Goal: Task Accomplishment & Management: Complete application form

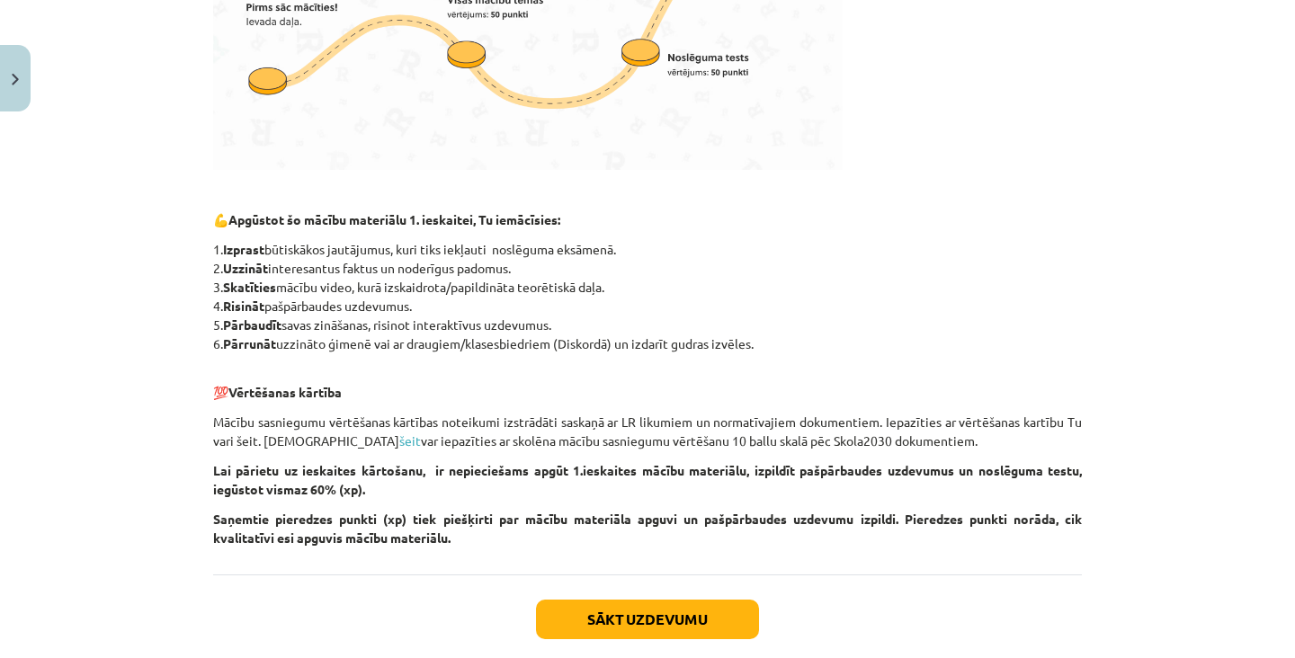
scroll to position [708, 0]
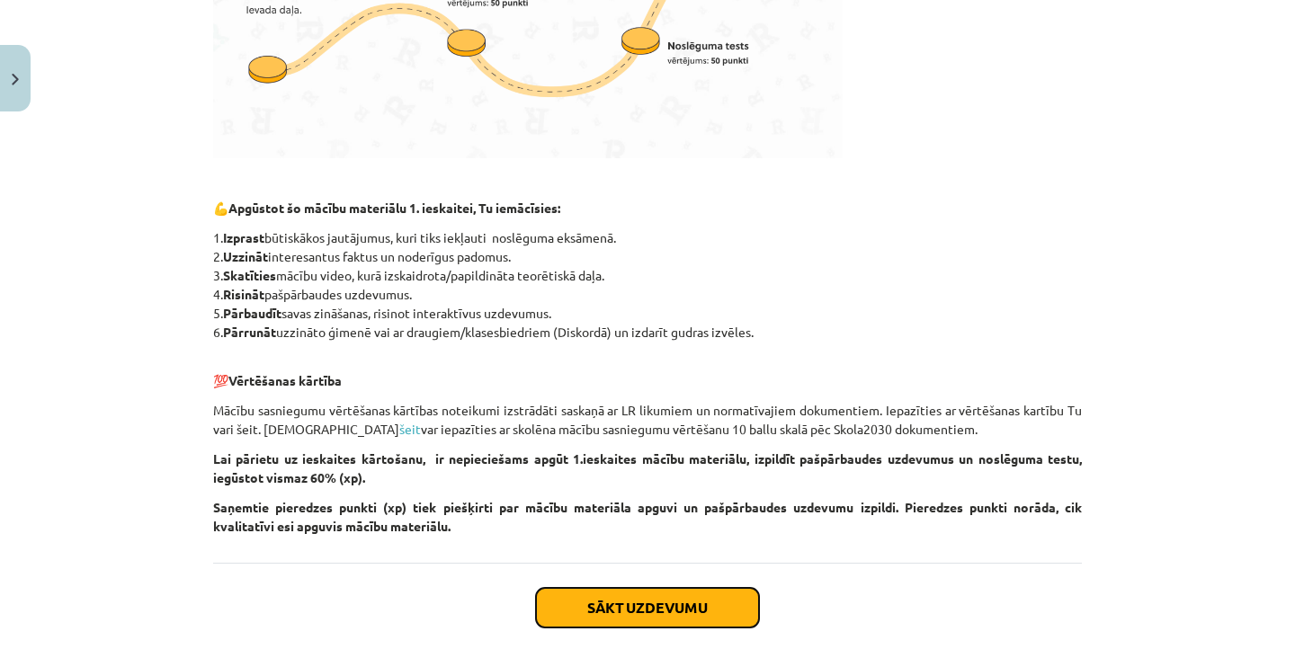
click at [686, 593] on button "Sākt uzdevumu" at bounding box center [647, 608] width 223 height 40
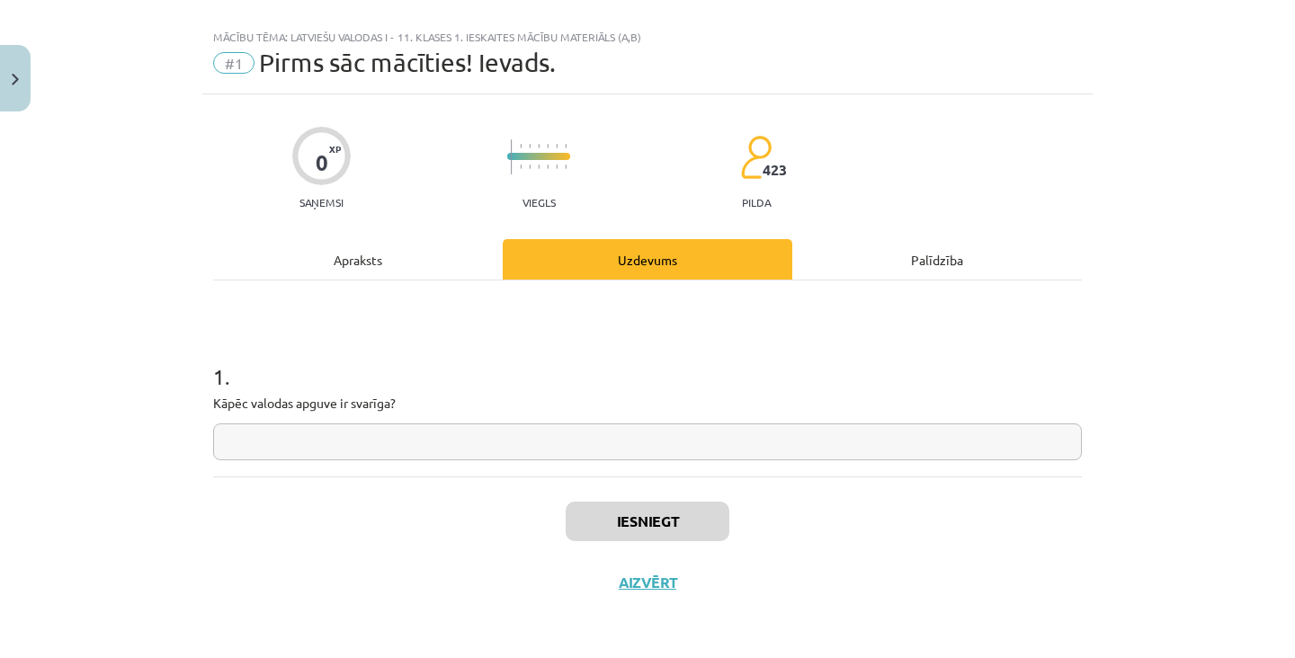
scroll to position [0, 0]
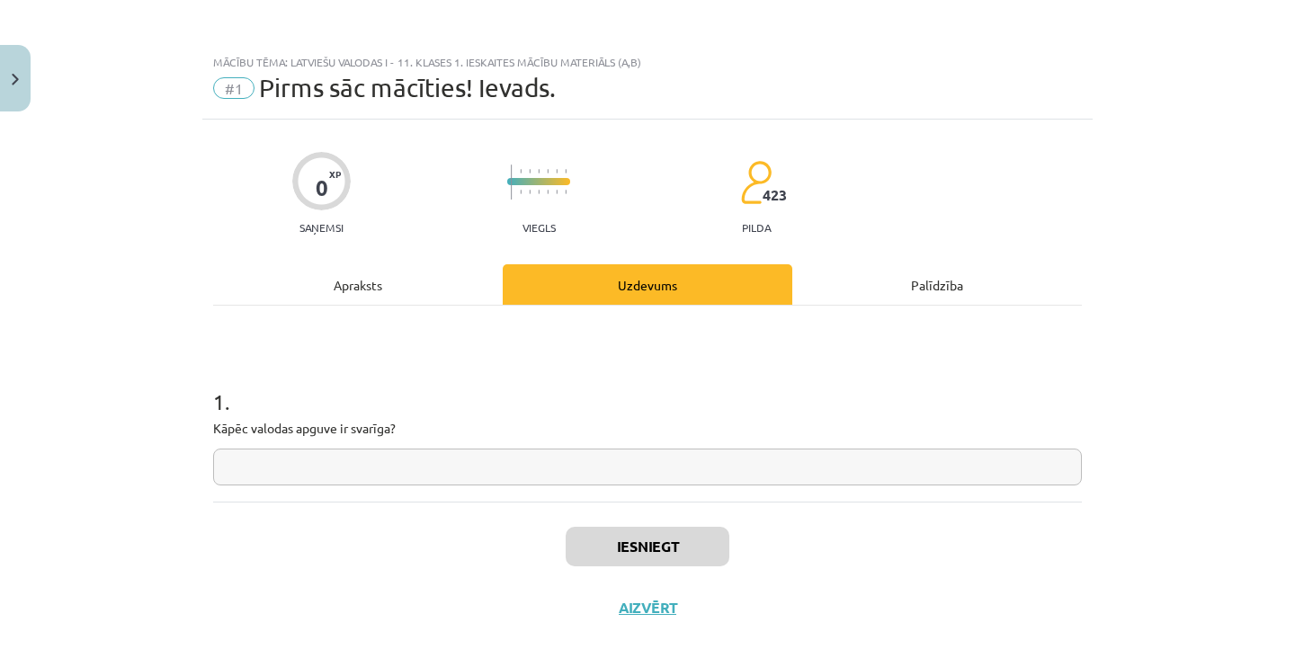
click at [598, 465] on input "text" at bounding box center [647, 467] width 869 height 37
type input "*"
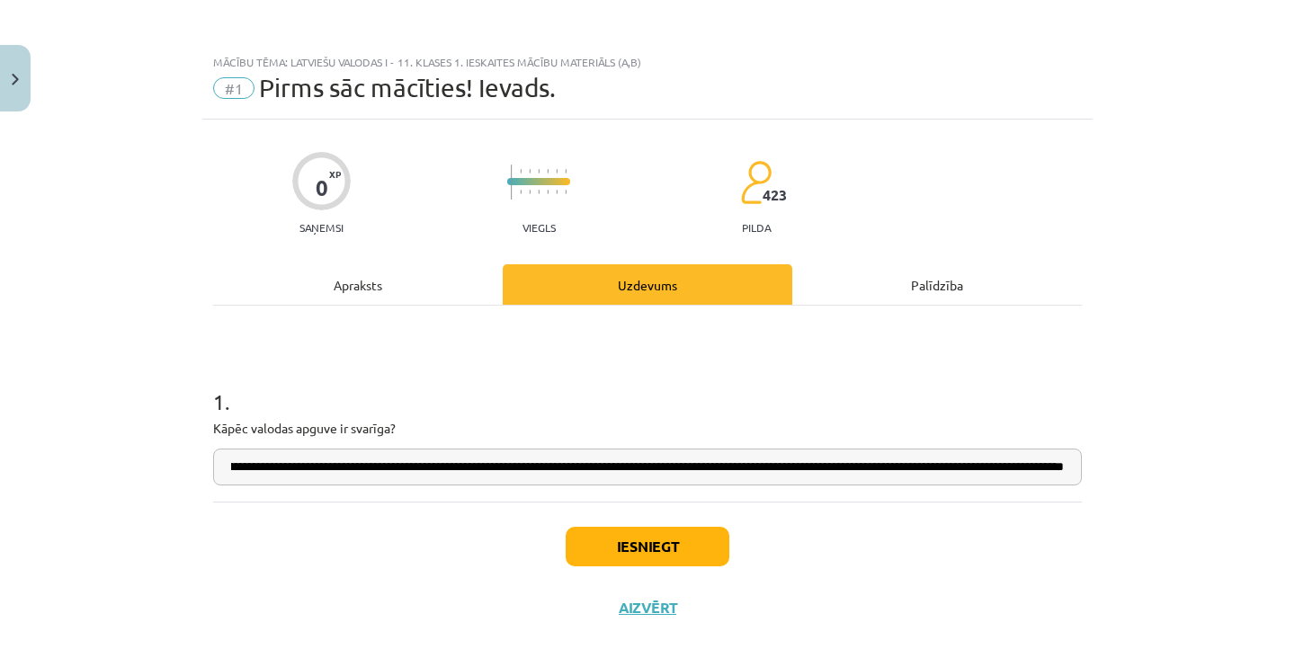
scroll to position [0, 684]
click at [776, 471] on input "**********" at bounding box center [647, 467] width 869 height 37
click at [1056, 469] on input "**********" at bounding box center [647, 467] width 869 height 37
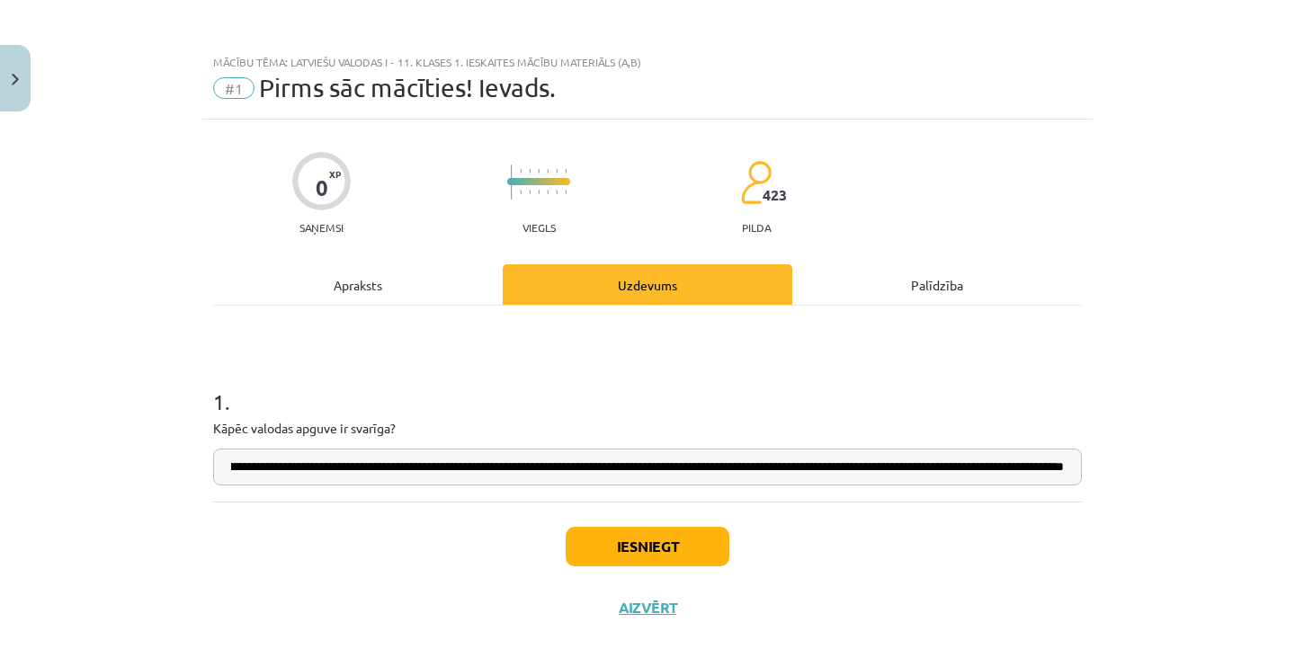
type input "**********"
click at [695, 555] on button "Iesniegt" at bounding box center [648, 547] width 164 height 40
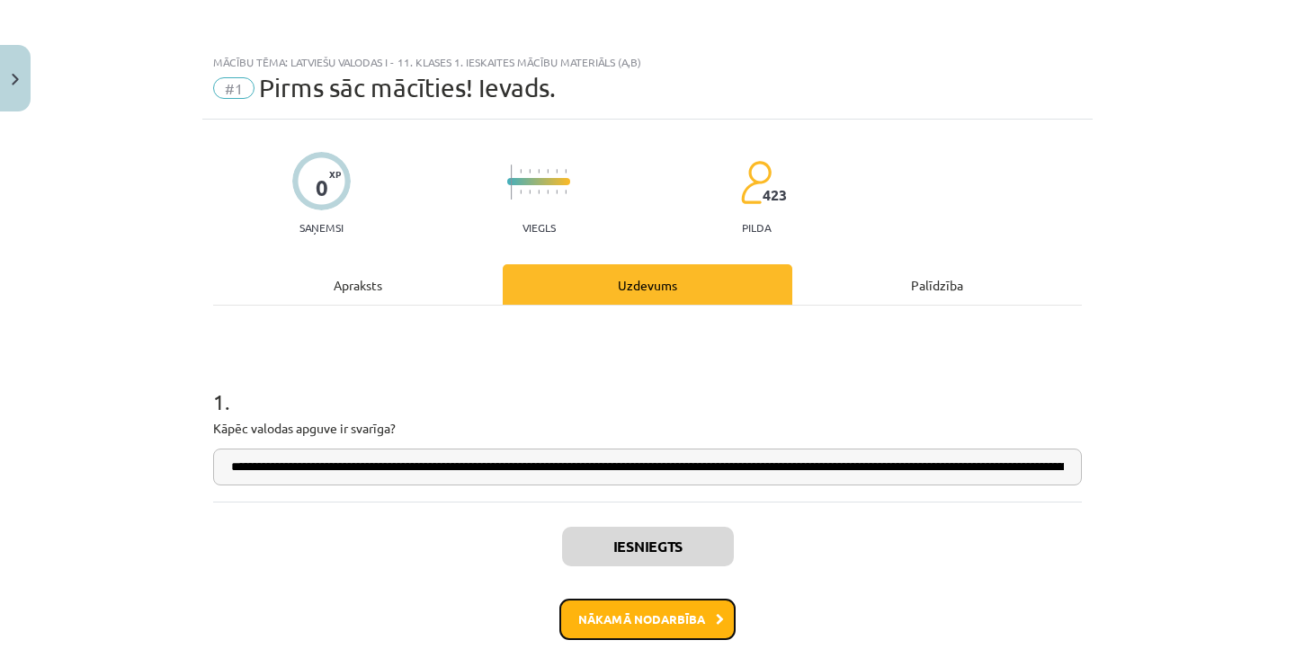
click at [676, 635] on button "Nākamā nodarbība" at bounding box center [647, 619] width 176 height 41
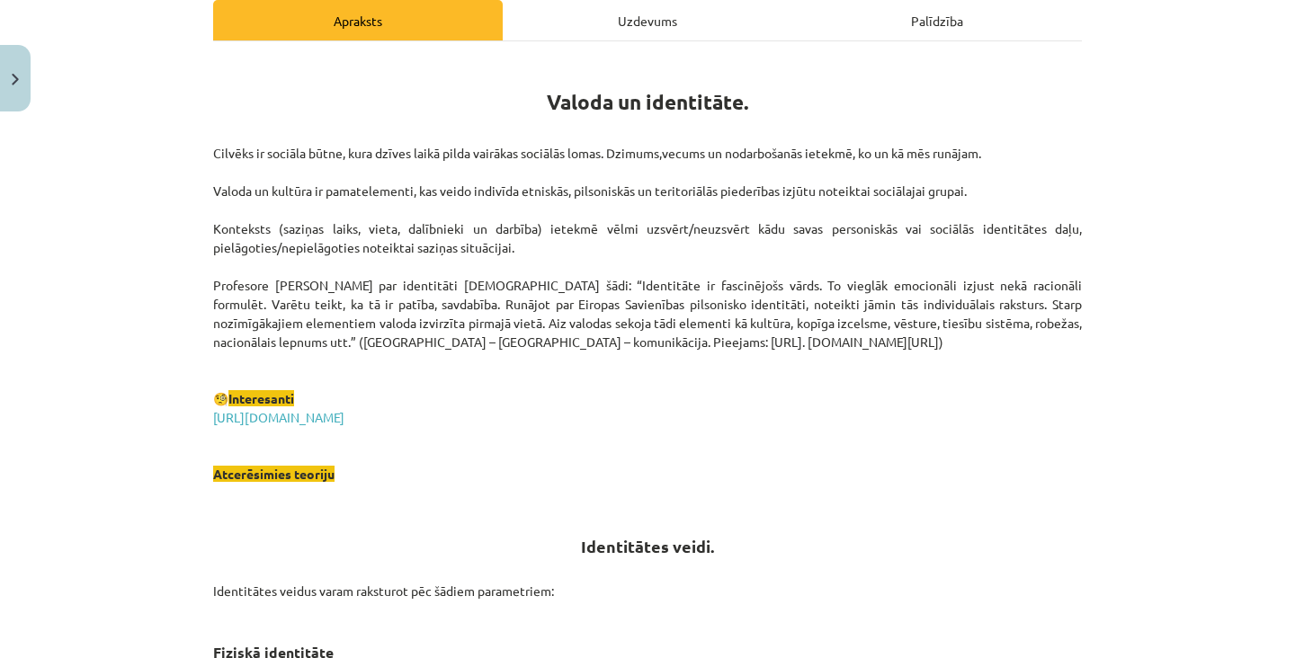
scroll to position [265, 0]
click at [339, 408] on link "https://lingvo.info/babylon?hl=lv" at bounding box center [278, 416] width 131 height 16
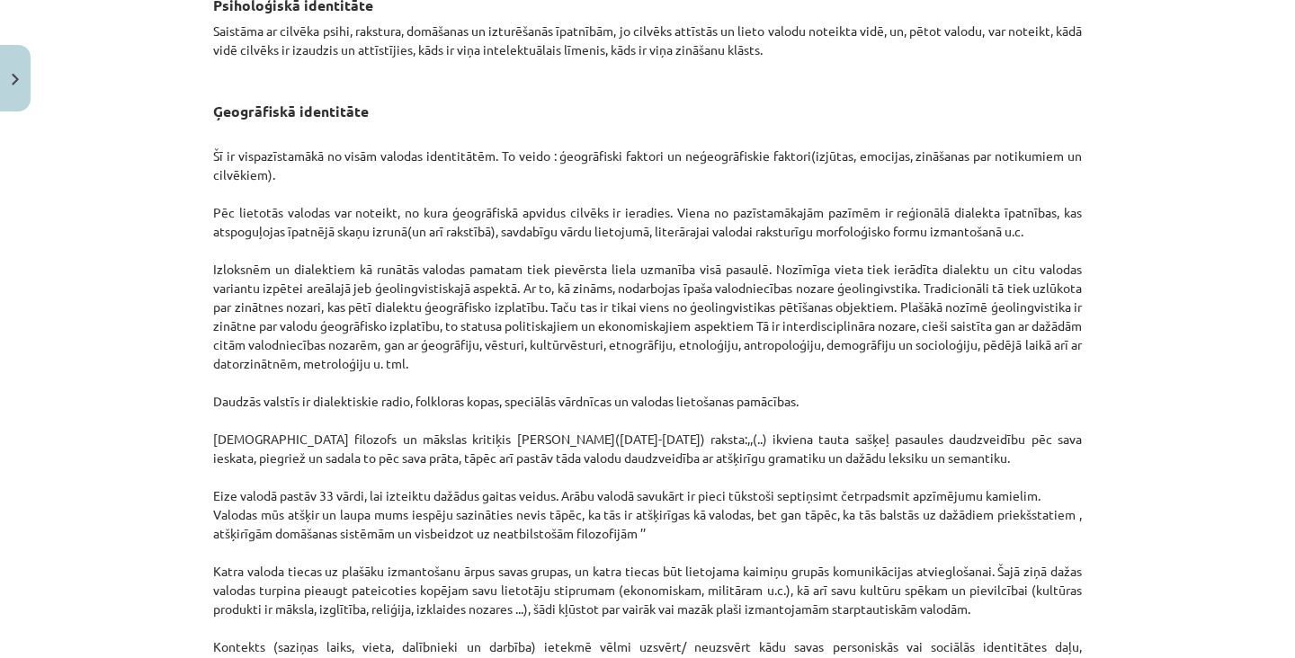
scroll to position [1454, 0]
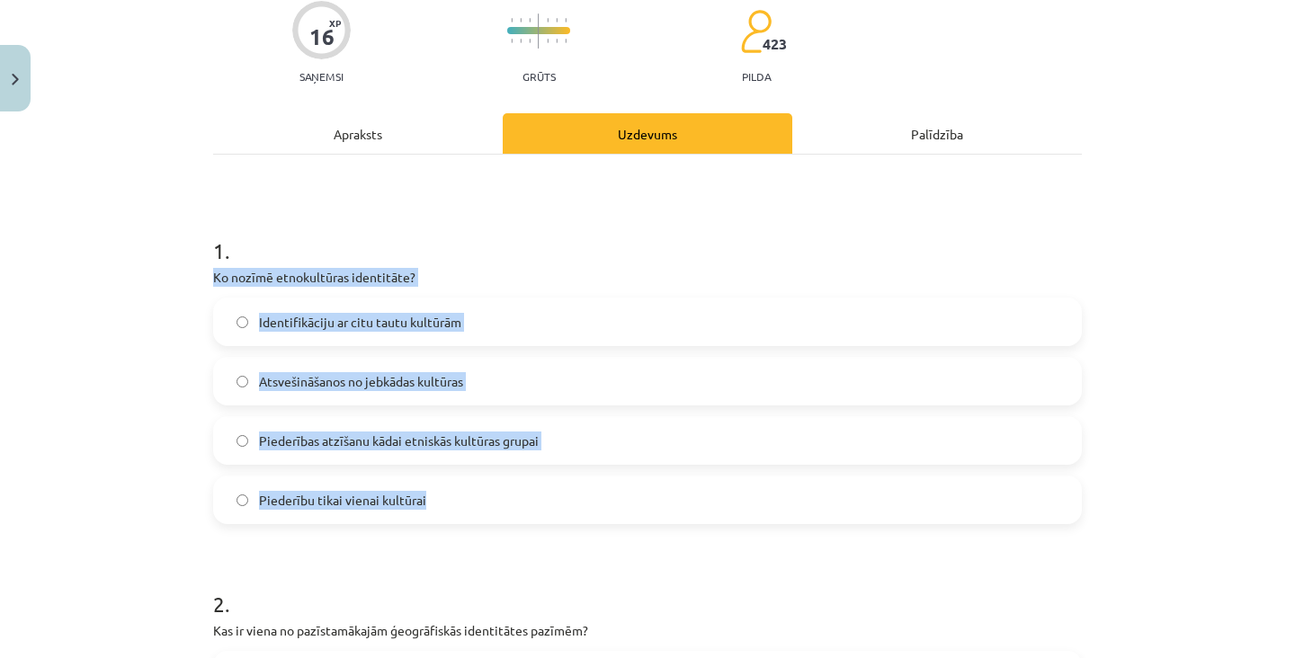
scroll to position [150, 0]
copy div "Ko nozīmē etnokultūras identitāte? Identifikāciju ar citu tautu kultūrām Atsveš…"
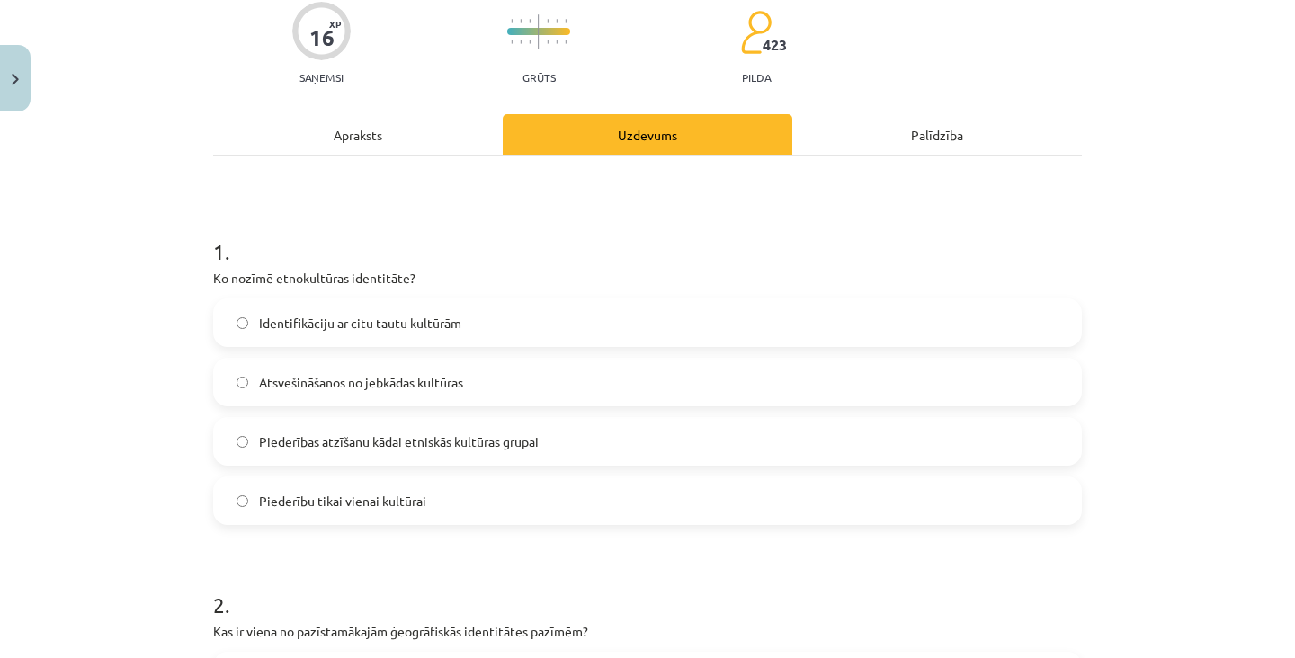
click at [475, 457] on label "Piederības atzīšanu kādai etniskās kultūras grupai" at bounding box center [647, 441] width 865 height 45
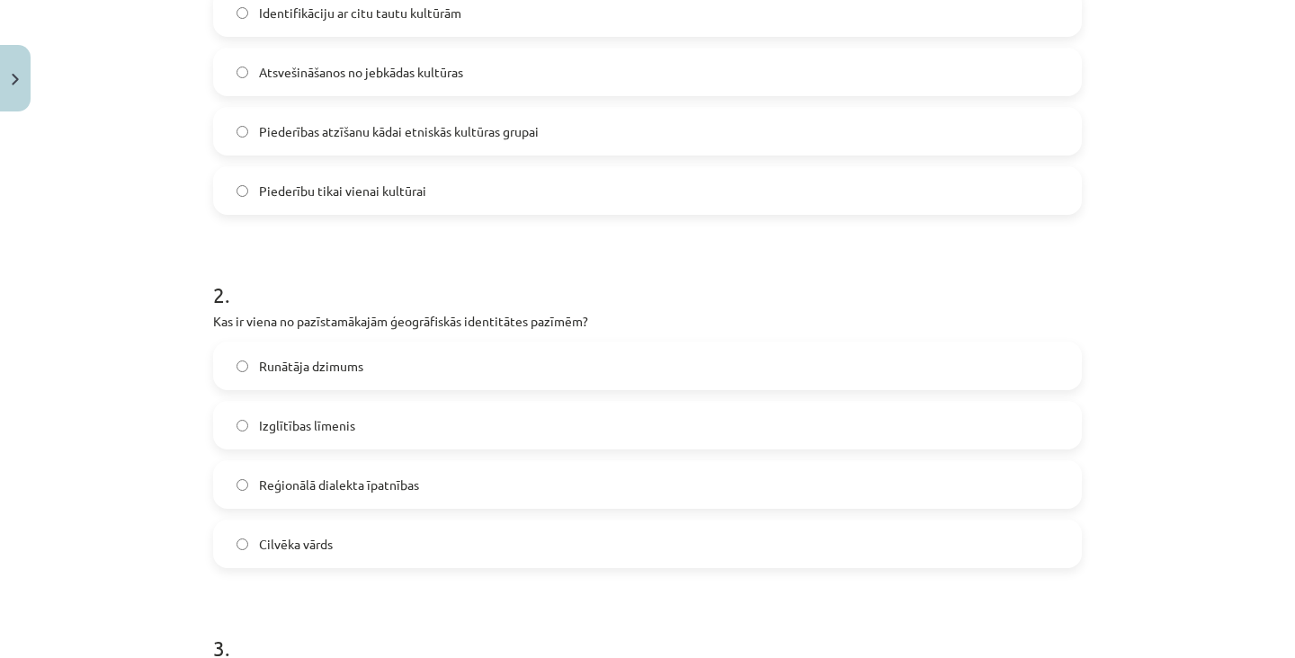
scroll to position [462, 0]
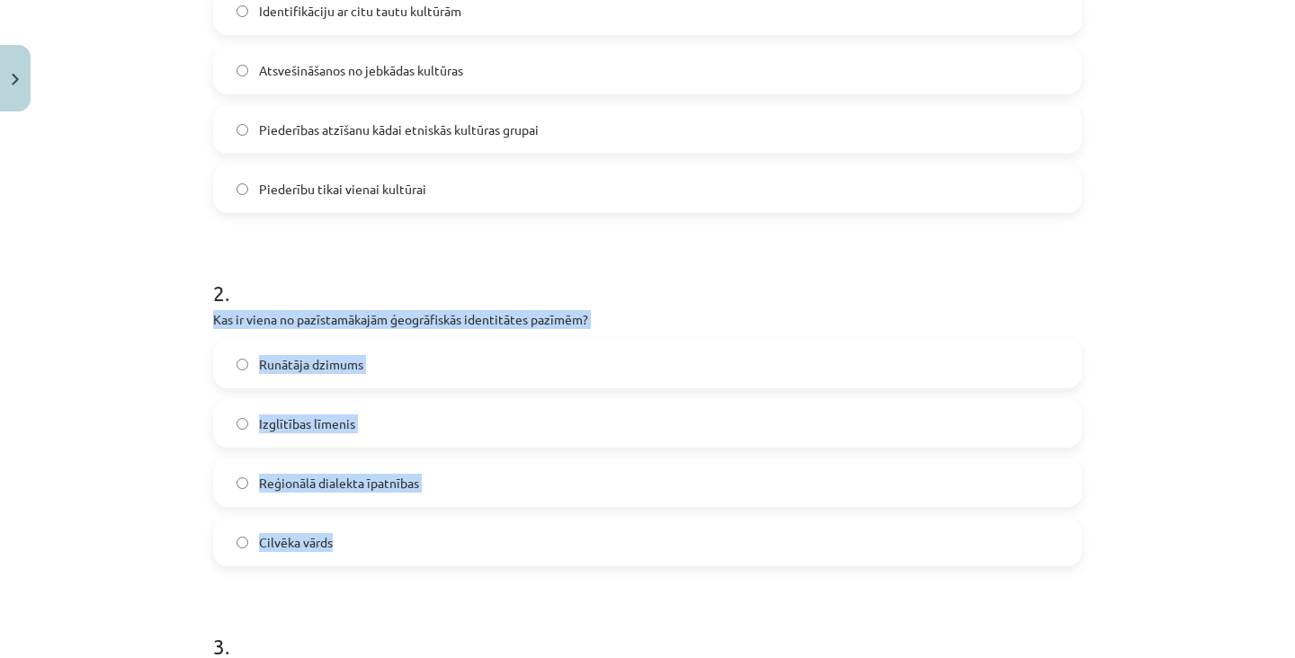
copy div "Kas ir viena no pazīstamākajām ģeogrāfiskās identitātes pazīmēm? Runātāja dzimu…"
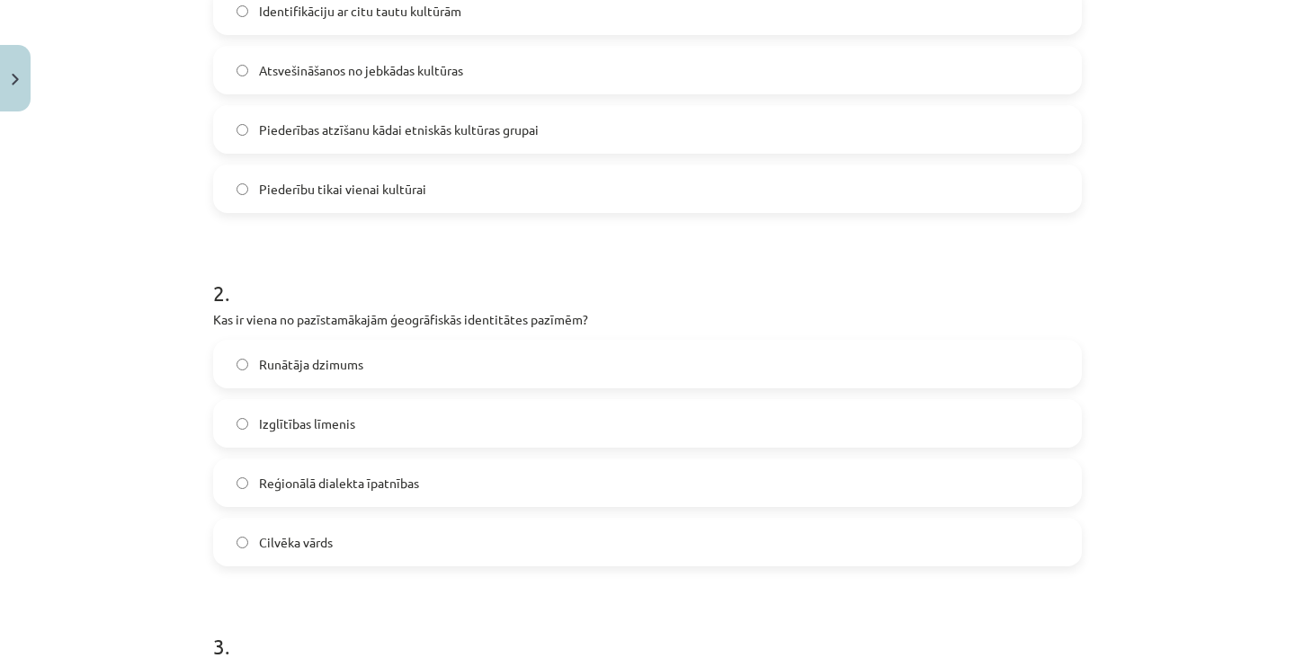
click at [370, 496] on label "Reģionālā dialekta īpatnības" at bounding box center [647, 482] width 865 height 45
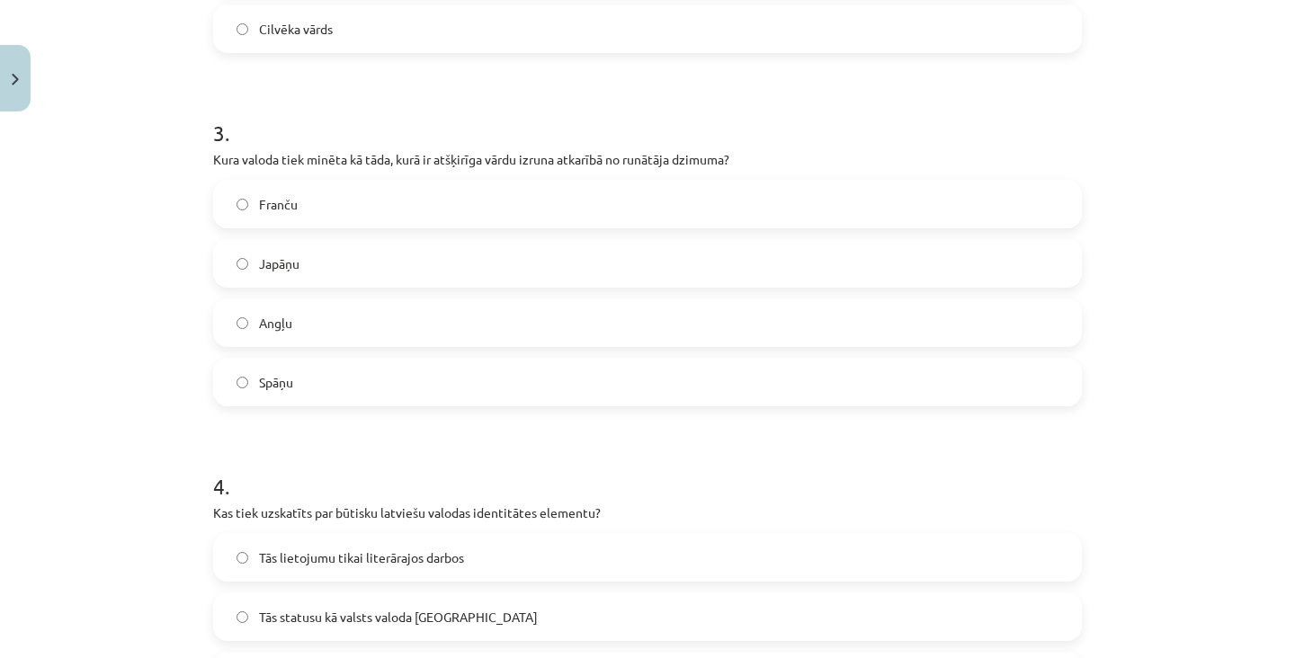
scroll to position [976, 0]
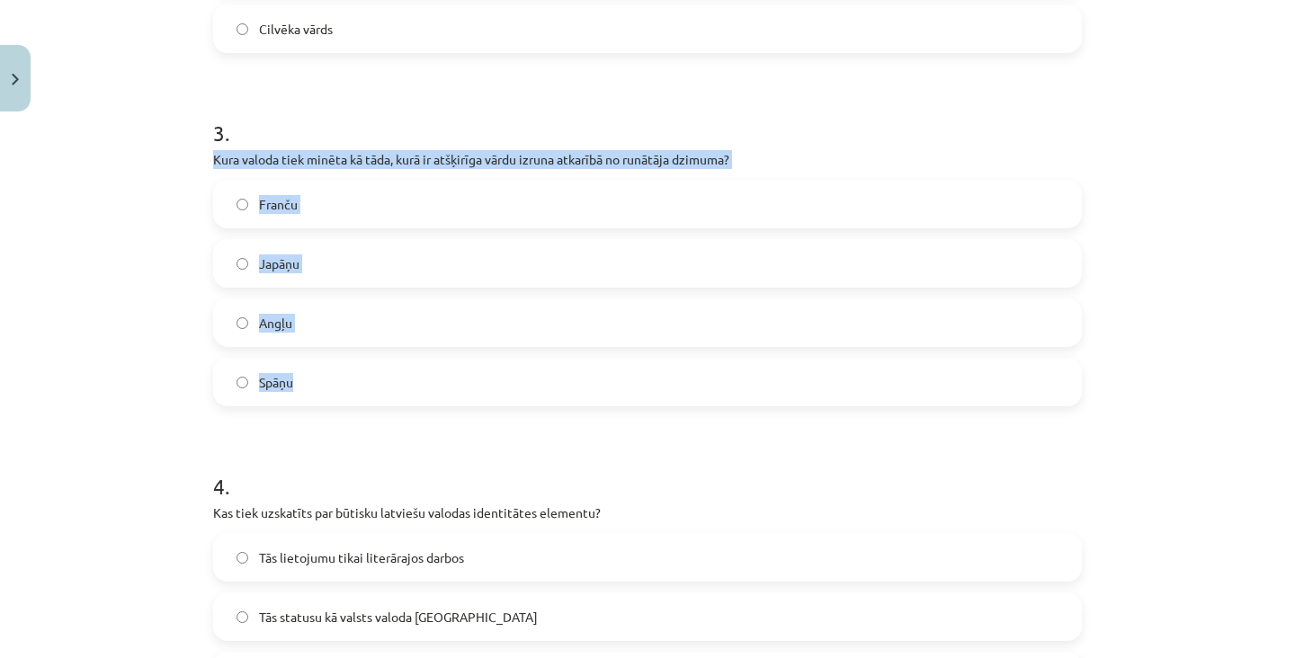
copy div "Kura valoda tiek minēta kā tāda, kurā ir atšķirīga vārdu izruna atkarībā no run…"
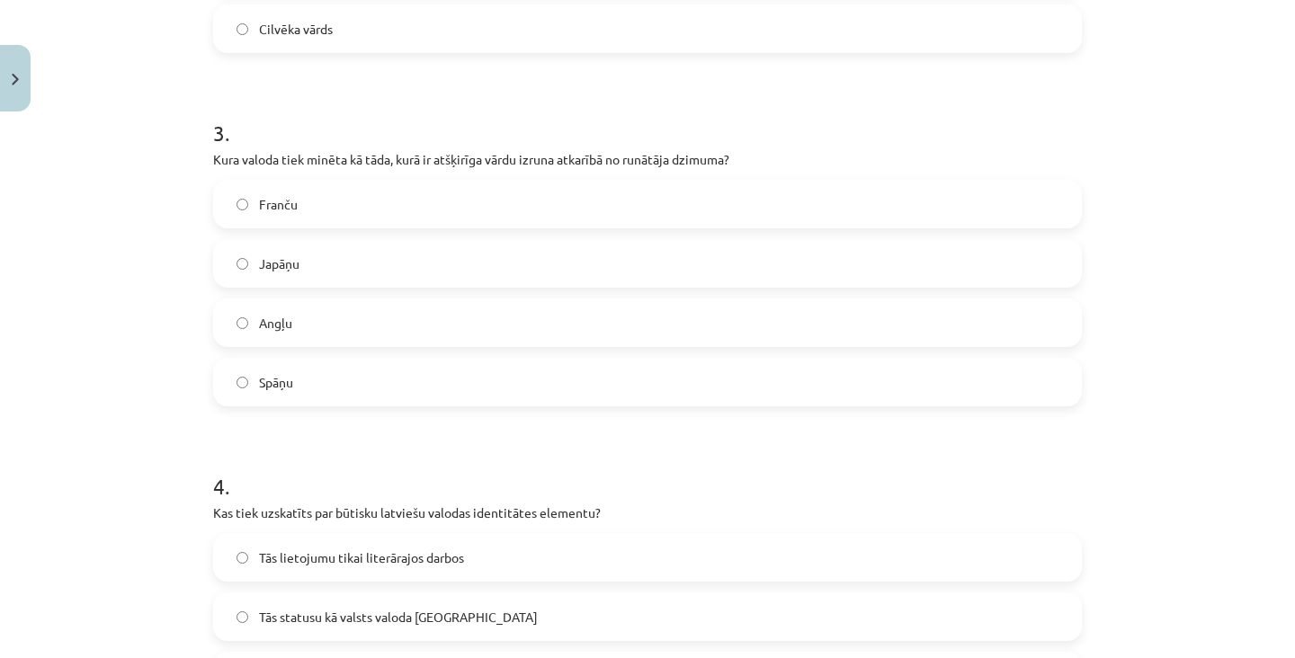
click at [551, 277] on label "Japāņu" at bounding box center [647, 263] width 865 height 45
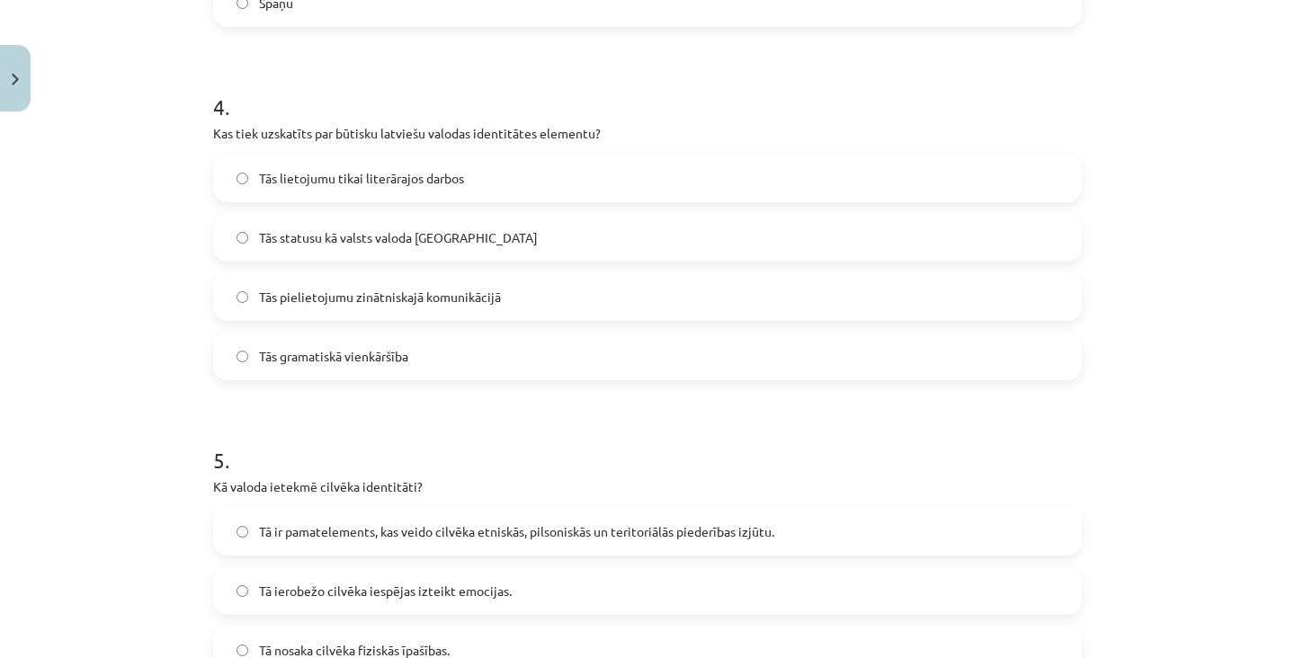
scroll to position [1354, 0]
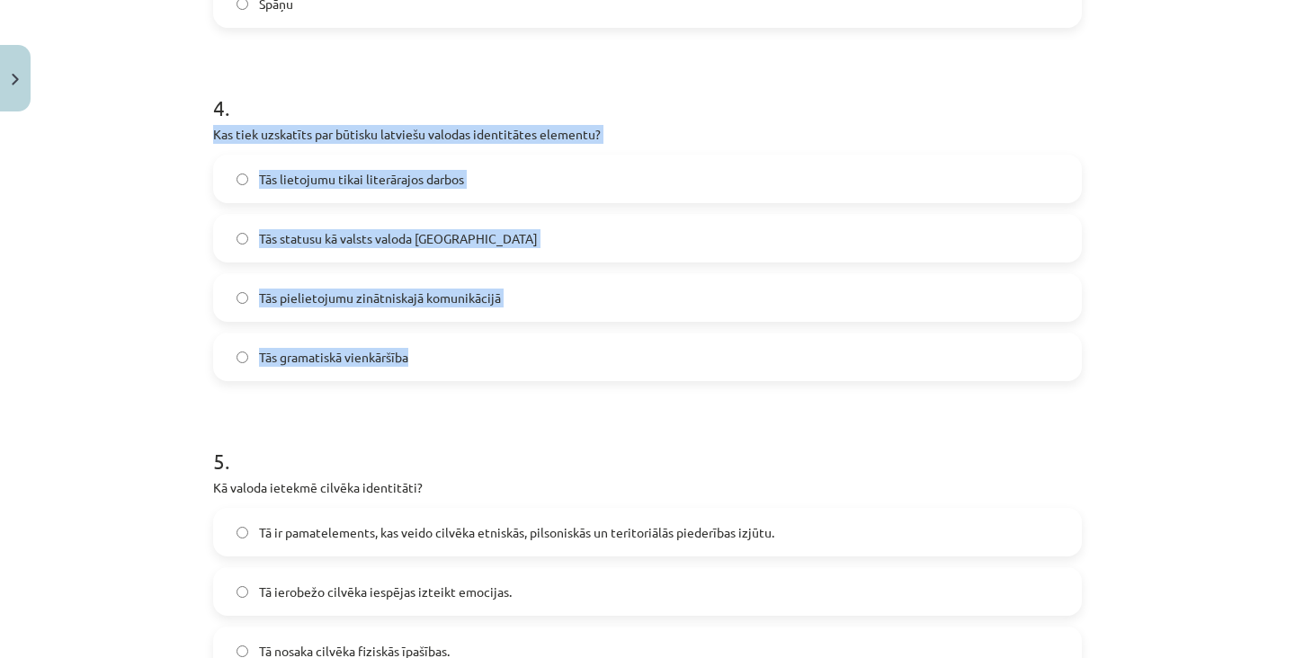
copy div "Kas tiek uzskatīts par būtisku latviešu valodas identitātes elementu? Tās lieto…"
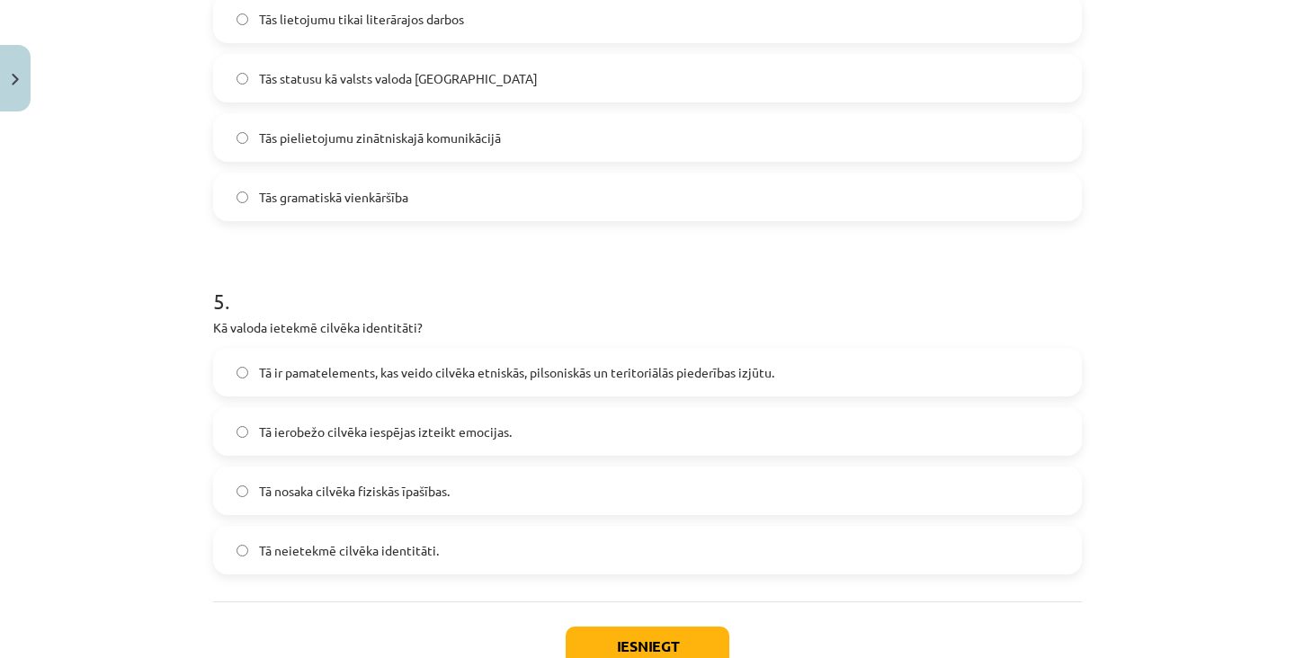
scroll to position [1515, 0]
click at [595, 83] on label "Tās statusu kā valsts valoda Latvijā" at bounding box center [647, 77] width 865 height 45
click at [488, 509] on label "Tā nosaka cilvēka fiziskās īpašības." at bounding box center [647, 490] width 865 height 45
click at [682, 630] on button "Iesniegt" at bounding box center [648, 646] width 164 height 40
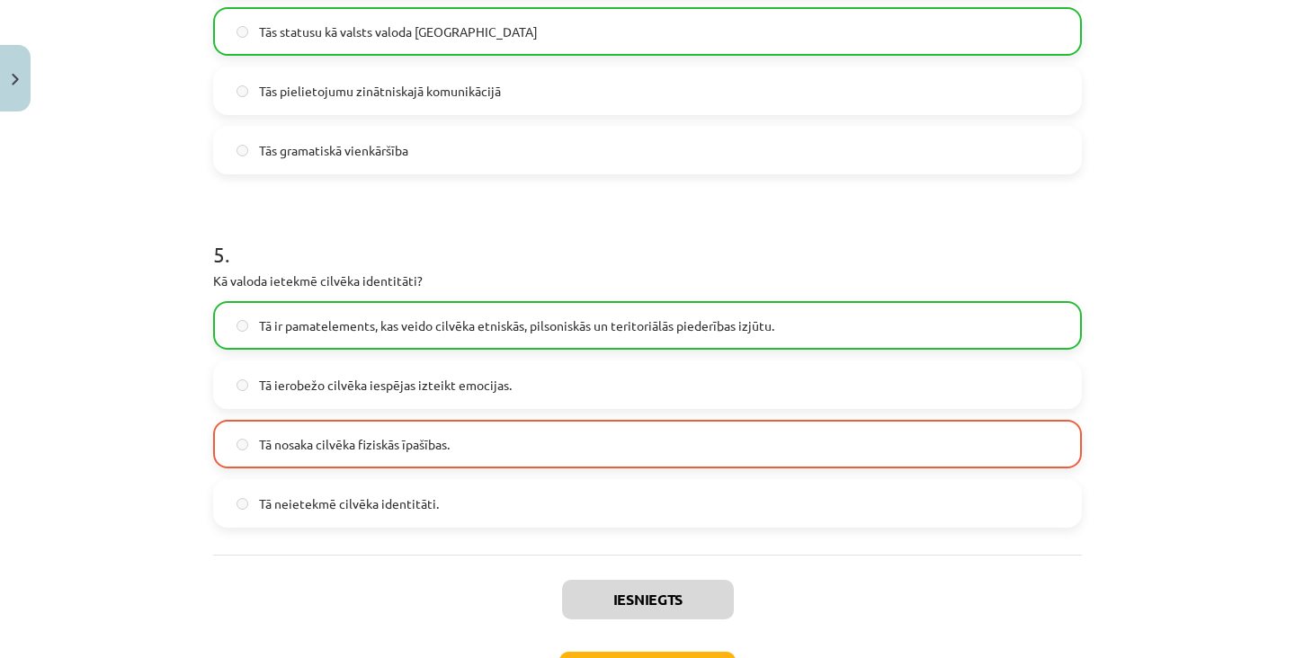
scroll to position [1610, 0]
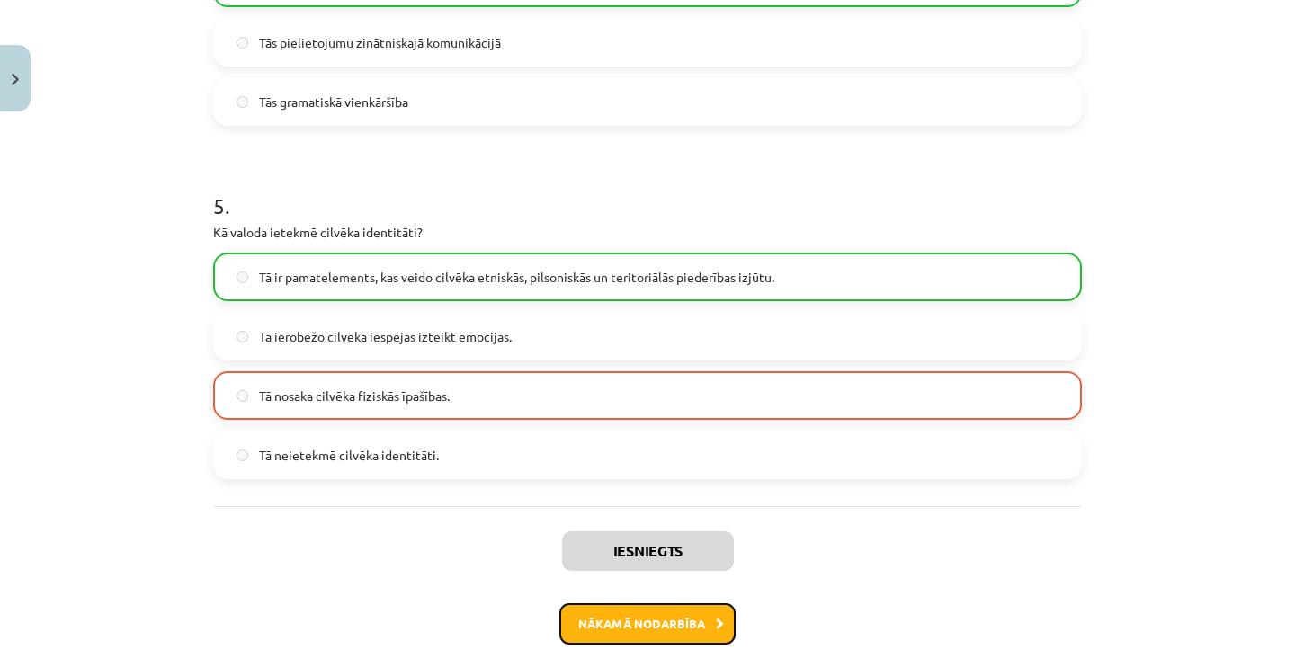
click at [617, 629] on button "Nākamā nodarbība" at bounding box center [647, 623] width 176 height 41
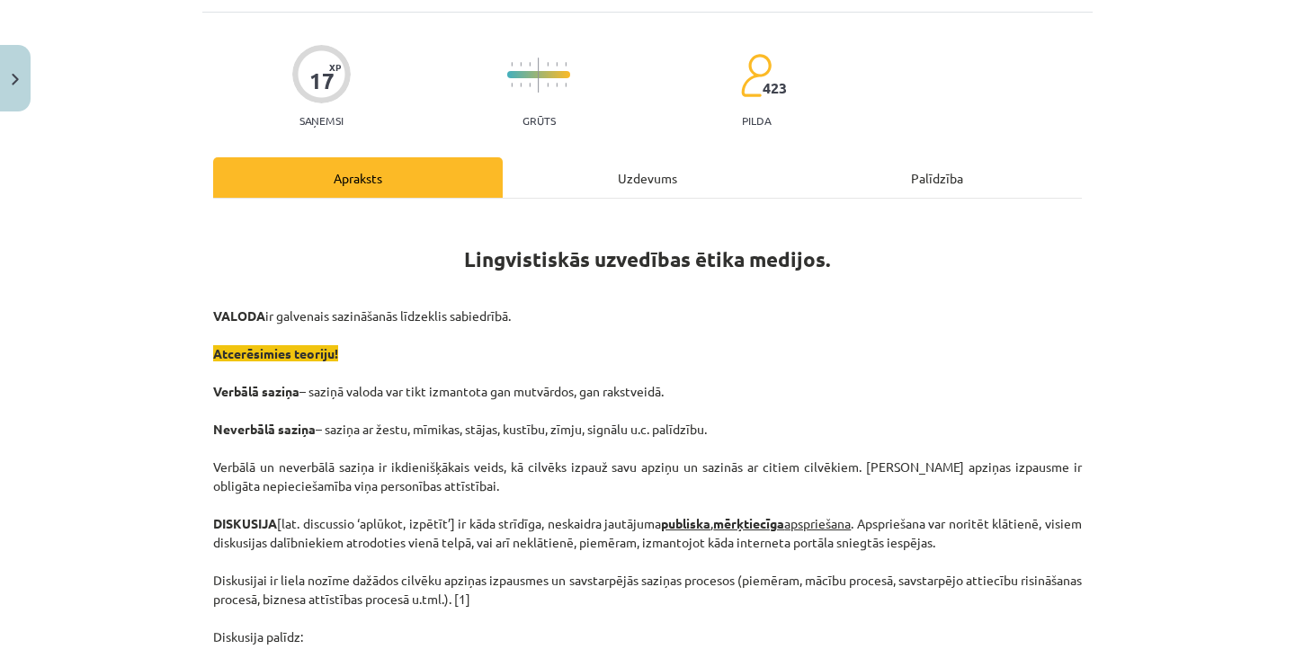
scroll to position [45, 0]
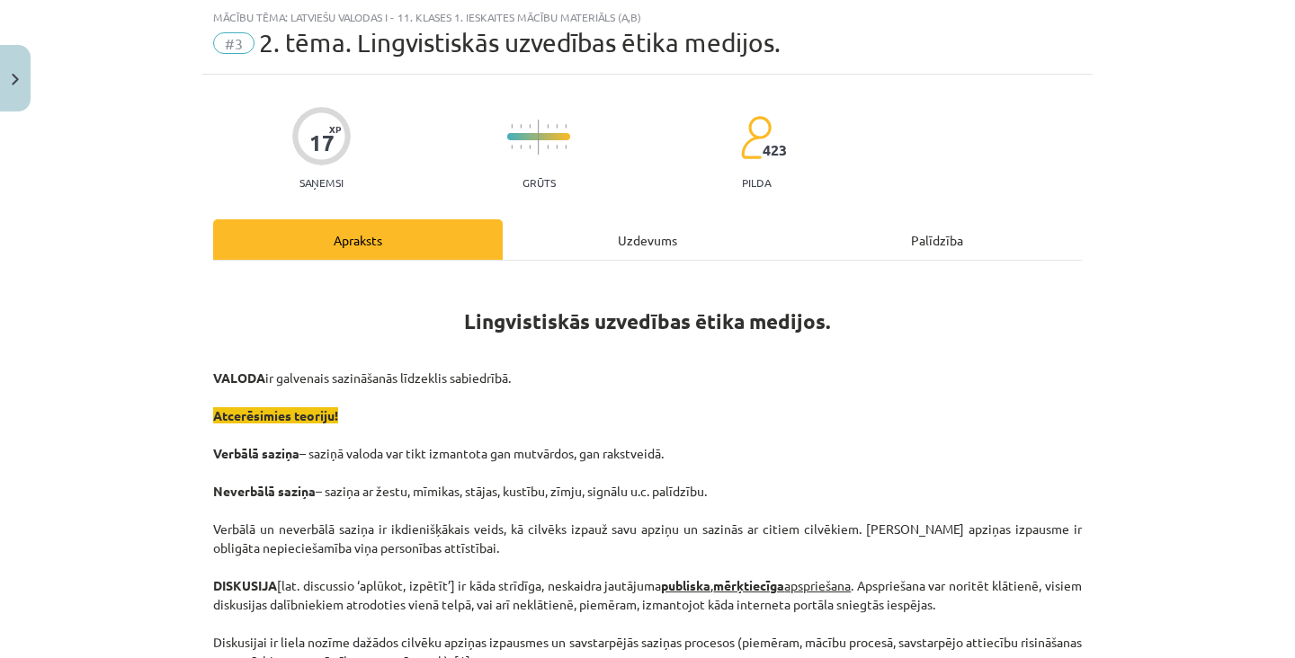
click at [656, 245] on div "Uzdevums" at bounding box center [648, 239] width 290 height 40
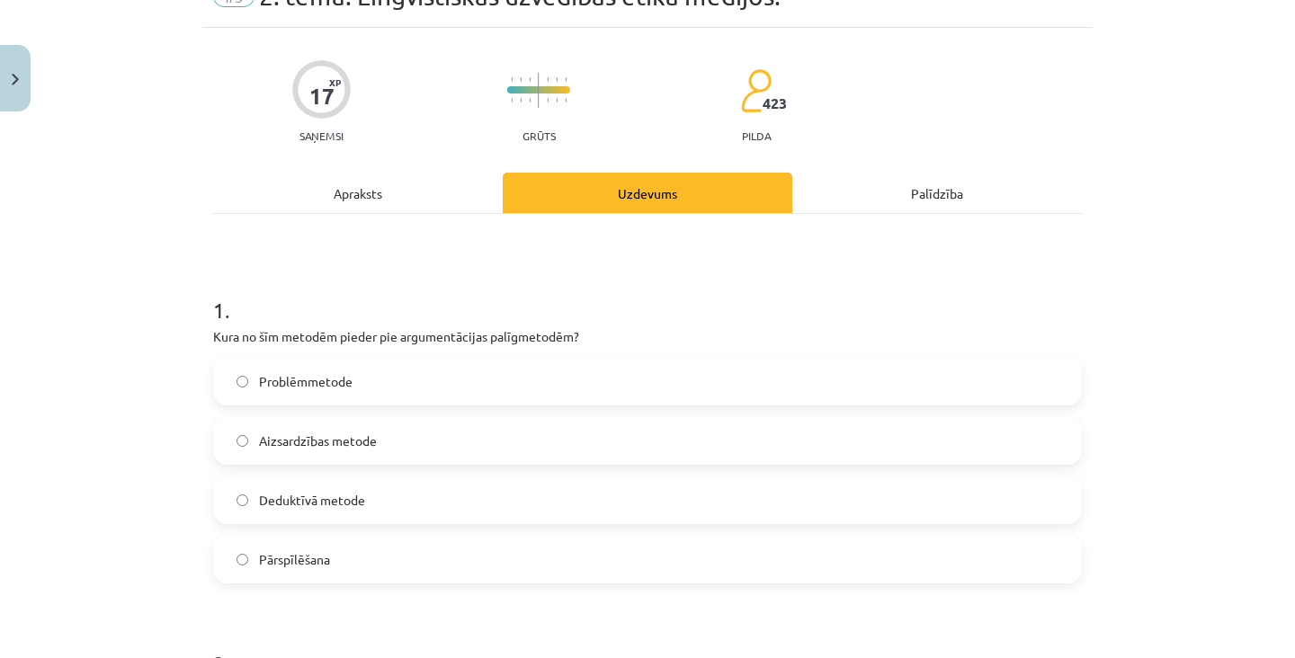
scroll to position [0, 0]
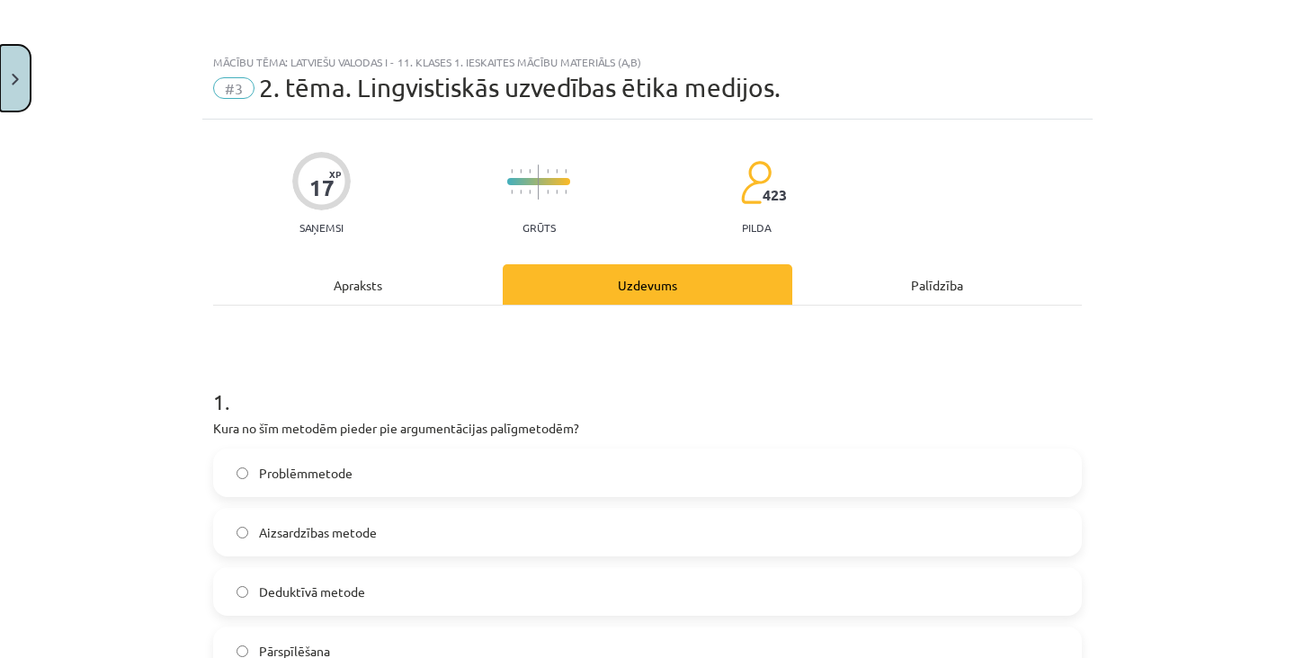
click at [28, 88] on button "Close" at bounding box center [15, 78] width 31 height 67
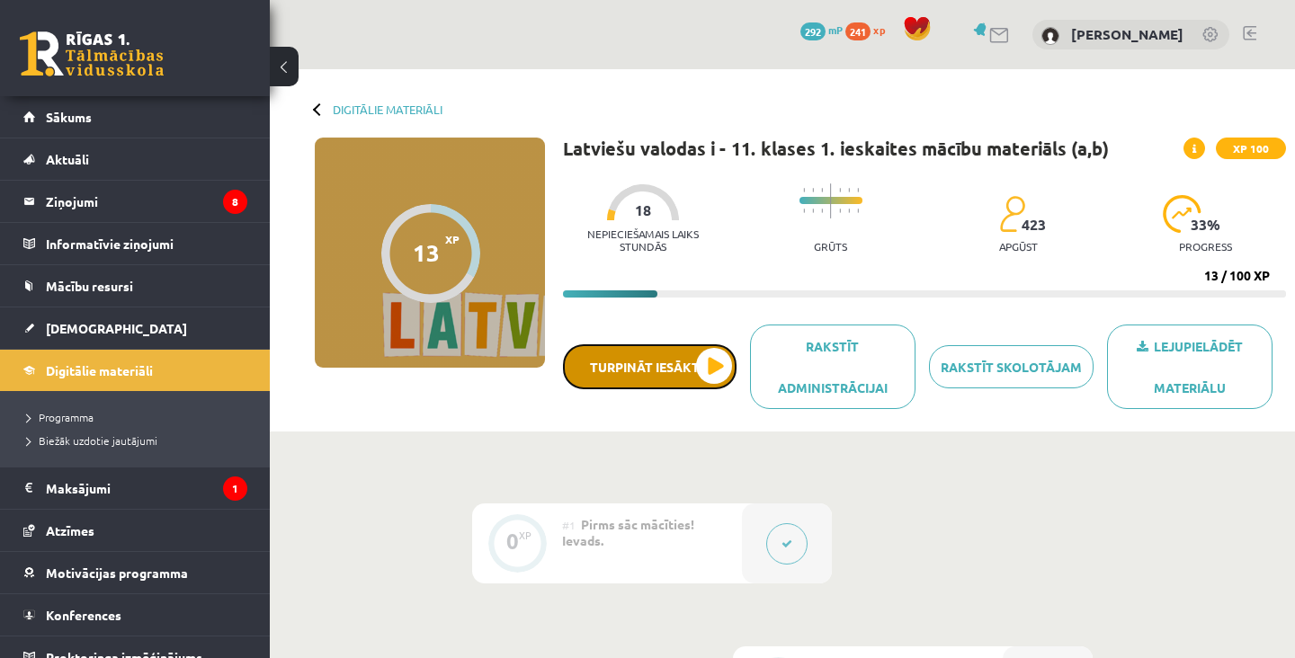
click at [678, 369] on button "Turpināt iesākto" at bounding box center [650, 366] width 174 height 45
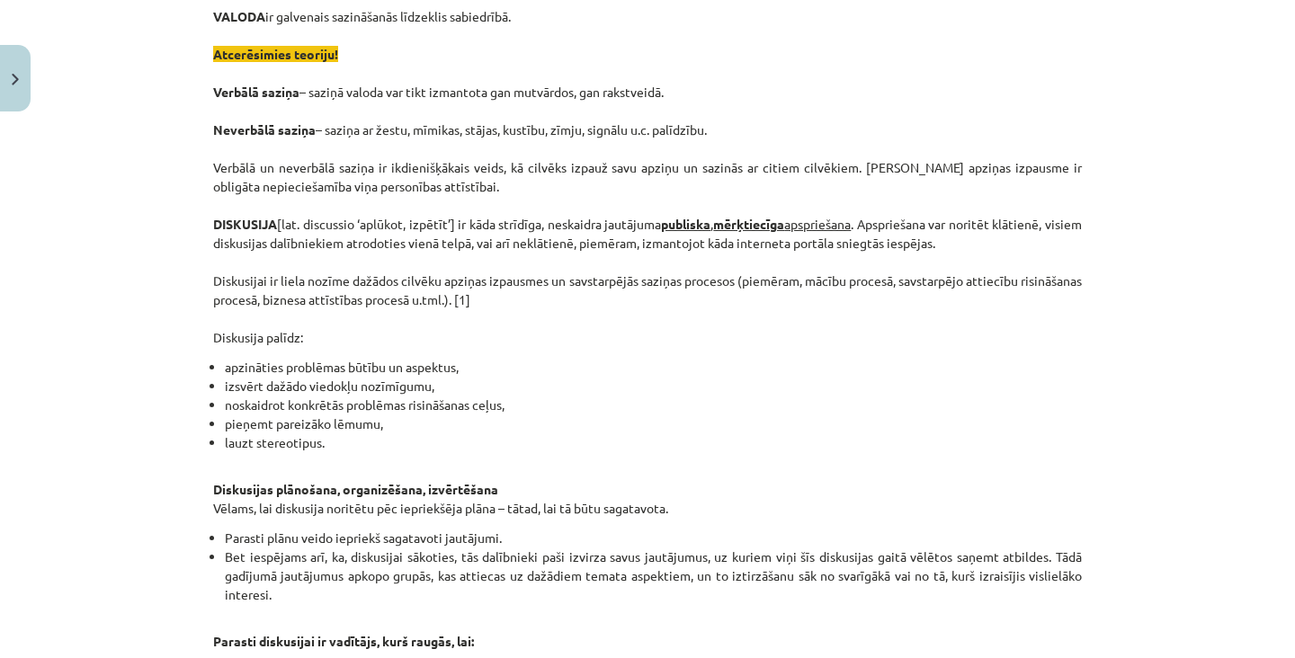
scroll to position [407, 0]
click at [729, 438] on li "lauzt stereotipus." at bounding box center [653, 442] width 857 height 19
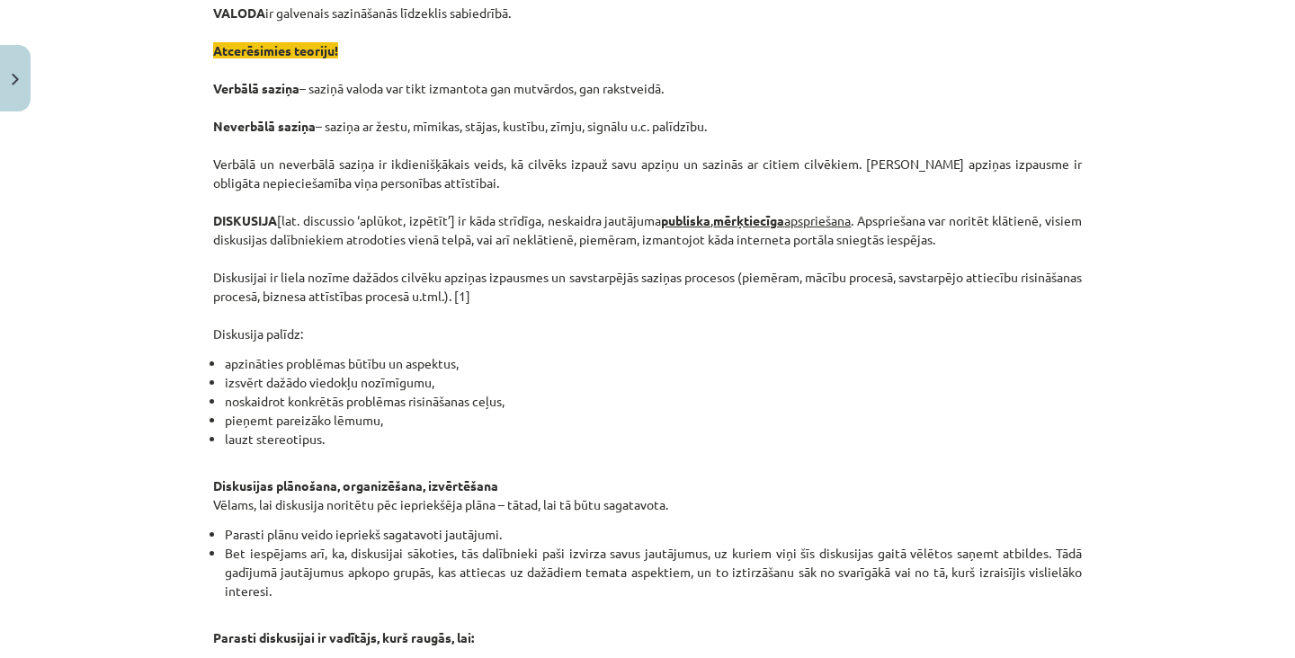
scroll to position [413, 0]
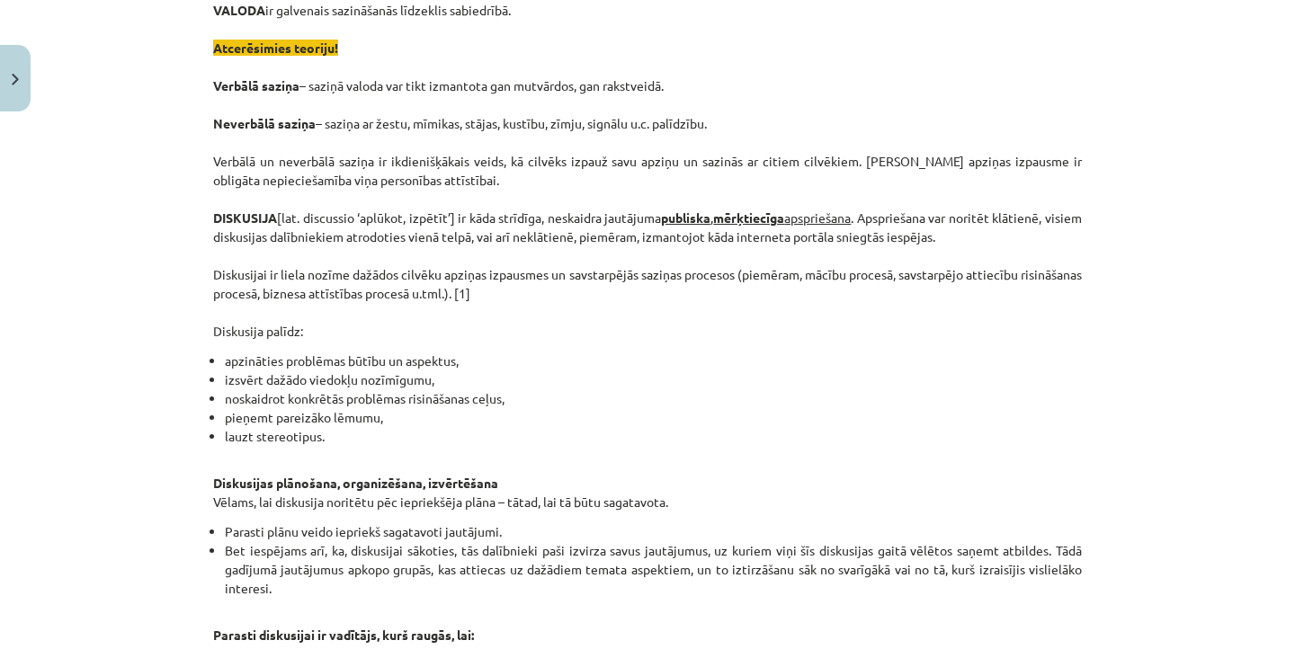
click at [720, 409] on li "pieņemt pareizāko lēmumu," at bounding box center [653, 417] width 857 height 19
click at [698, 394] on li "noskaidrot konkrētās problēmas risināšanas ceļus," at bounding box center [653, 398] width 857 height 19
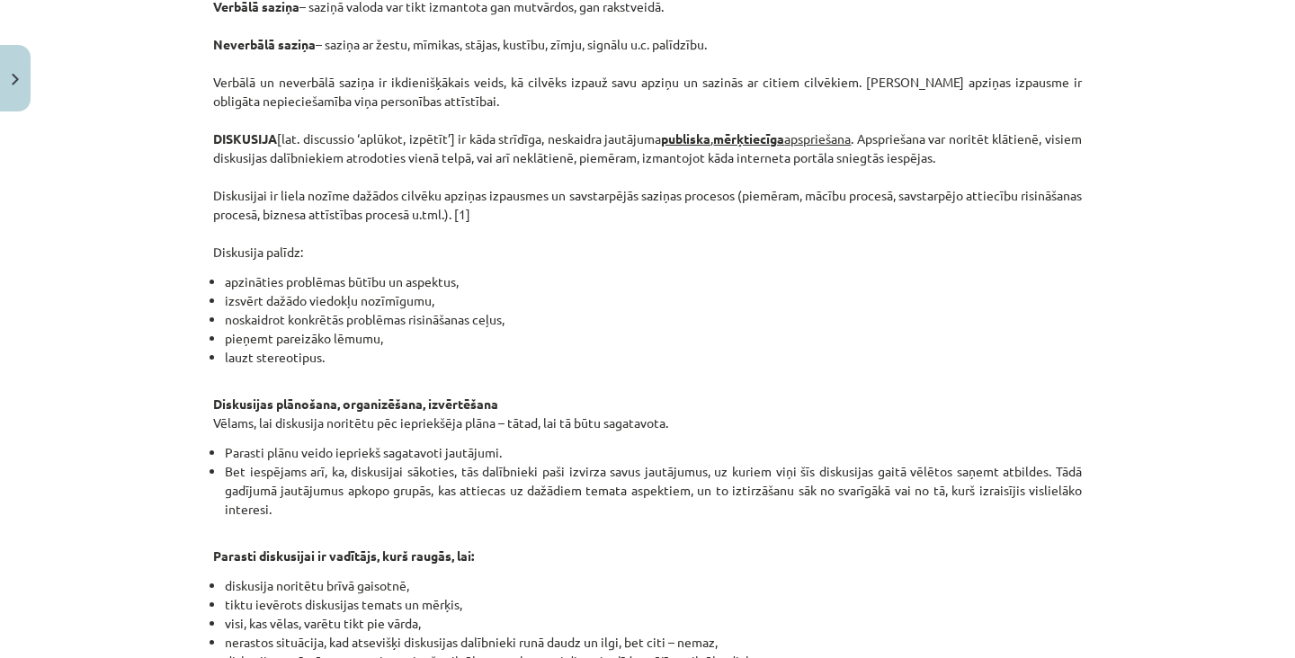
scroll to position [493, 0]
click at [641, 371] on div "Lingvistiskās uzvedības ētika medijos. VALODA ir galvenais sazināšanās līdzekli…" at bounding box center [647, 670] width 869 height 1683
click at [701, 371] on div "Lingvistiskās uzvedības ētika medijos. VALODA ir galvenais sazināšanās līdzekli…" at bounding box center [647, 670] width 869 height 1683
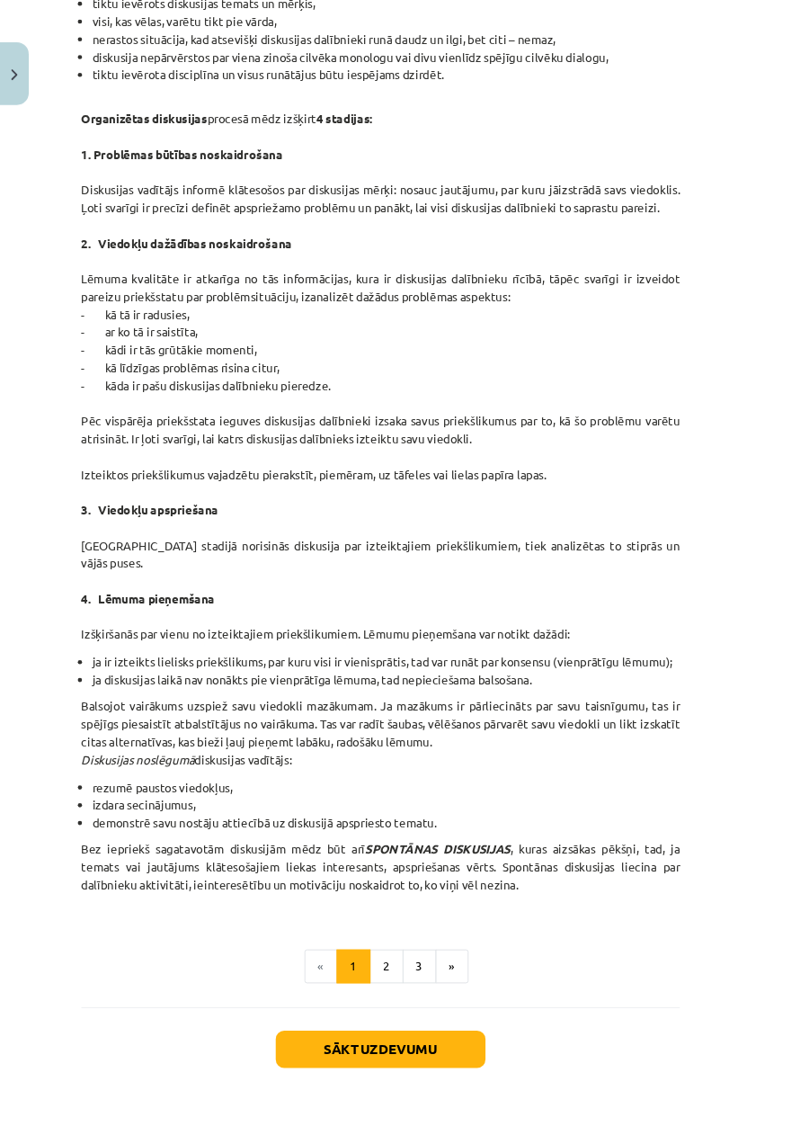
scroll to position [1112, 0]
click at [429, 657] on button "2" at bounding box center [411, 1026] width 36 height 36
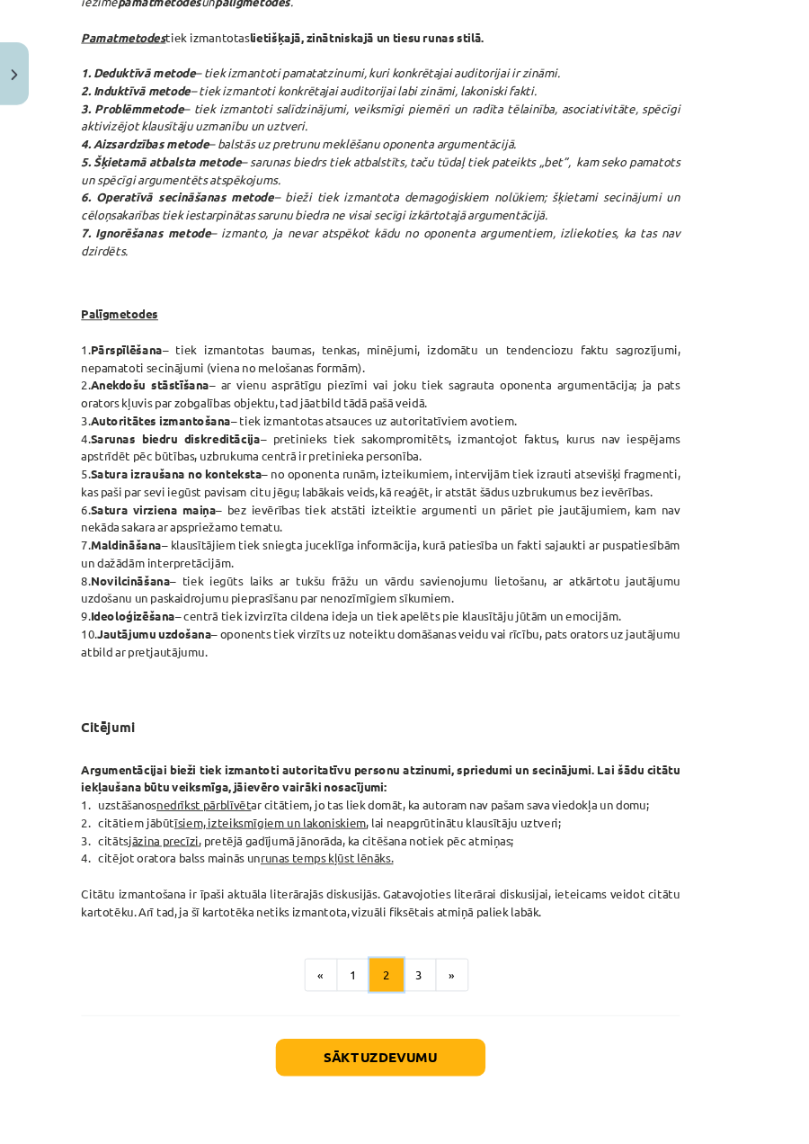
scroll to position [1006, 0]
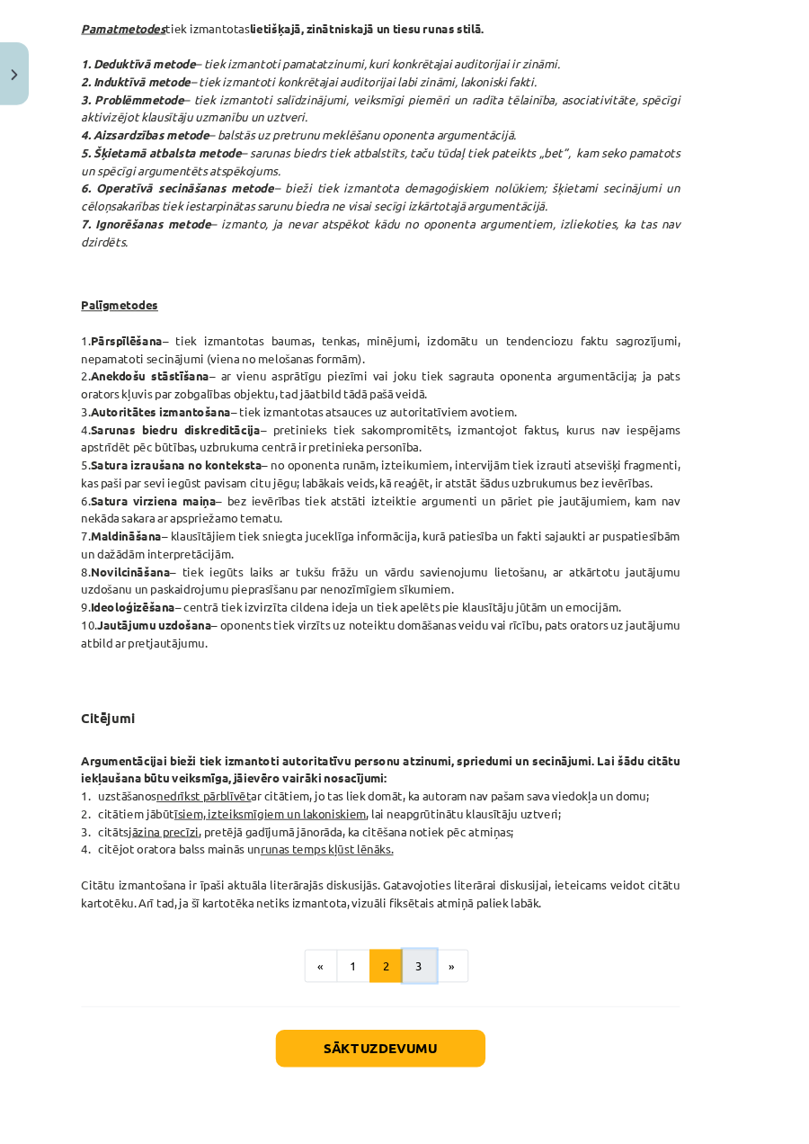
click at [464, 657] on button "3" at bounding box center [446, 1027] width 36 height 36
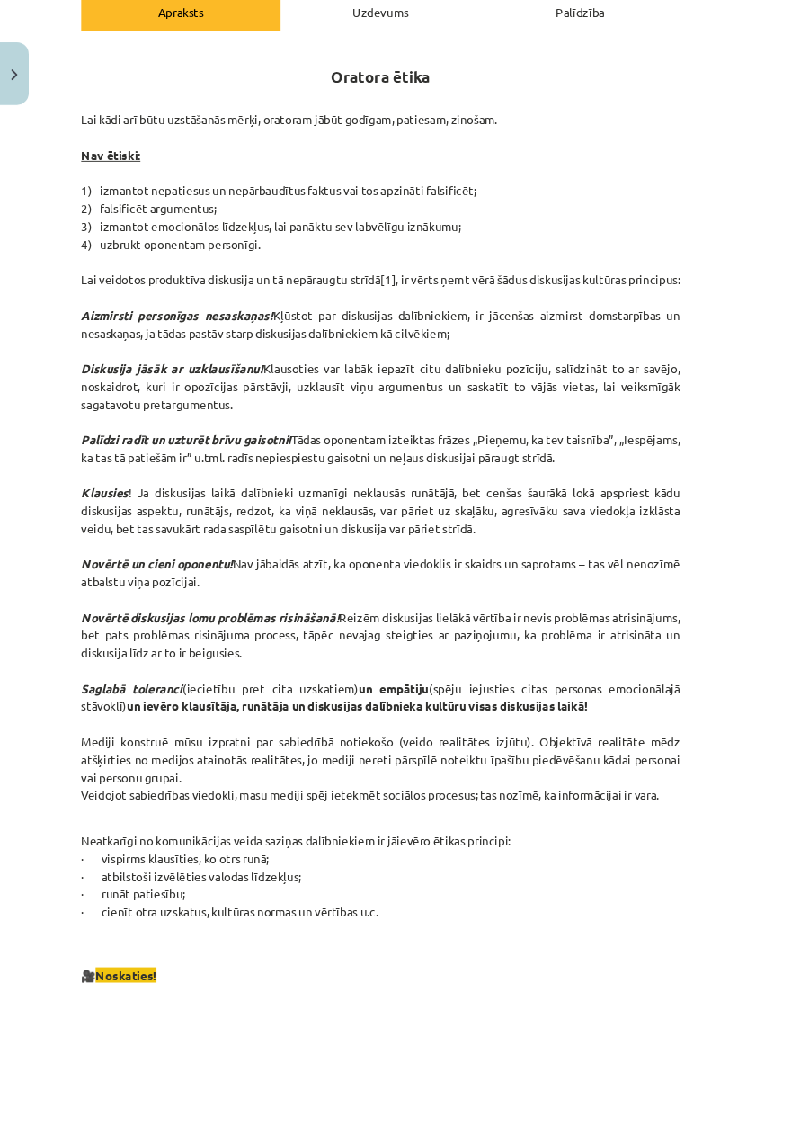
scroll to position [186, 0]
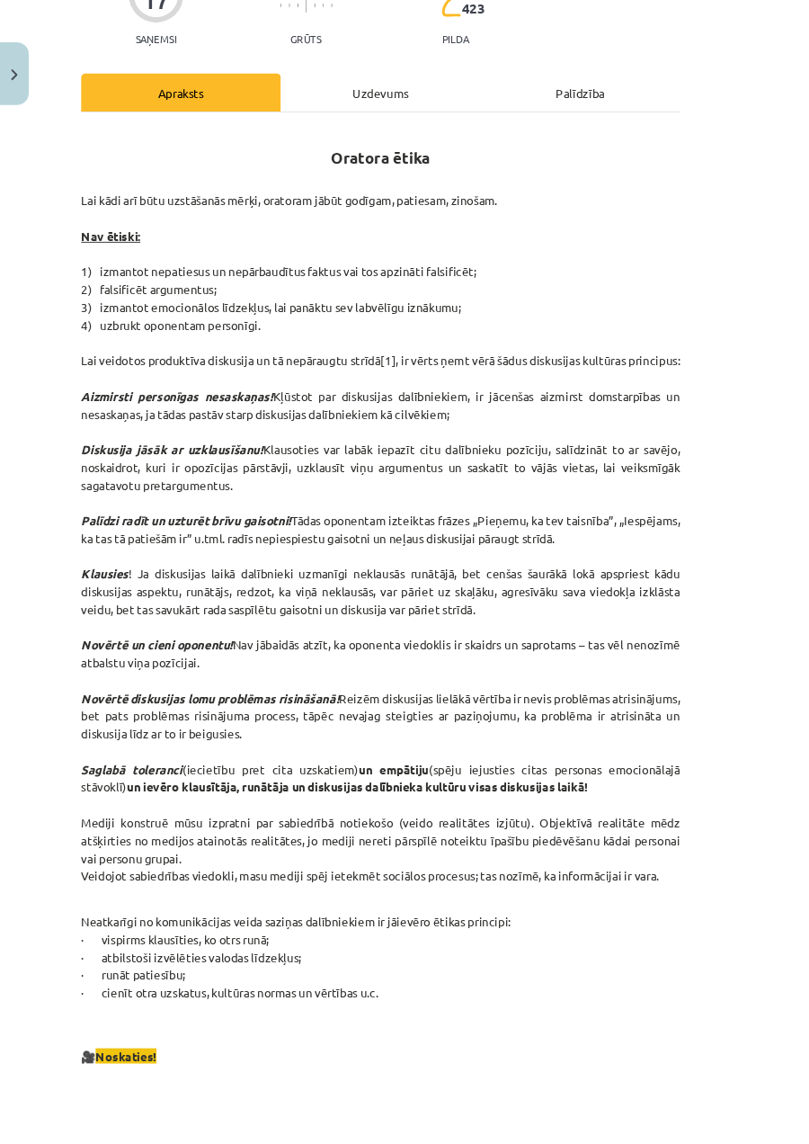
click at [0, 657] on div "Mācību tēma: Latviešu valodas i - 11. klases 1. ieskaites mācību materiāls (a,b…" at bounding box center [404, 572] width 809 height 1144
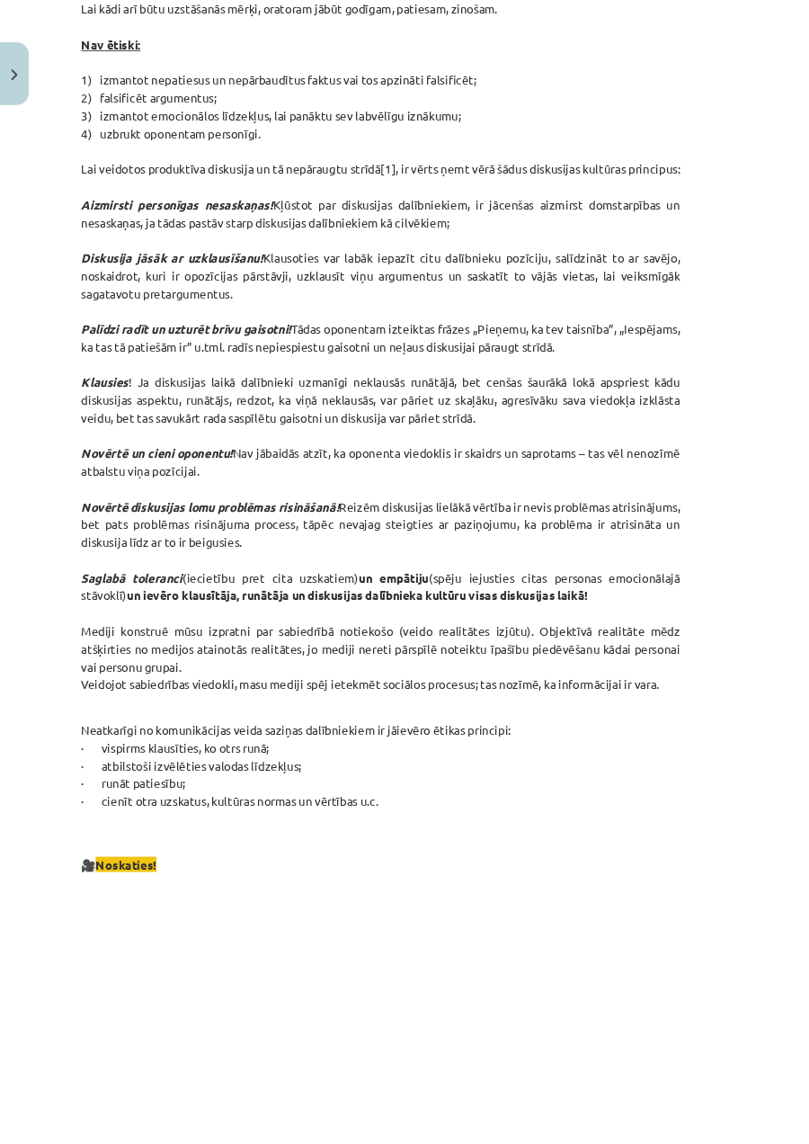
scroll to position [0, 0]
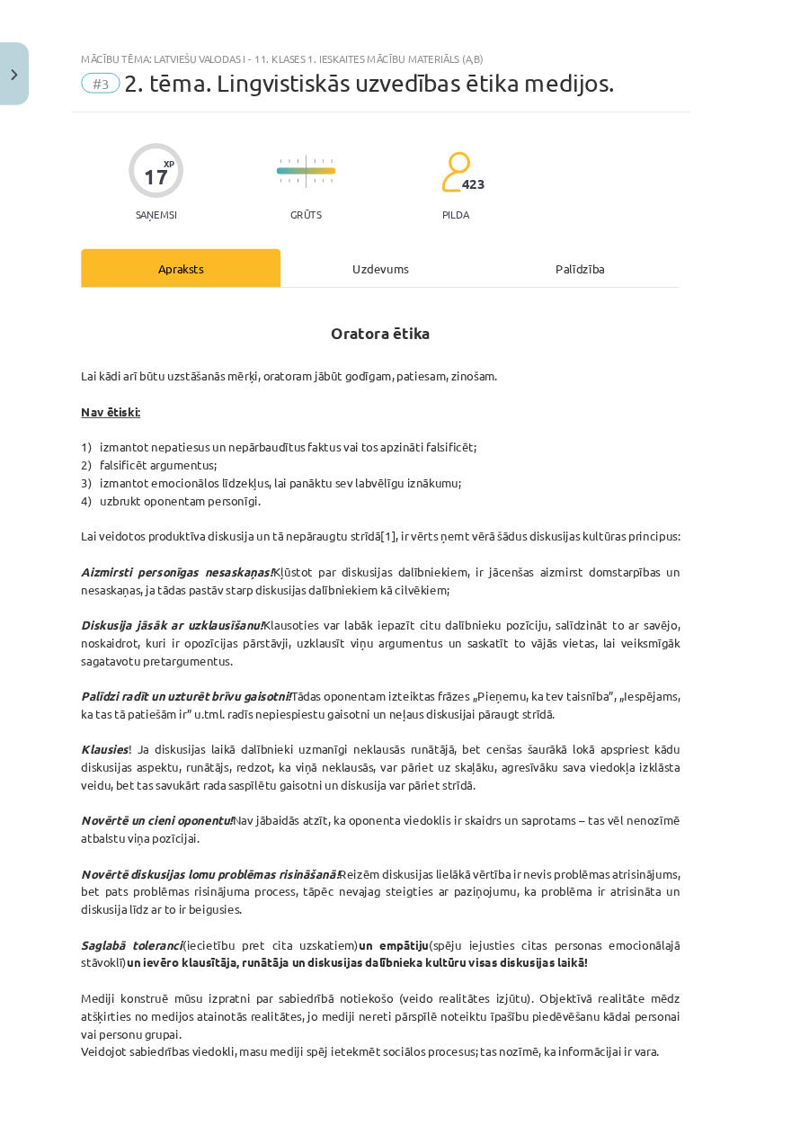
click at [474, 222] on div "17 XP Saņemsi Grūts 423 pilda" at bounding box center [404, 187] width 637 height 93
click at [459, 281] on div "Uzdevums" at bounding box center [405, 284] width 212 height 40
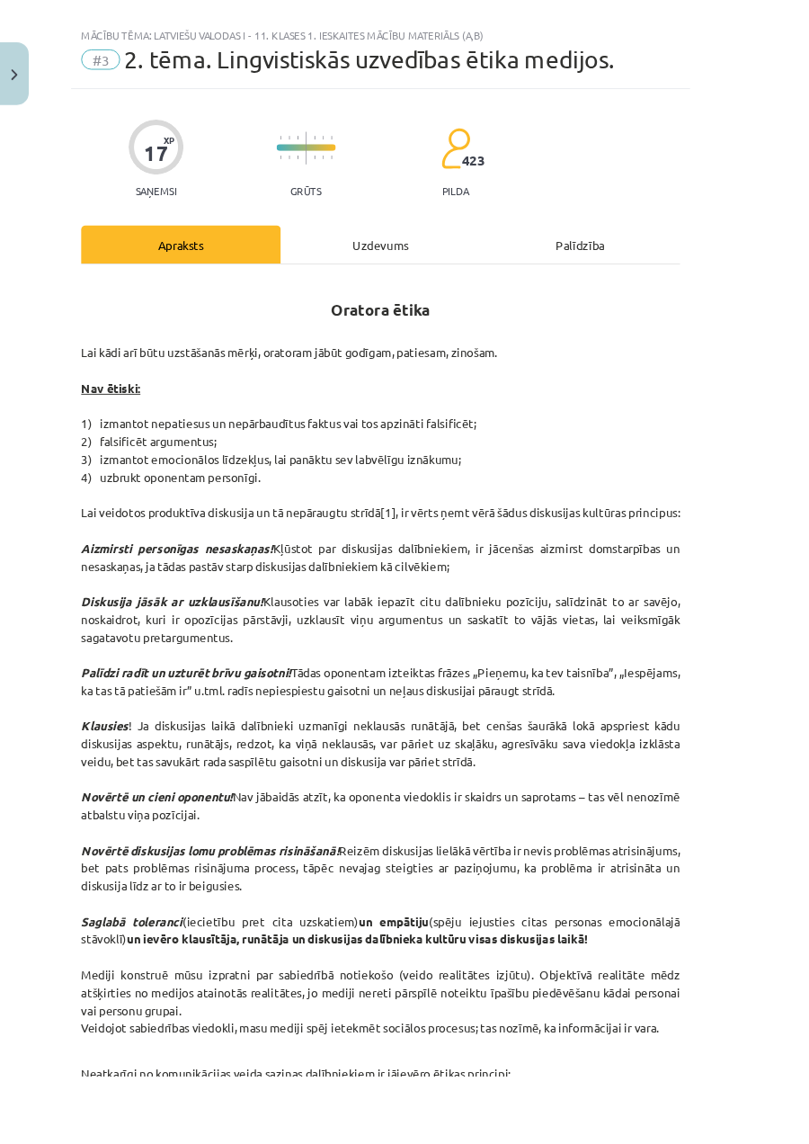
scroll to position [45, 0]
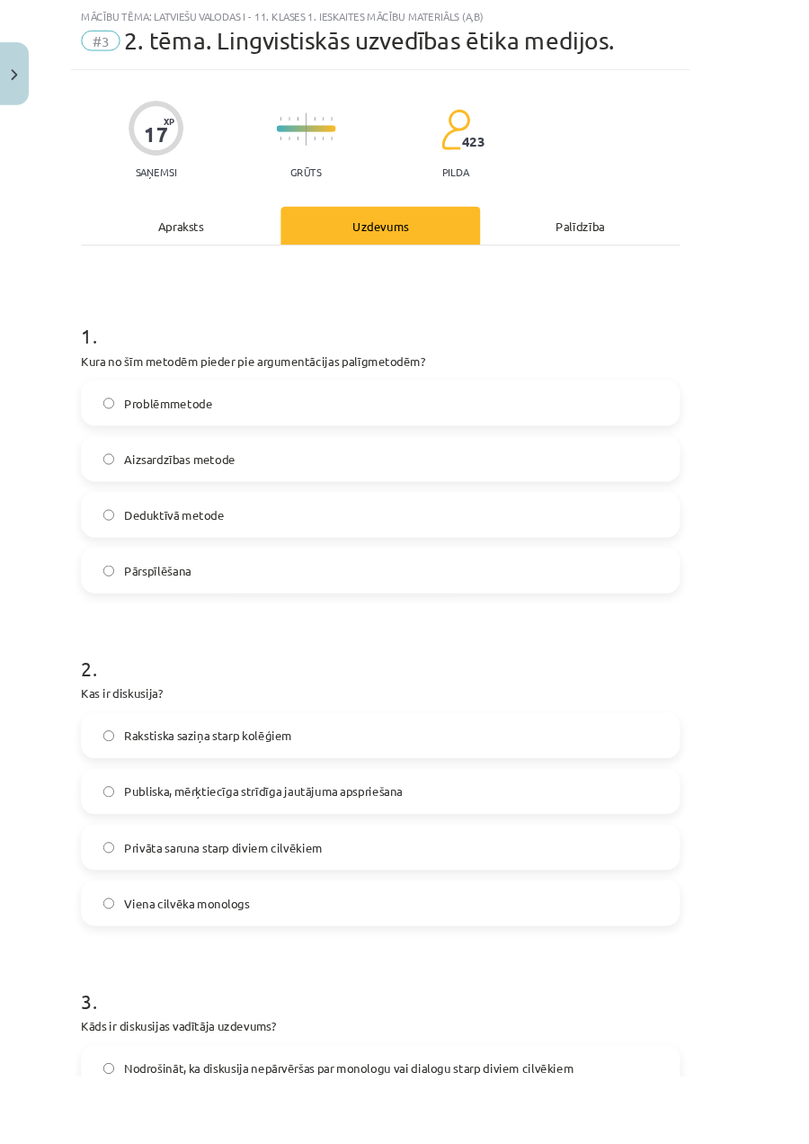
click at [634, 547] on label "Deduktīvā metode" at bounding box center [404, 546] width 633 height 45
click at [627, 618] on label "Pārspīlēšana" at bounding box center [404, 606] width 633 height 45
click at [698, 492] on label "Aizsardzības metode" at bounding box center [404, 487] width 633 height 45
click at [147, 244] on div "Apraksts" at bounding box center [192, 239] width 212 height 40
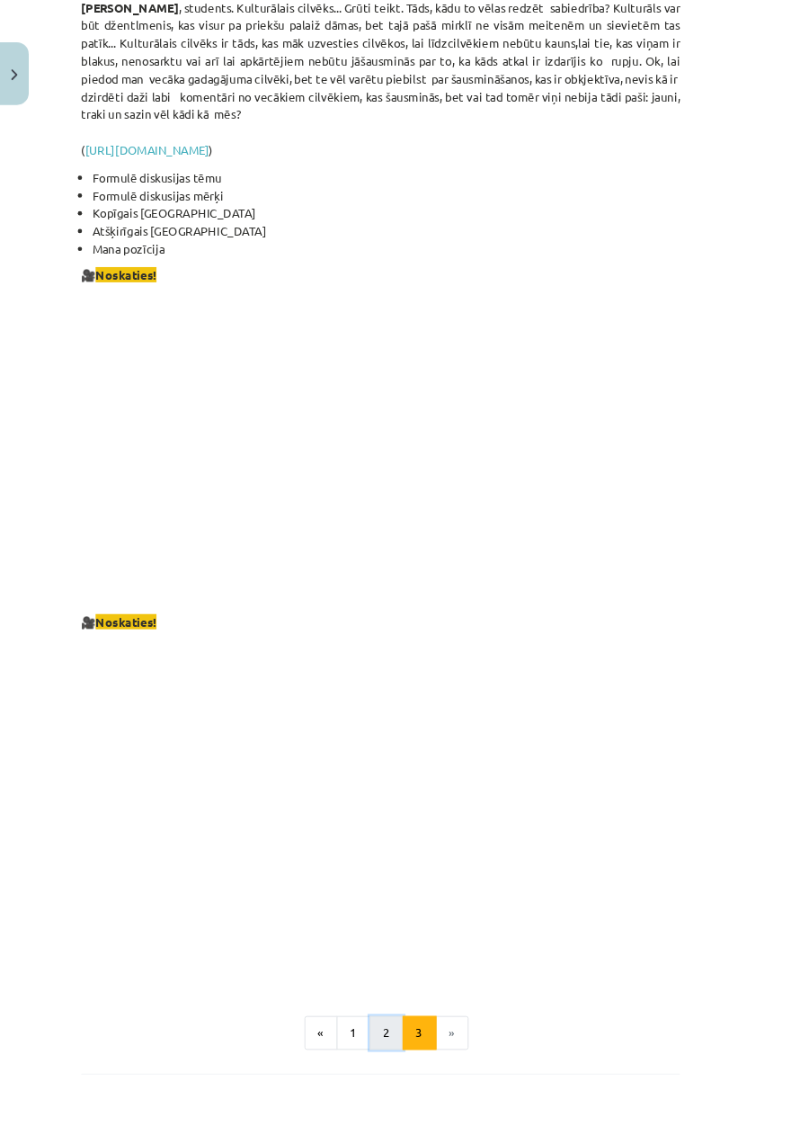
click at [429, 657] on button "2" at bounding box center [411, 1098] width 36 height 36
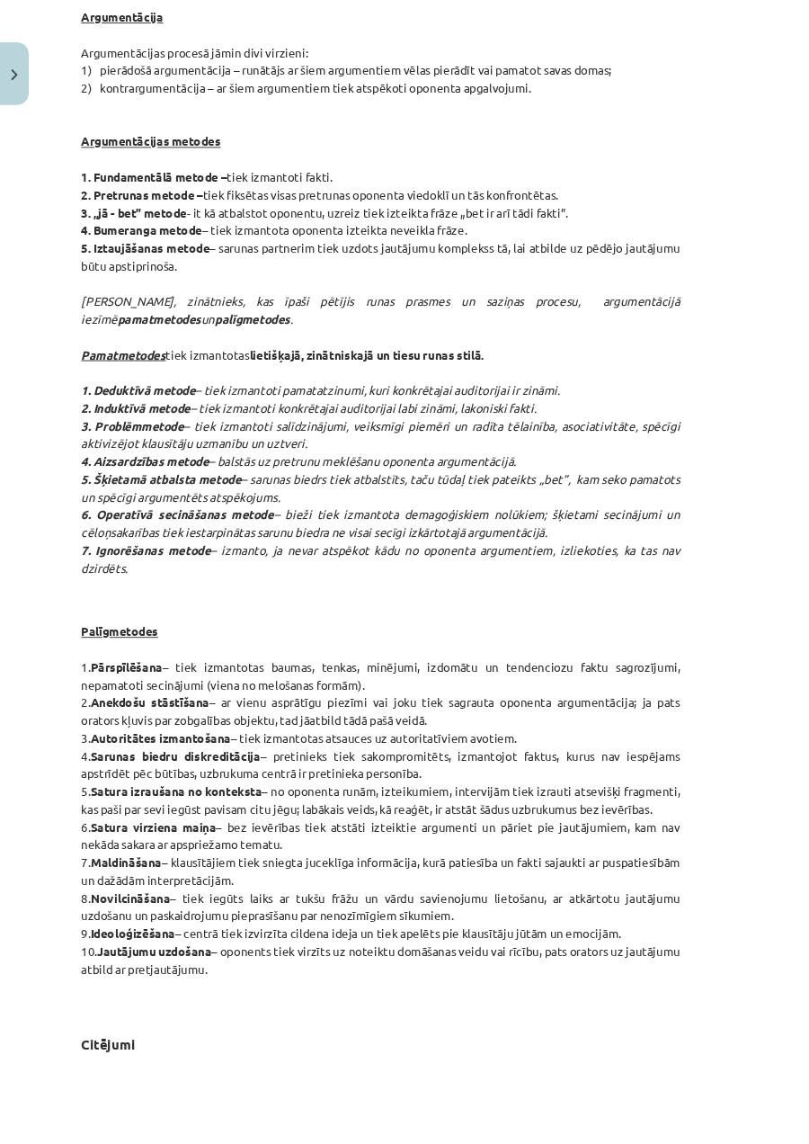
scroll to position [658, 0]
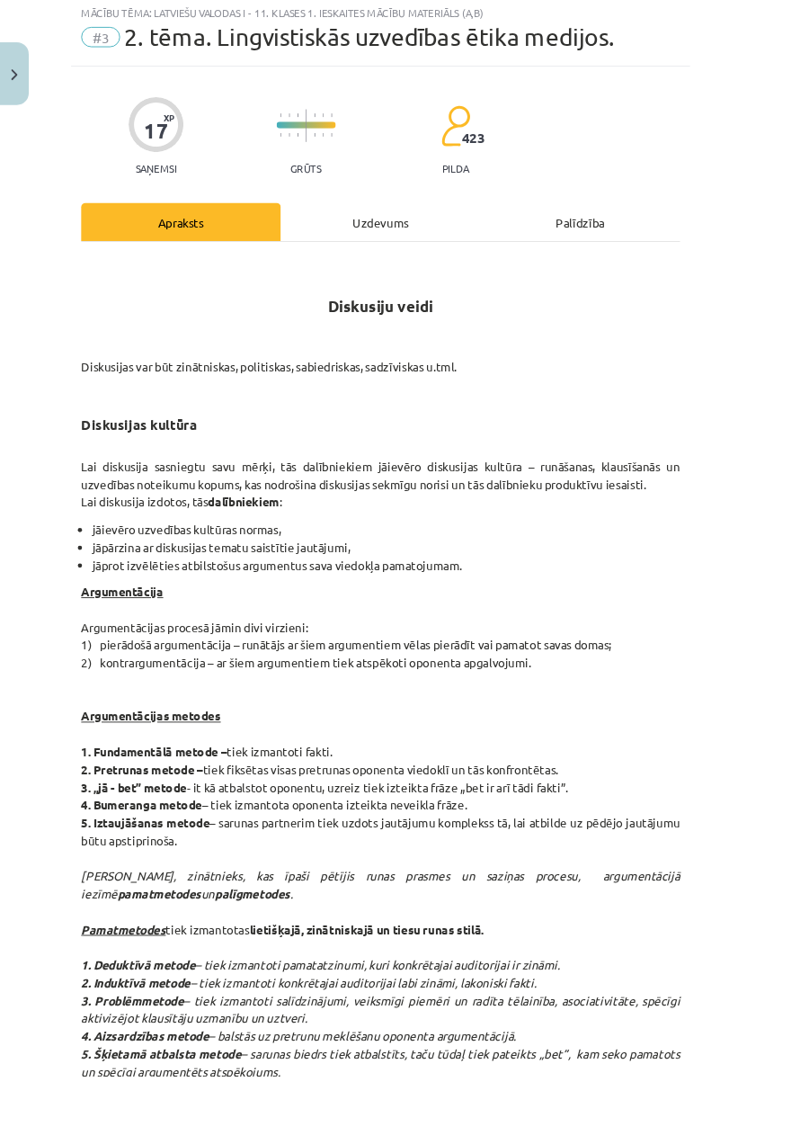
click at [373, 255] on div "Uzdevums" at bounding box center [405, 236] width 212 height 40
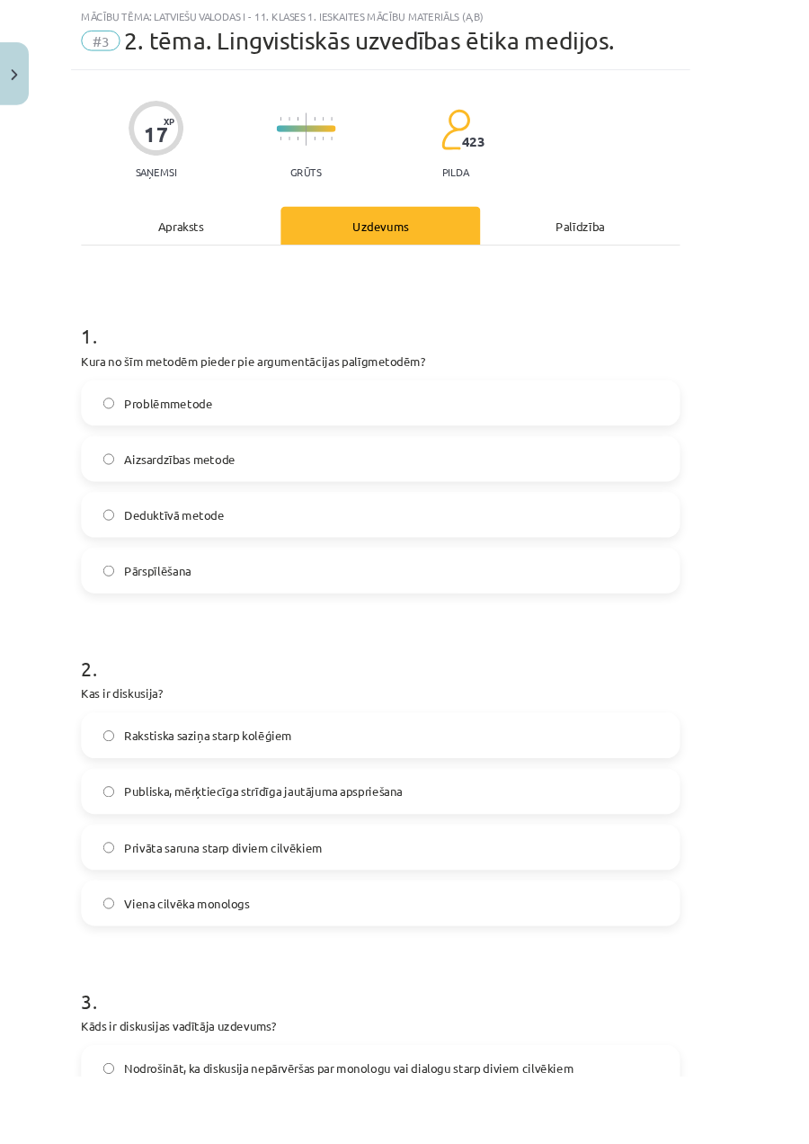
click at [196, 595] on label "Pārspīlēšana" at bounding box center [404, 606] width 633 height 45
click at [158, 294] on div "1 . Kura no šīm metodēm pieder pie argumentācijas palīgmetodēm? Problēmmetode A…" at bounding box center [404, 1166] width 637 height 1810
click at [147, 256] on div "Apraksts" at bounding box center [192, 239] width 212 height 40
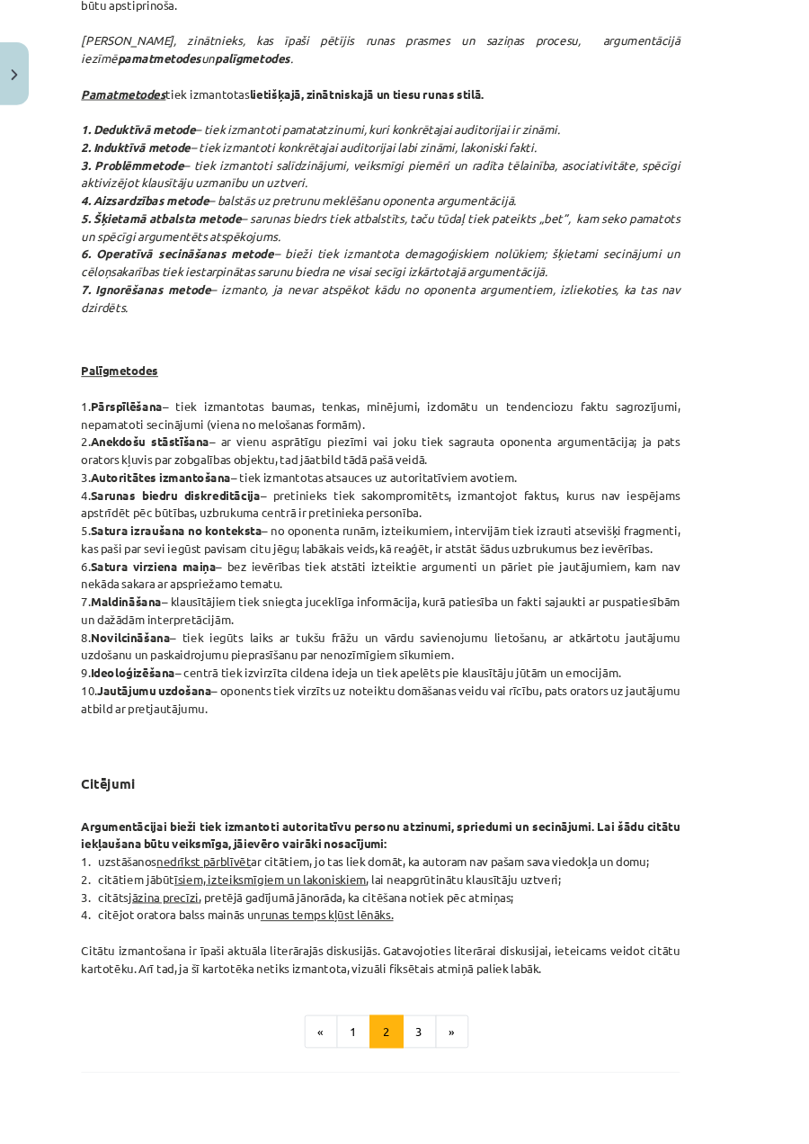
scroll to position [938, 0]
click at [464, 657] on button "3" at bounding box center [446, 1095] width 36 height 36
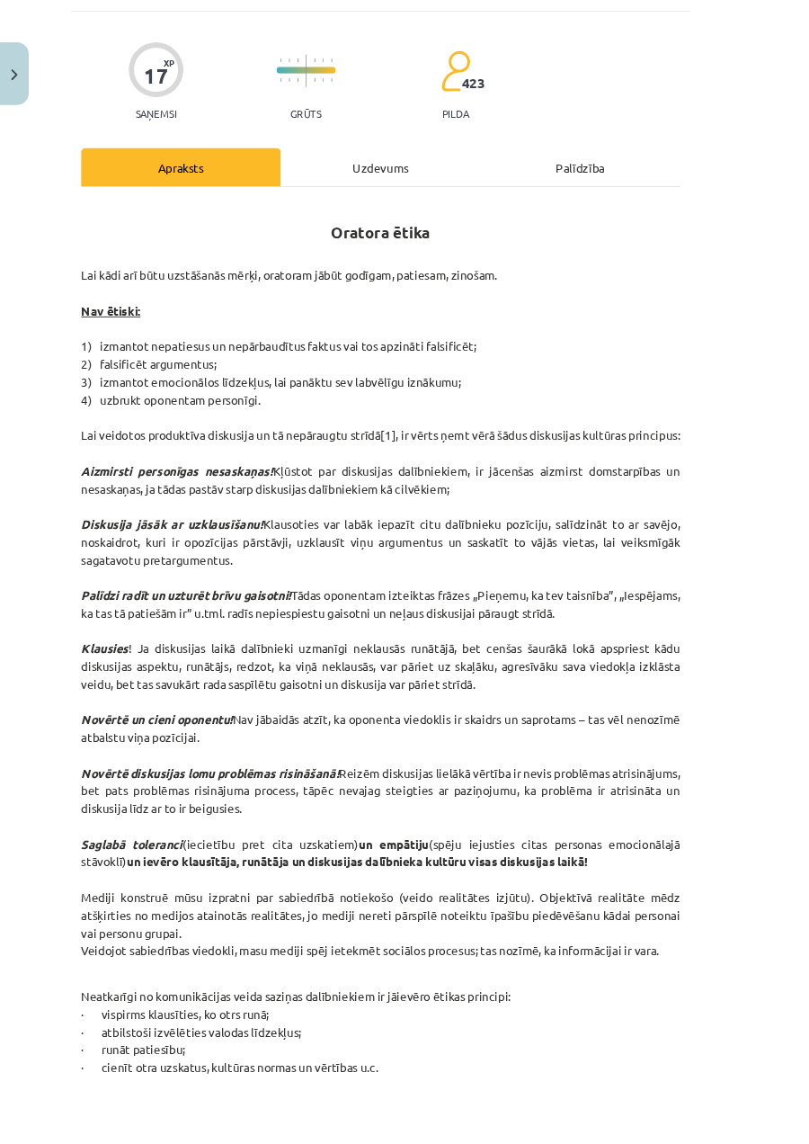
scroll to position [0, 0]
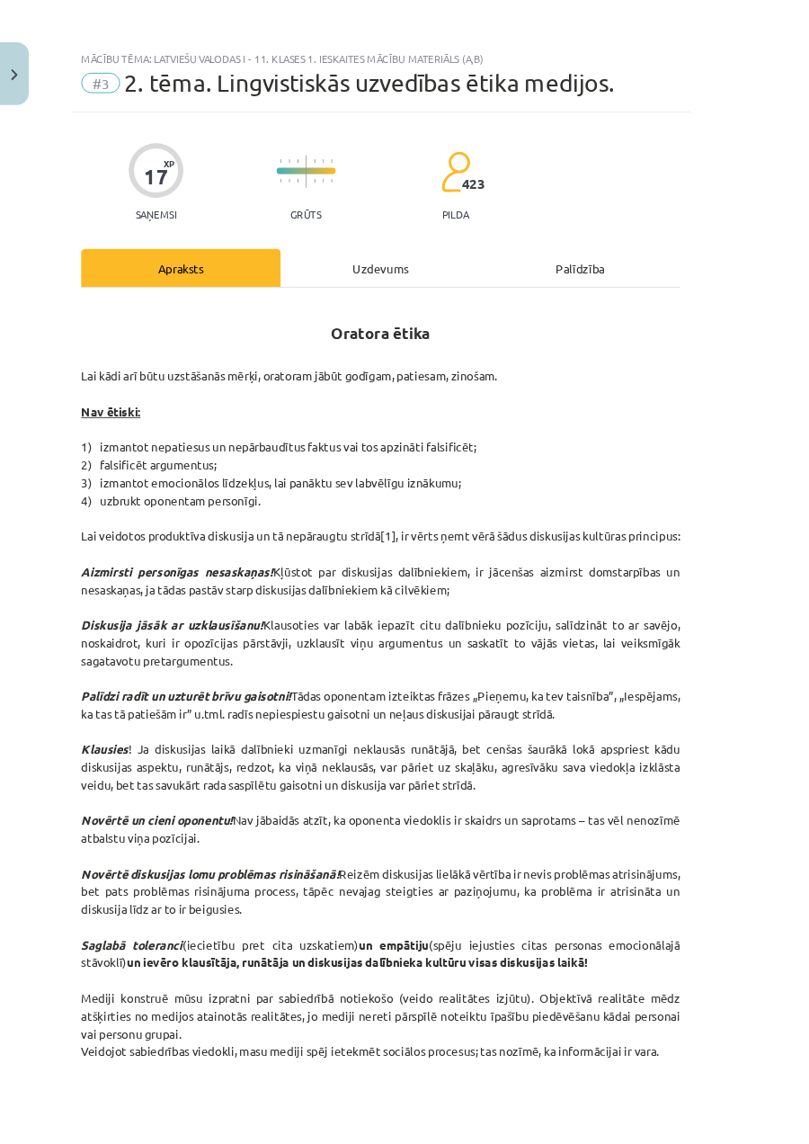
click at [493, 295] on div "Uzdevums" at bounding box center [405, 284] width 212 height 40
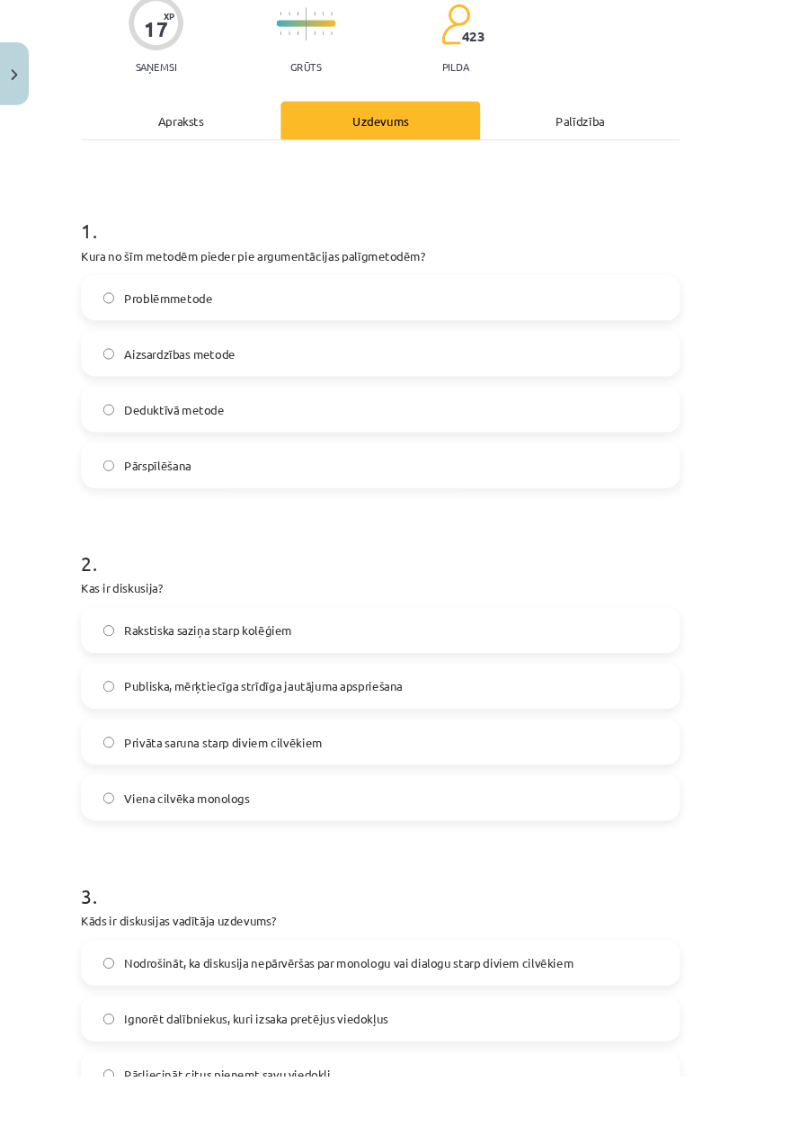
scroll to position [207, 0]
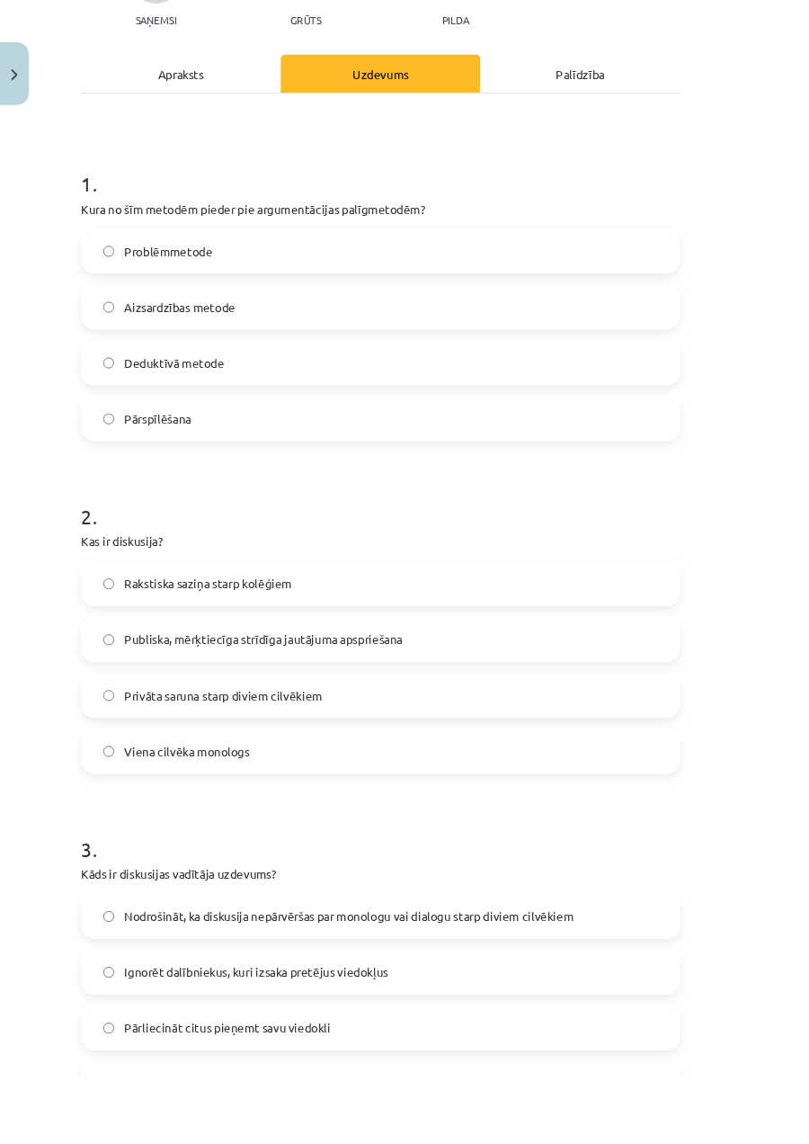
click at [680, 657] on label "Publiska, mērķtiecīga strīdīga jautājuma apspriešana" at bounding box center [404, 678] width 633 height 45
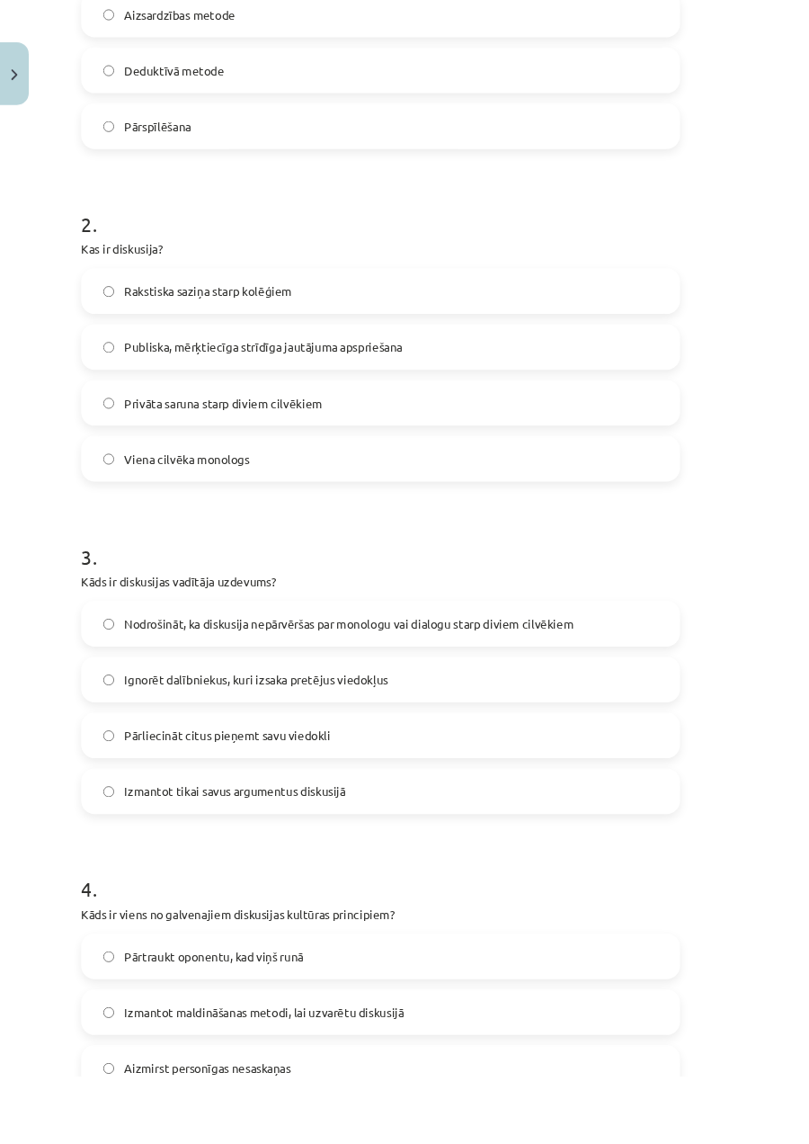
scroll to position [523, 0]
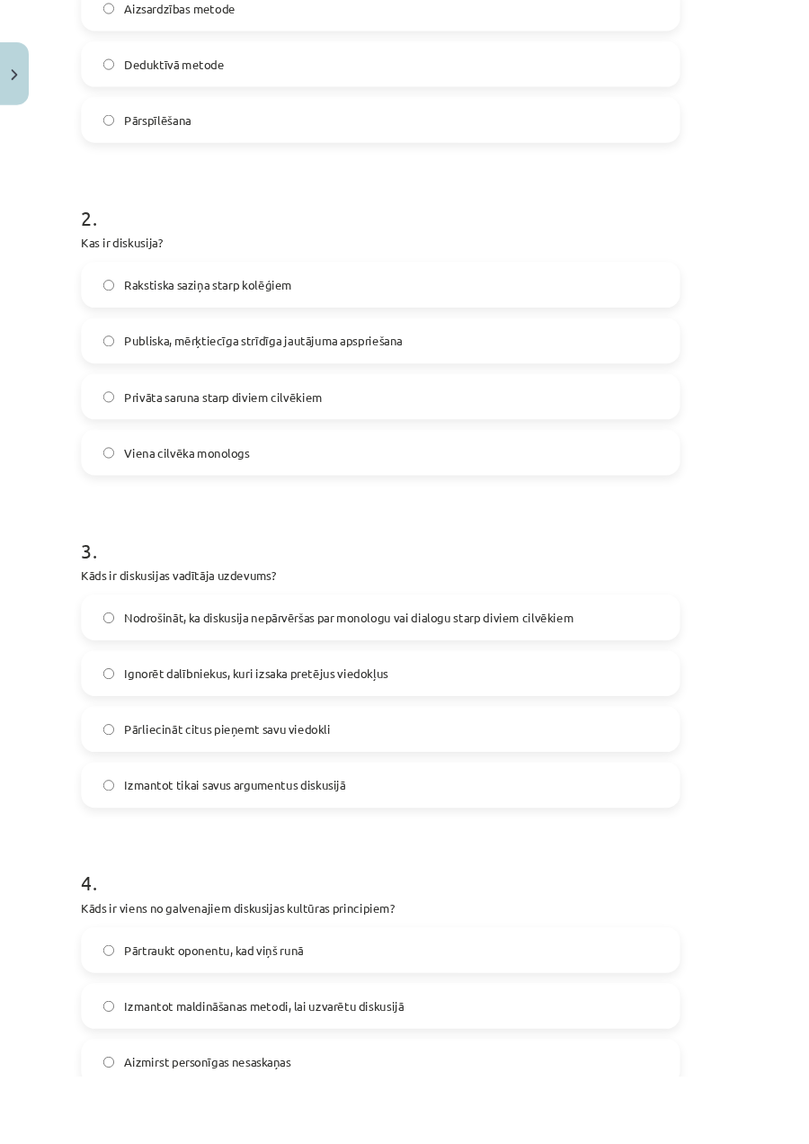
click at [692, 657] on label "Nodrošināt, ka diskusija nepārvēršas par monologu vai dialogu starp diviem cilv…" at bounding box center [404, 656] width 633 height 45
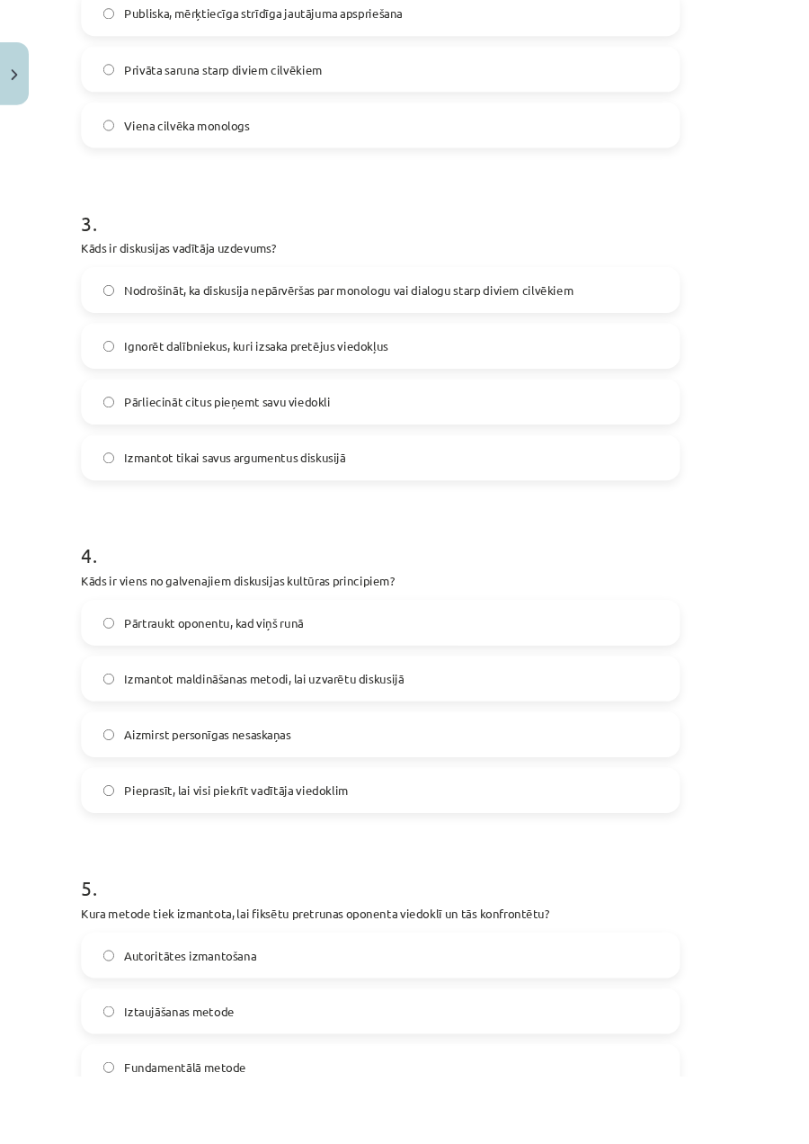
scroll to position [872, 0]
click at [636, 657] on label "Aizmirst personīgas nesaskaņas" at bounding box center [404, 779] width 633 height 45
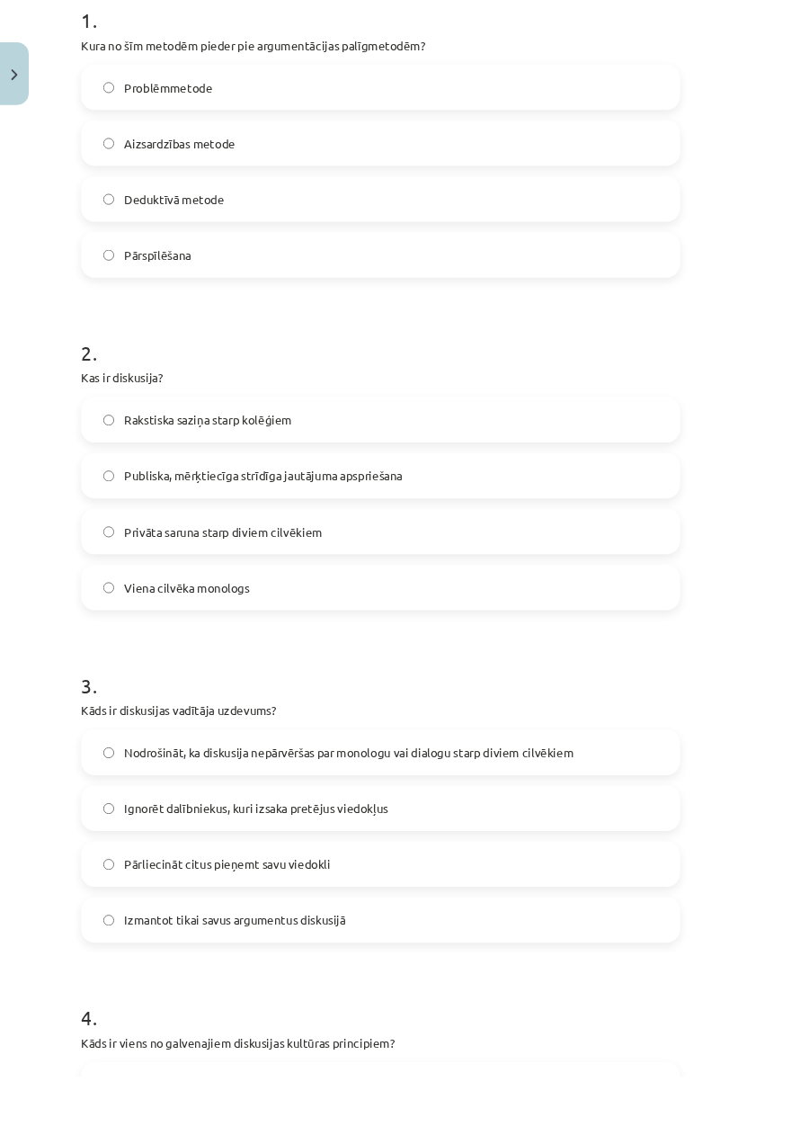
scroll to position [0, 0]
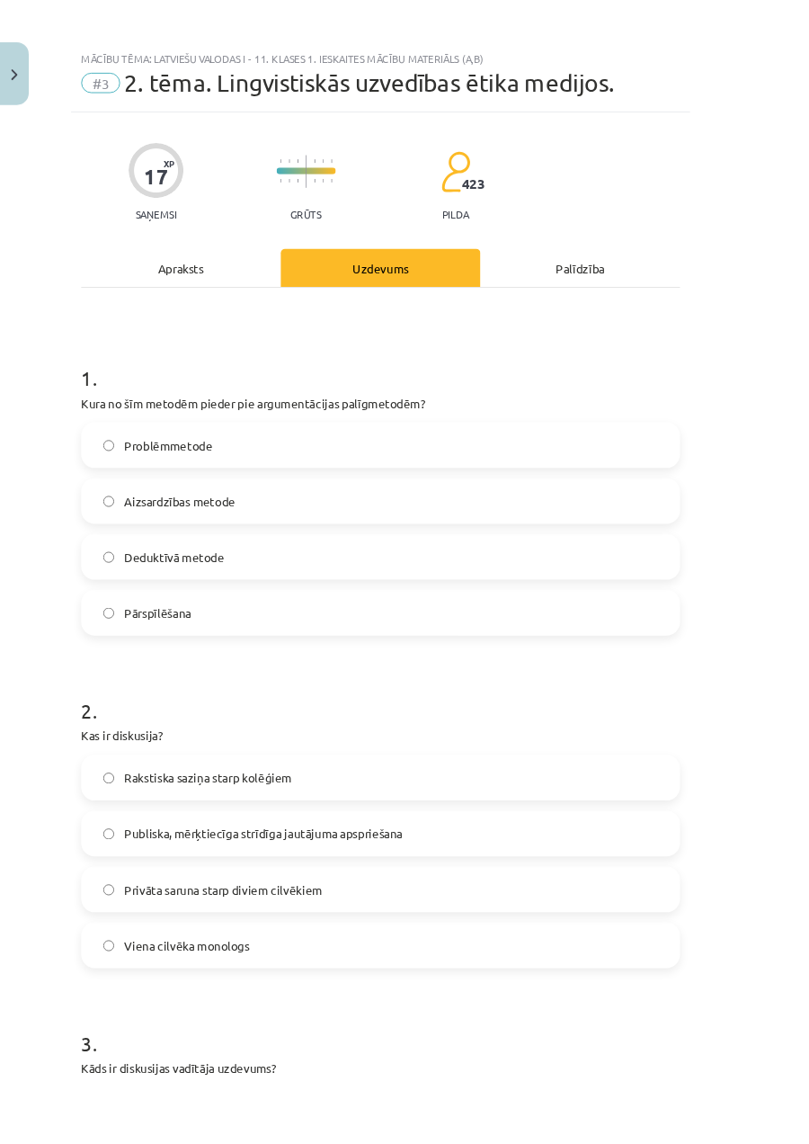
click at [175, 304] on div "Apraksts" at bounding box center [192, 284] width 212 height 40
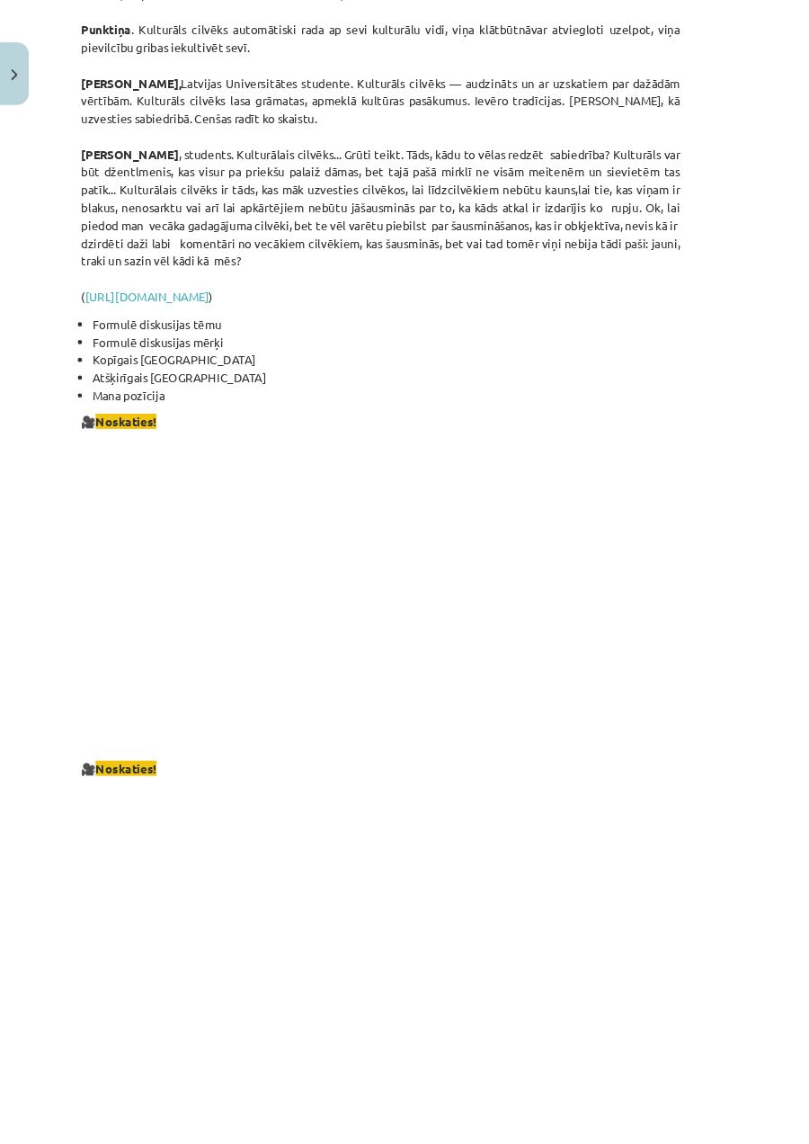
scroll to position [3096, 0]
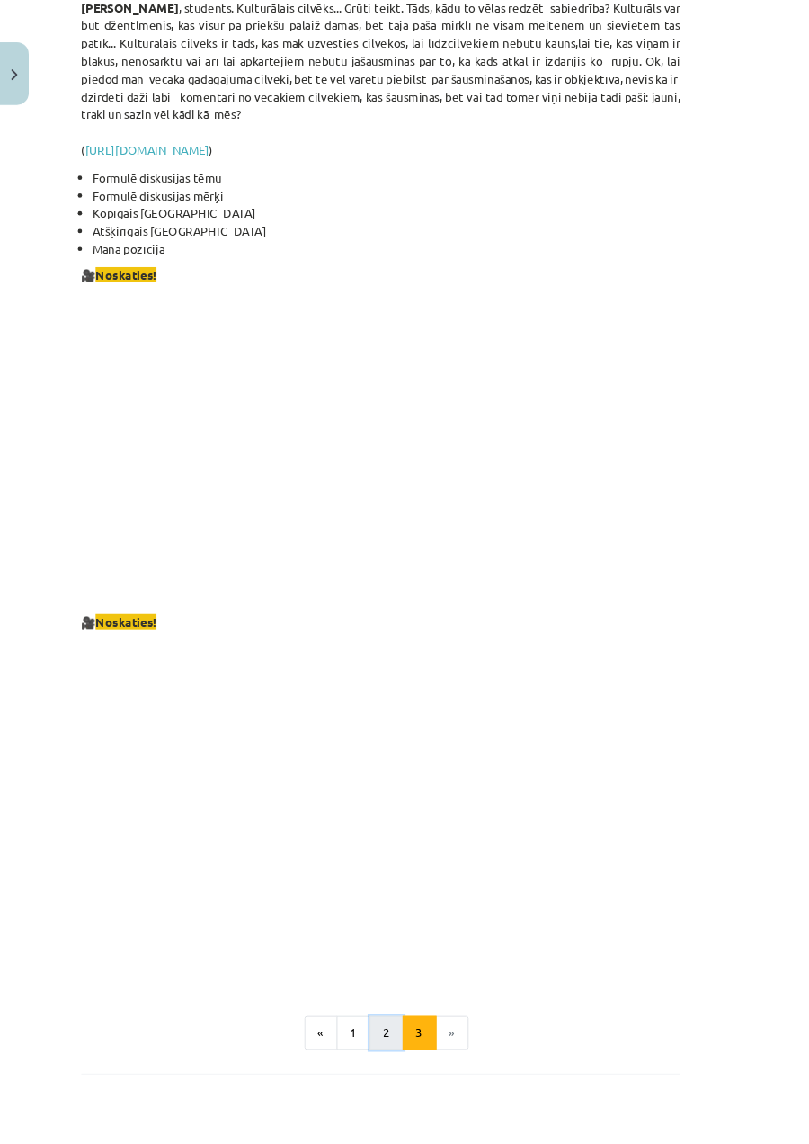
click at [429, 657] on button "2" at bounding box center [411, 1098] width 36 height 36
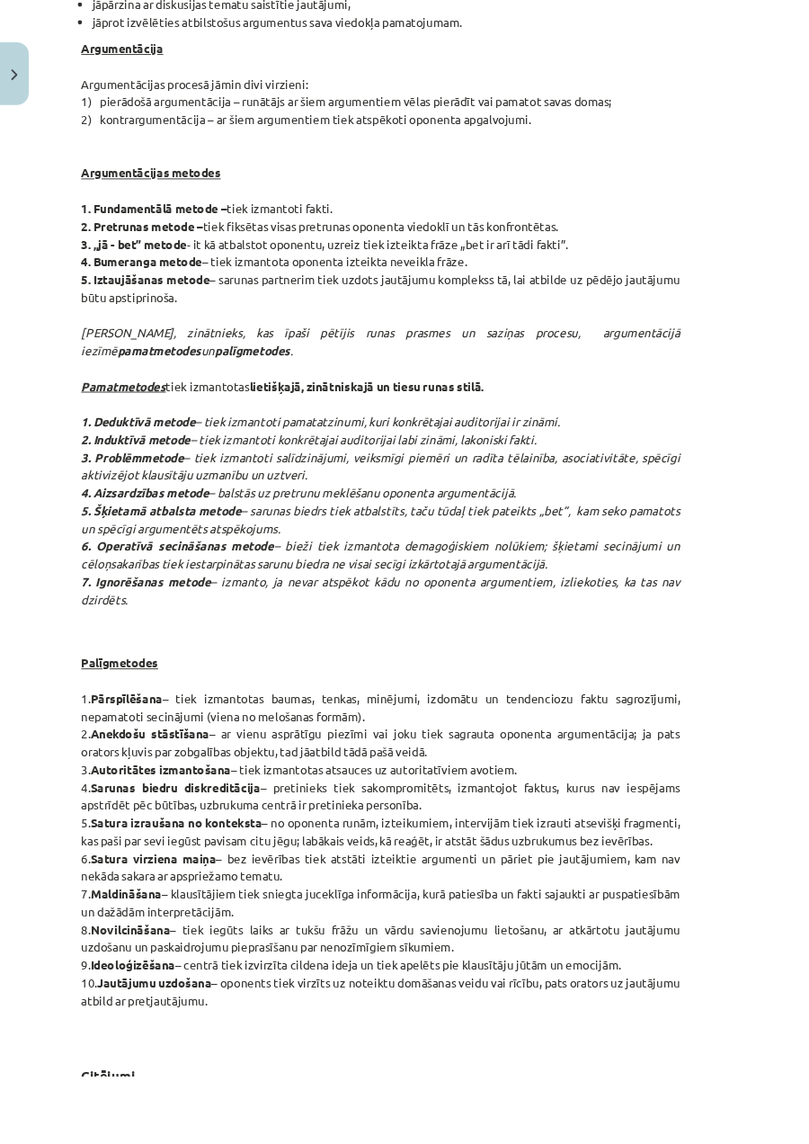
scroll to position [1006, 0]
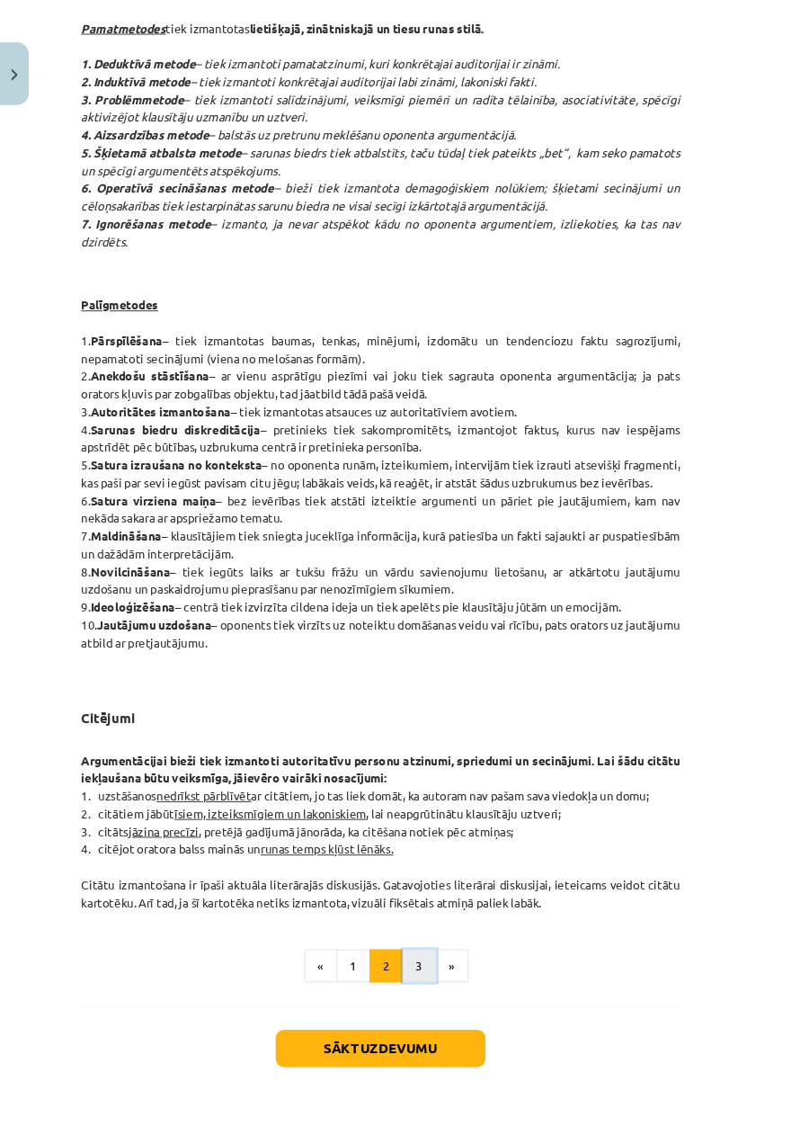
click at [464, 657] on button "3" at bounding box center [446, 1027] width 36 height 36
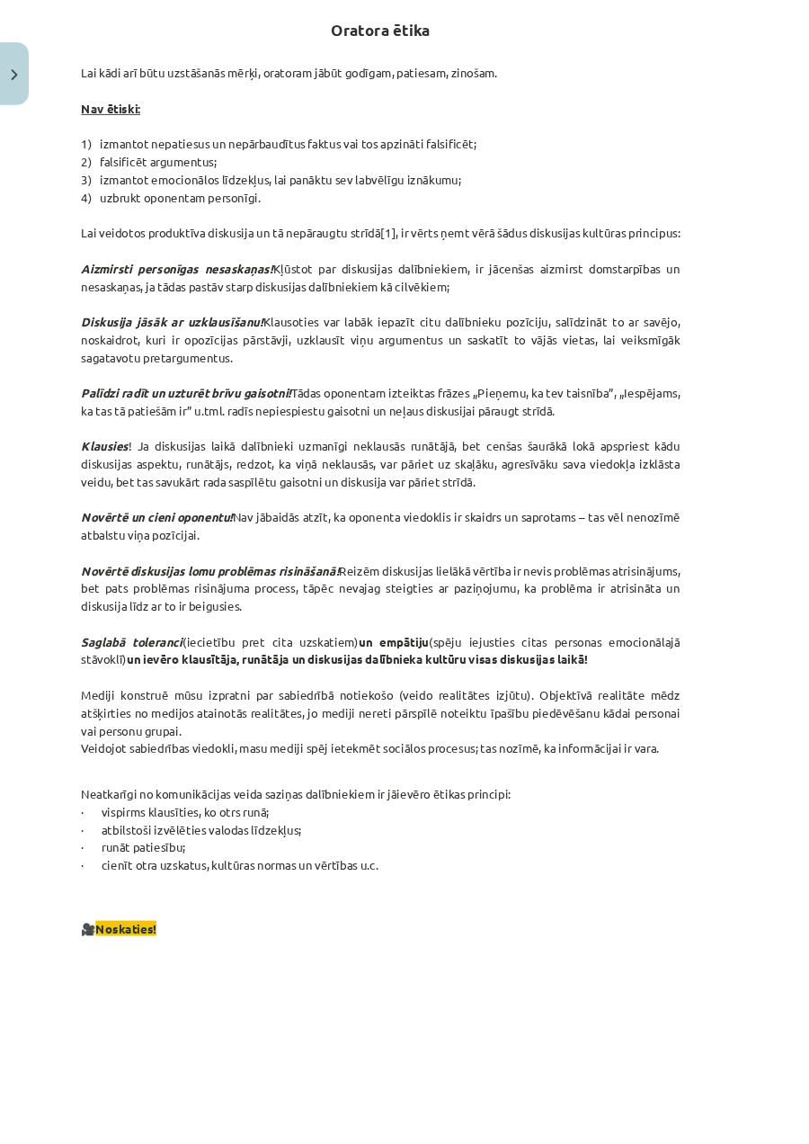
scroll to position [0, 0]
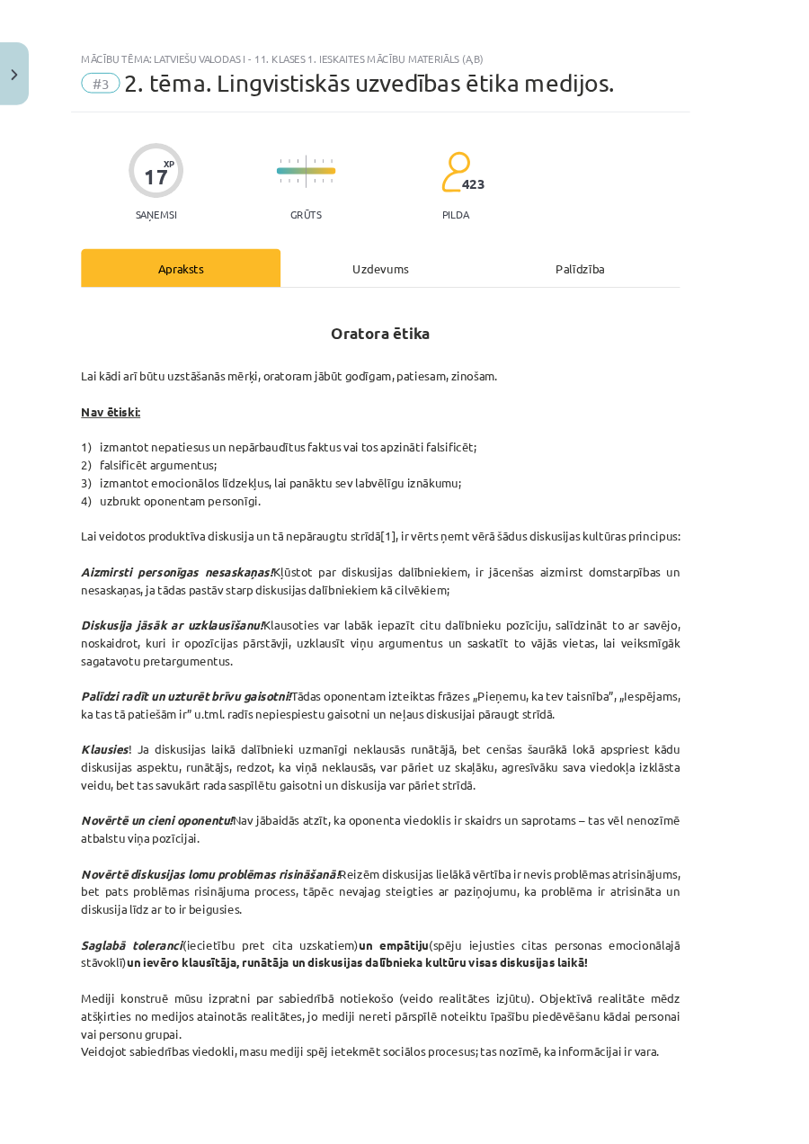
click at [507, 286] on div "Uzdevums" at bounding box center [405, 284] width 212 height 40
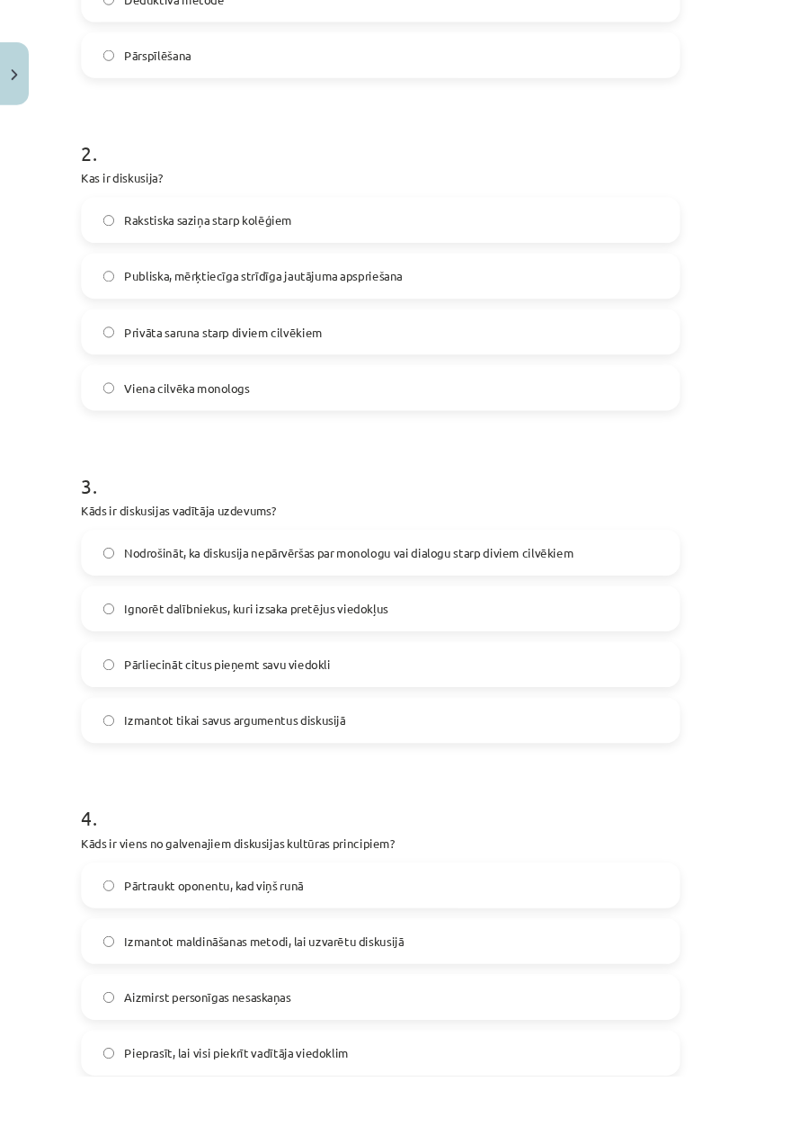
scroll to position [1067, 0]
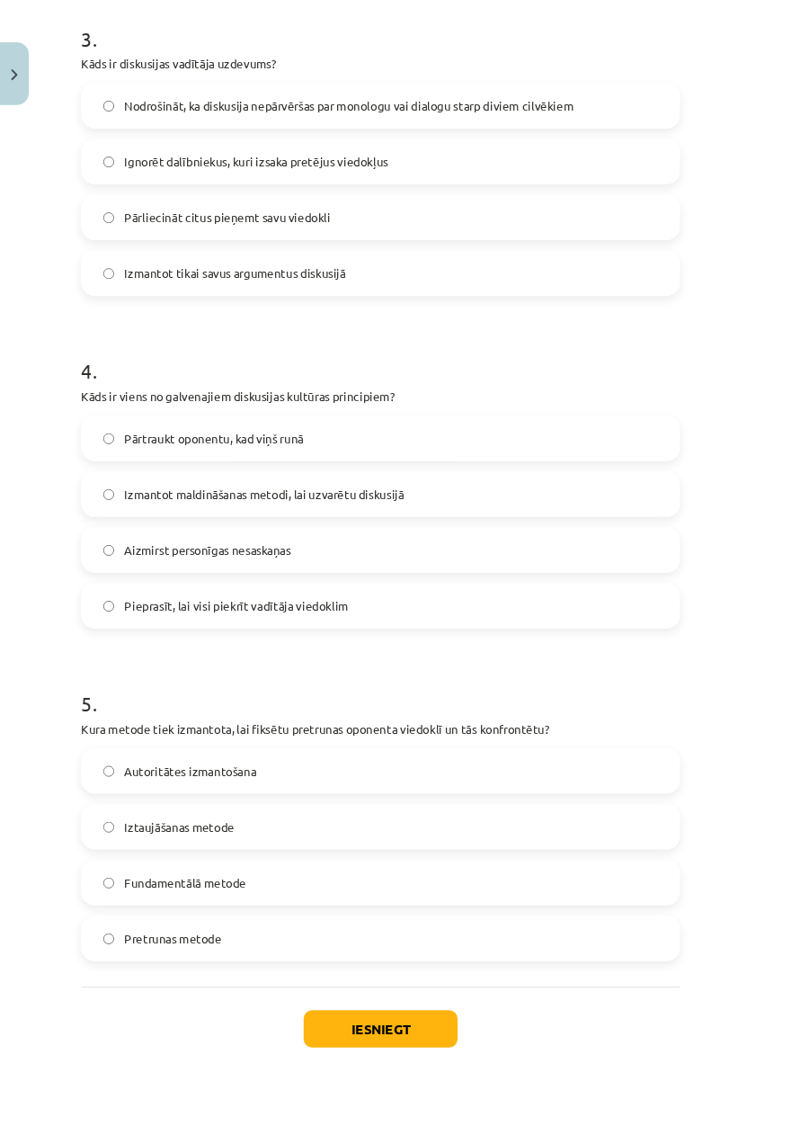
click at [623, 657] on label "Pretrunas metode" at bounding box center [404, 997] width 633 height 45
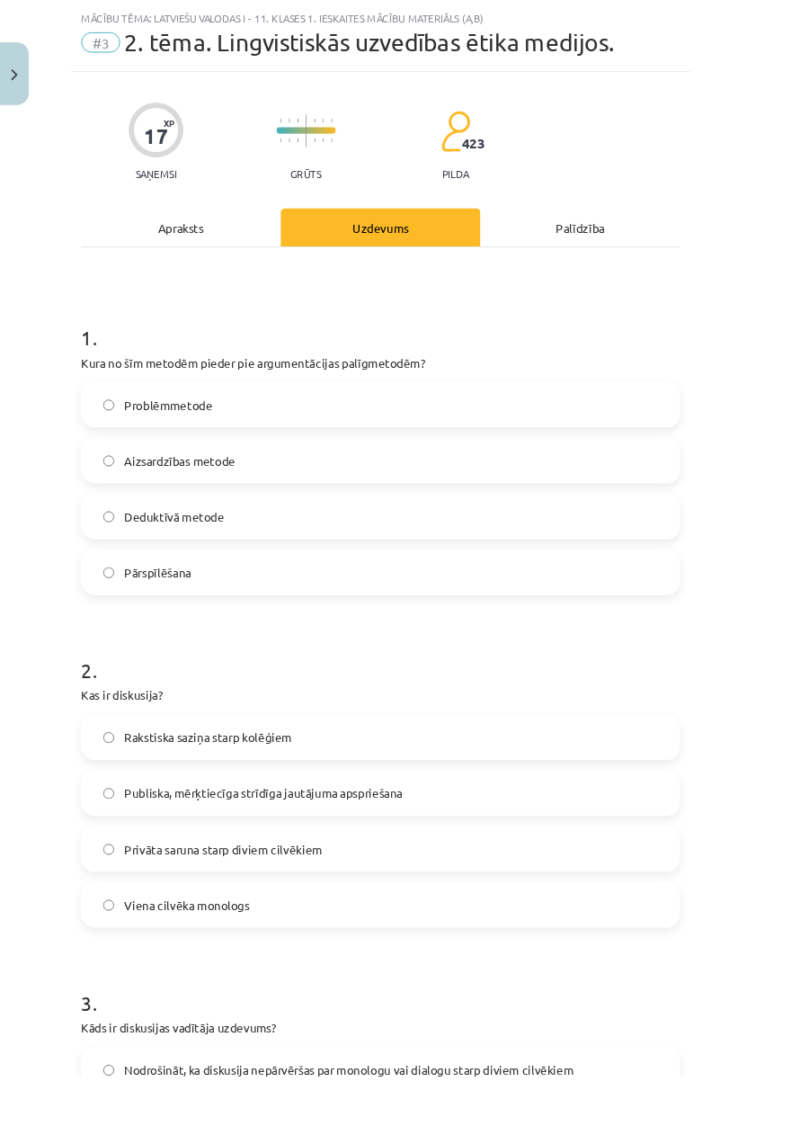
scroll to position [0, 0]
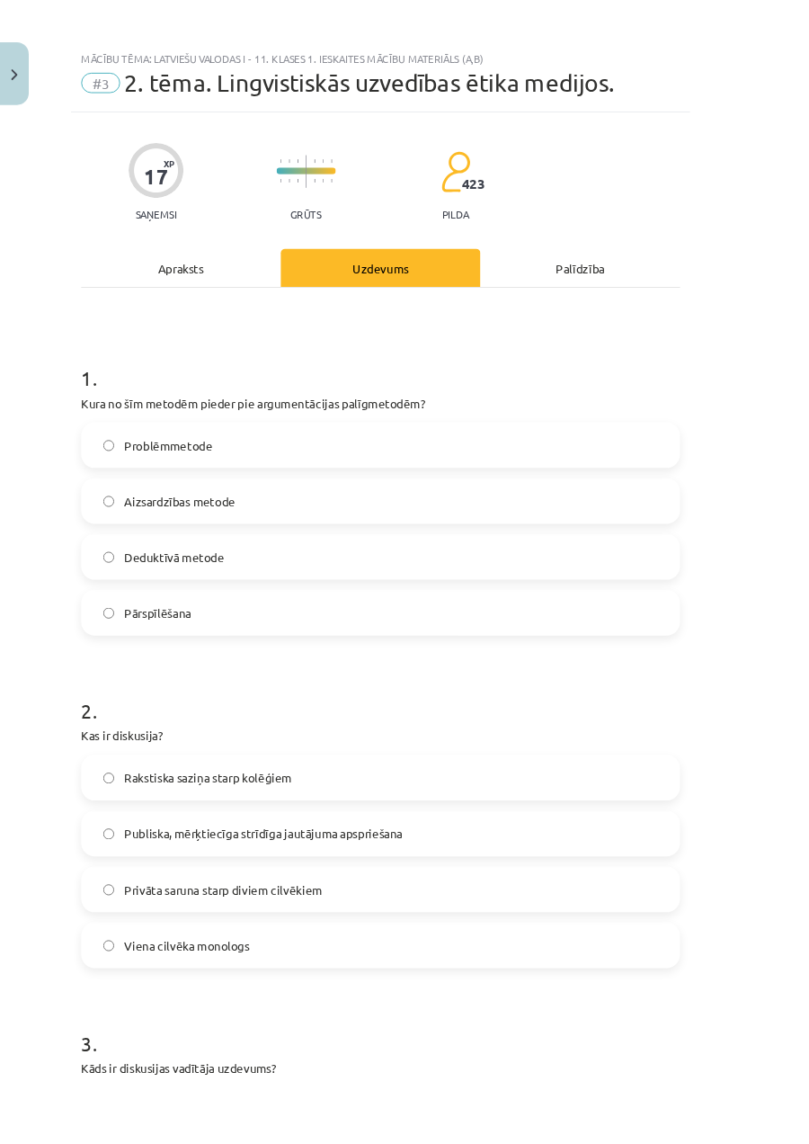
click at [165, 301] on div "Apraksts" at bounding box center [192, 284] width 212 height 40
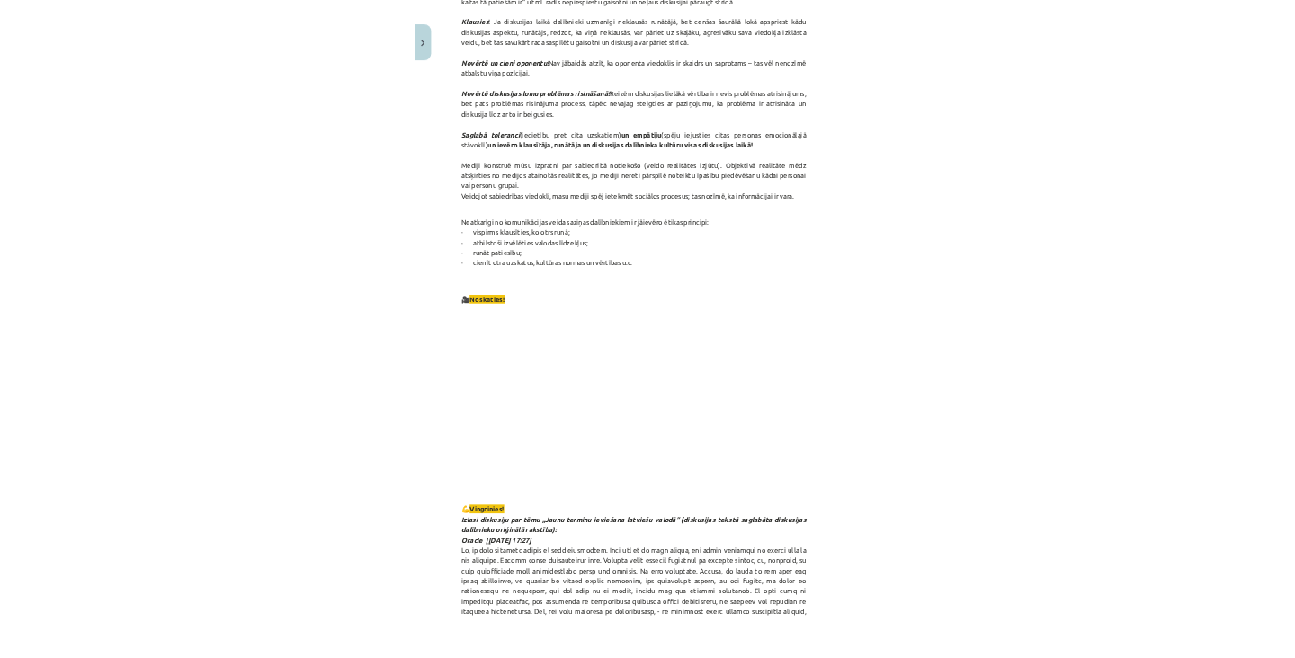
scroll to position [759, 0]
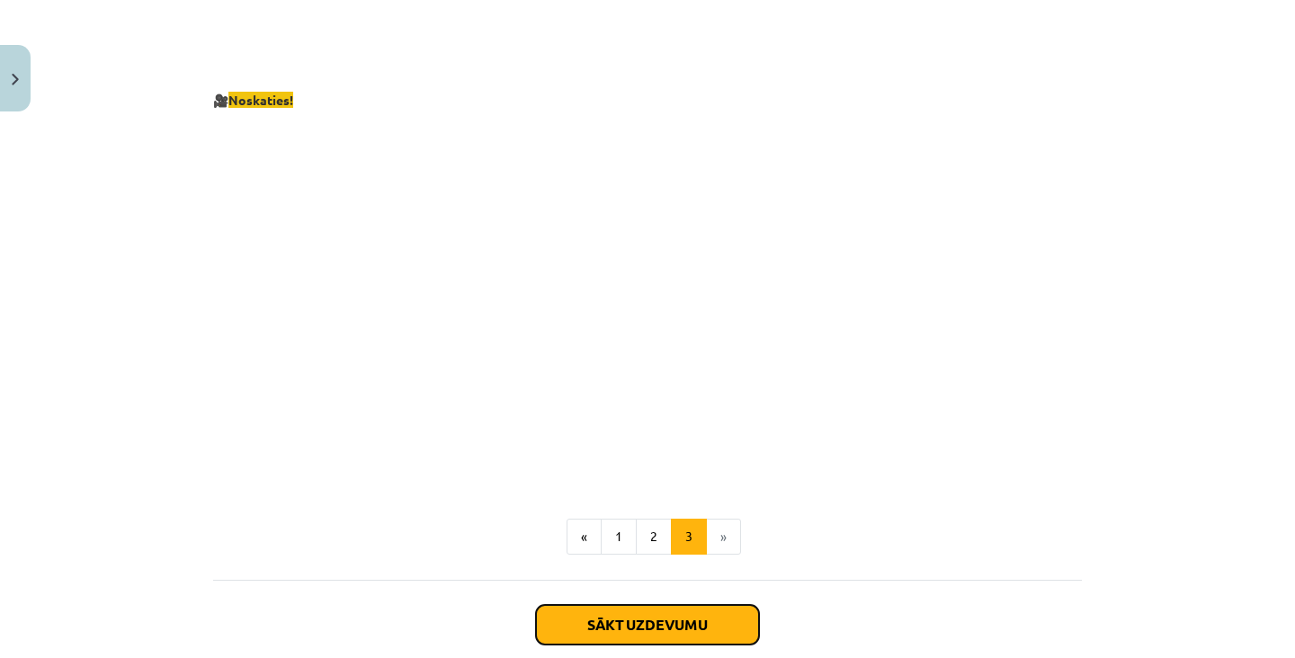
click at [637, 610] on button "Sākt uzdevumu" at bounding box center [647, 625] width 223 height 40
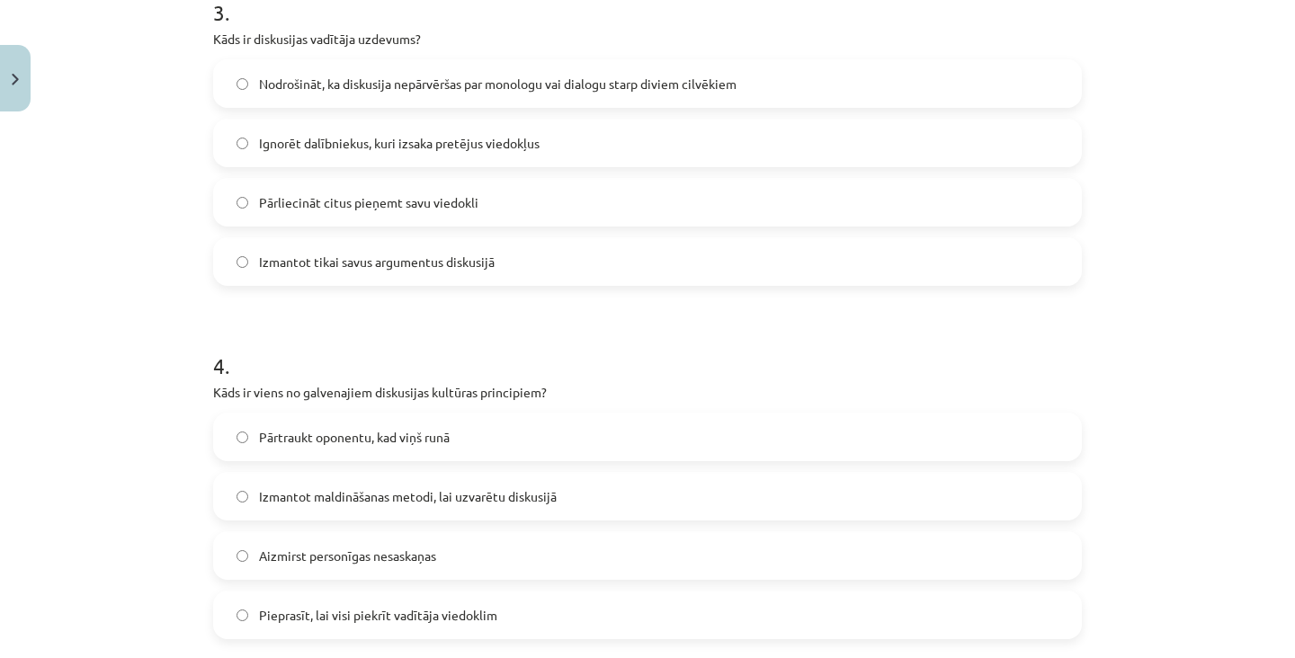
scroll to position [1553, 0]
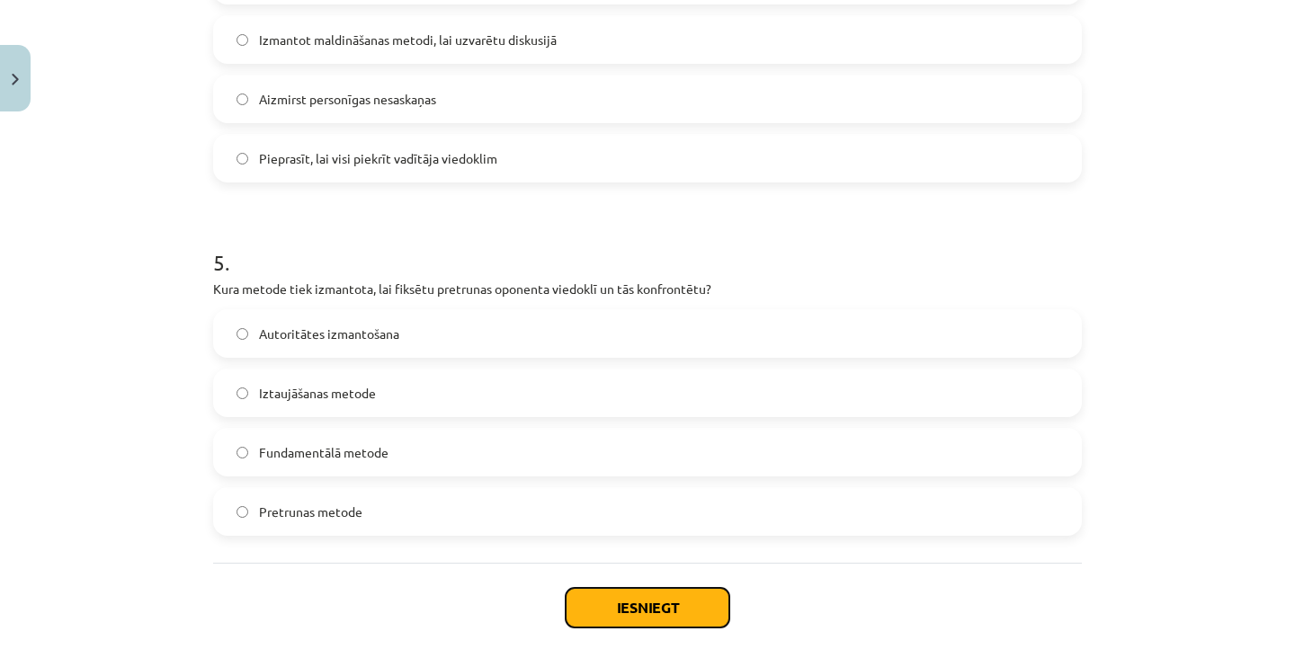
click at [655, 627] on button "Iesniegt" at bounding box center [648, 608] width 164 height 40
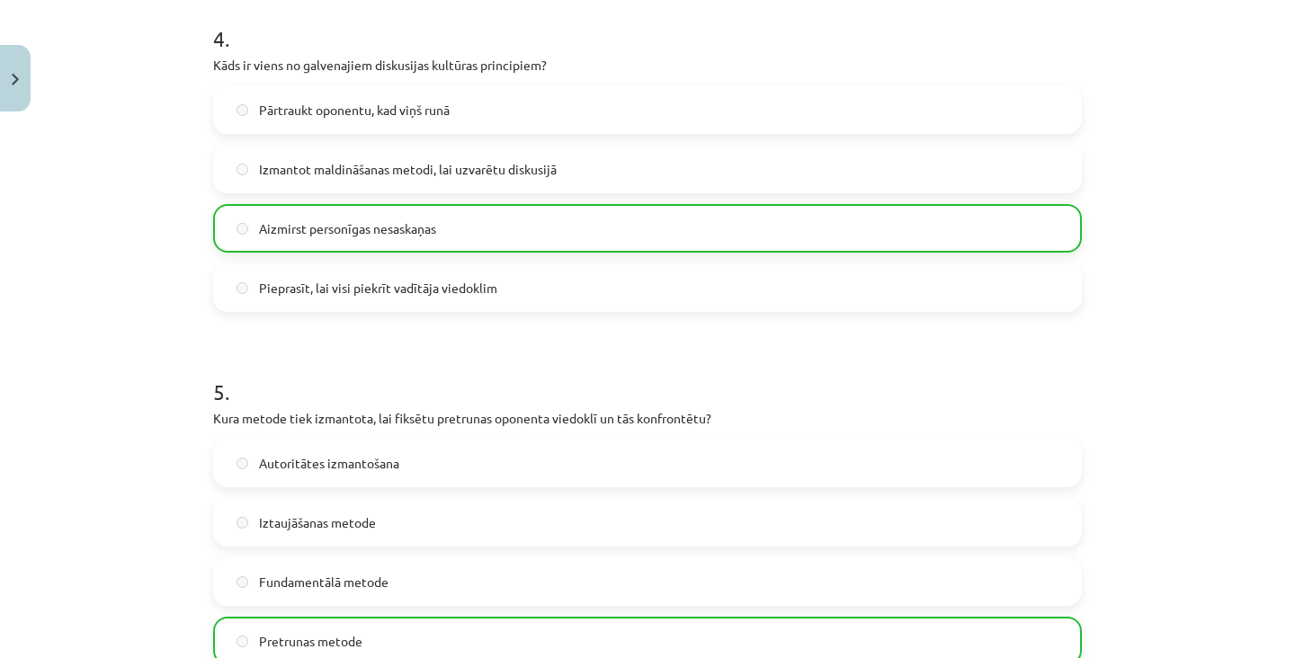
scroll to position [1610, 0]
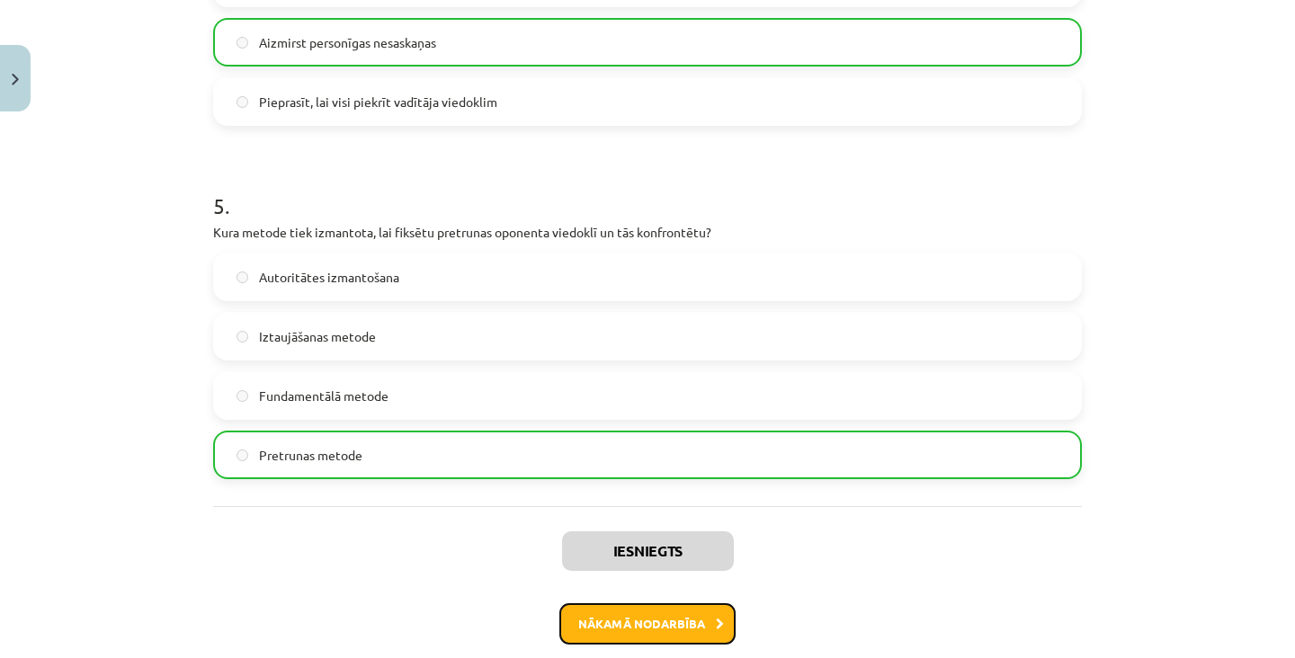
click at [608, 623] on button "Nākamā nodarbība" at bounding box center [647, 623] width 176 height 41
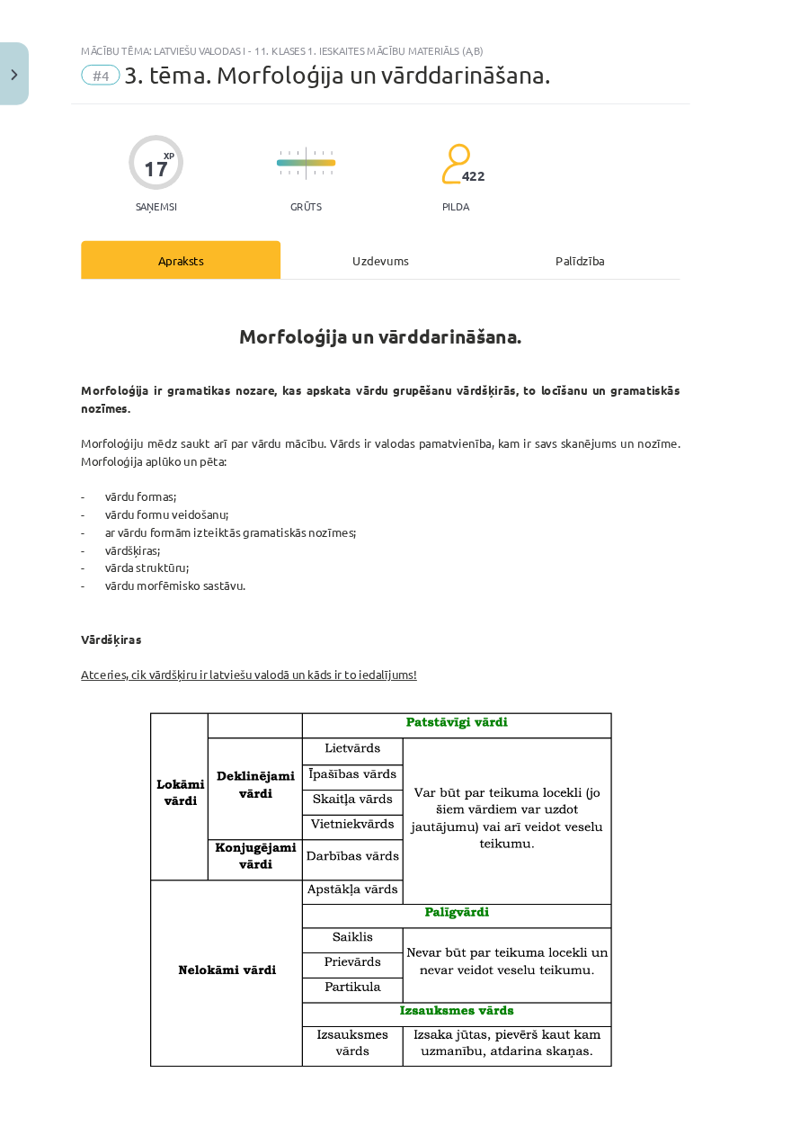
scroll to position [0, 0]
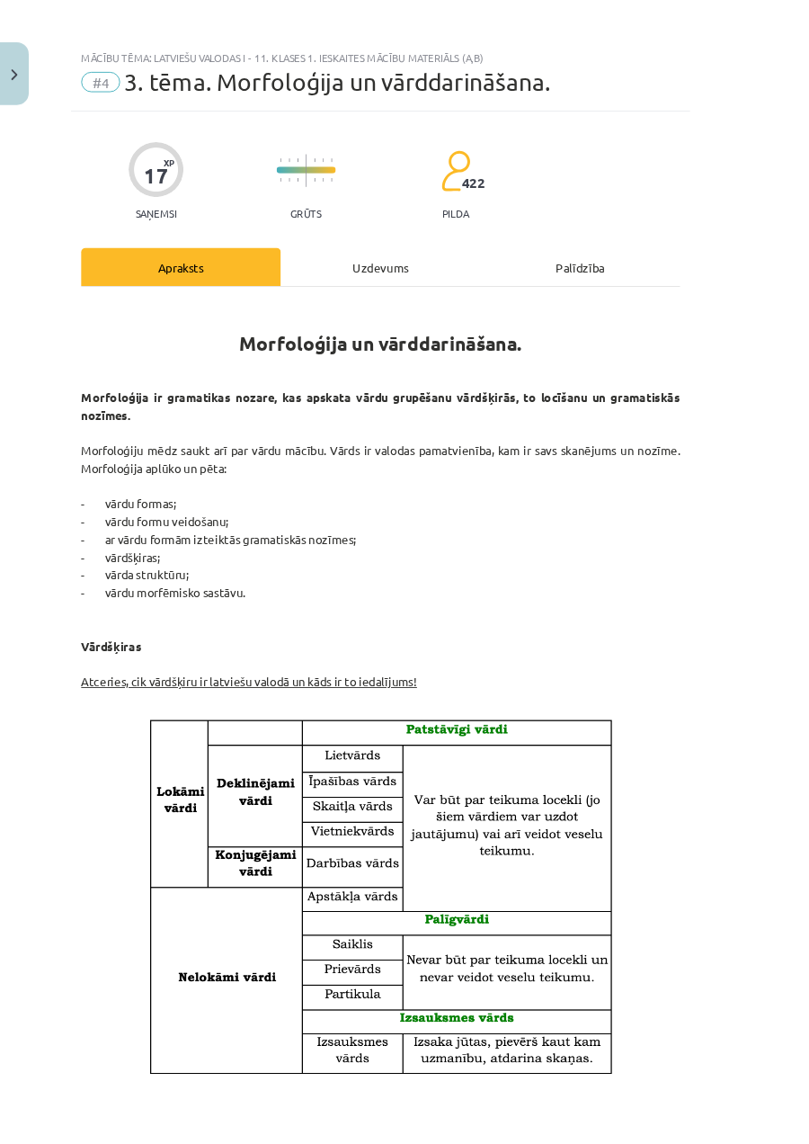
click at [480, 300] on div "Uzdevums" at bounding box center [405, 283] width 212 height 40
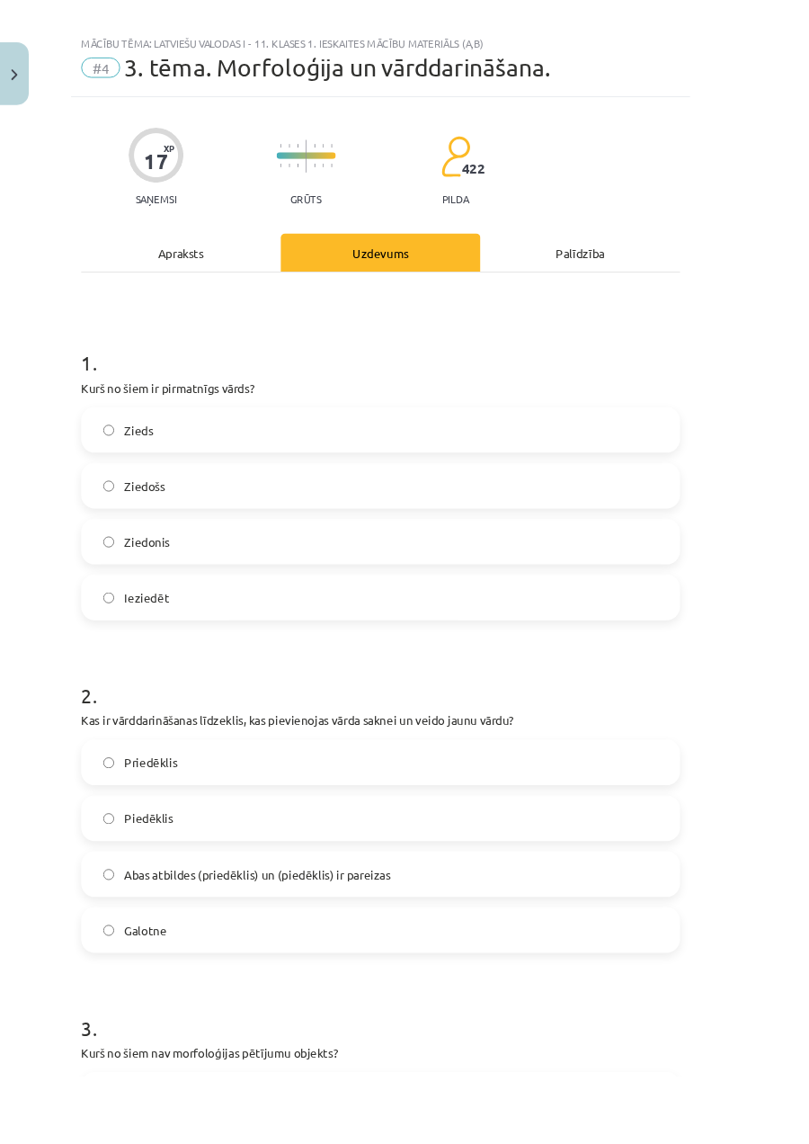
scroll to position [45, 0]
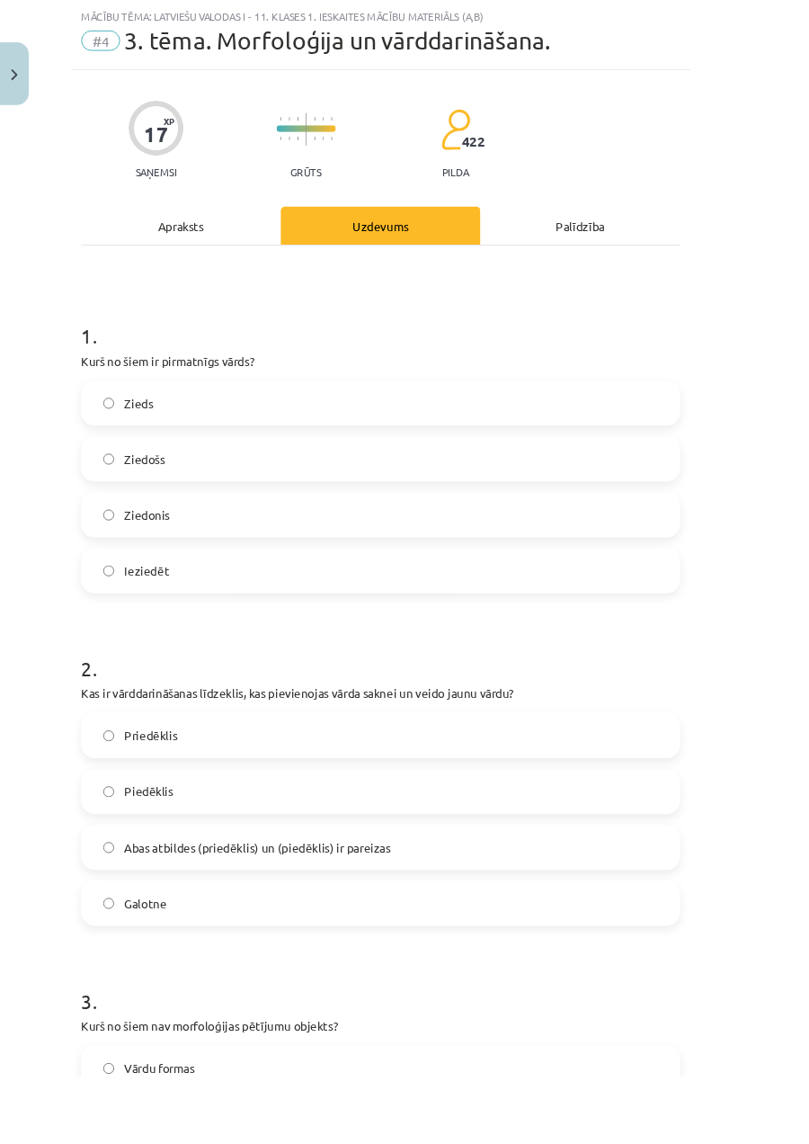
click at [686, 409] on label "Zieds" at bounding box center [404, 428] width 633 height 45
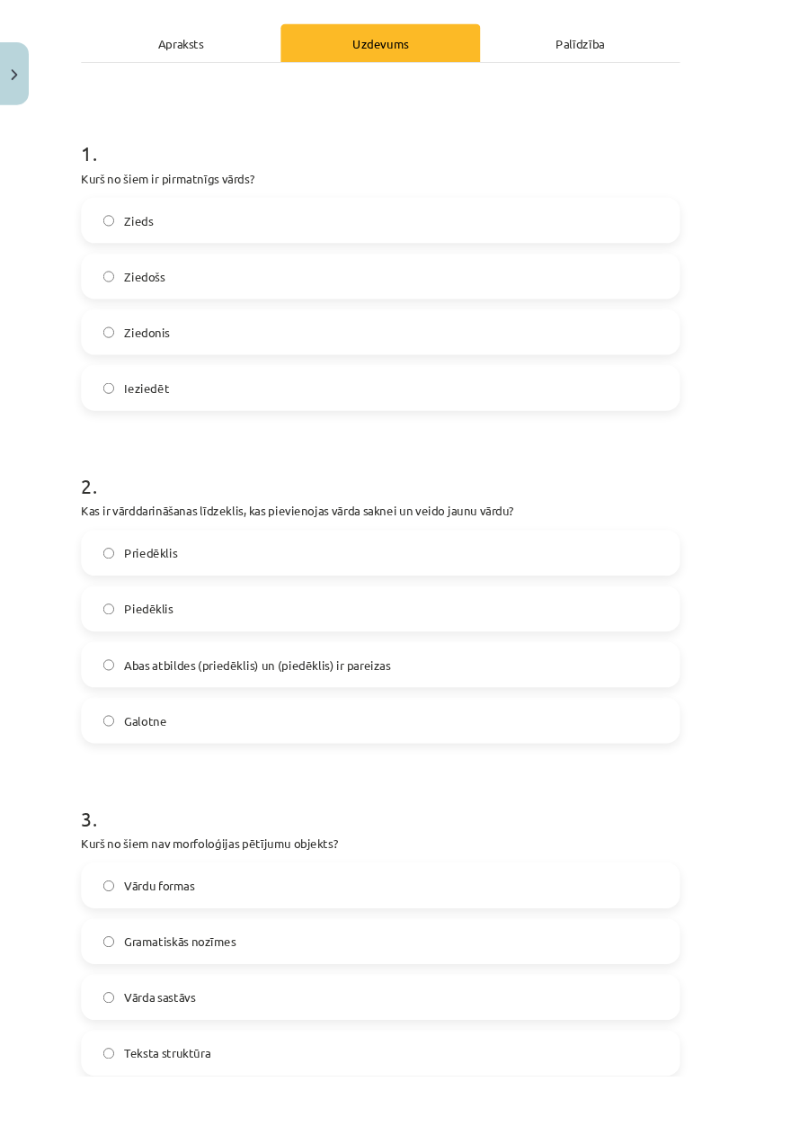
scroll to position [258, 0]
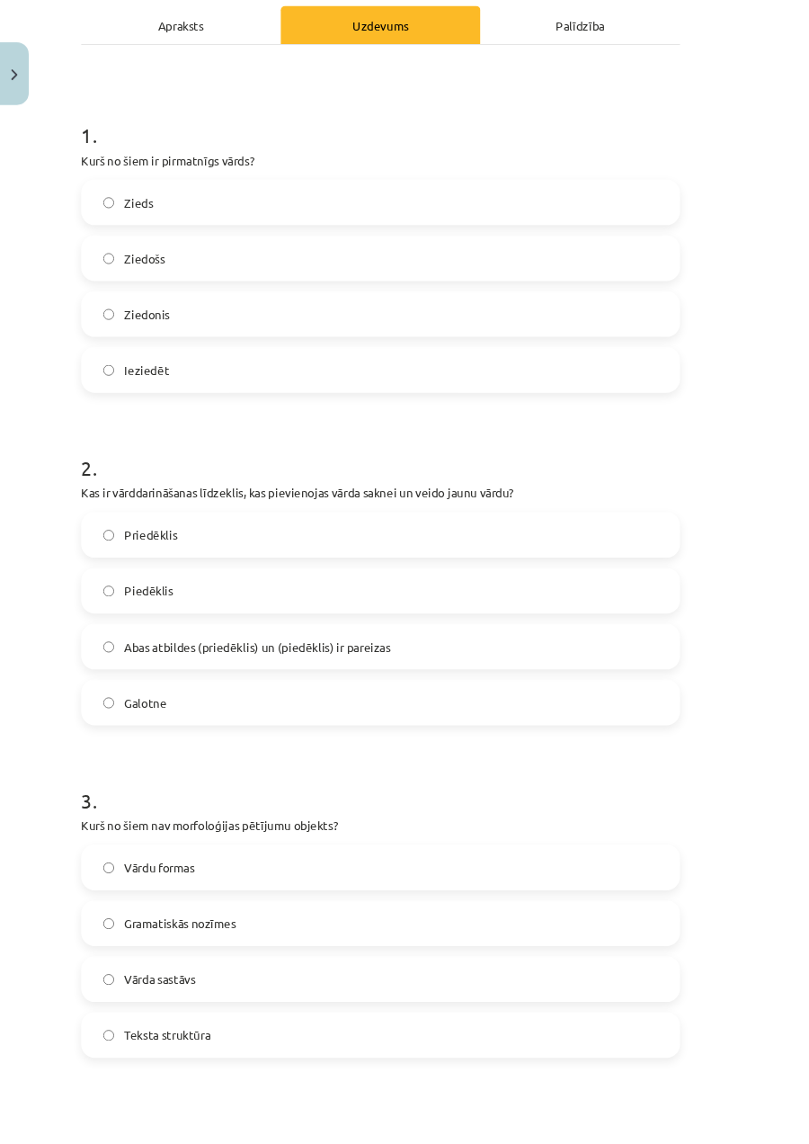
click at [4, 657] on div "Mācību tēma: Latviešu valodas i - 11. klases 1. ieskaites mācību materiāls (a,b…" at bounding box center [404, 572] width 809 height 1144
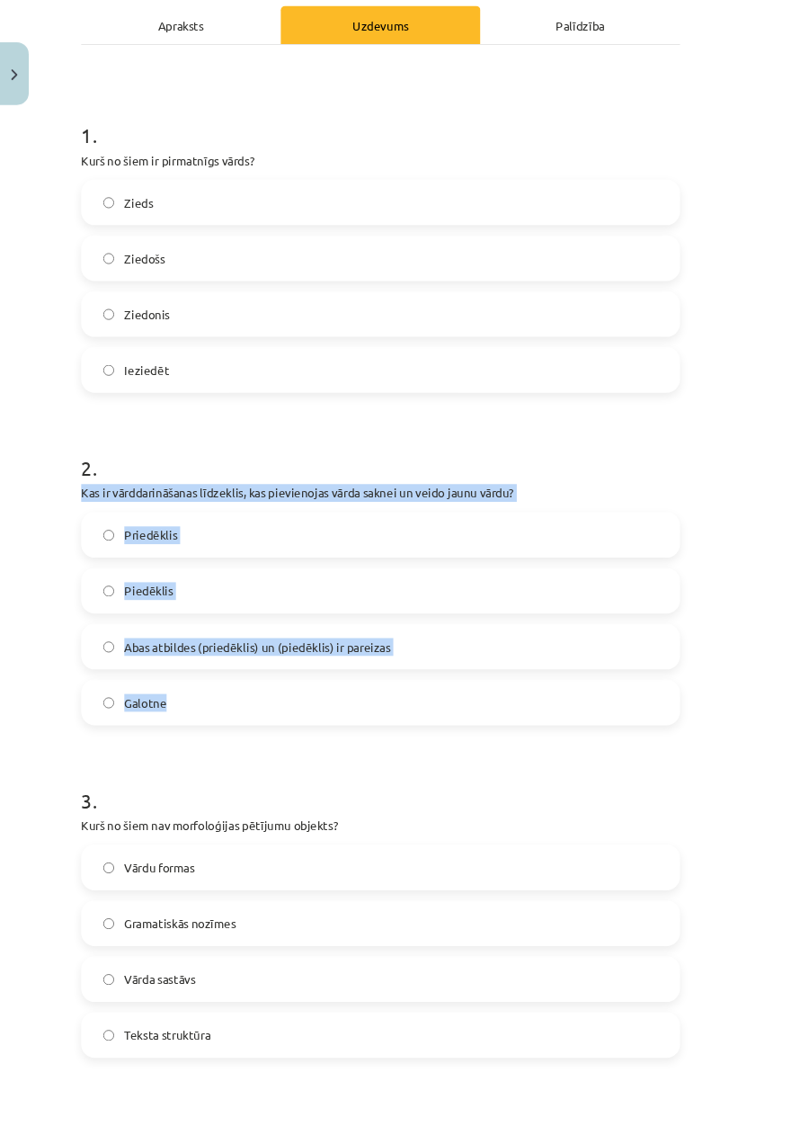
copy div "Kas ir vārddarināšanas līdzeklis, kas pievienojas vārda saknei un veido jaunu v…"
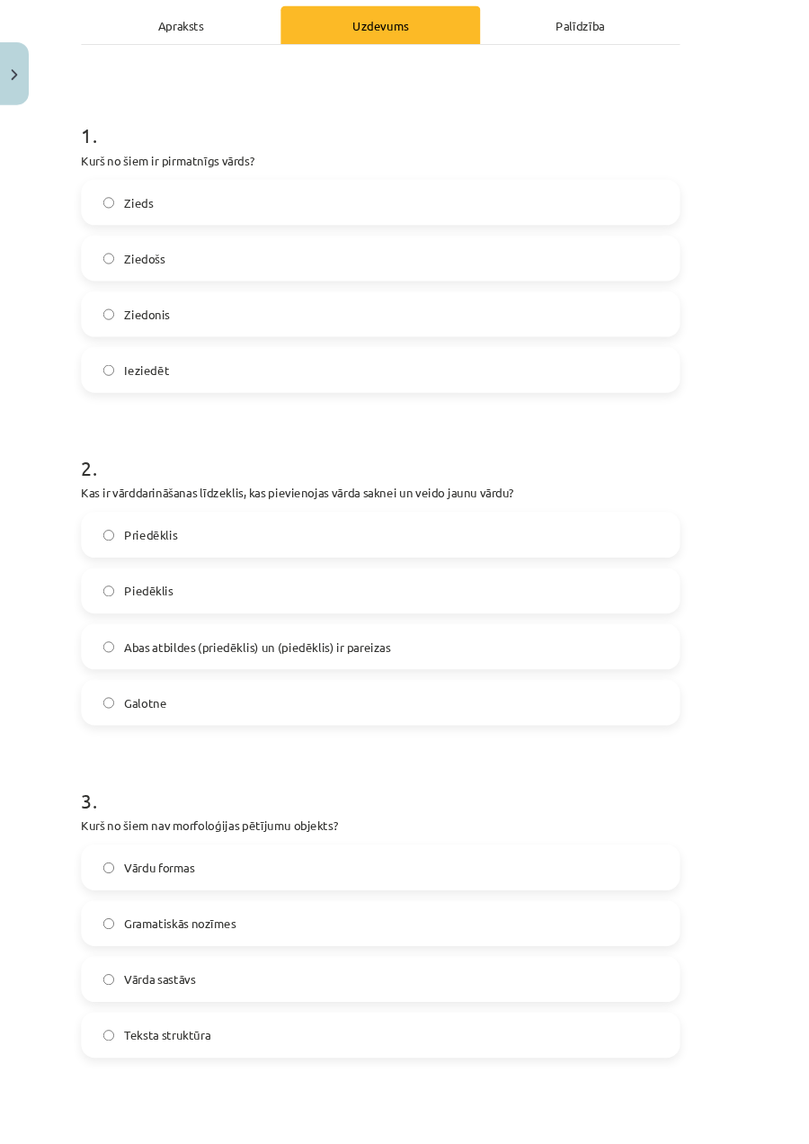
click at [587, 657] on label "Abas atbildes (priedēklis) un (piedēklis) ir pareizas" at bounding box center [404, 687] width 633 height 45
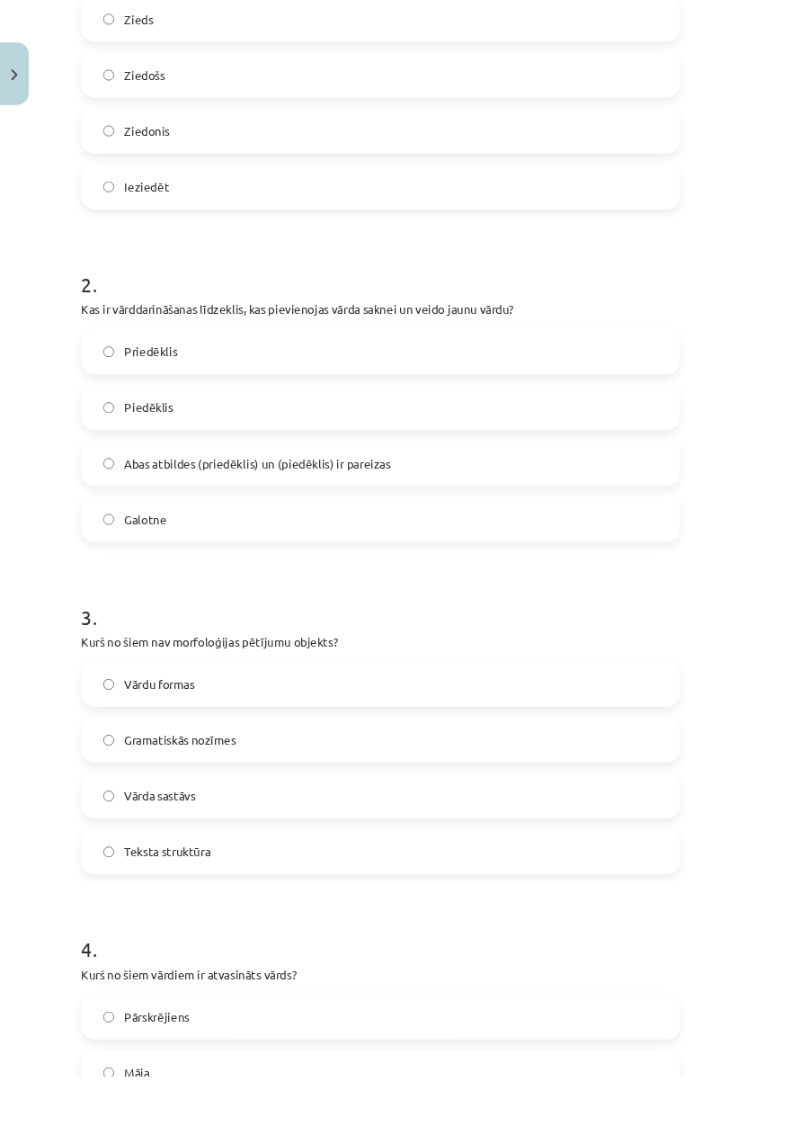
scroll to position [456, 0]
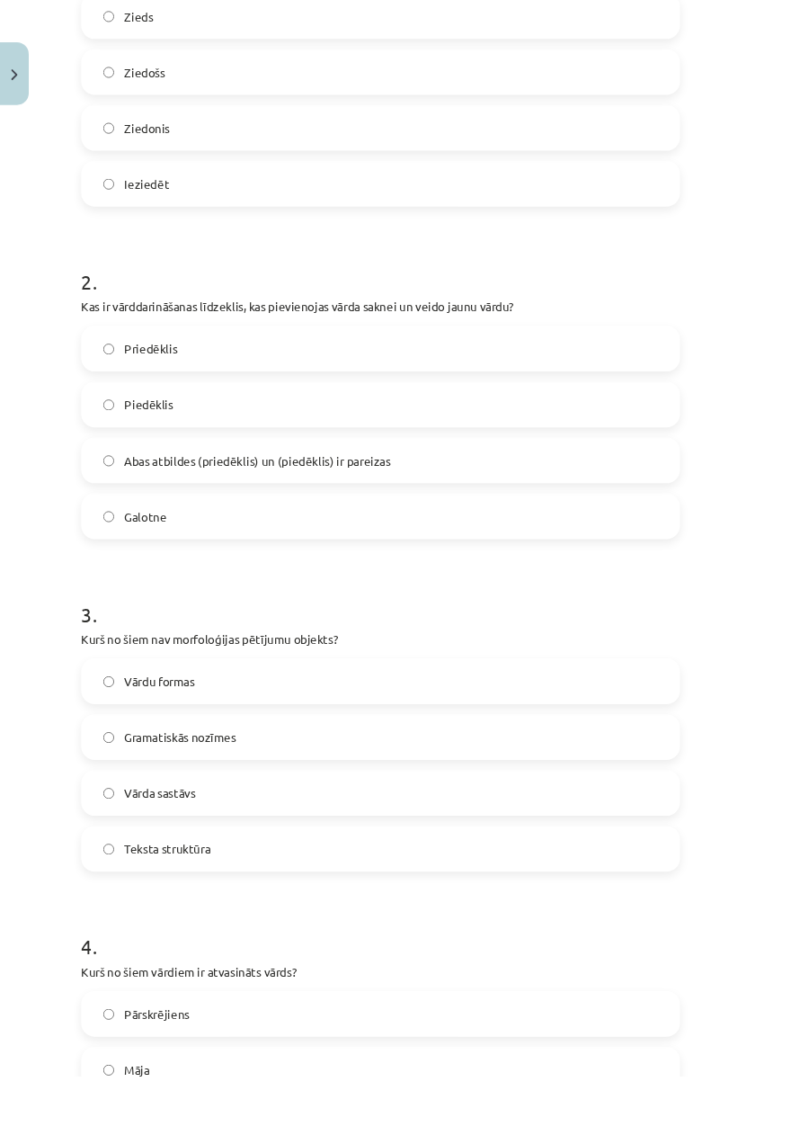
click at [587, 657] on label "Teksta struktūra" at bounding box center [404, 901] width 633 height 45
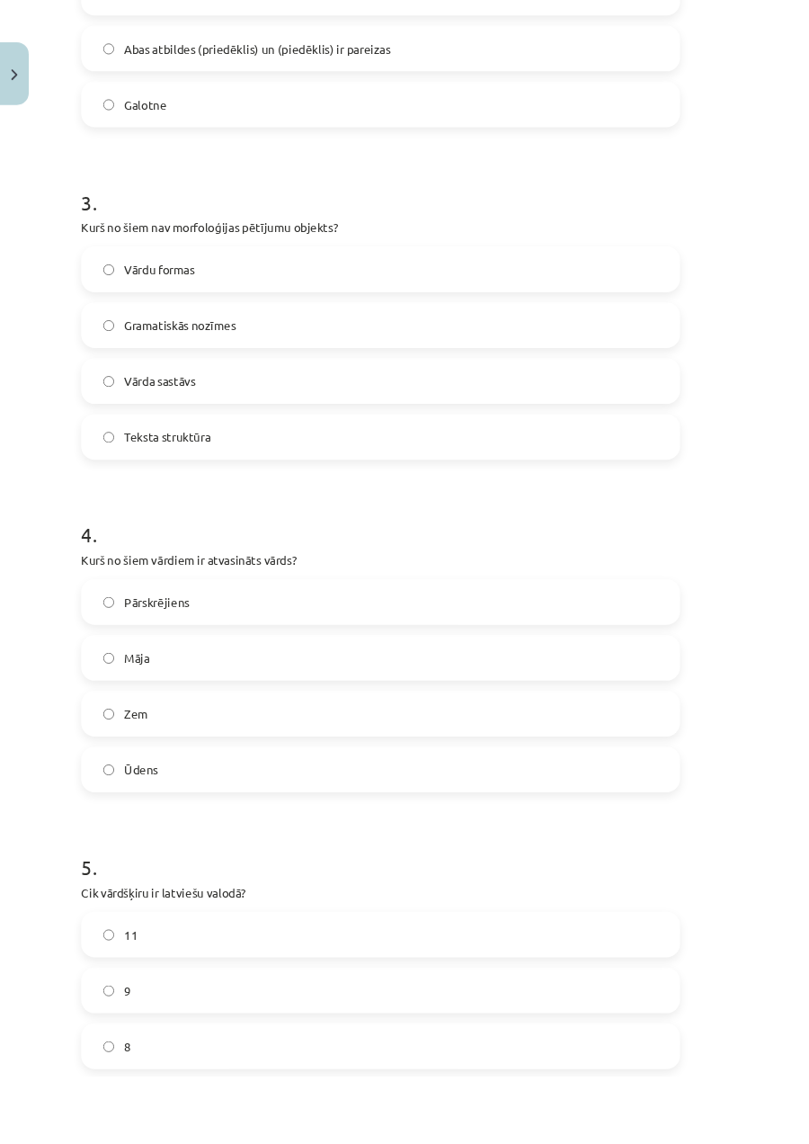
scroll to position [894, 0]
click at [650, 623] on label "Pārskrējiens" at bounding box center [404, 639] width 633 height 45
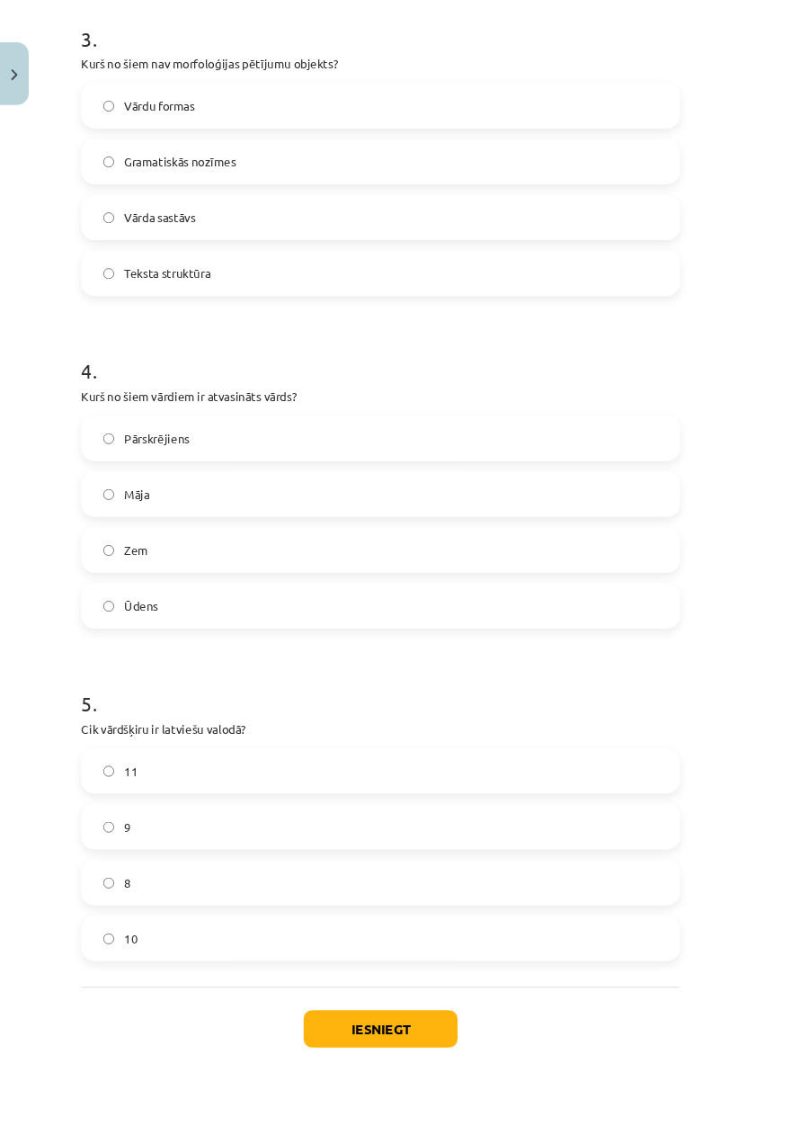
scroll to position [1066, 0]
click at [399, 657] on button "Iesniegt" at bounding box center [405, 1096] width 164 height 40
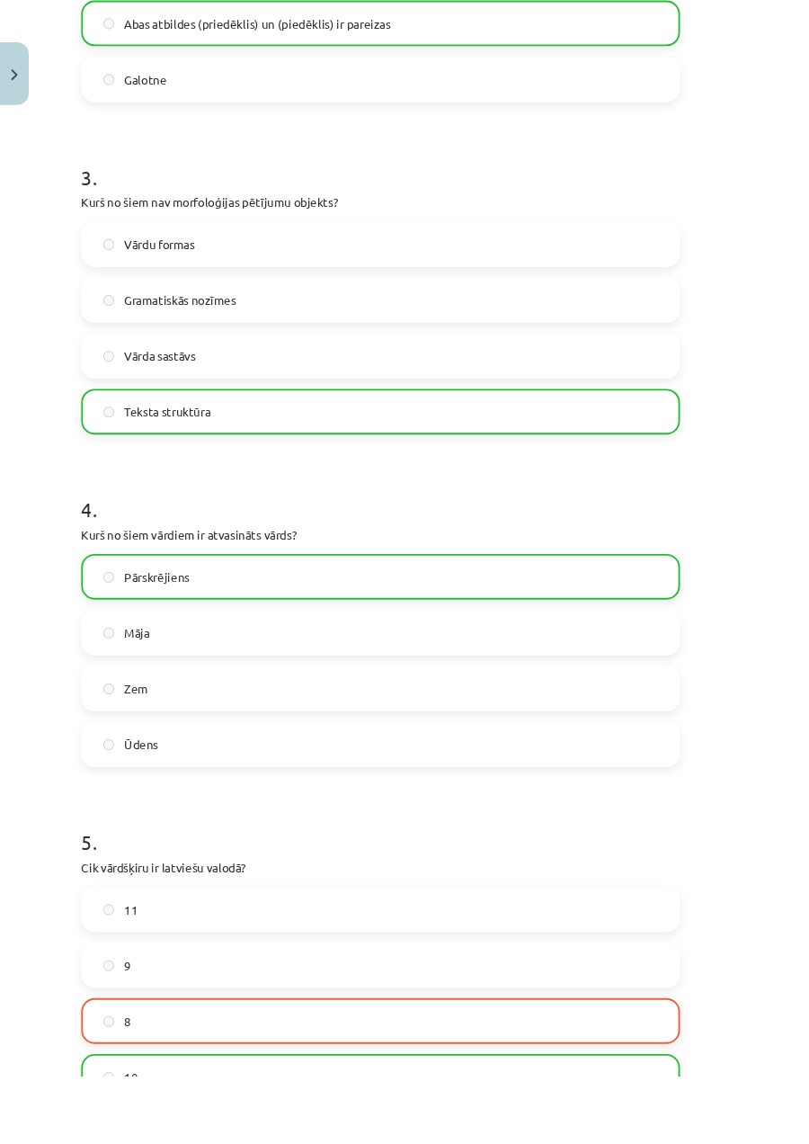
scroll to position [1124, 0]
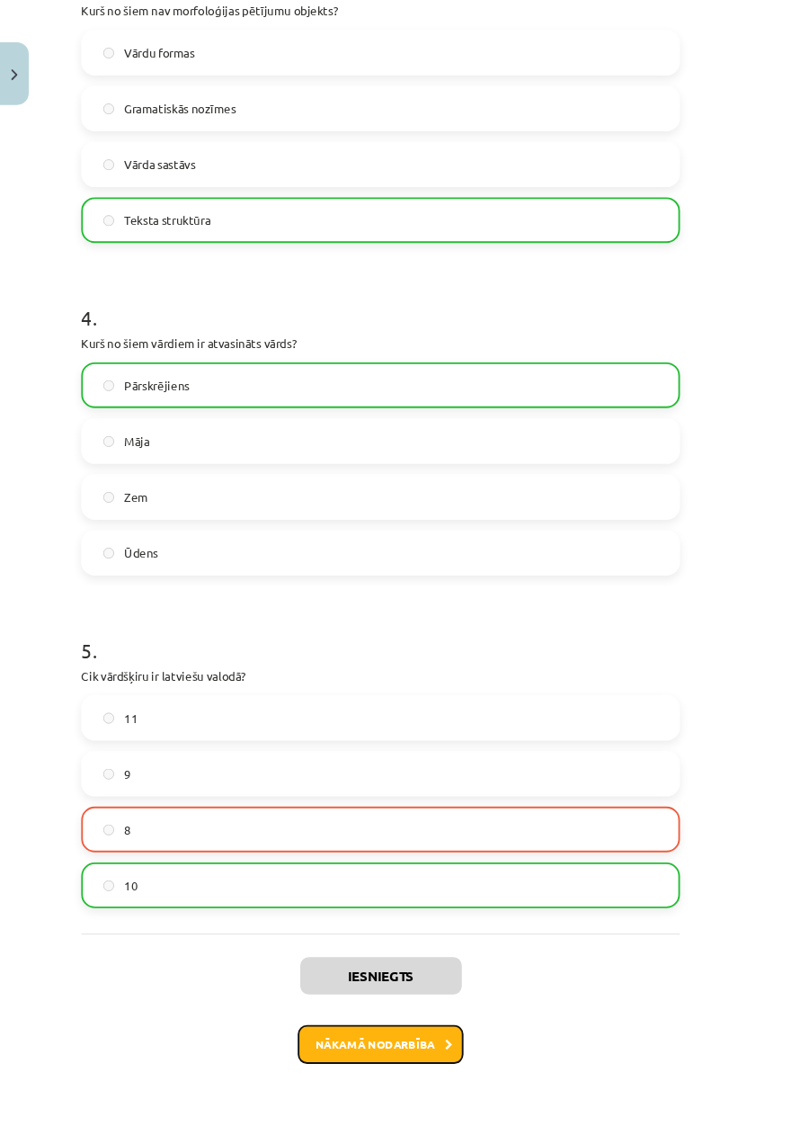
click at [387, 657] on button "Nākamā nodarbība" at bounding box center [405, 1109] width 176 height 41
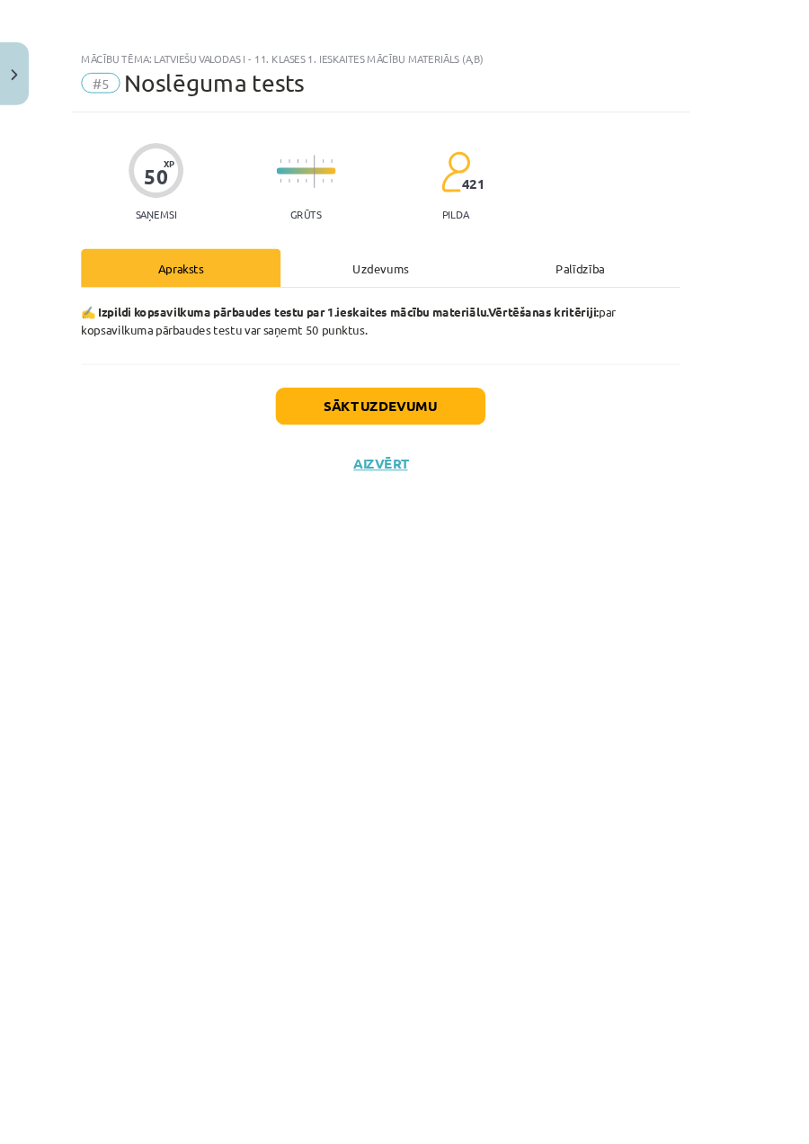
scroll to position [0, 0]
click at [513, 425] on button "Sākt uzdevumu" at bounding box center [404, 432] width 223 height 40
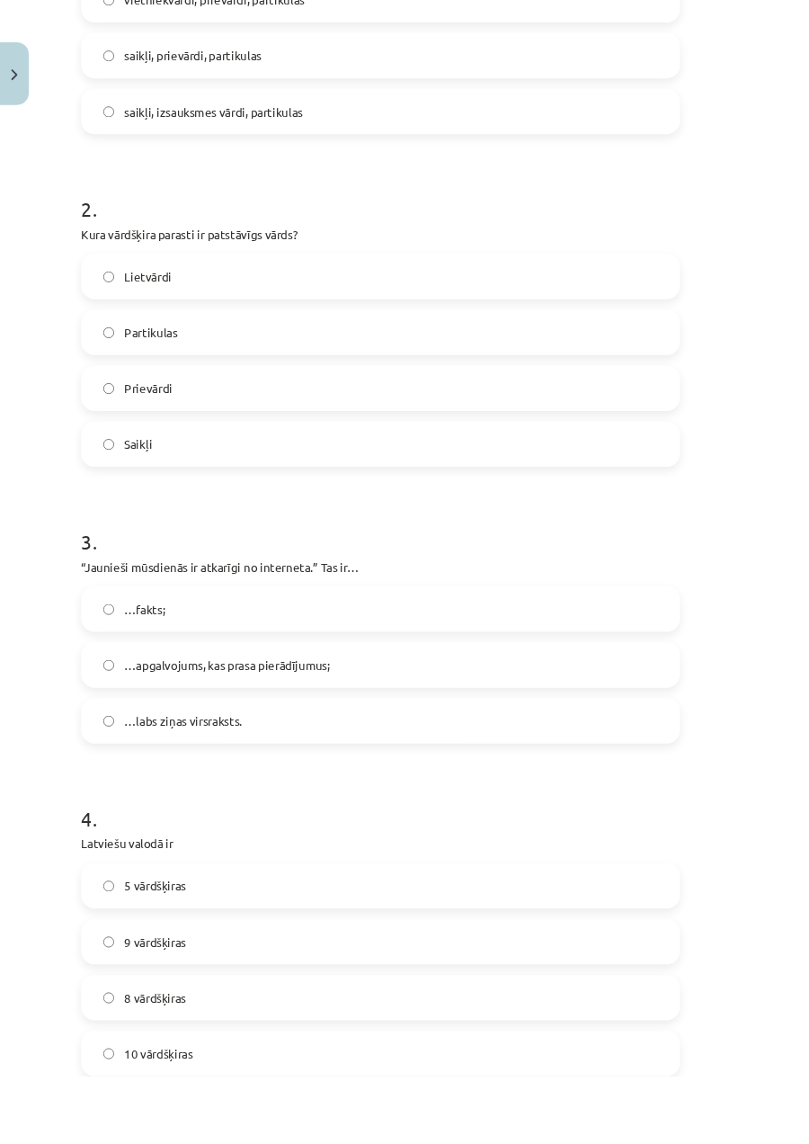
scroll to position [538, 0]
click at [117, 657] on label "…apgalvojums, kas prasa pierādījumus;" at bounding box center [404, 706] width 633 height 45
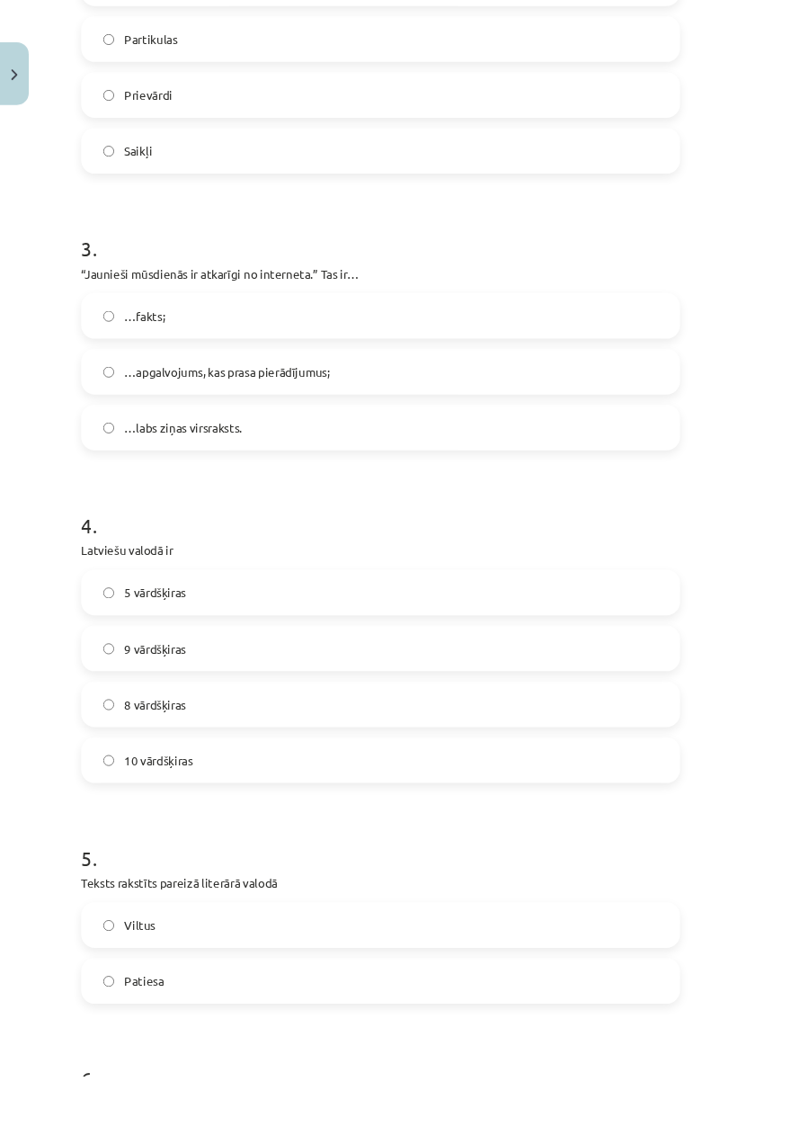
click at [152, 657] on span "10 vārdšķiras" at bounding box center [168, 808] width 73 height 19
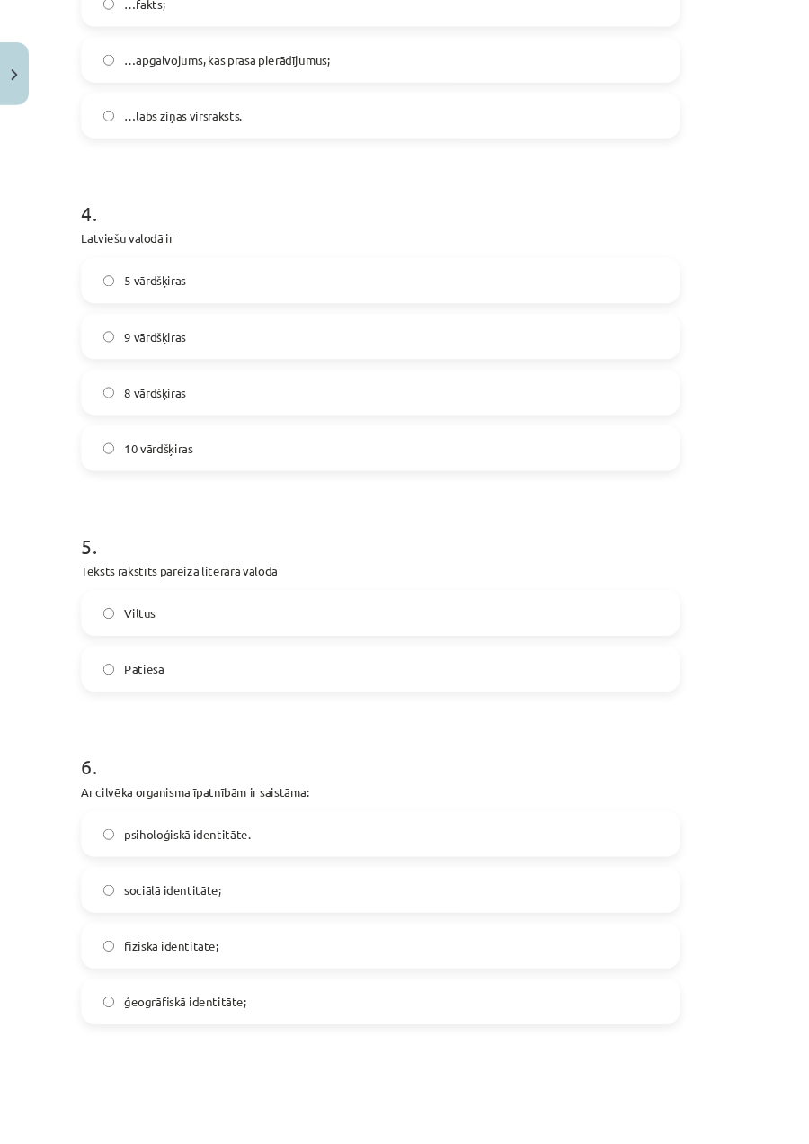
scroll to position [1179, 0]
click at [582, 634] on label "Viltus" at bounding box center [404, 653] width 633 height 45
click at [127, 657] on label "Patiesa" at bounding box center [404, 713] width 633 height 45
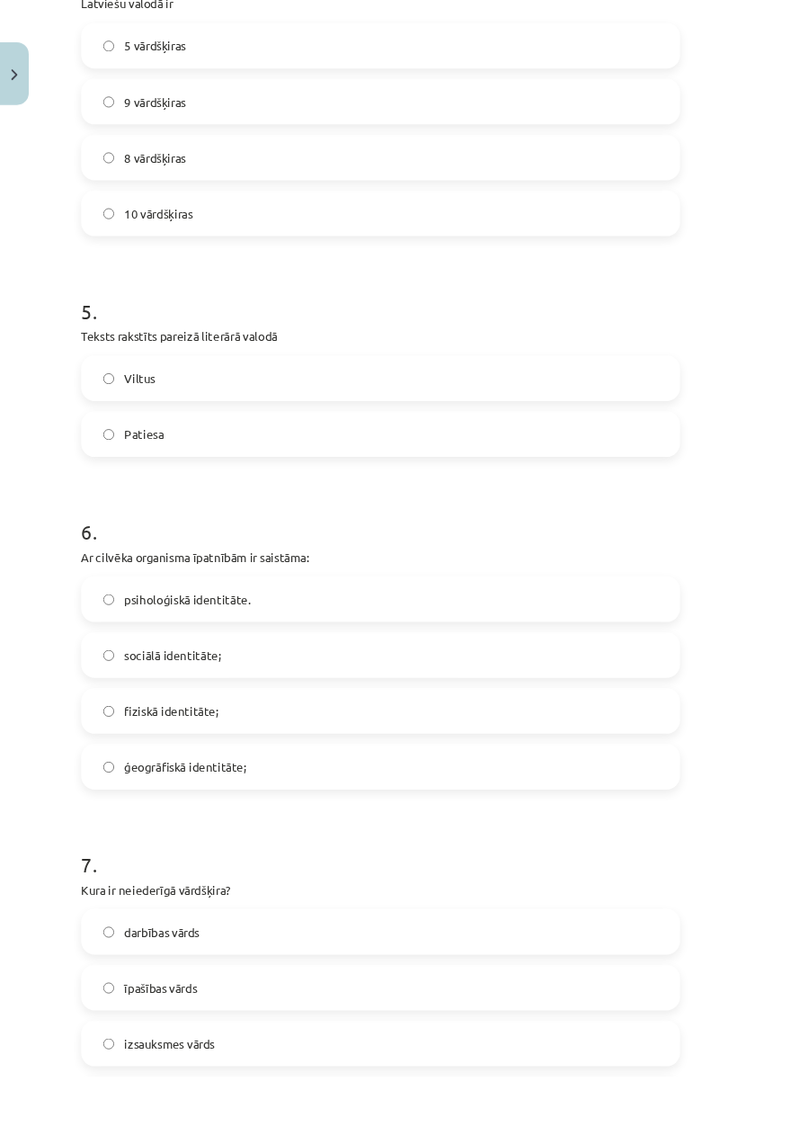
scroll to position [1455, 0]
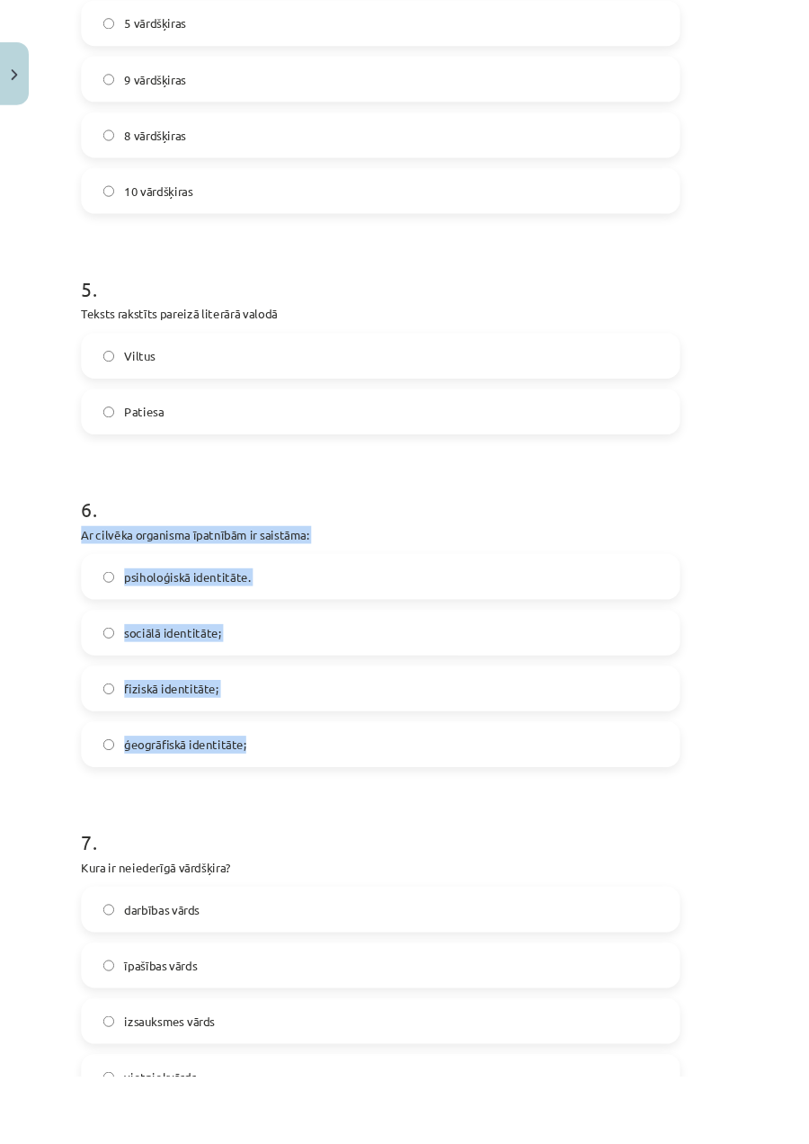
copy div "Ar cilvēka organisma īpatnībām ir saistāma: psiholoģiskā identitāte. sociālā id…"
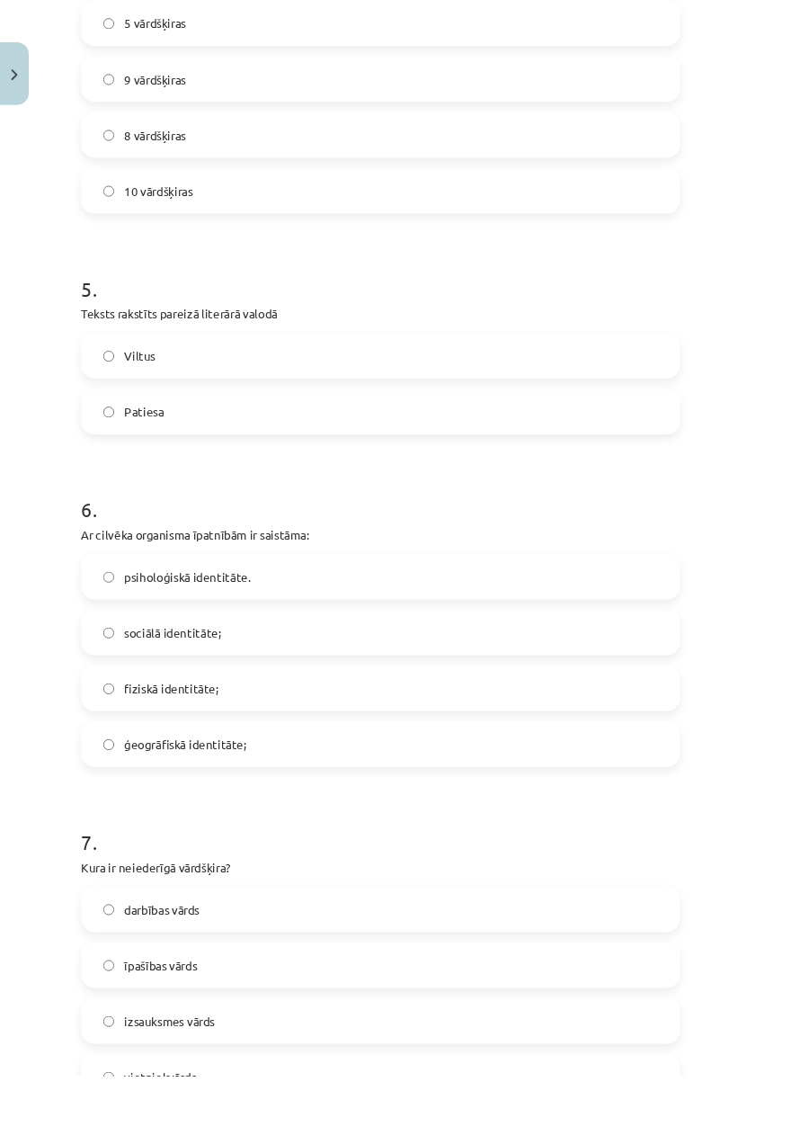
click at [136, 657] on label "fiziskā identitāte;" at bounding box center [404, 731] width 633 height 45
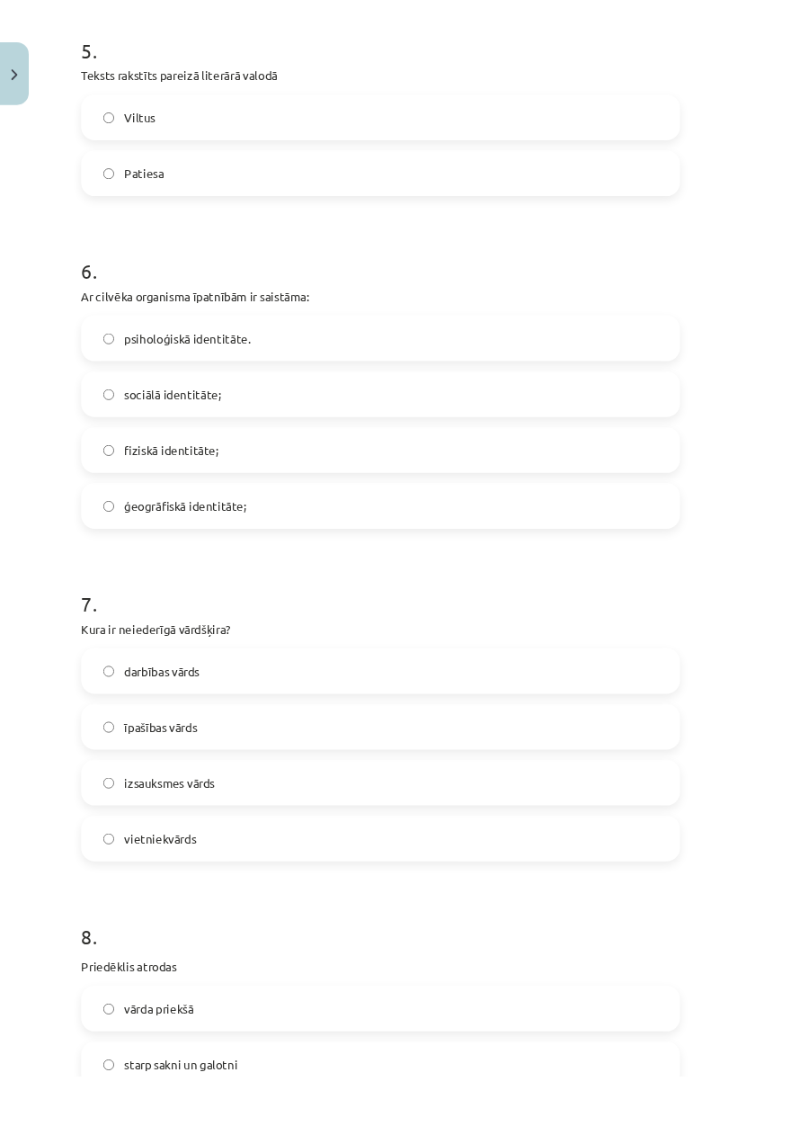
scroll to position [1710, 0]
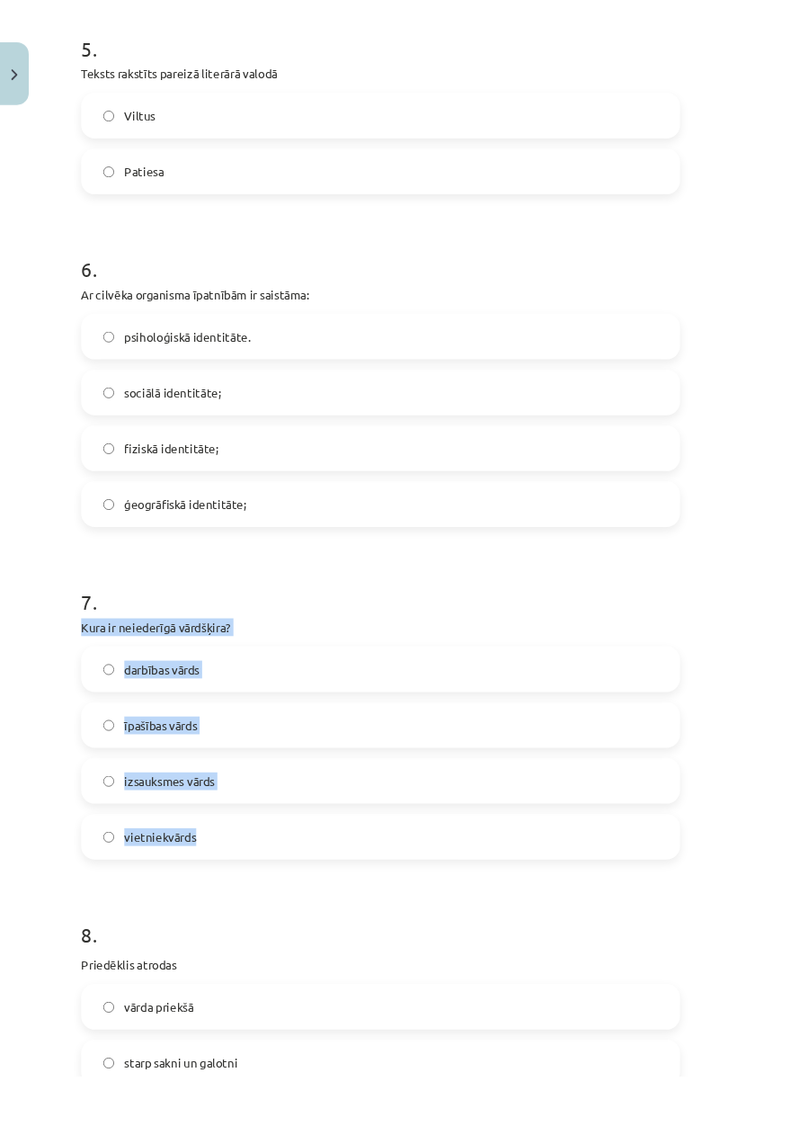
copy div "Kura ir neiederīgā vārdšķira? darbības vārds īpašības vārds izsauksmes vārds vi…"
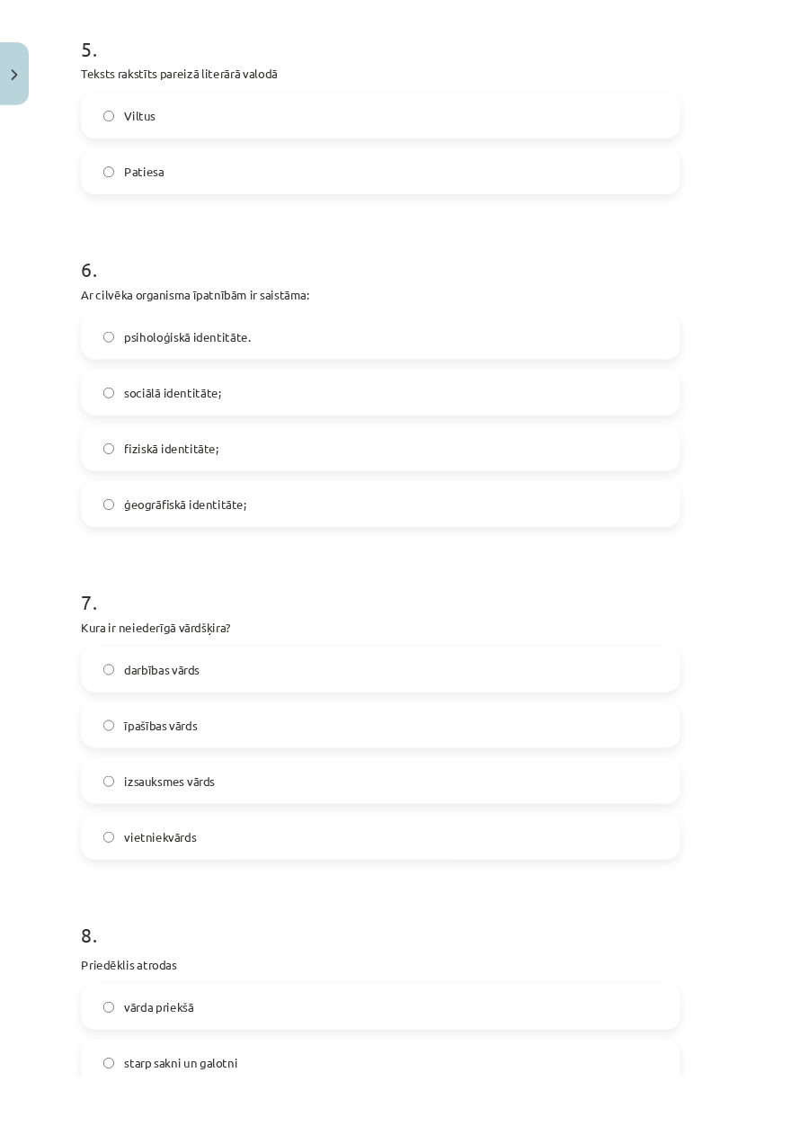
click at [143, 657] on label "izsauksmes vārds" at bounding box center [404, 830] width 633 height 45
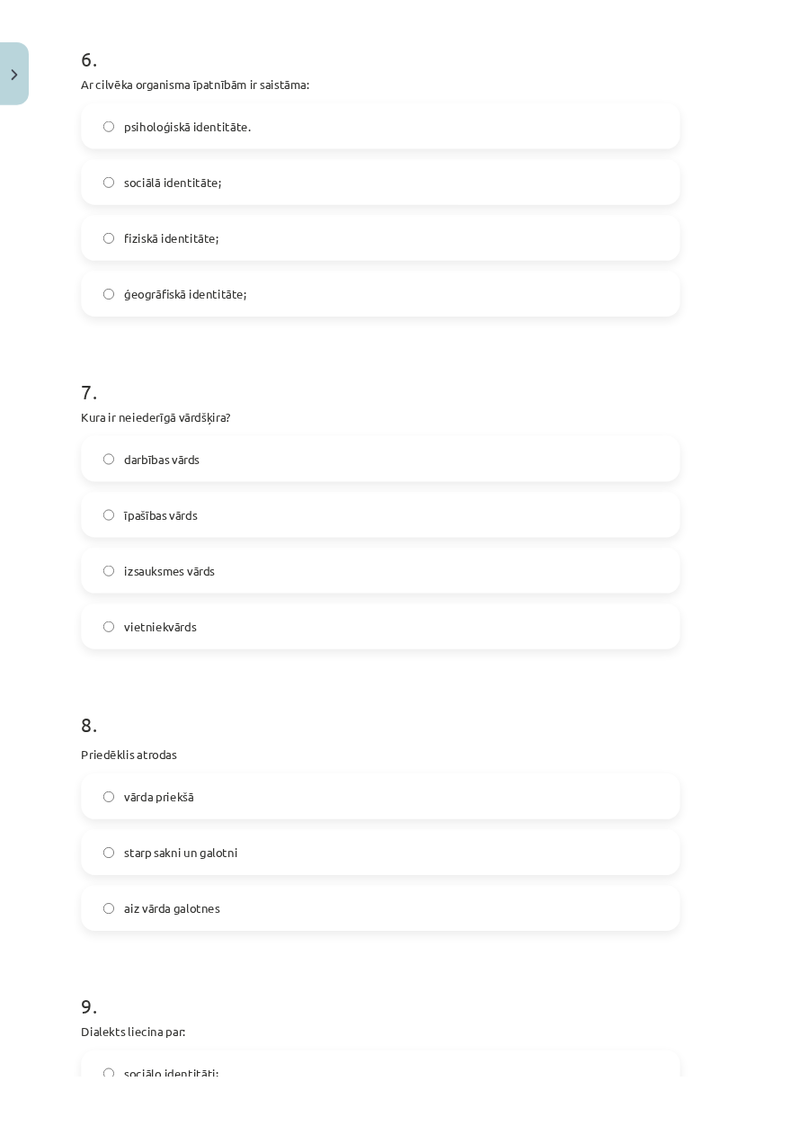
scroll to position [1975, 0]
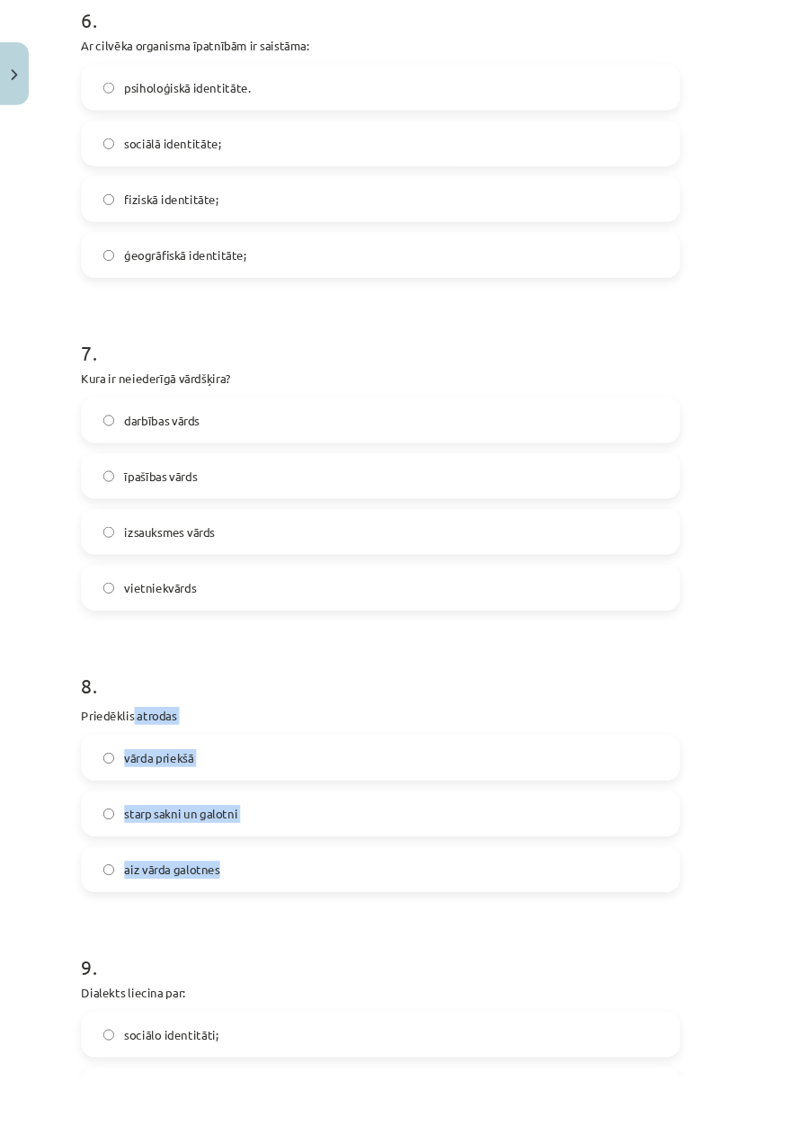
click at [57, 657] on div "Mācību tēma: Latviešu valodas i - 11. klases 1. ieskaites mācību materiāls (a,b…" at bounding box center [404, 572] width 809 height 1144
click at [44, 657] on div "Mācību tēma: Latviešu valodas i - 11. klases 1. ieskaites mācību materiāls (a,b…" at bounding box center [404, 572] width 809 height 1144
copy div "Priedēklis atrodas vārda priekšā starp sakni un galotni aiz vārda galotnes"
click at [147, 657] on span "vārda priekšā" at bounding box center [169, 807] width 74 height 19
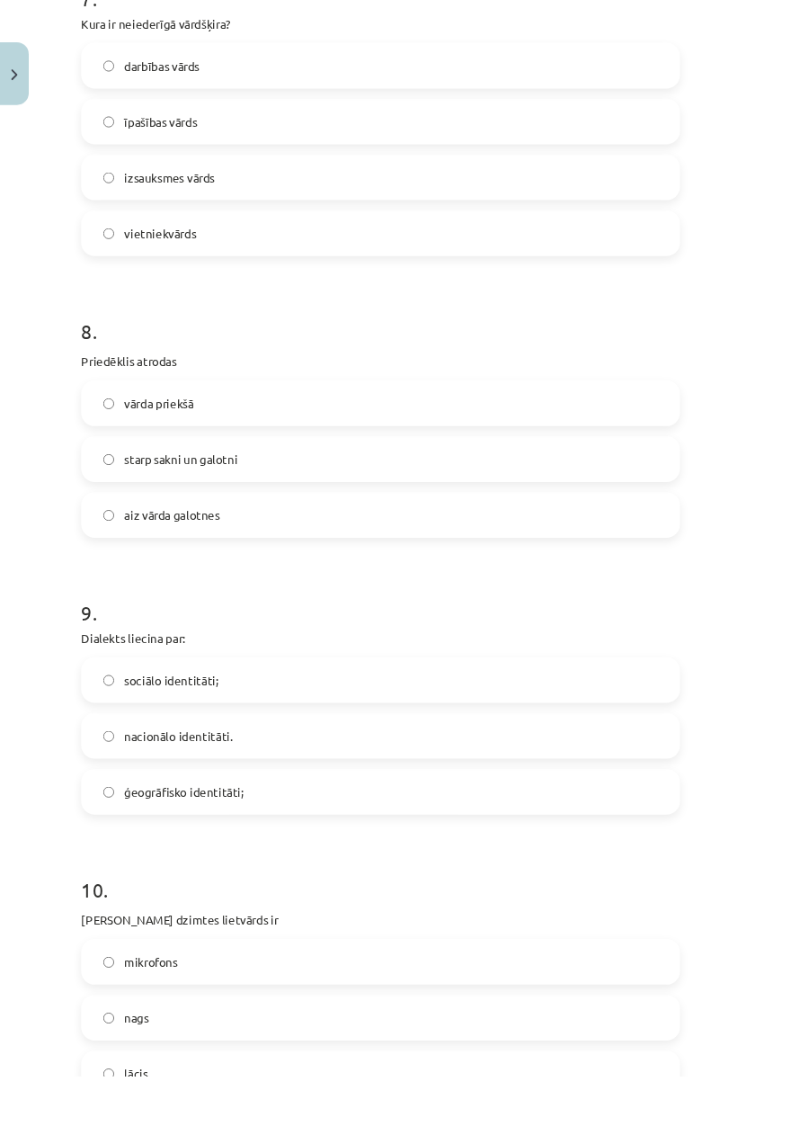
scroll to position [2365, 0]
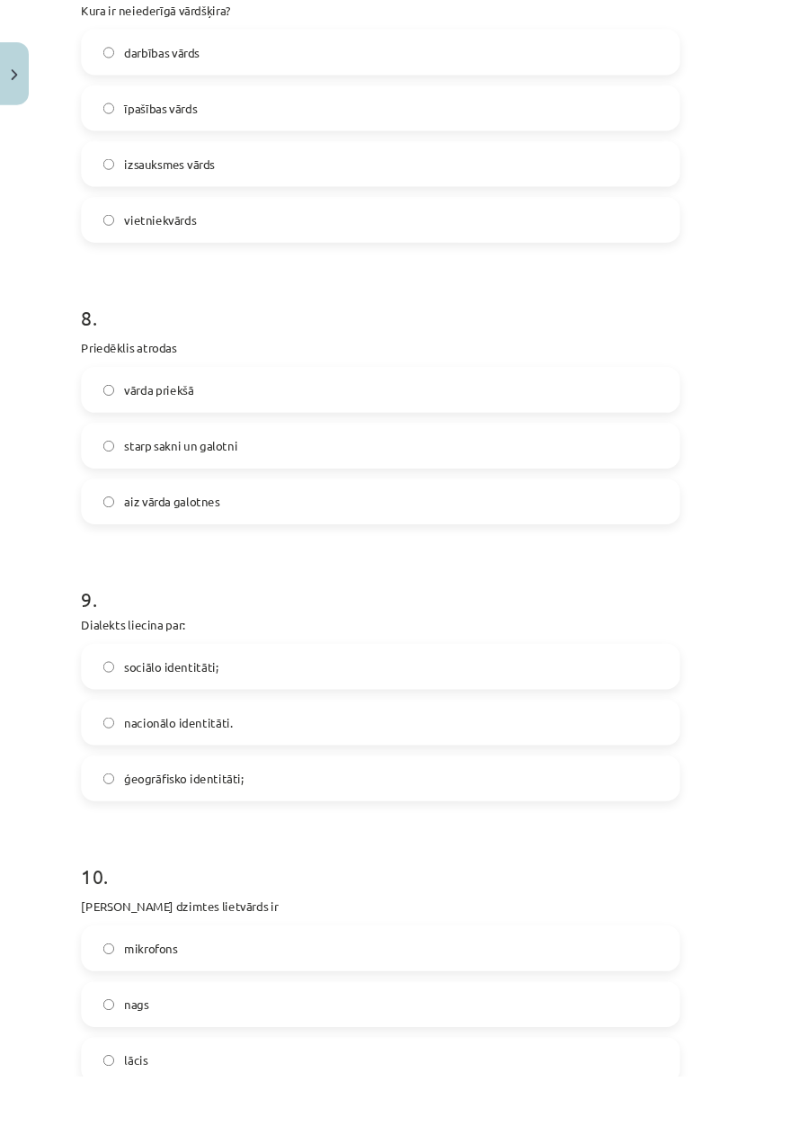
click at [631, 657] on label "ģeogrāfisko identitāti;" at bounding box center [404, 827] width 633 height 45
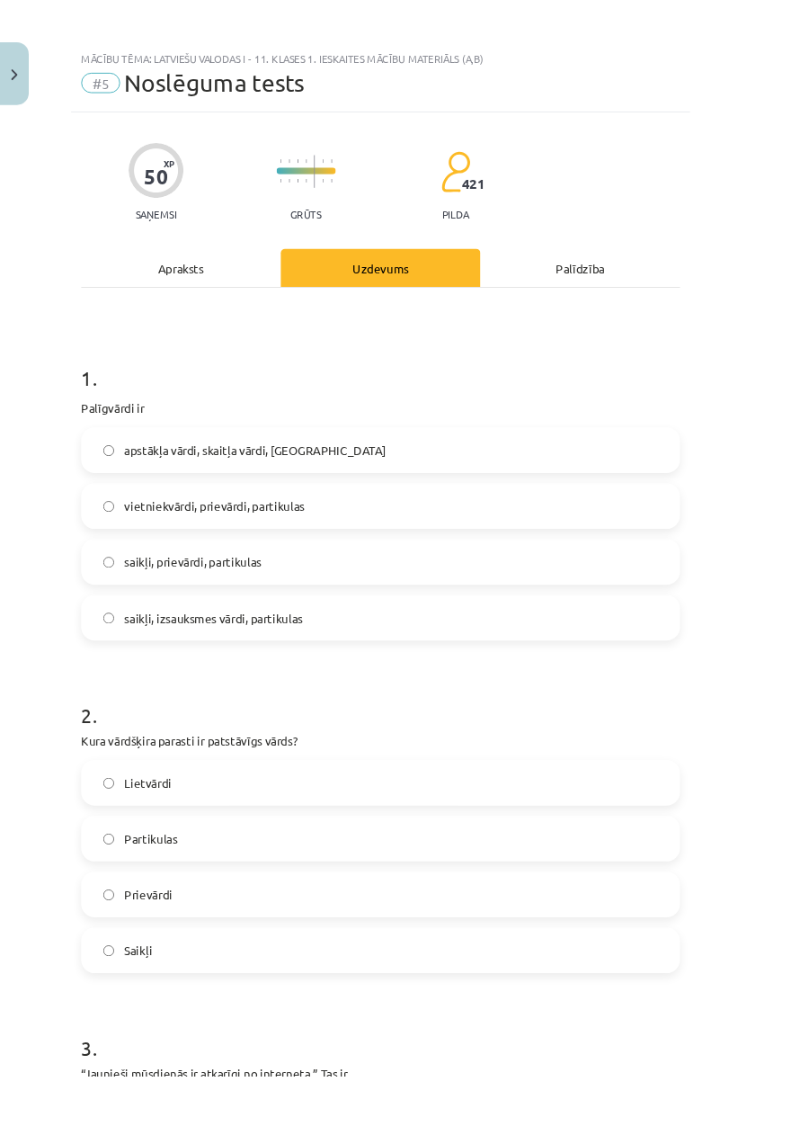
scroll to position [6, 0]
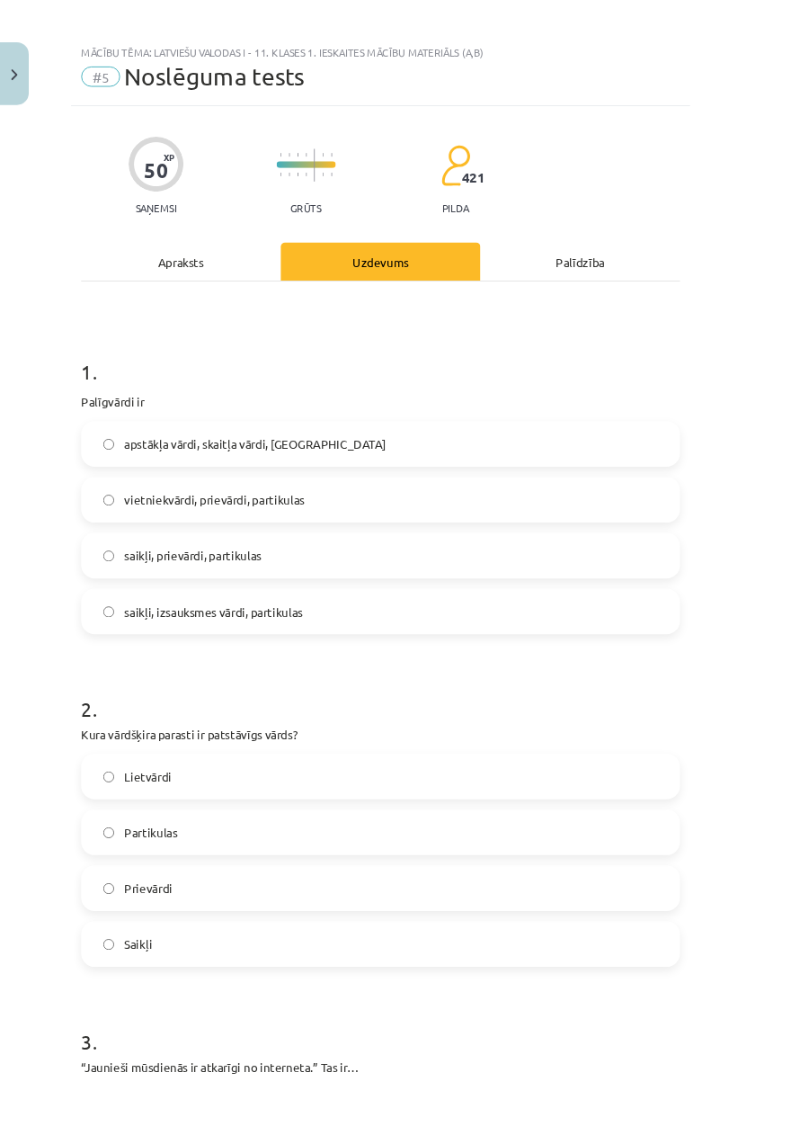
click at [721, 528] on label "vietniekvārdi, prievārdi, partikulas" at bounding box center [404, 531] width 633 height 45
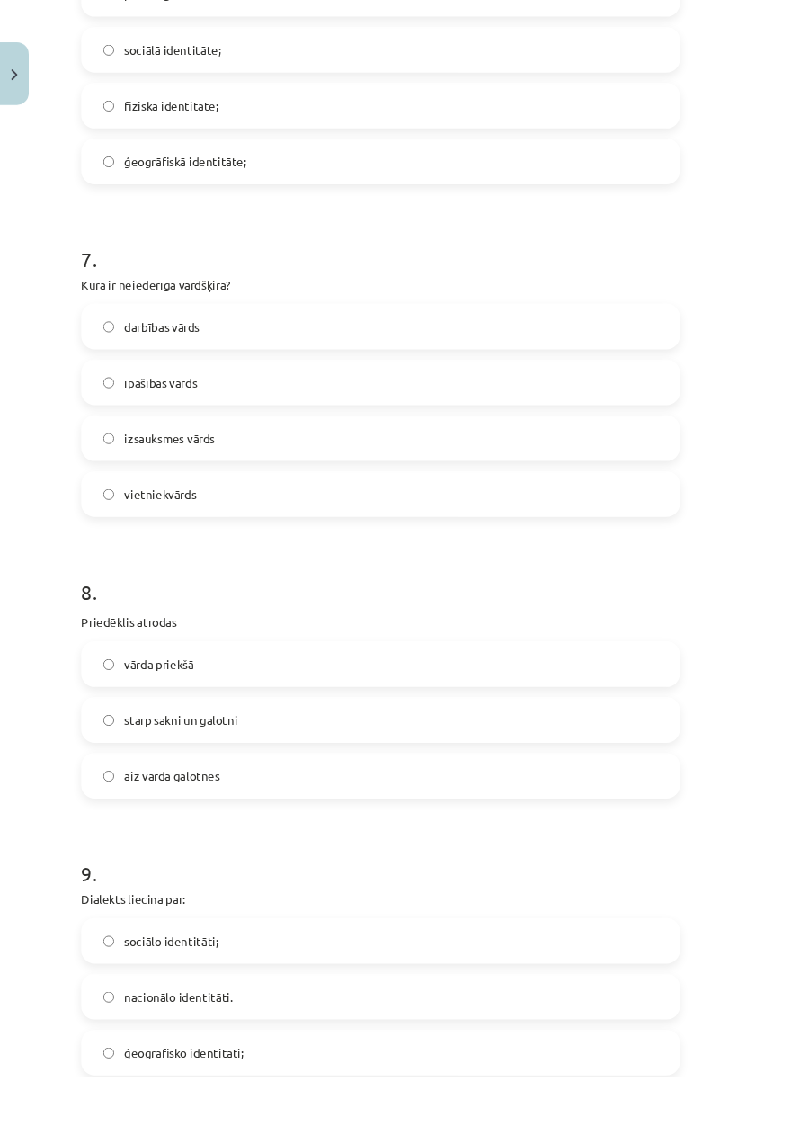
scroll to position [2554, 0]
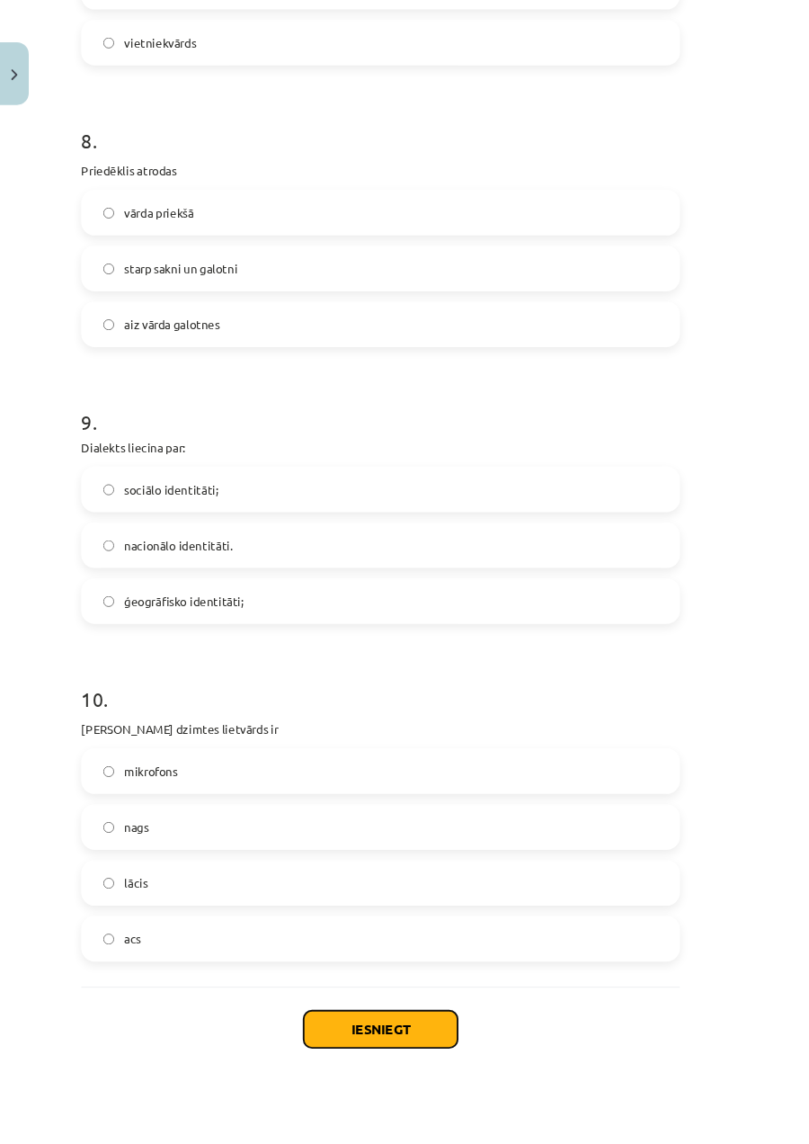
click at [379, 657] on button "Iesniegt" at bounding box center [405, 1094] width 164 height 40
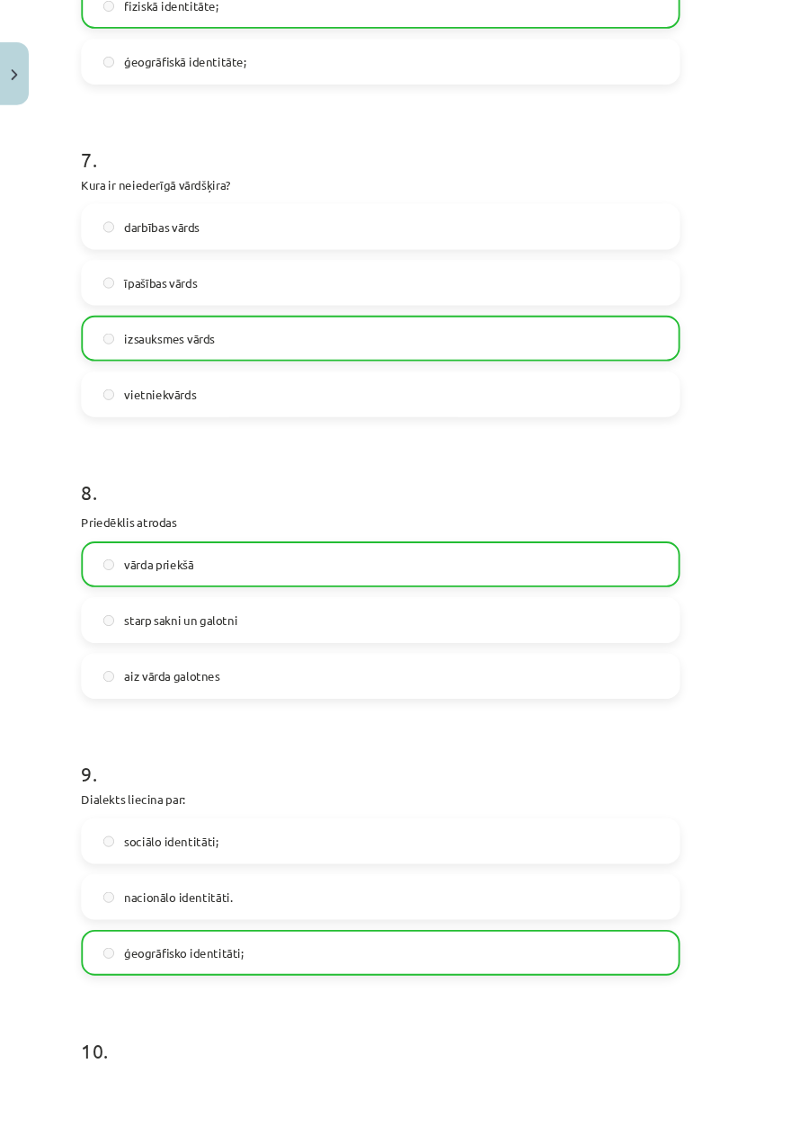
scroll to position [2611, 0]
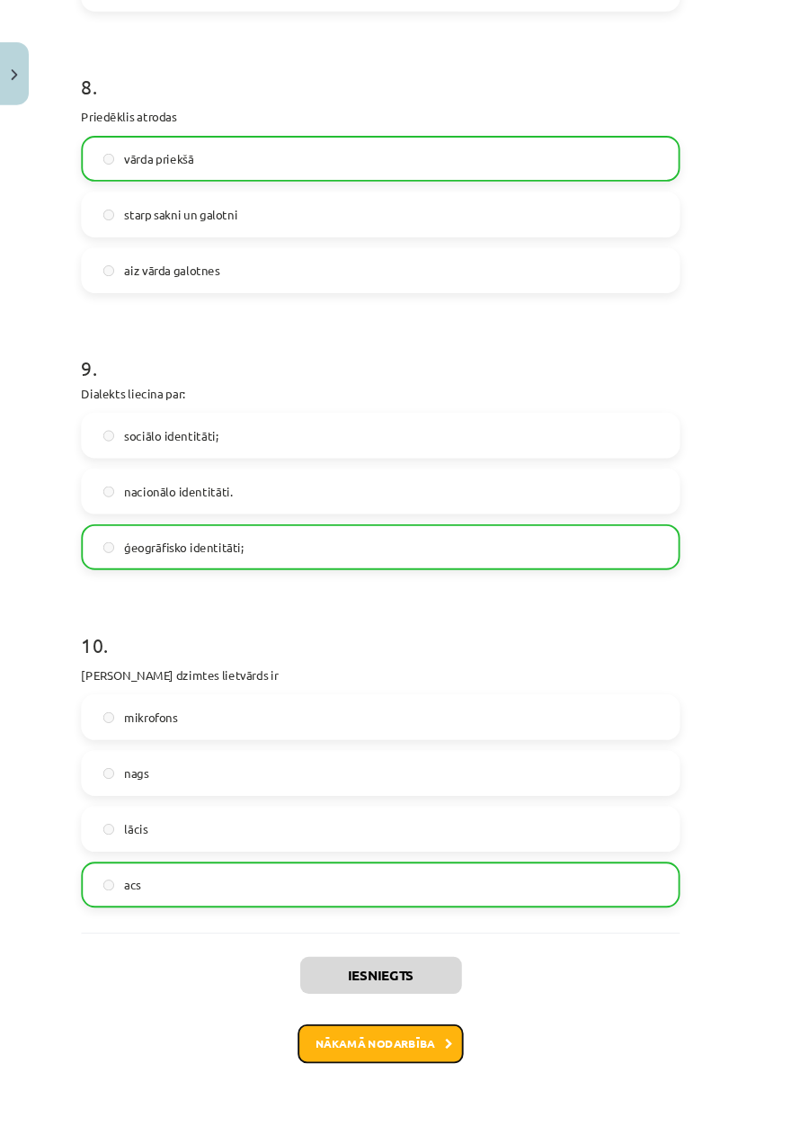
click at [362, 657] on button "Nākamā nodarbība" at bounding box center [405, 1109] width 176 height 41
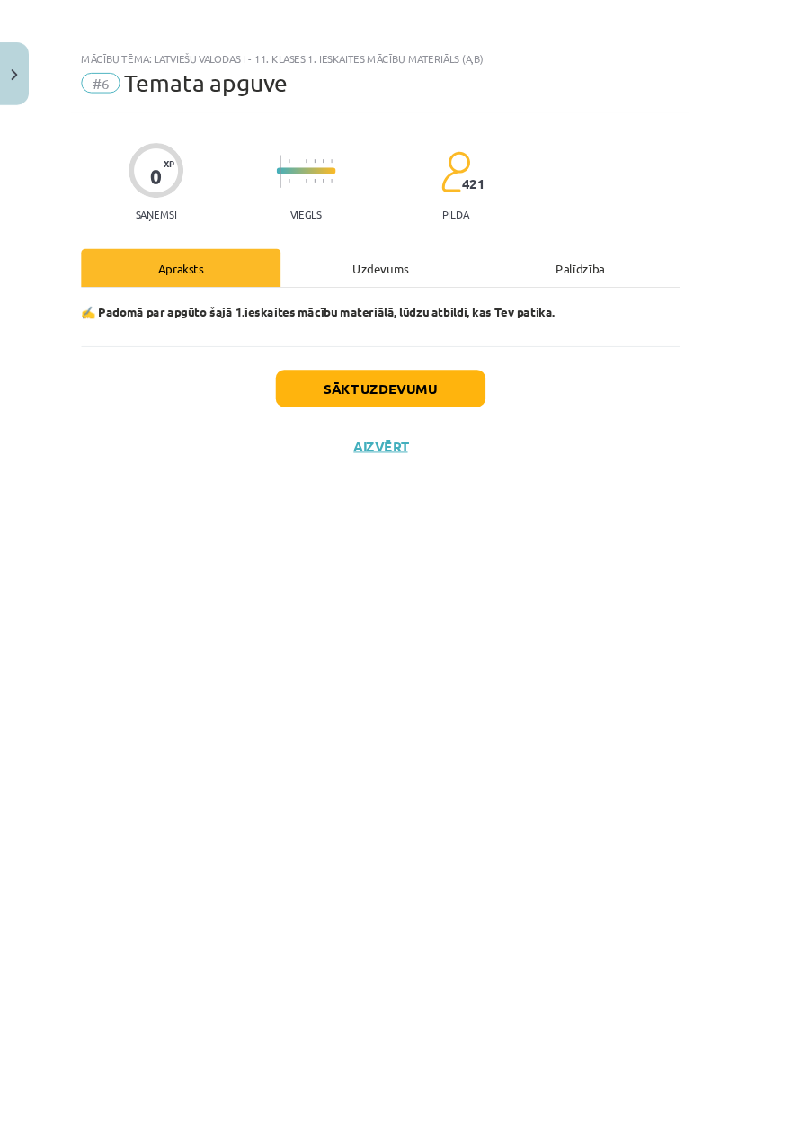
scroll to position [0, 0]
click at [495, 272] on div "Uzdevums" at bounding box center [405, 284] width 212 height 40
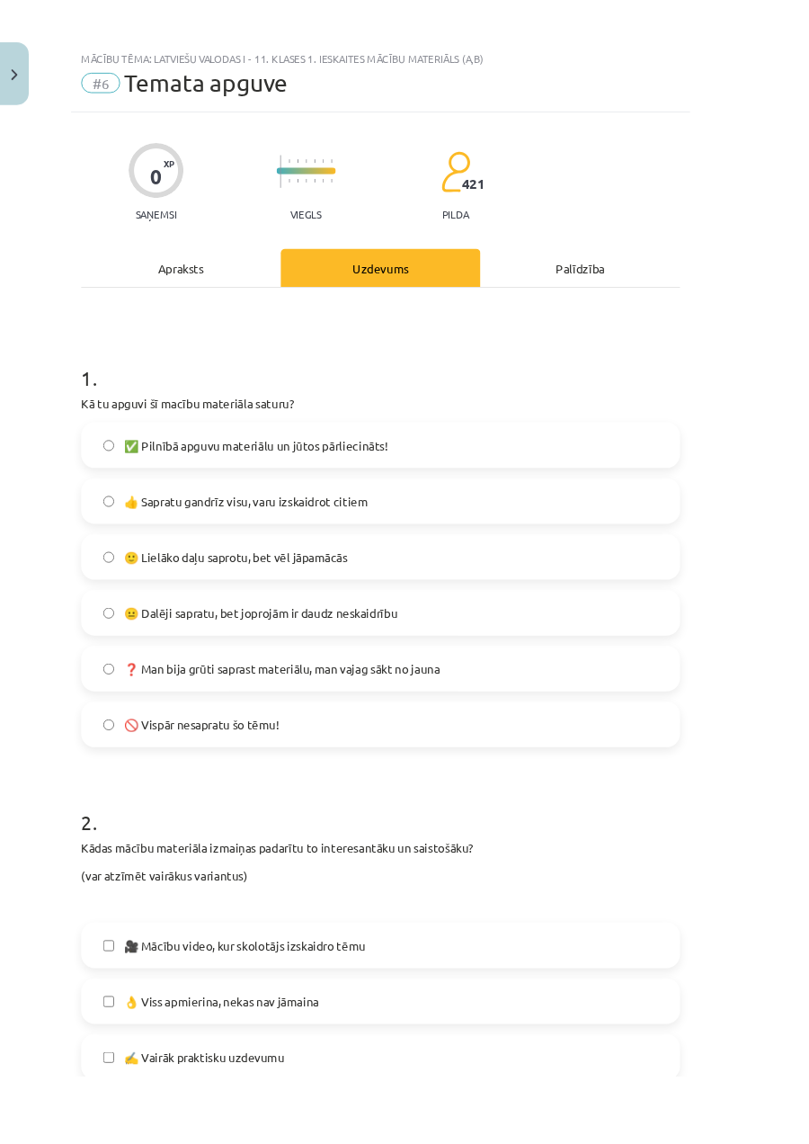
scroll to position [14, 0]
click at [675, 569] on label "🙂 Lielāko daļu saprotu, bet vēl jāpamācās" at bounding box center [404, 591] width 633 height 45
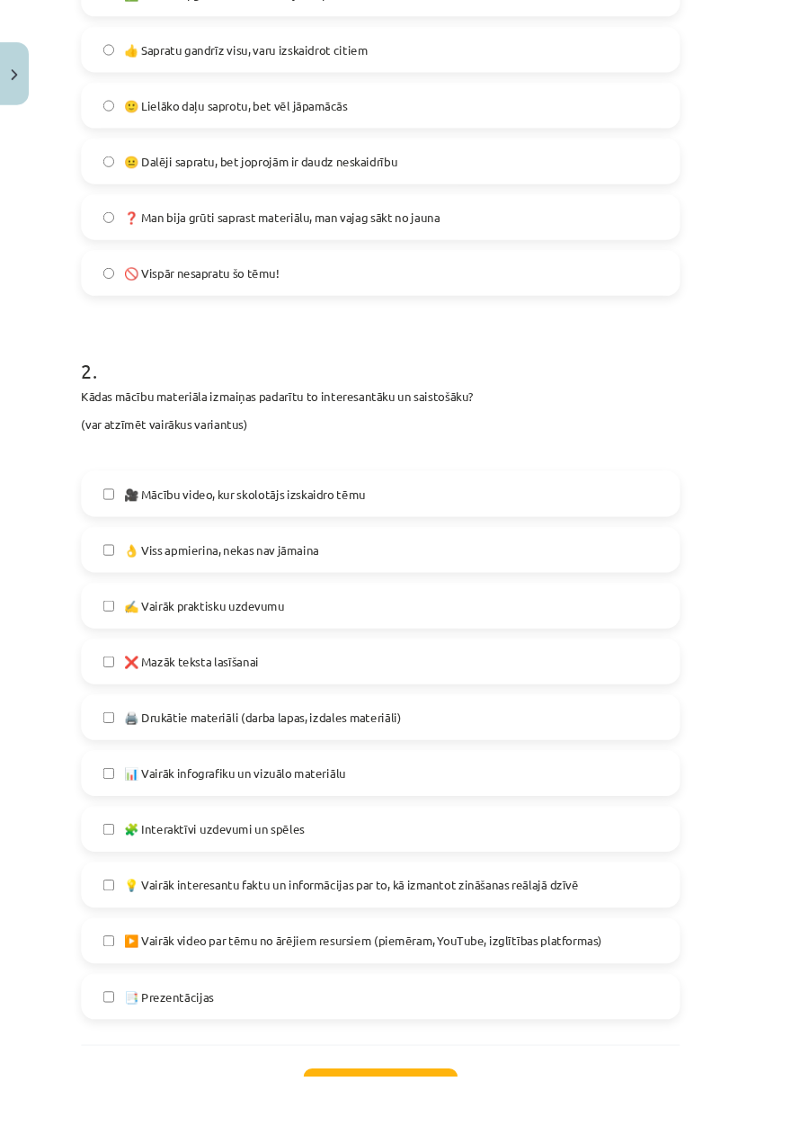
scroll to position [541, 0]
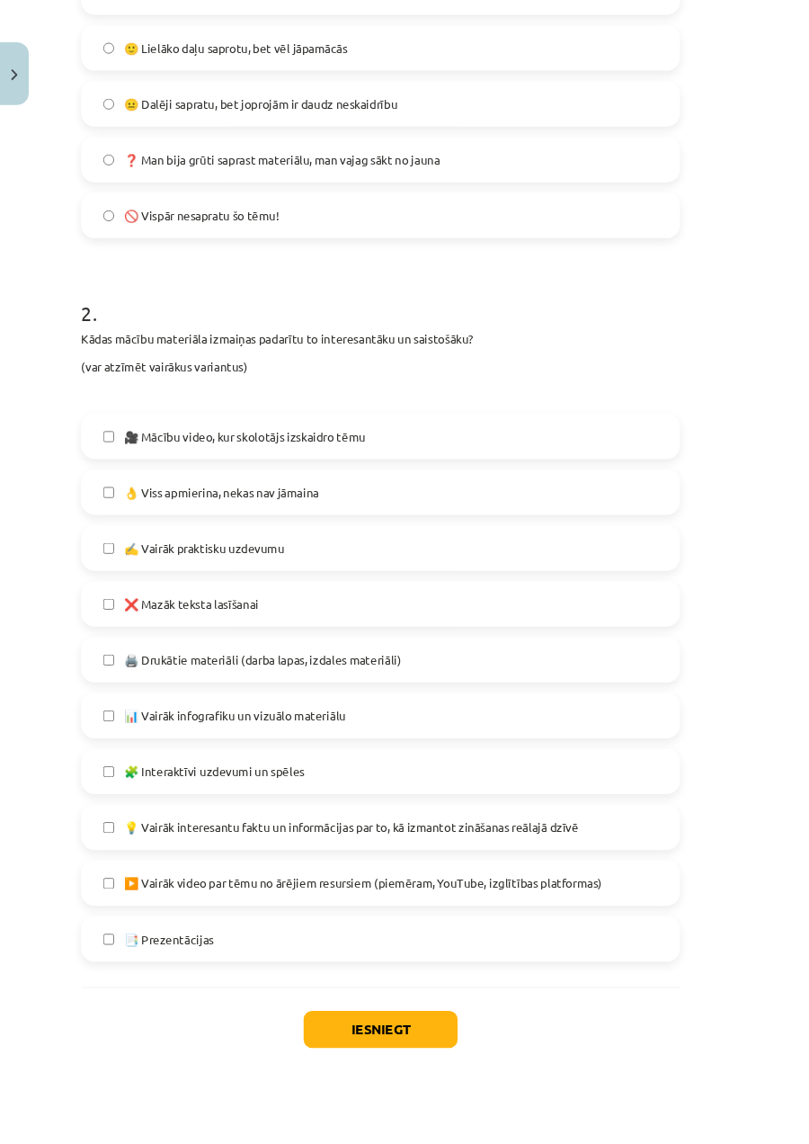
click at [654, 657] on label "💡 Vairāk interesantu faktu un informācijas par to, kā izmantot zināšanas reālaj…" at bounding box center [404, 878] width 633 height 45
click at [485, 657] on button "Iesniegt" at bounding box center [405, 1094] width 164 height 40
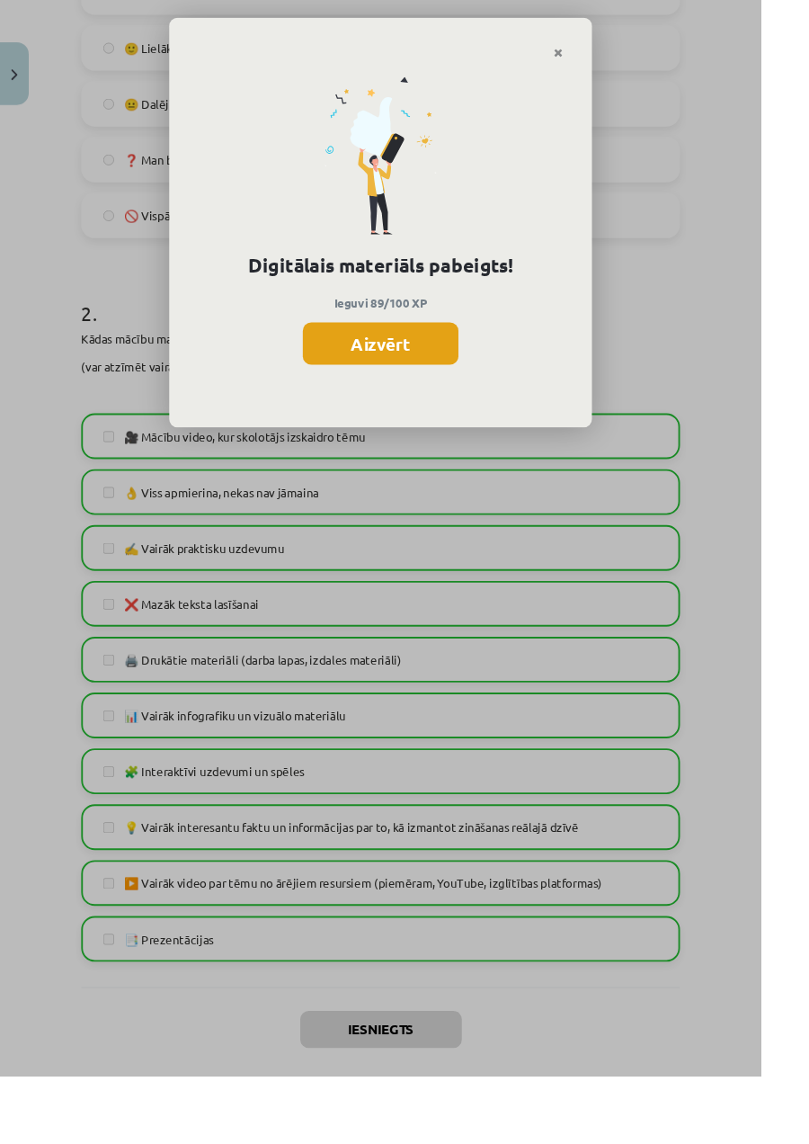
click at [487, 355] on button "Aizvērt" at bounding box center [404, 365] width 165 height 45
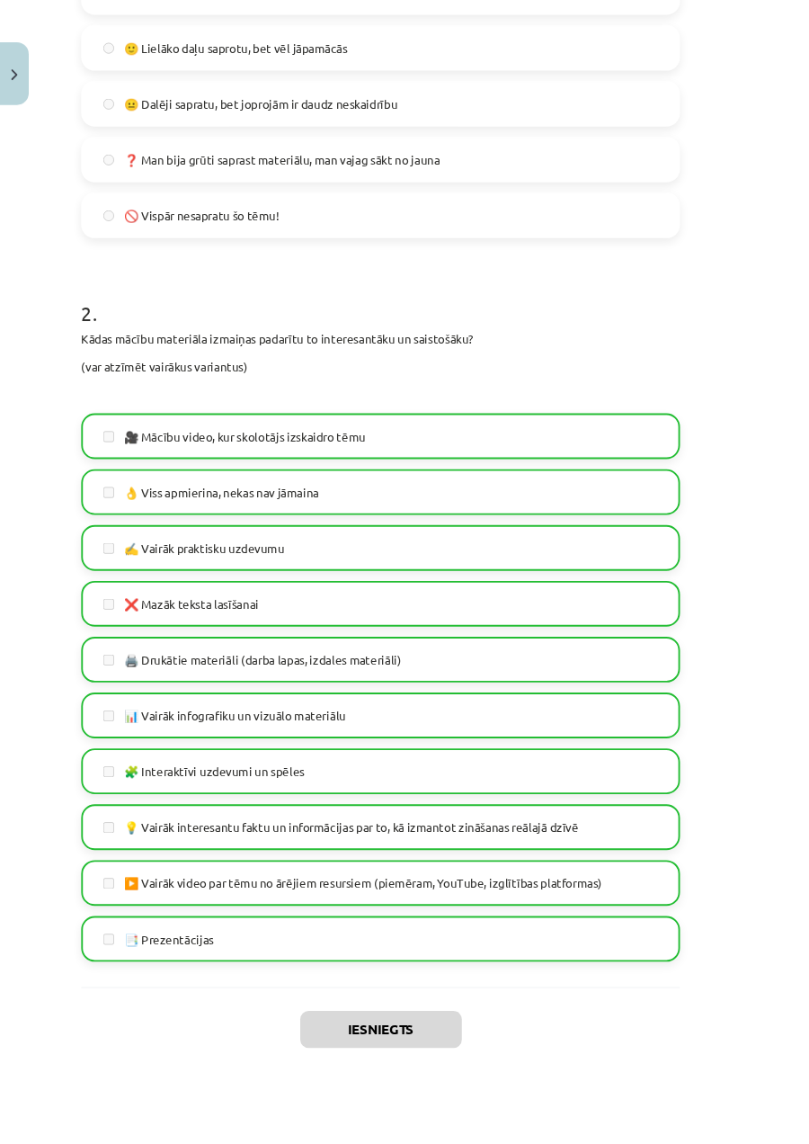
click at [415, 657] on button "Aizvērt" at bounding box center [405, 1155] width 68 height 18
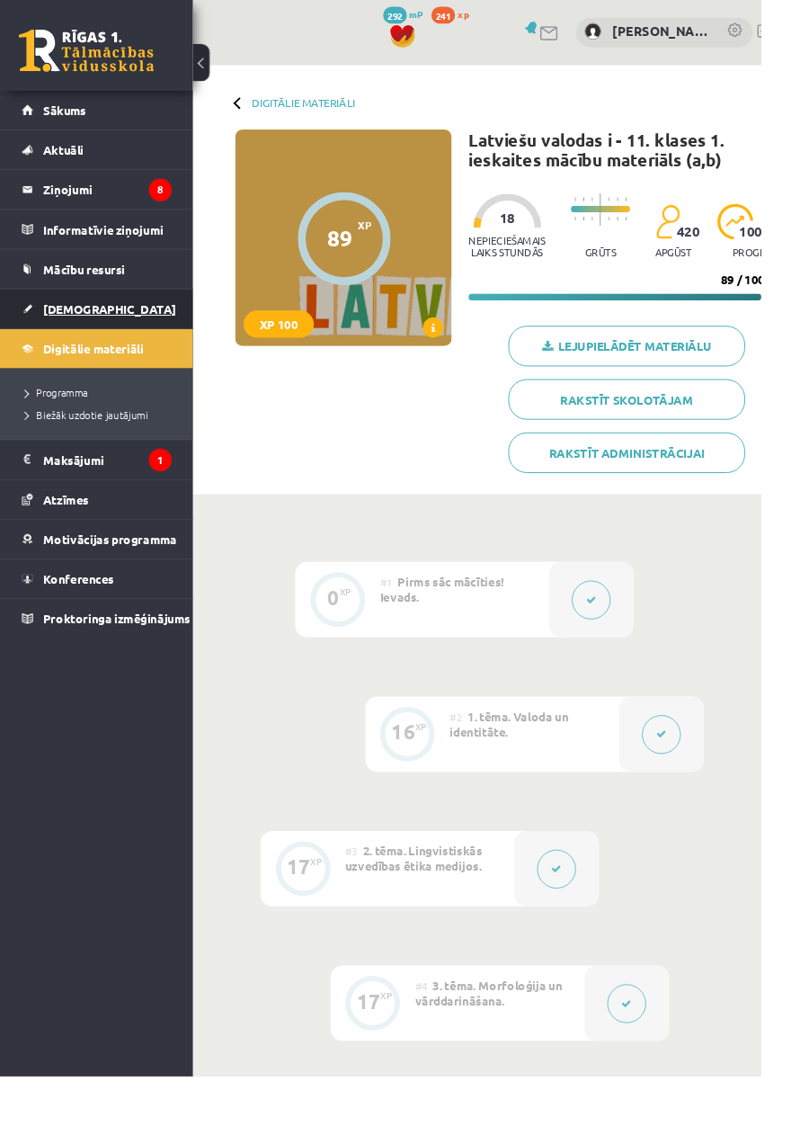
click at [58, 341] on link "[DEMOGRAPHIC_DATA]" at bounding box center [102, 328] width 159 height 41
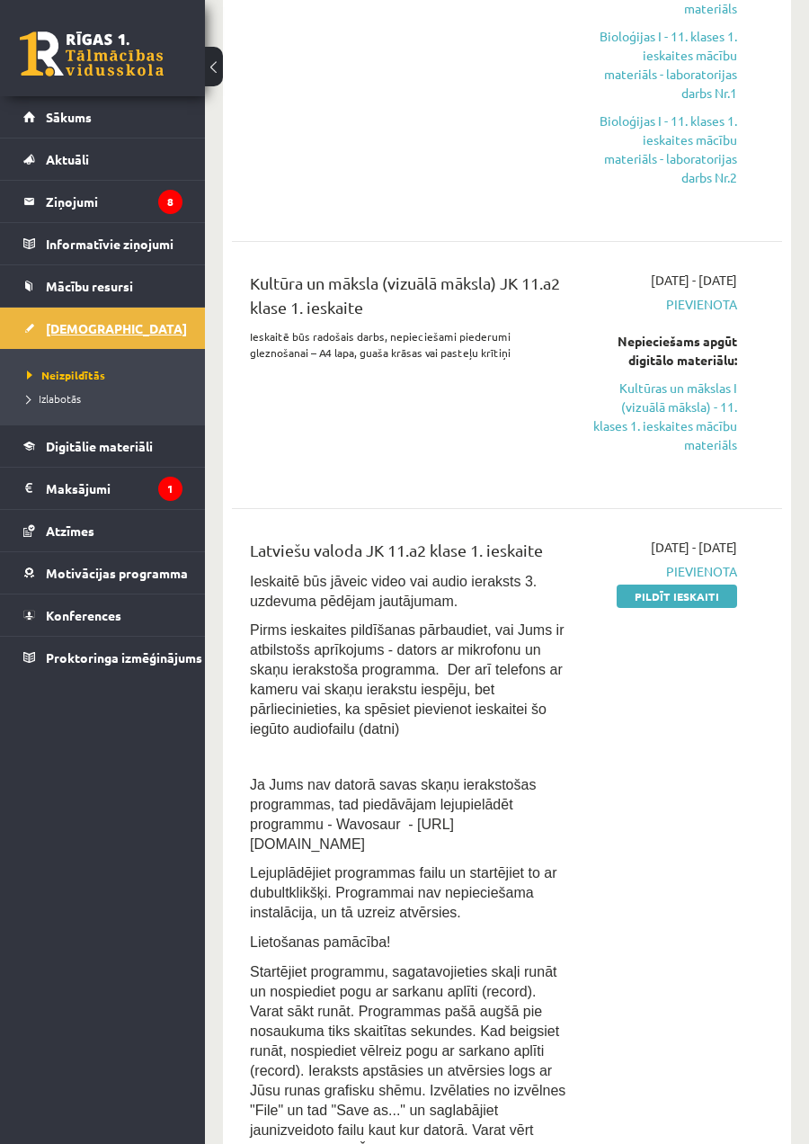
scroll to position [631, 0]
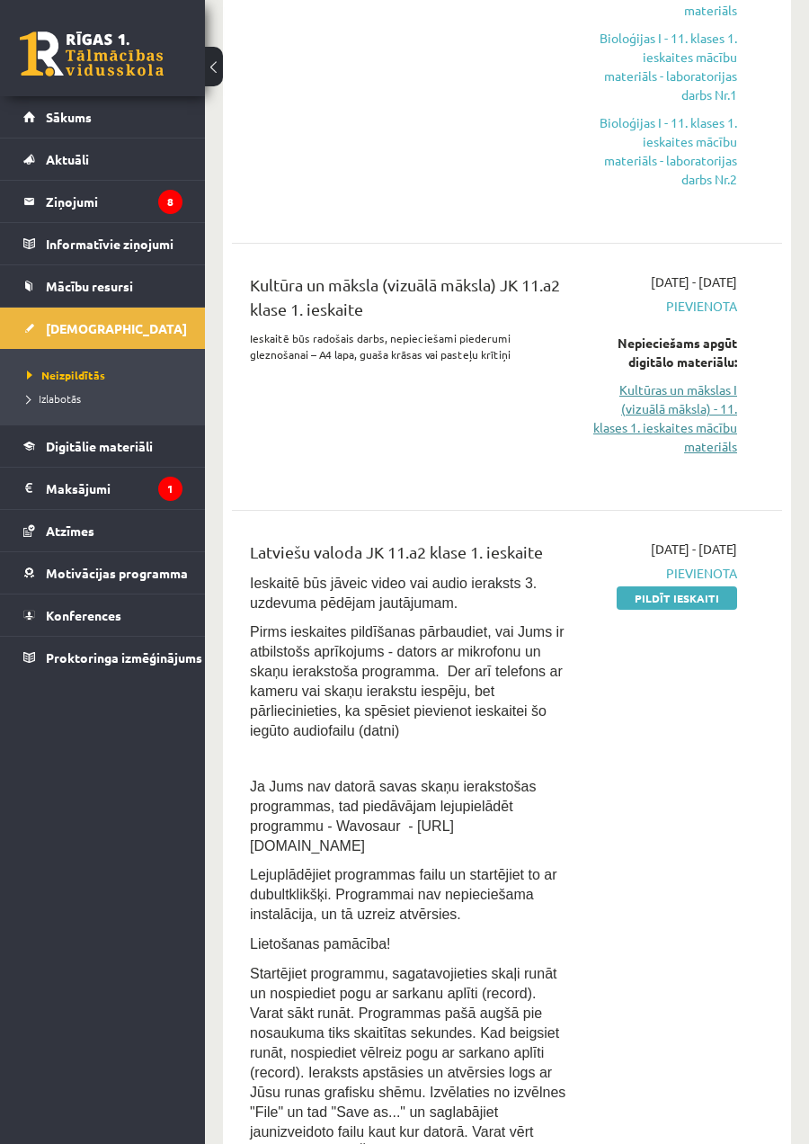
click at [682, 419] on link "Kultūras un mākslas I (vizuālā māksla) - 11. klases 1. ieskaites mācību materiā…" at bounding box center [665, 418] width 145 height 76
click at [684, 419] on link "Kultūras un mākslas I (vizuālā māksla) - 11. klases 1. ieskaites mācību materiā…" at bounding box center [665, 418] width 145 height 76
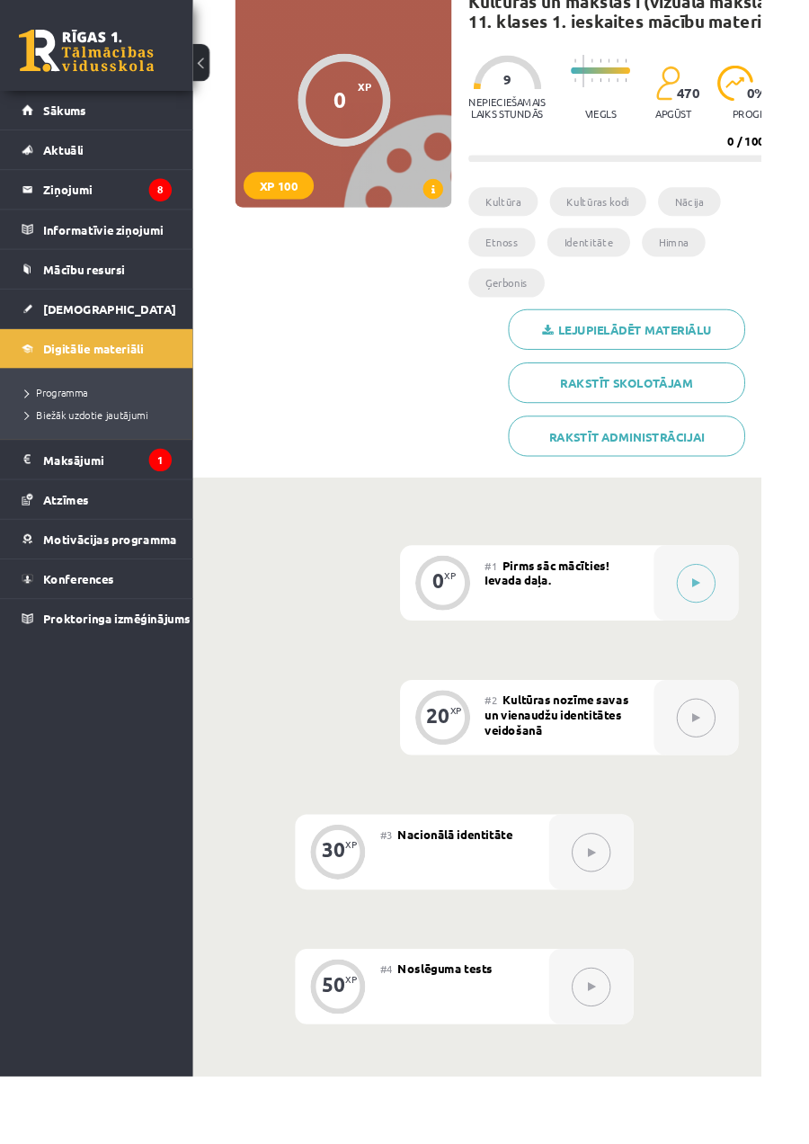
scroll to position [149, 0]
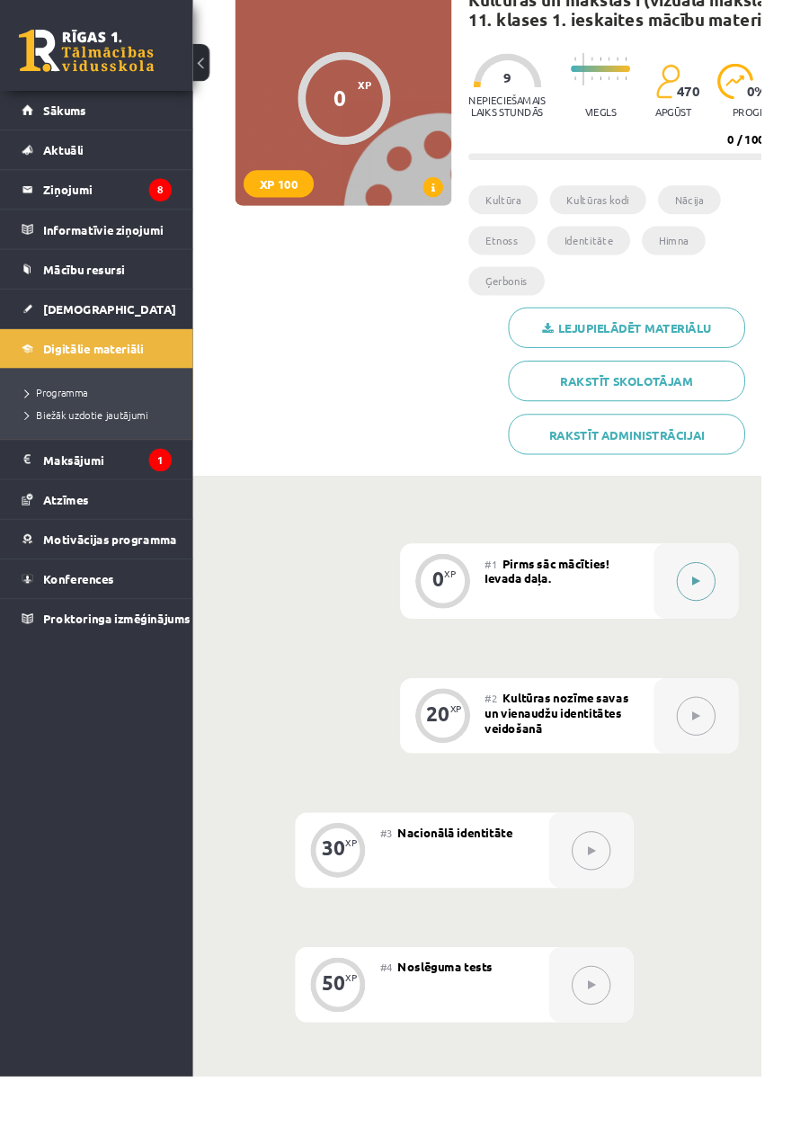
click at [734, 577] on div at bounding box center [740, 617] width 90 height 80
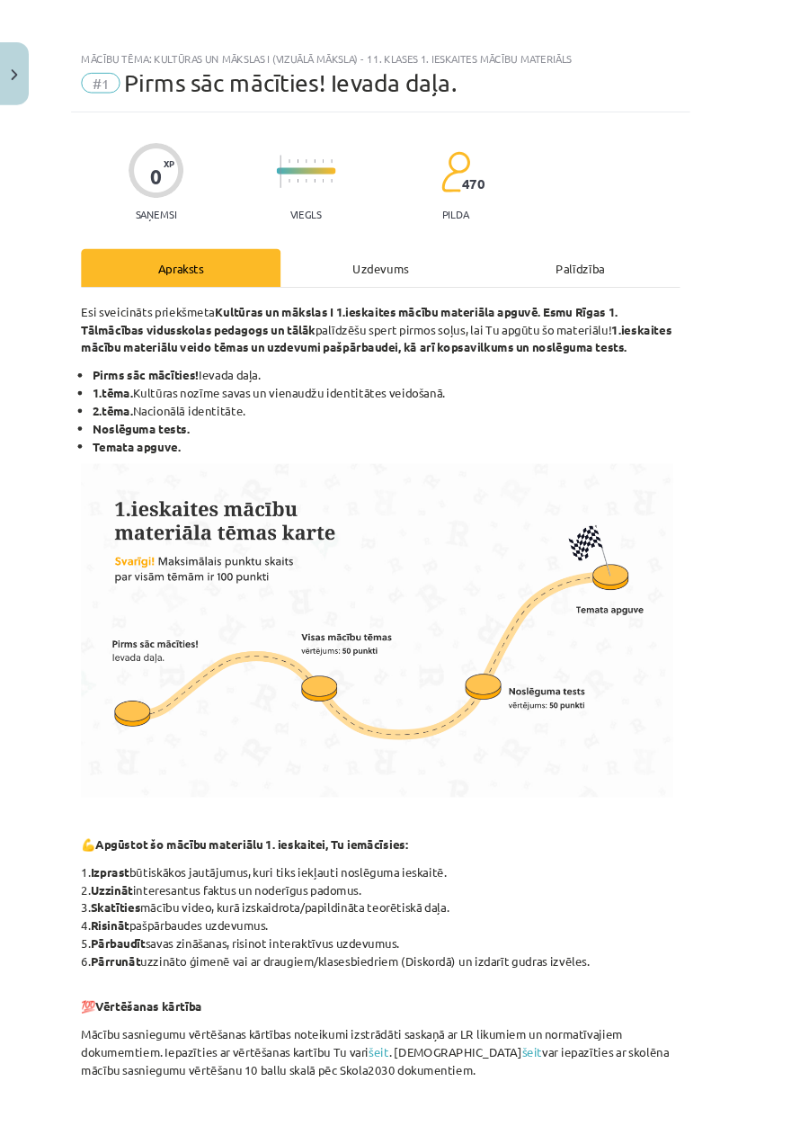
click at [716, 571] on img at bounding box center [400, 670] width 629 height 354
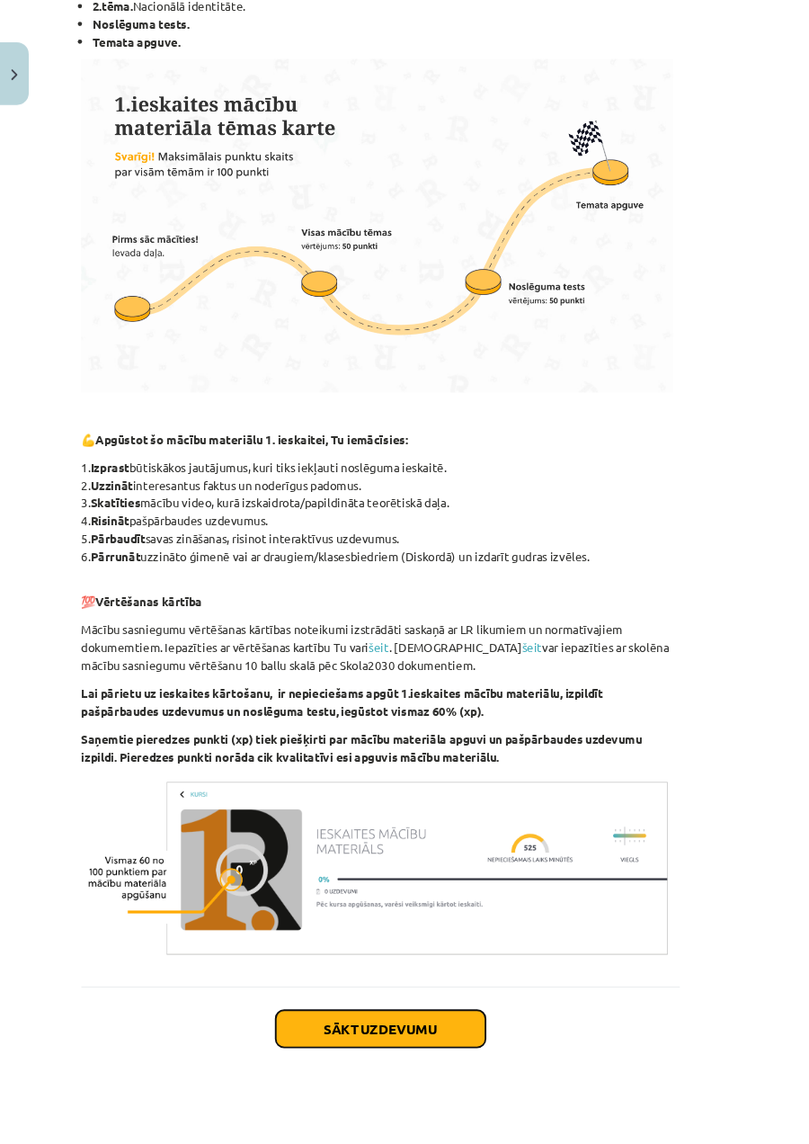
click at [335, 1100] on button "Sākt uzdevumu" at bounding box center [404, 1094] width 223 height 40
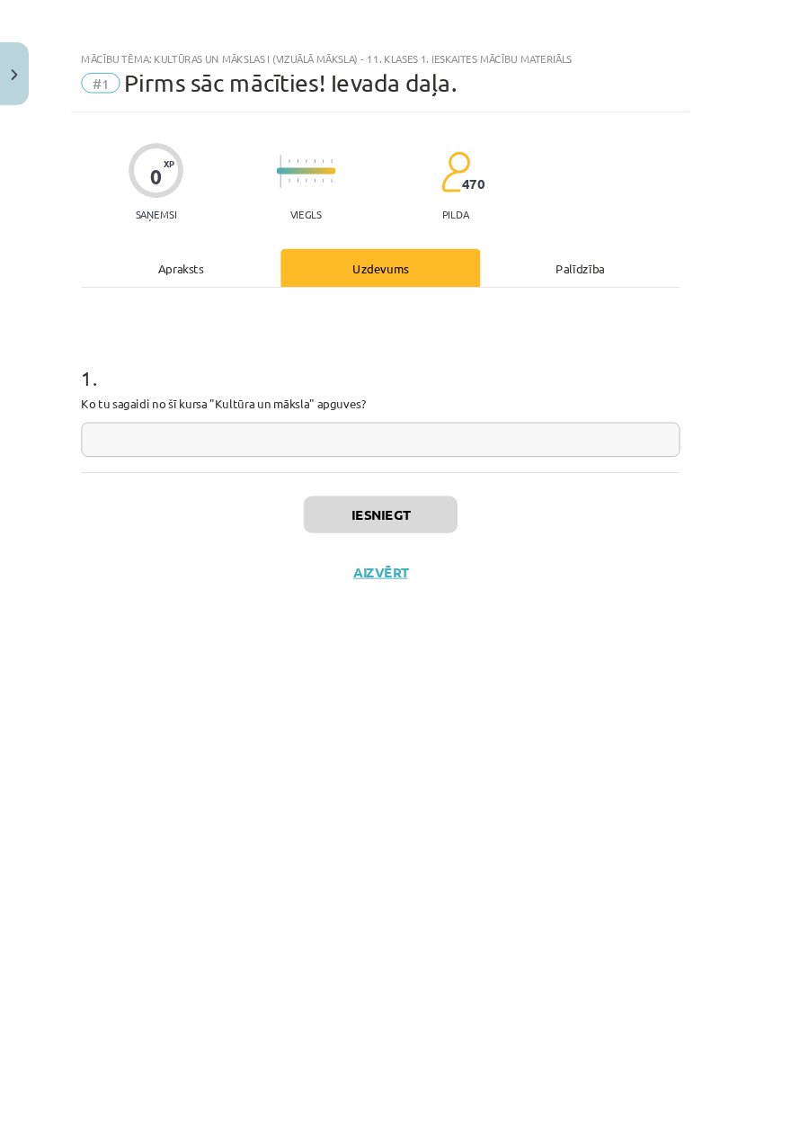
click at [699, 464] on input "text" at bounding box center [404, 467] width 637 height 37
click at [469, 578] on div "Iesniegt Aizvērt" at bounding box center [404, 565] width 637 height 126
click at [608, 464] on input "**********" at bounding box center [404, 467] width 637 height 37
type input "**********"
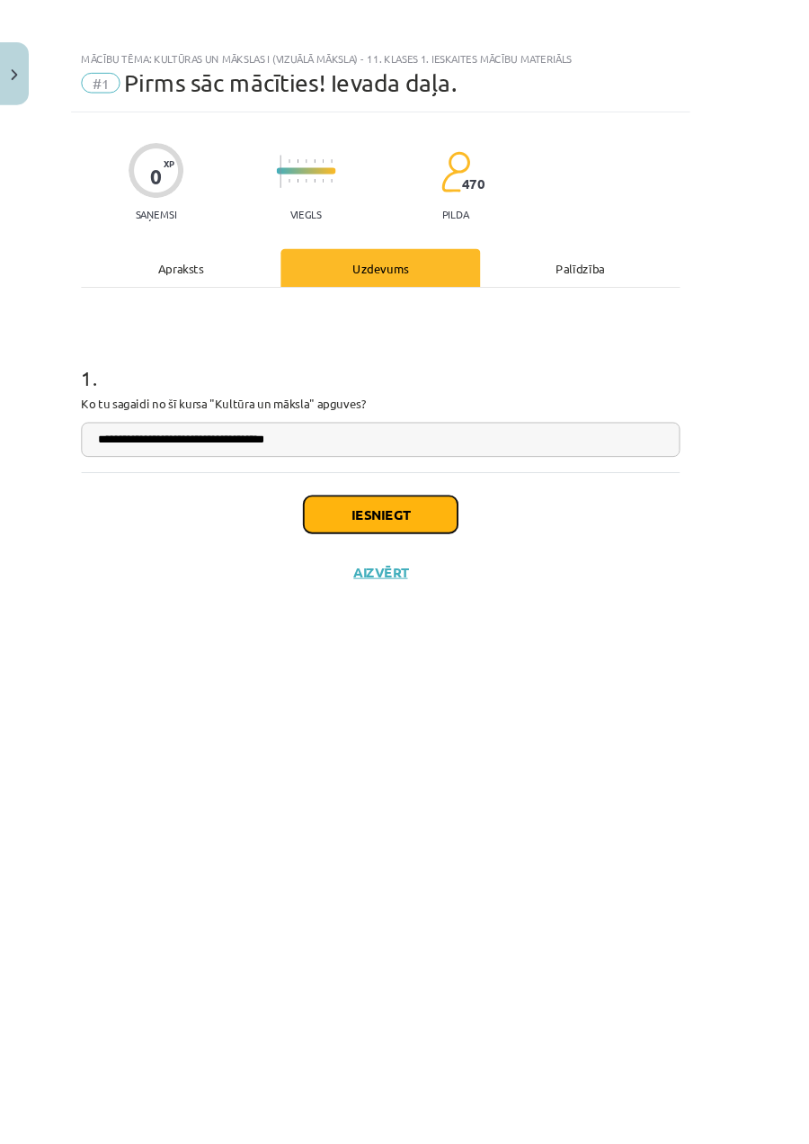
click at [442, 555] on button "Iesniegt" at bounding box center [405, 547] width 164 height 40
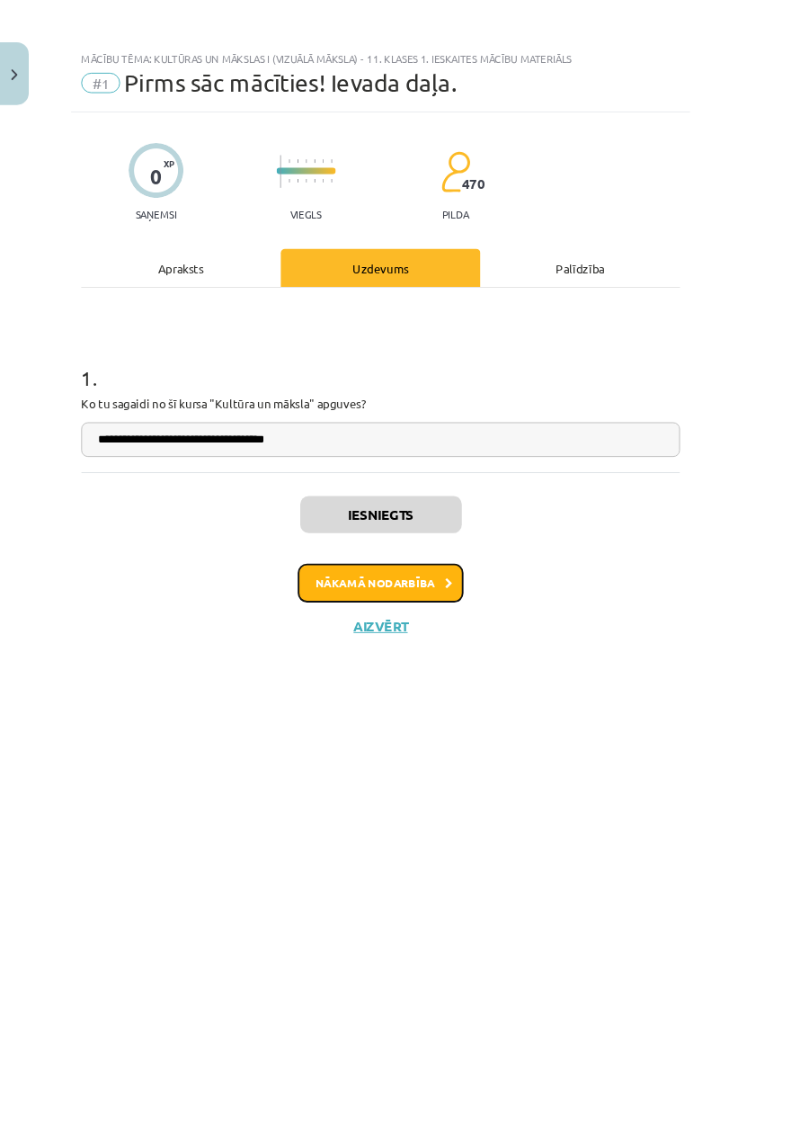
click at [361, 617] on button "Nākamā nodarbība" at bounding box center [405, 619] width 176 height 41
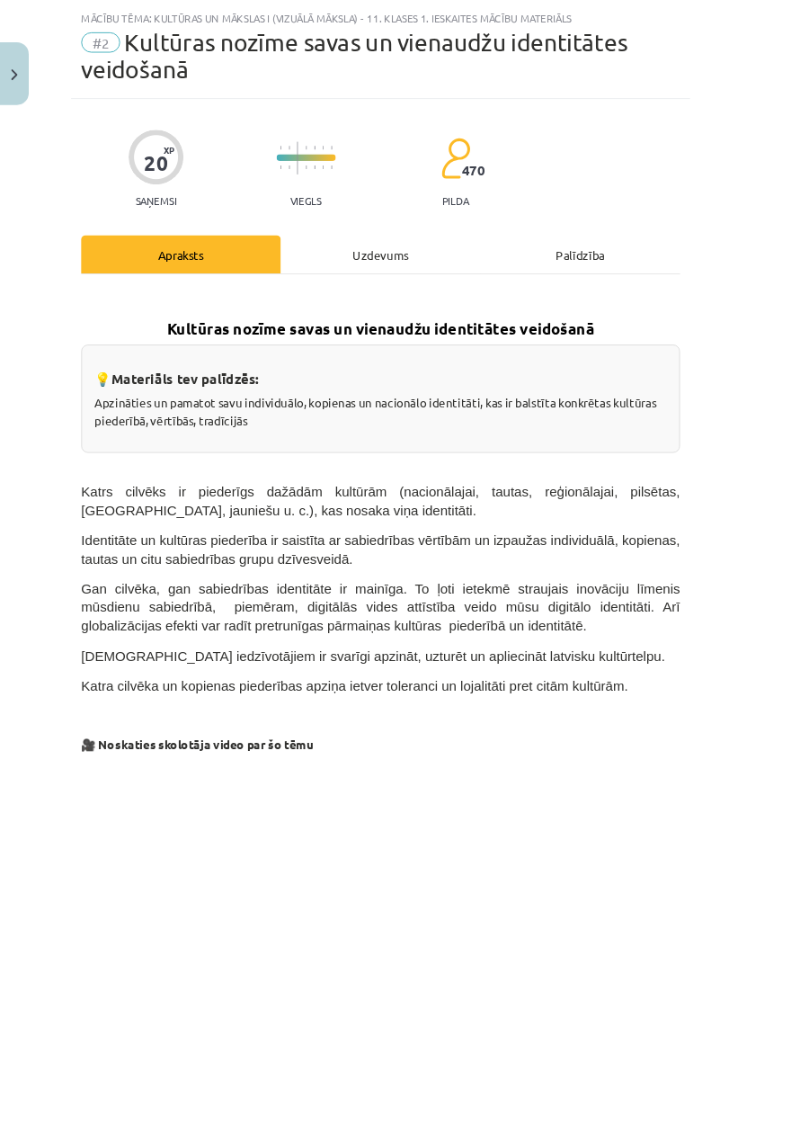
scroll to position [104, 0]
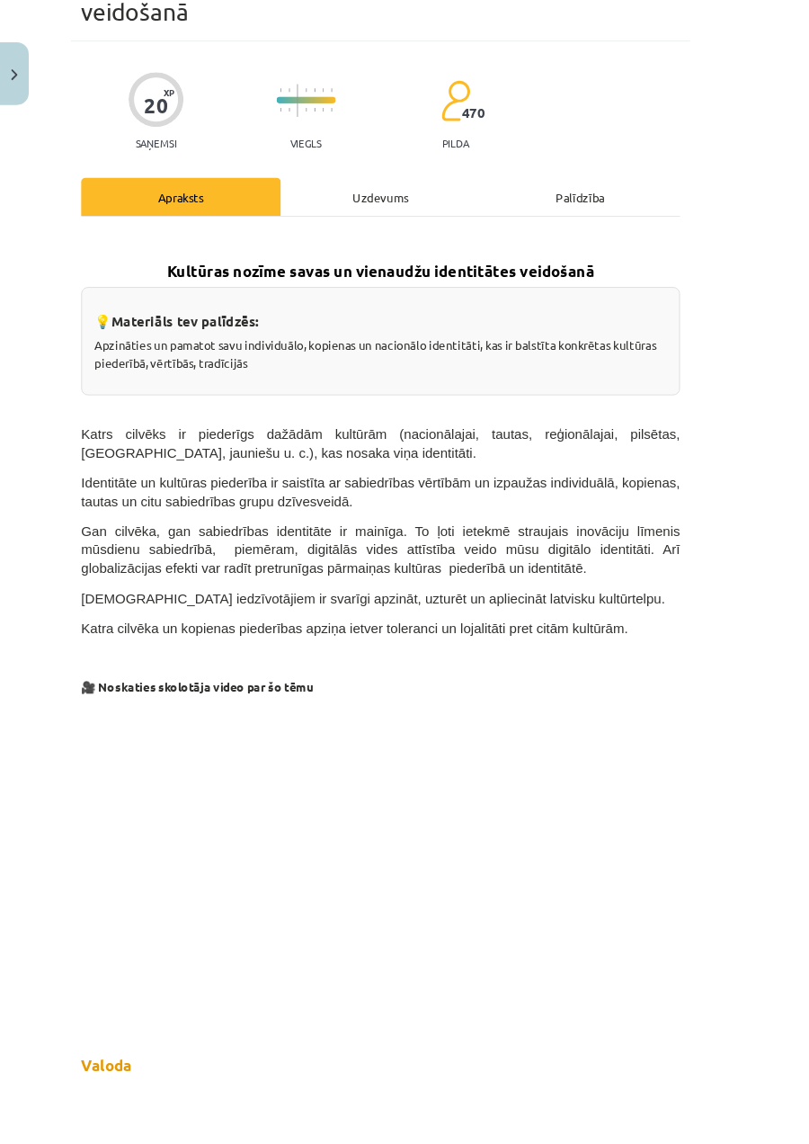
click at [478, 208] on div "Uzdevums" at bounding box center [405, 209] width 212 height 40
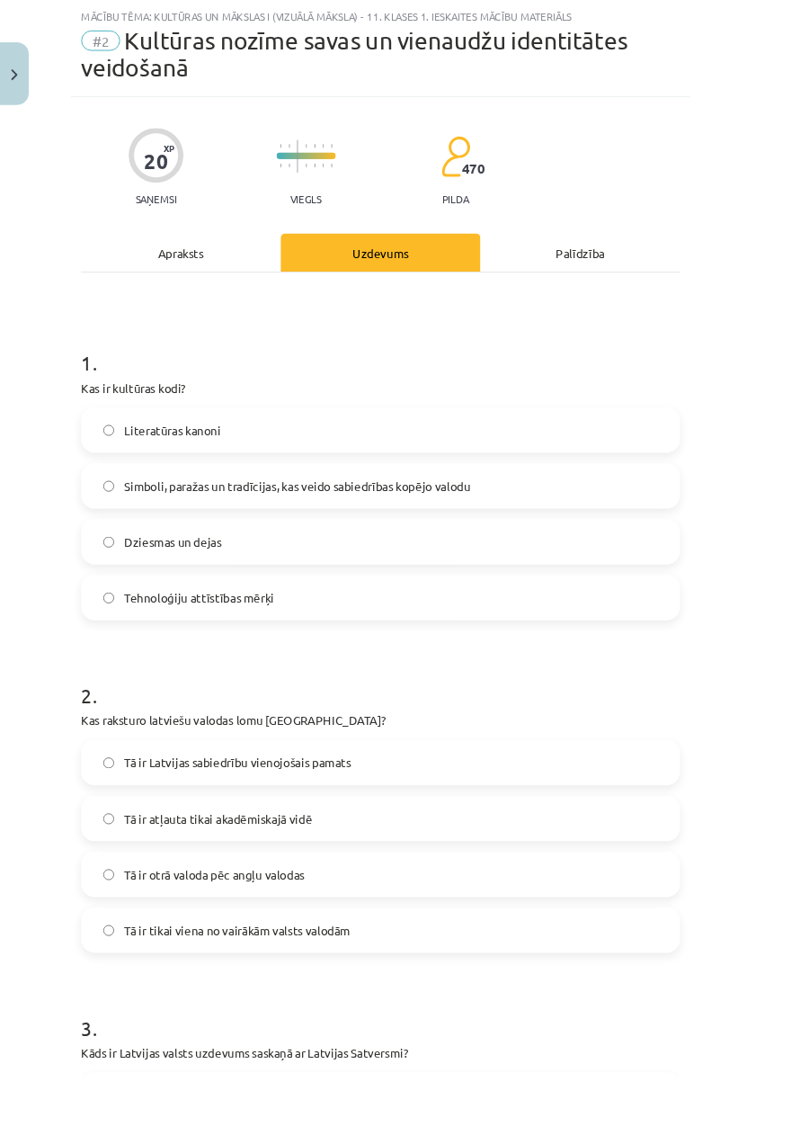
scroll to position [45, 0]
click at [219, 261] on div "Apraksts" at bounding box center [192, 268] width 212 height 40
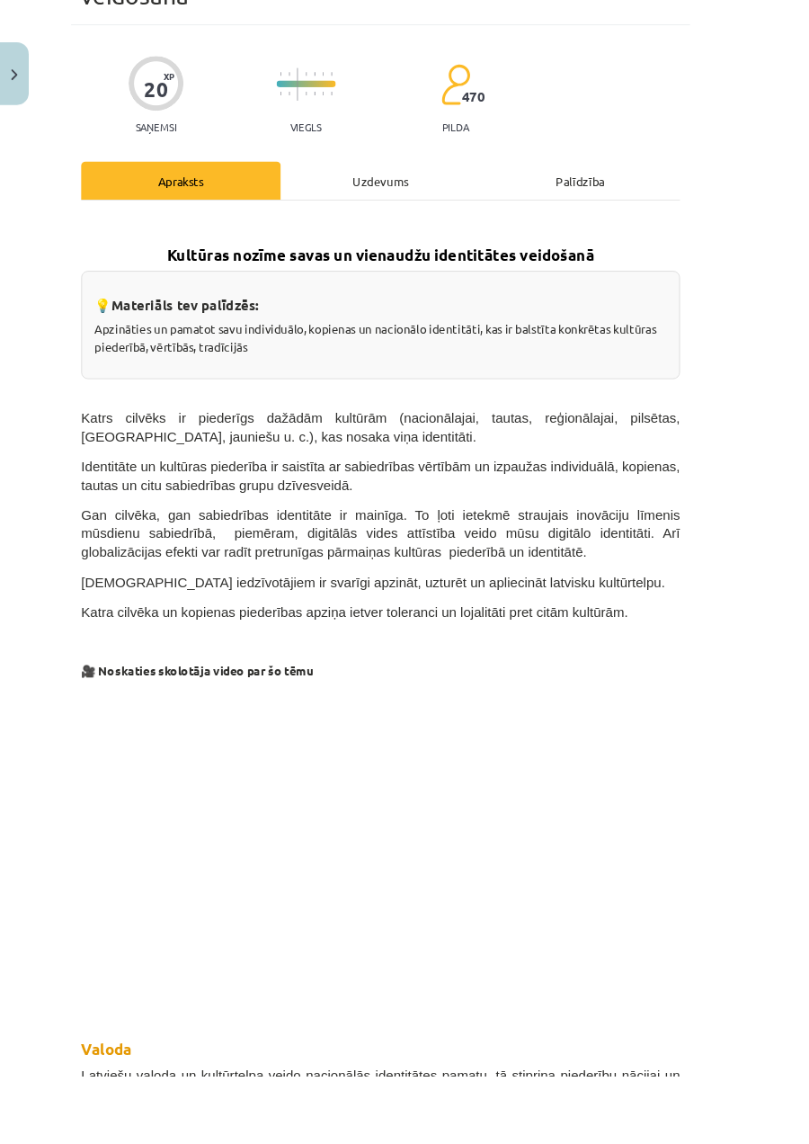
scroll to position [155, 0]
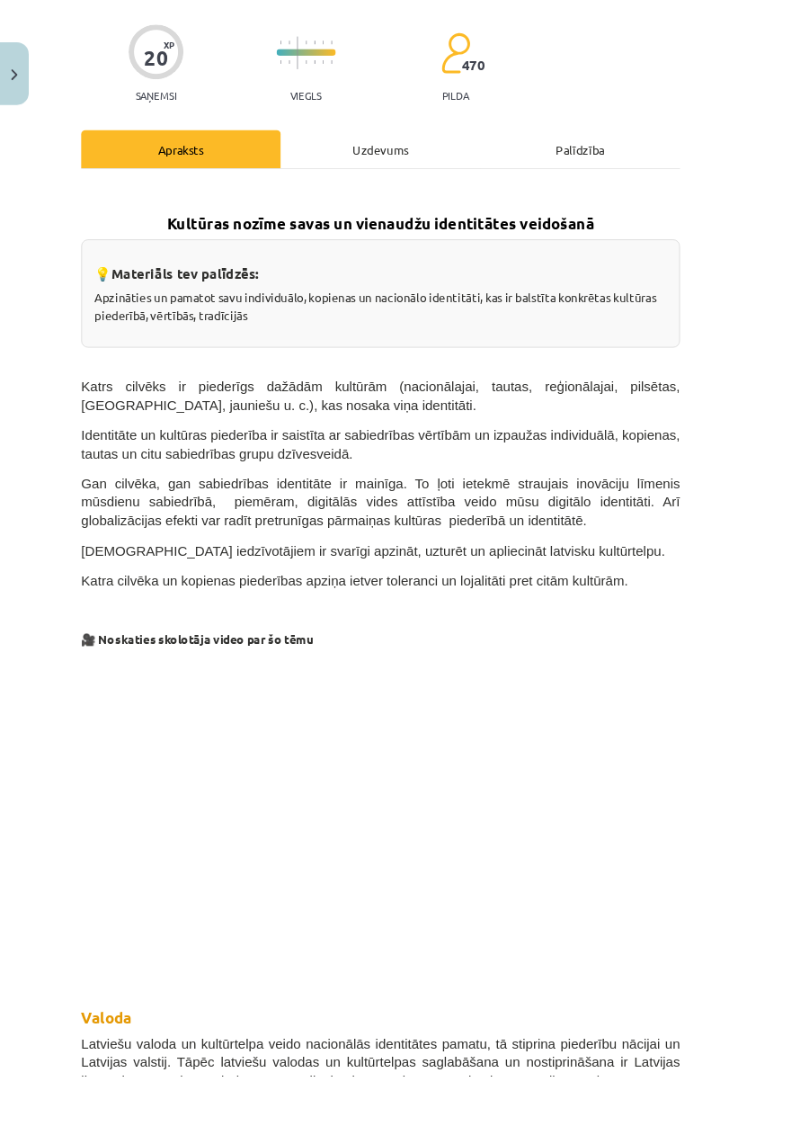
click at [686, 1028] on p at bounding box center [404, 865] width 637 height 328
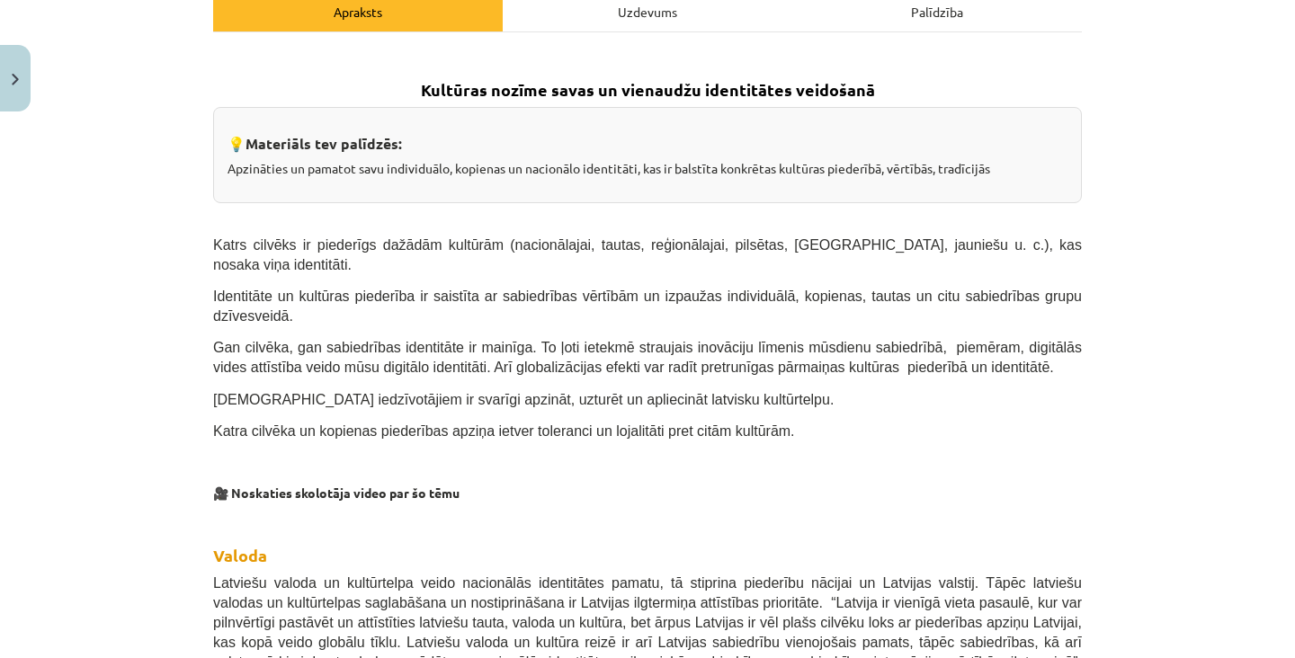
scroll to position [0, 0]
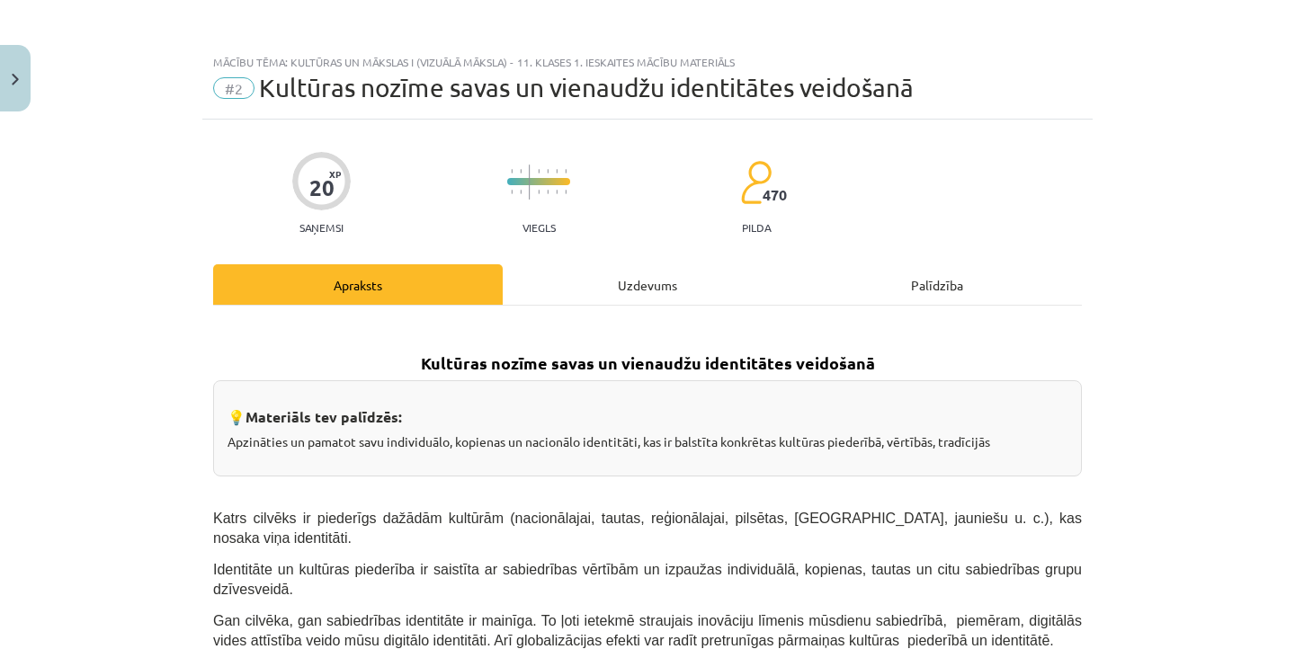
click at [623, 288] on div "Uzdevums" at bounding box center [648, 284] width 290 height 40
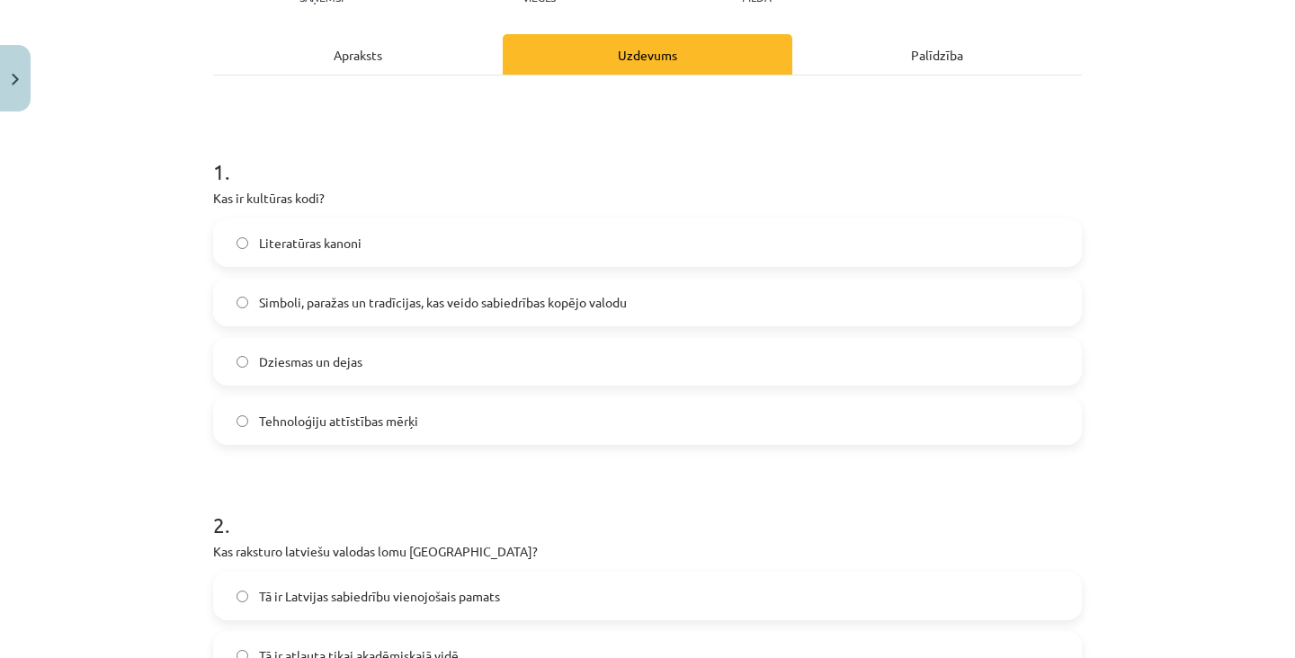
scroll to position [229, 0]
click at [432, 45] on div "Apraksts" at bounding box center [358, 55] width 290 height 40
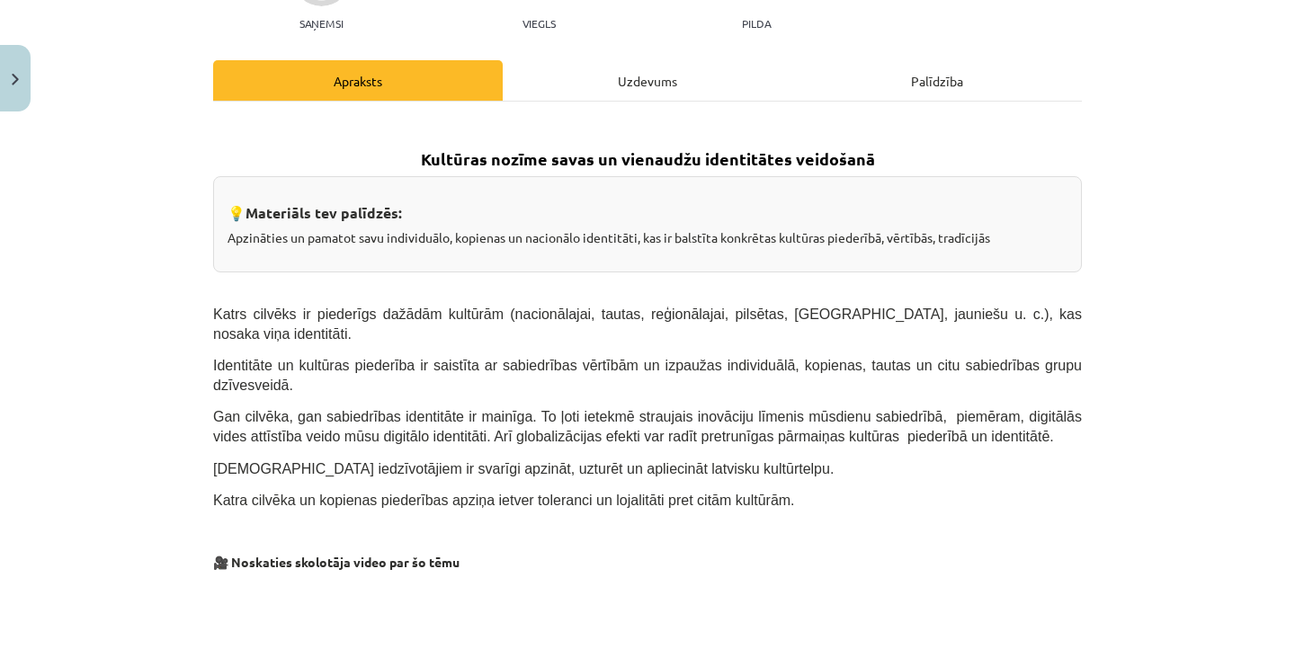
scroll to position [0, 0]
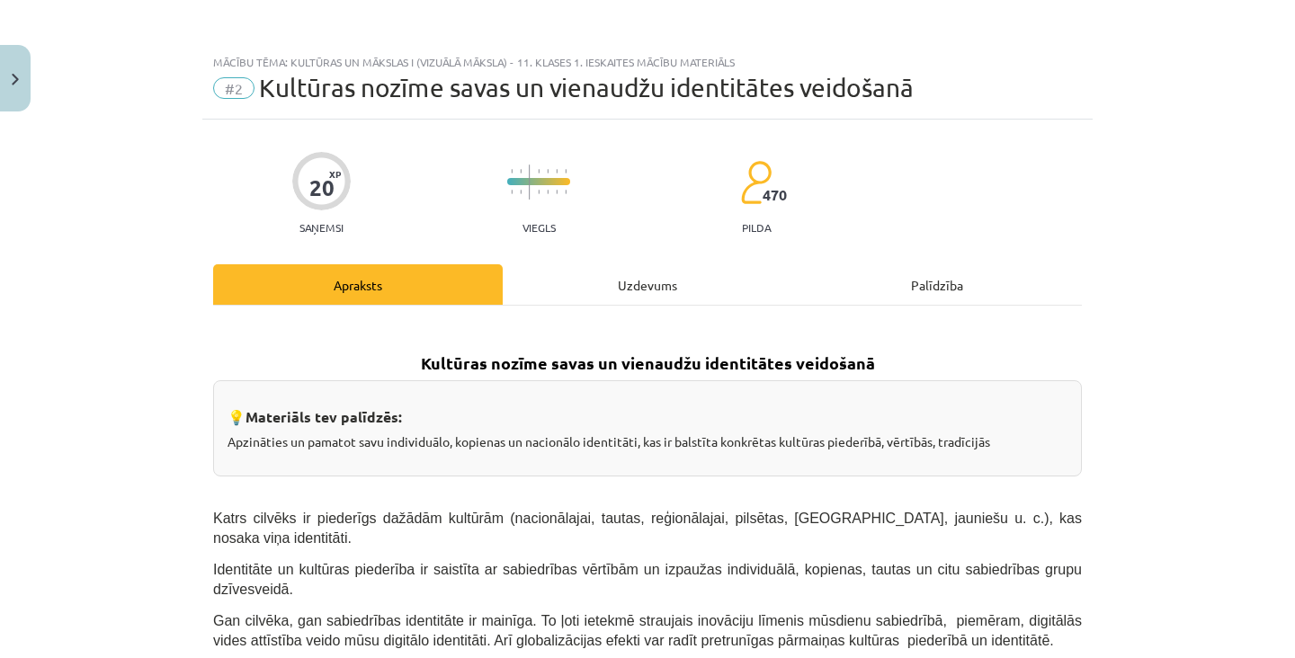
click at [656, 304] on div "Uzdevums" at bounding box center [648, 284] width 290 height 40
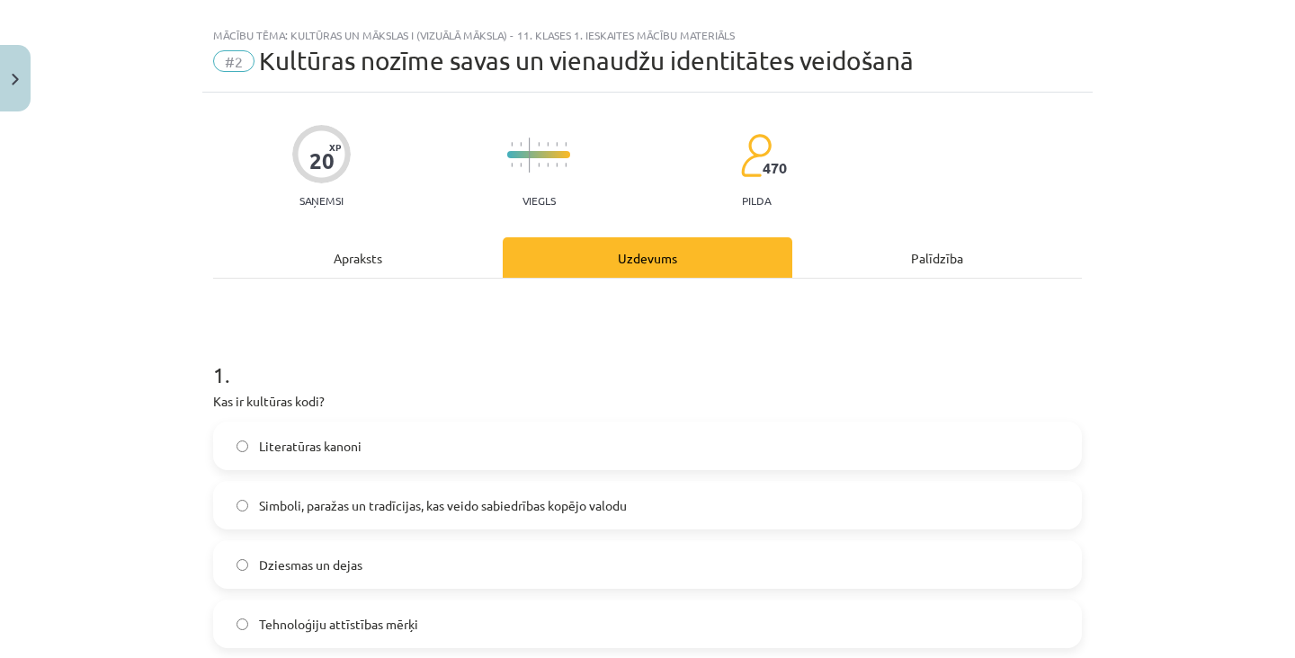
scroll to position [45, 0]
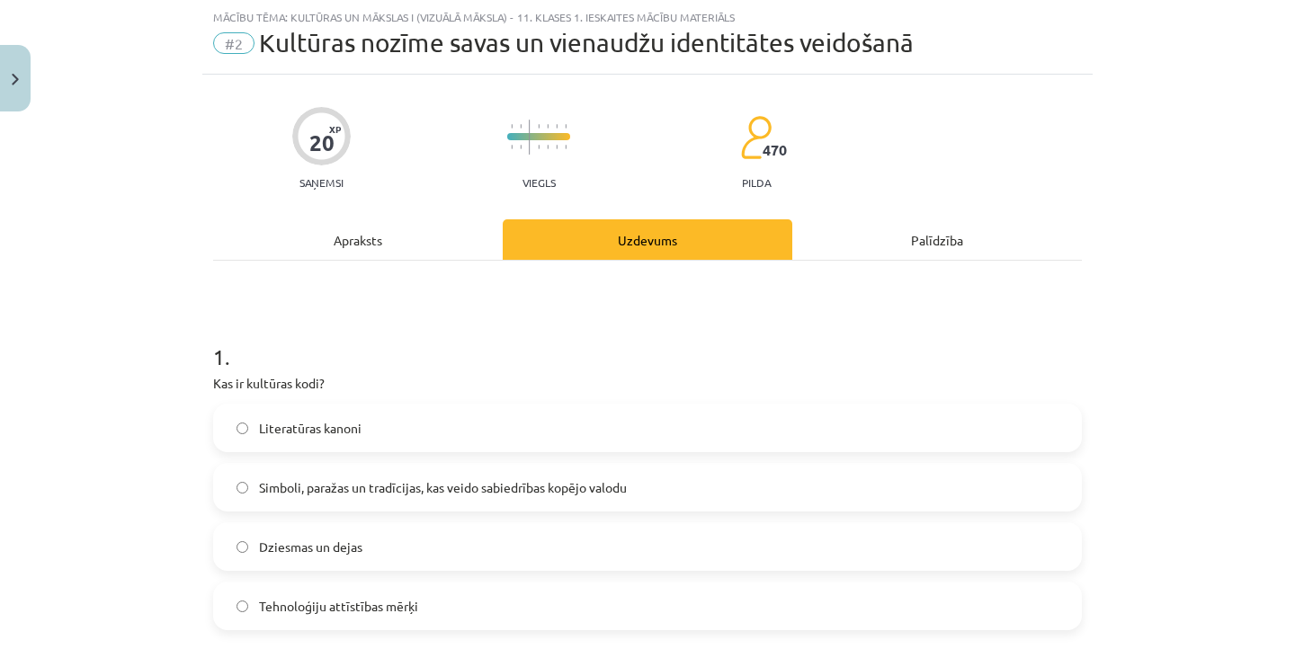
click at [477, 493] on span "Simboli, paražas un tradīcijas, kas veido sabiedrības kopējo valodu" at bounding box center [443, 487] width 368 height 19
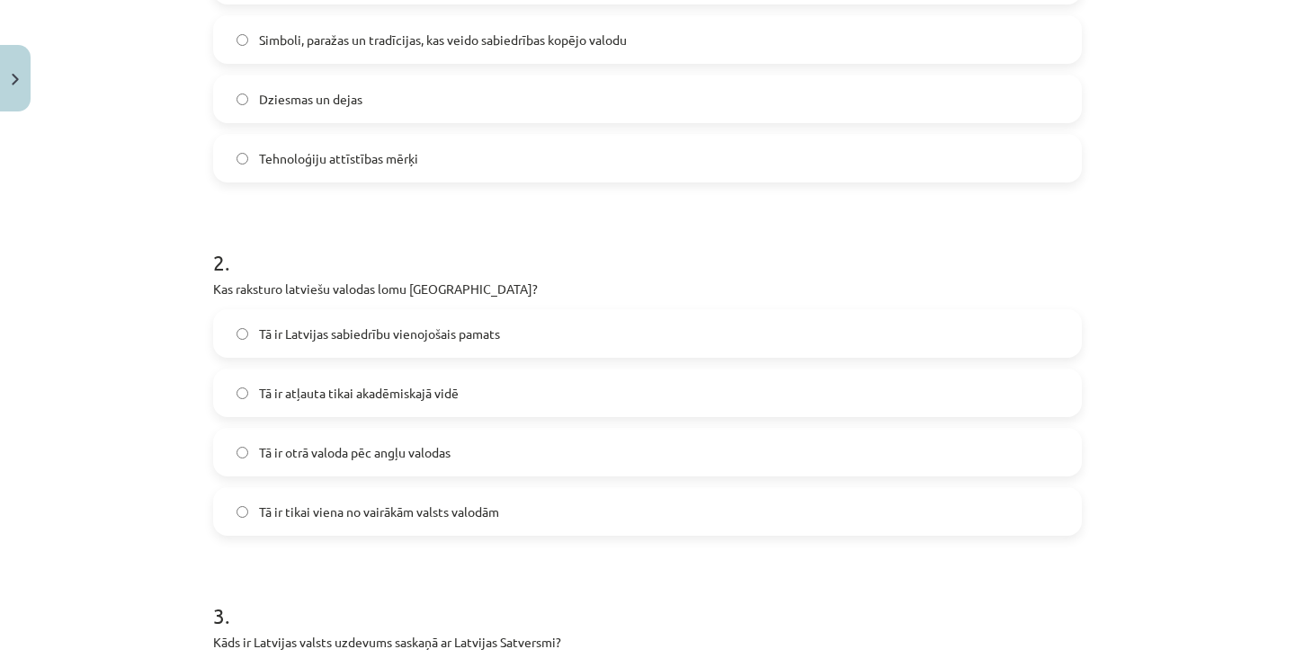
scroll to position [493, 0]
click at [657, 335] on label "Tā ir Latvijas sabiedrību vienojošais pamats" at bounding box center [647, 333] width 865 height 45
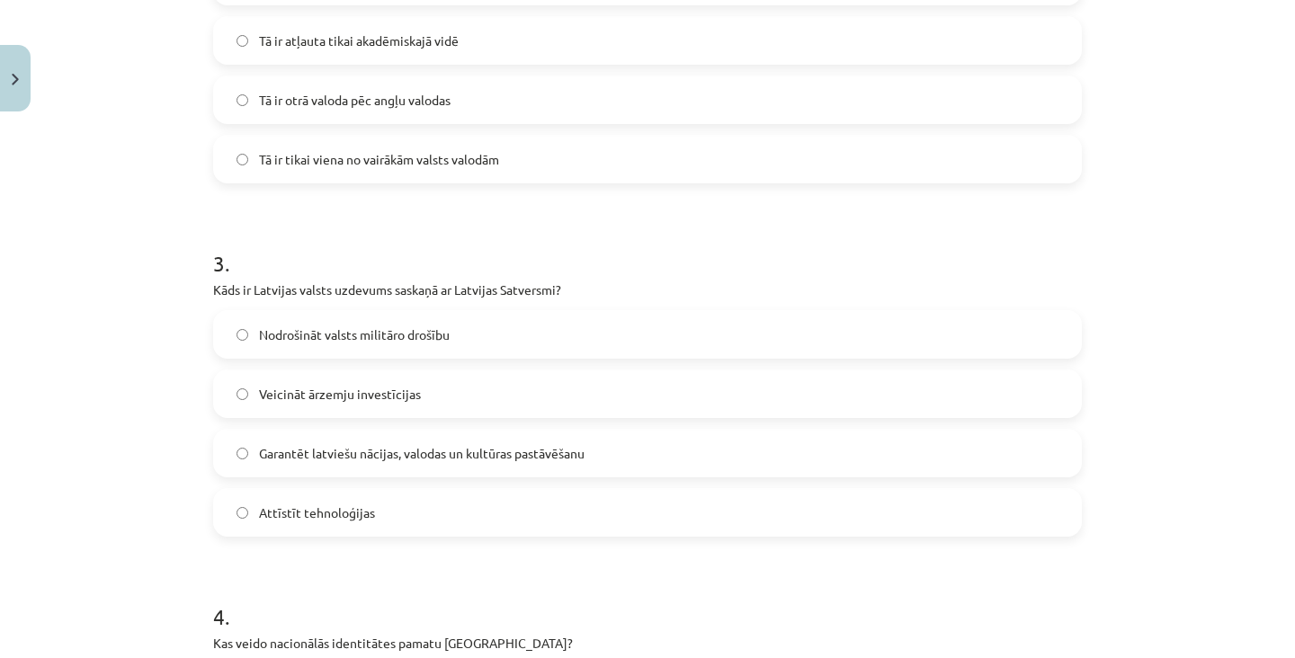
scroll to position [857, 0]
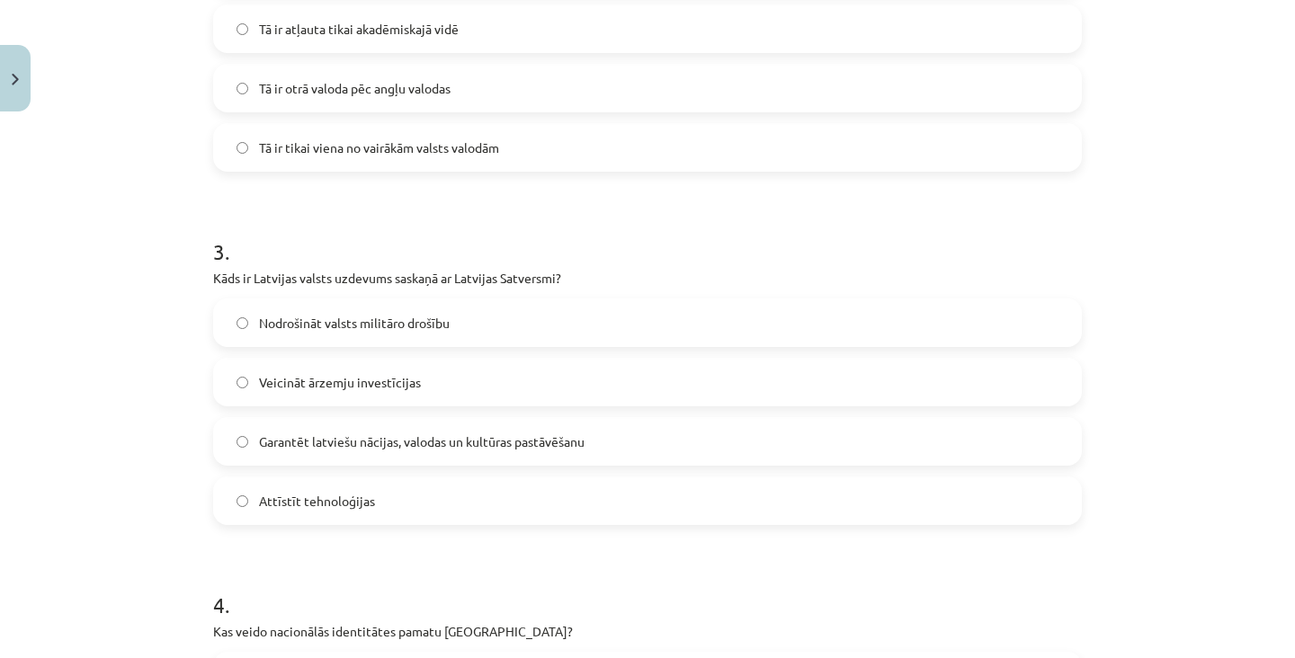
click at [562, 421] on label "Garantēt latviešu nācijas, valodas un kultūras pastāvēšanu" at bounding box center [647, 441] width 865 height 45
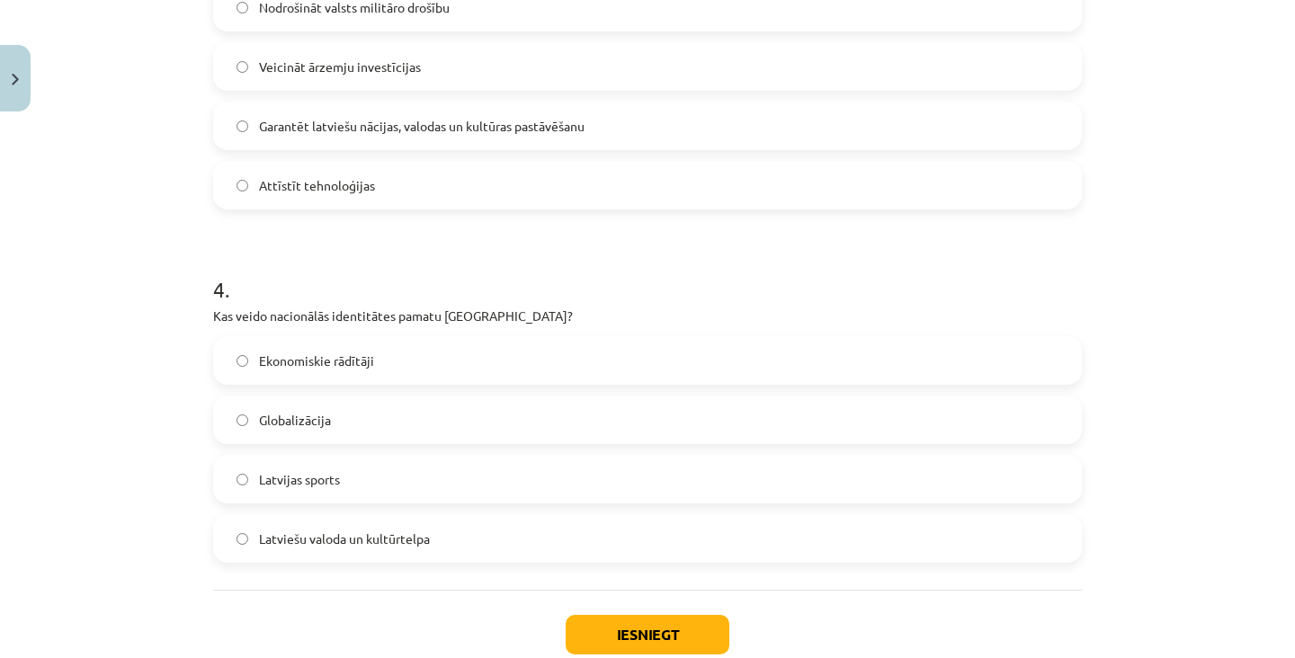
scroll to position [1175, 0]
click at [443, 533] on label "Latviešu valoda un kultūrtelpa" at bounding box center [647, 535] width 865 height 45
click at [607, 626] on button "Iesniegt" at bounding box center [648, 632] width 164 height 40
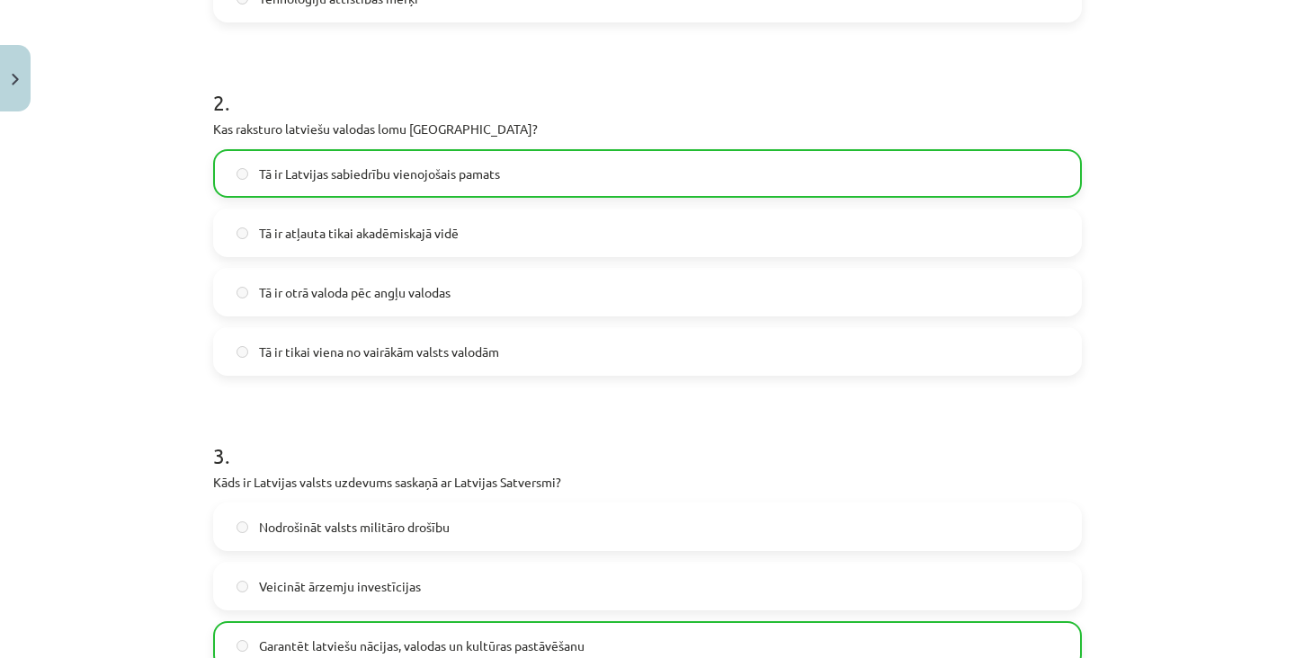
scroll to position [1256, 0]
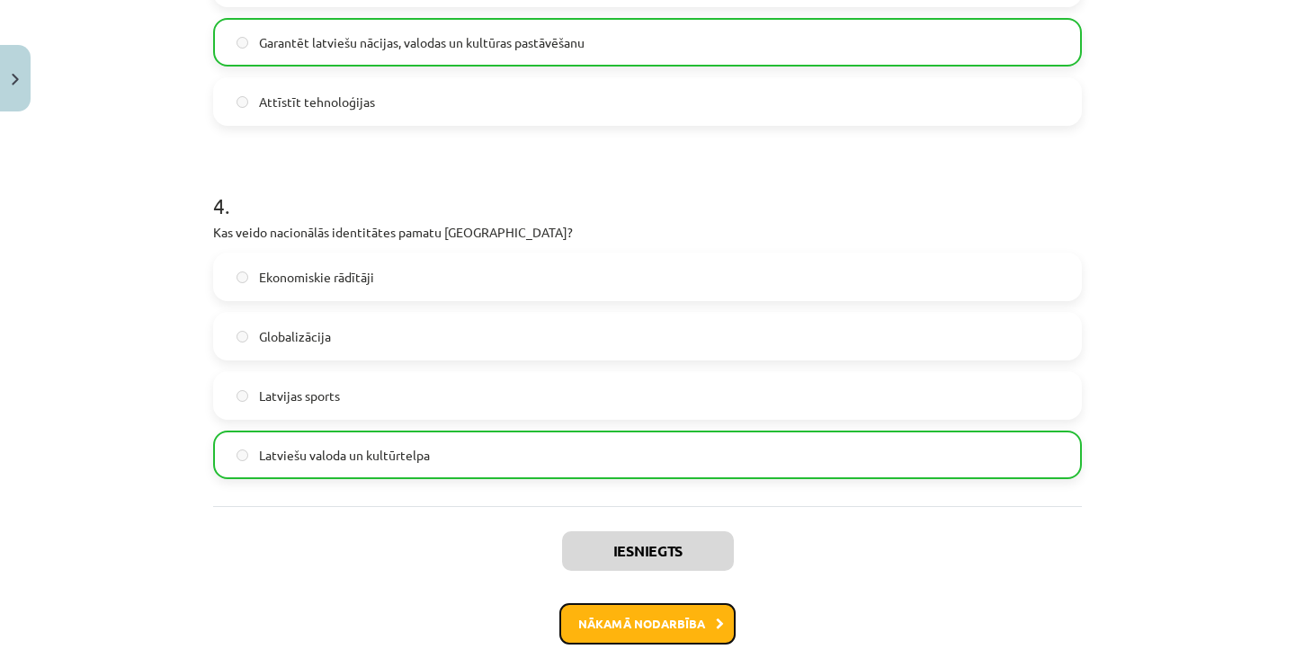
click at [669, 630] on button "Nākamā nodarbība" at bounding box center [647, 623] width 176 height 41
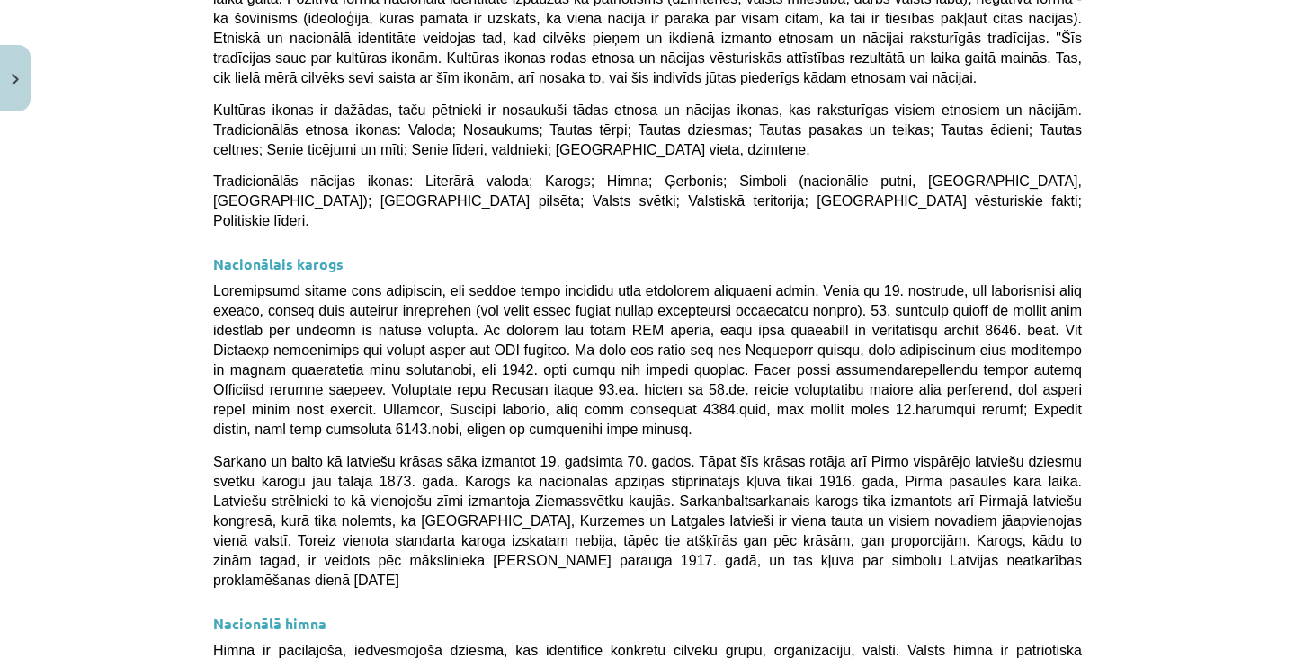
scroll to position [0, 0]
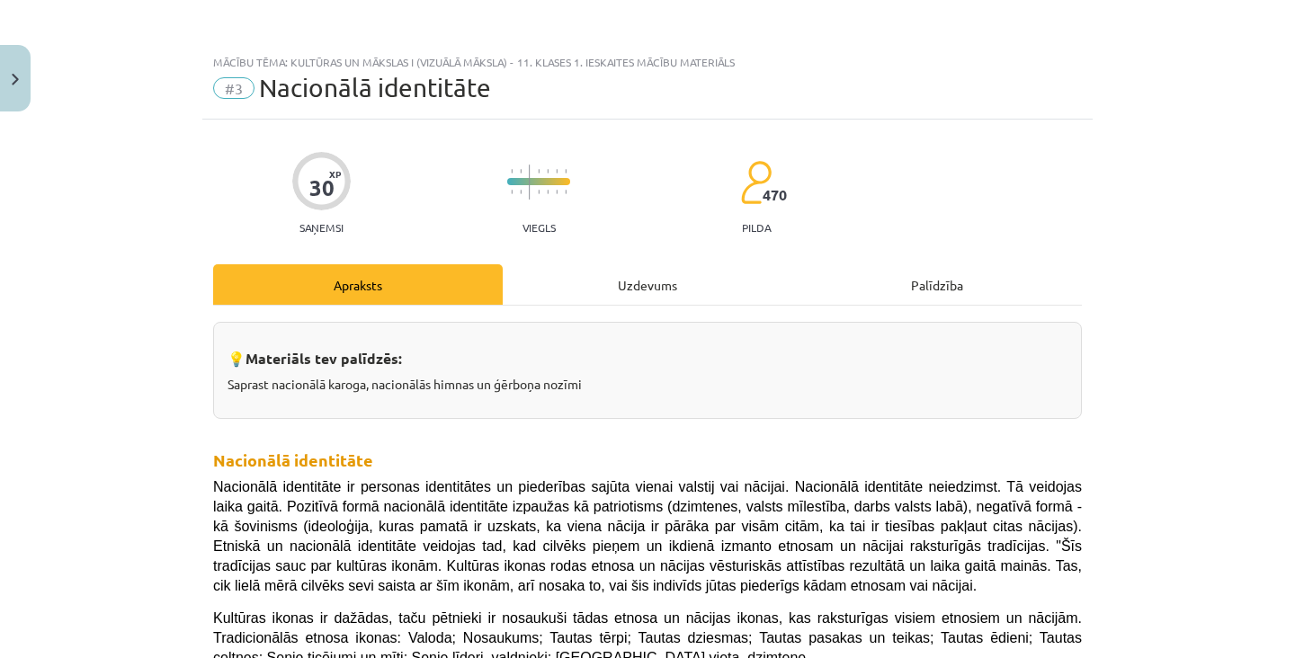
click at [650, 301] on div "Uzdevums" at bounding box center [648, 284] width 290 height 40
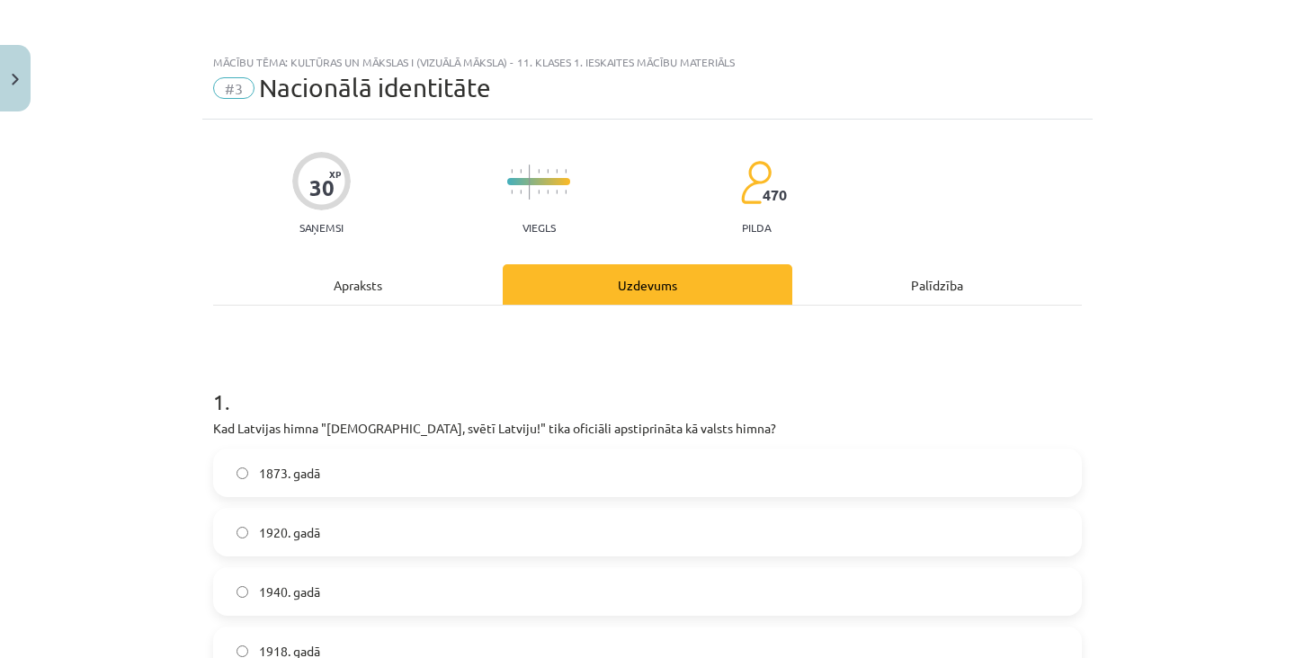
click at [417, 294] on div "Apraksts" at bounding box center [358, 284] width 290 height 40
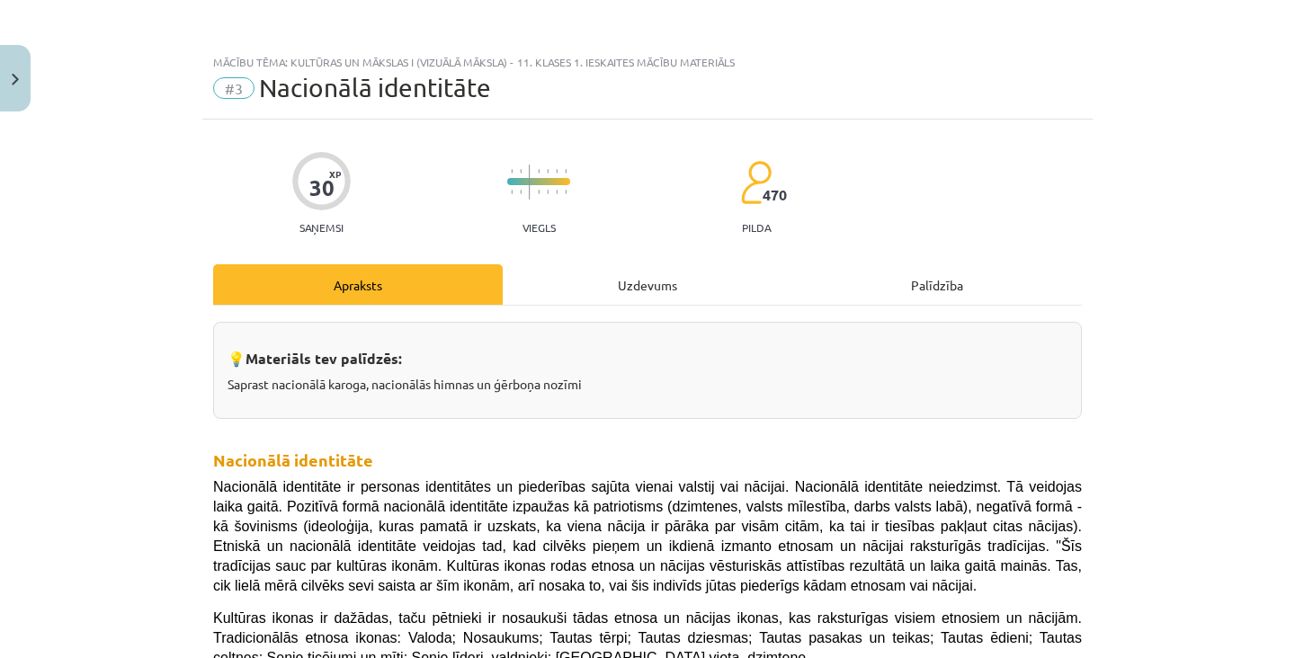
click at [674, 303] on div "Uzdevums" at bounding box center [648, 284] width 290 height 40
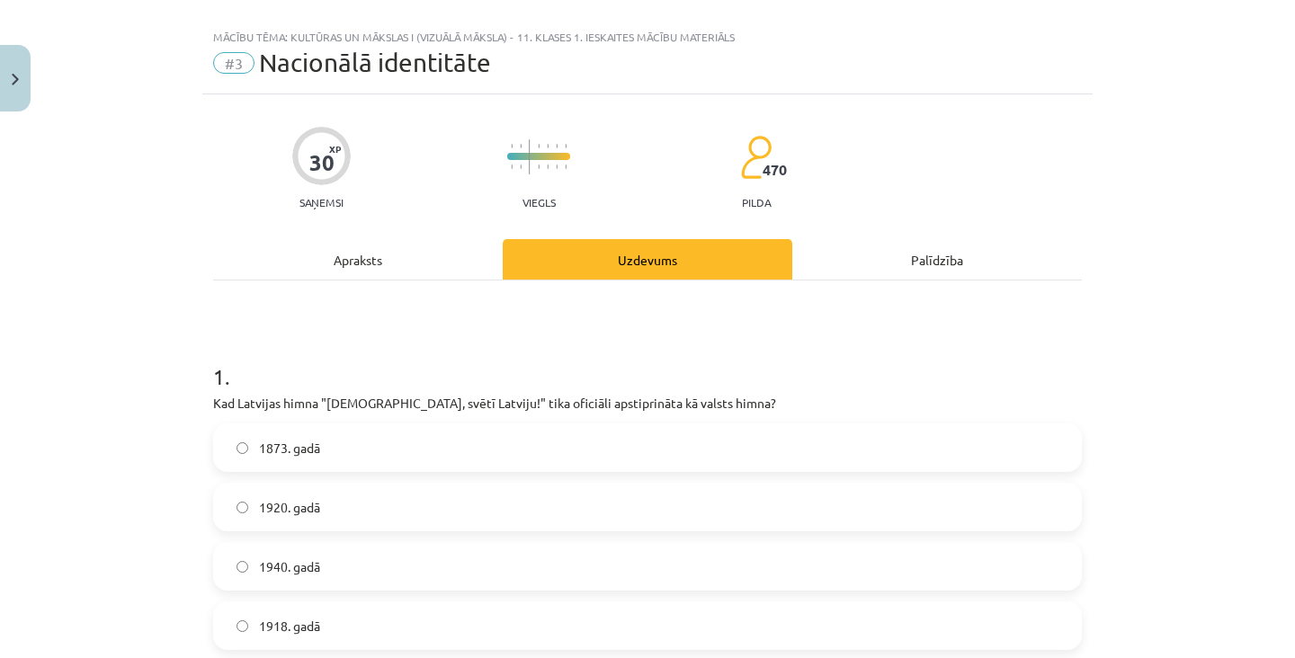
scroll to position [45, 0]
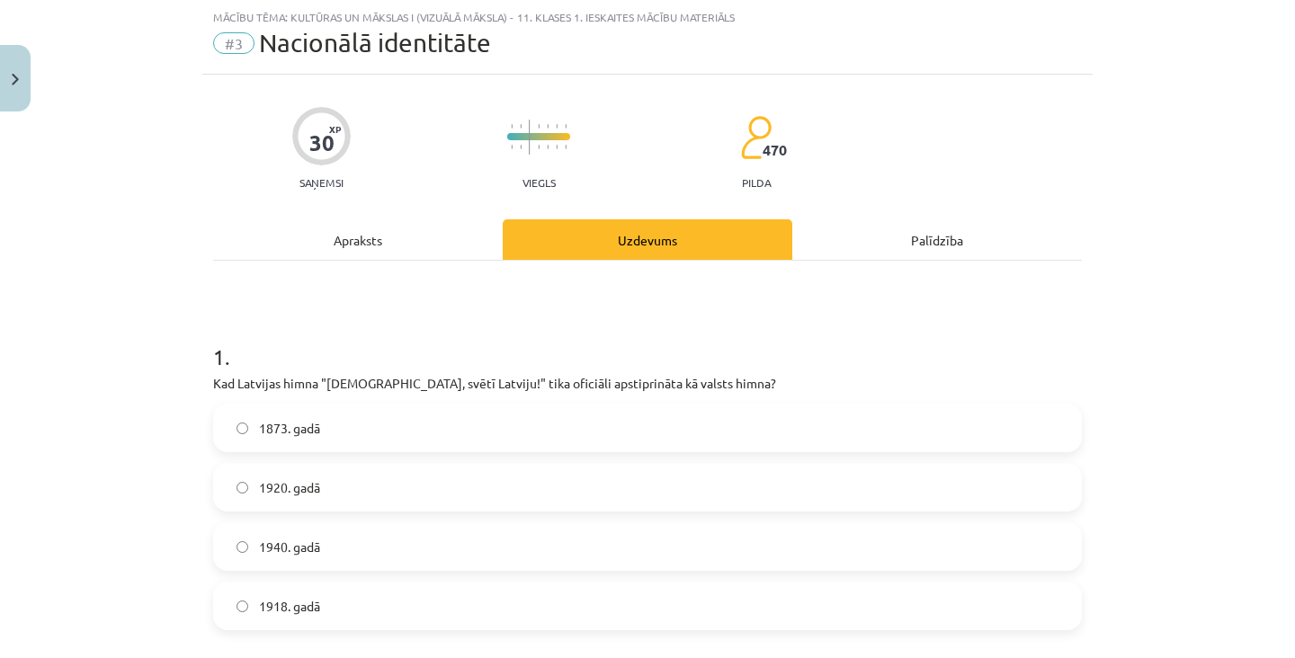
click at [608, 493] on label "1920. gadā" at bounding box center [647, 487] width 865 height 45
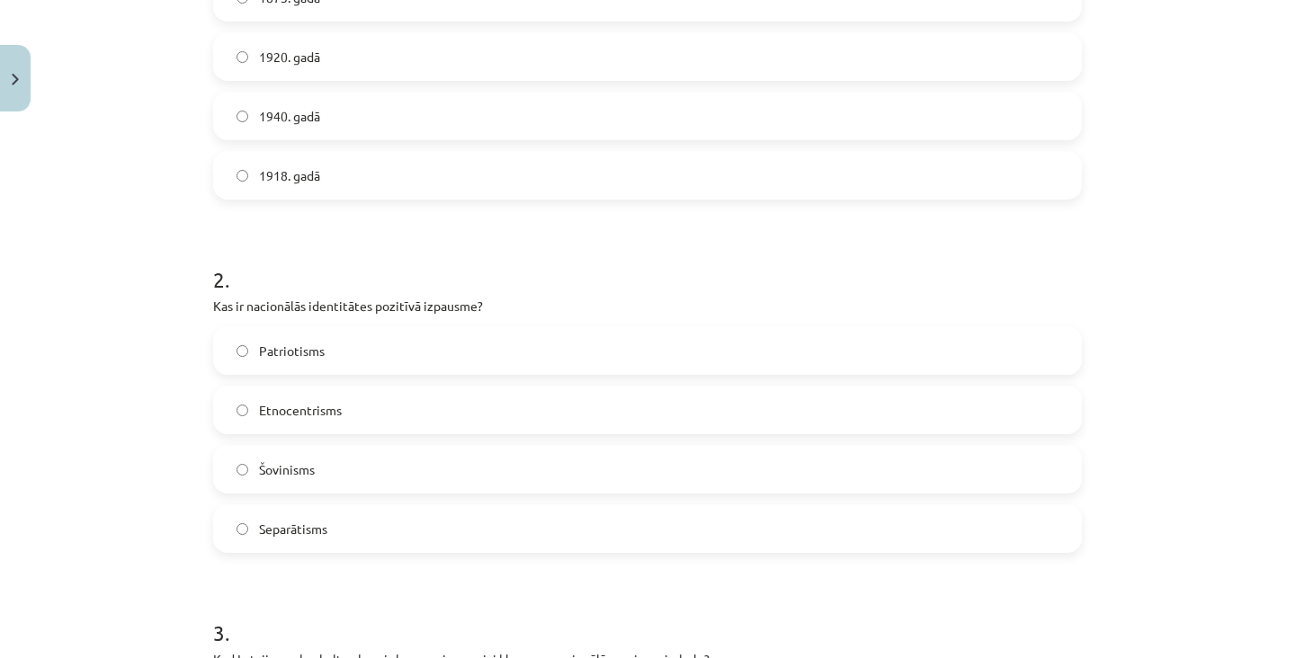
scroll to position [478, 0]
click at [758, 367] on label "Patriotisms" at bounding box center [647, 348] width 865 height 45
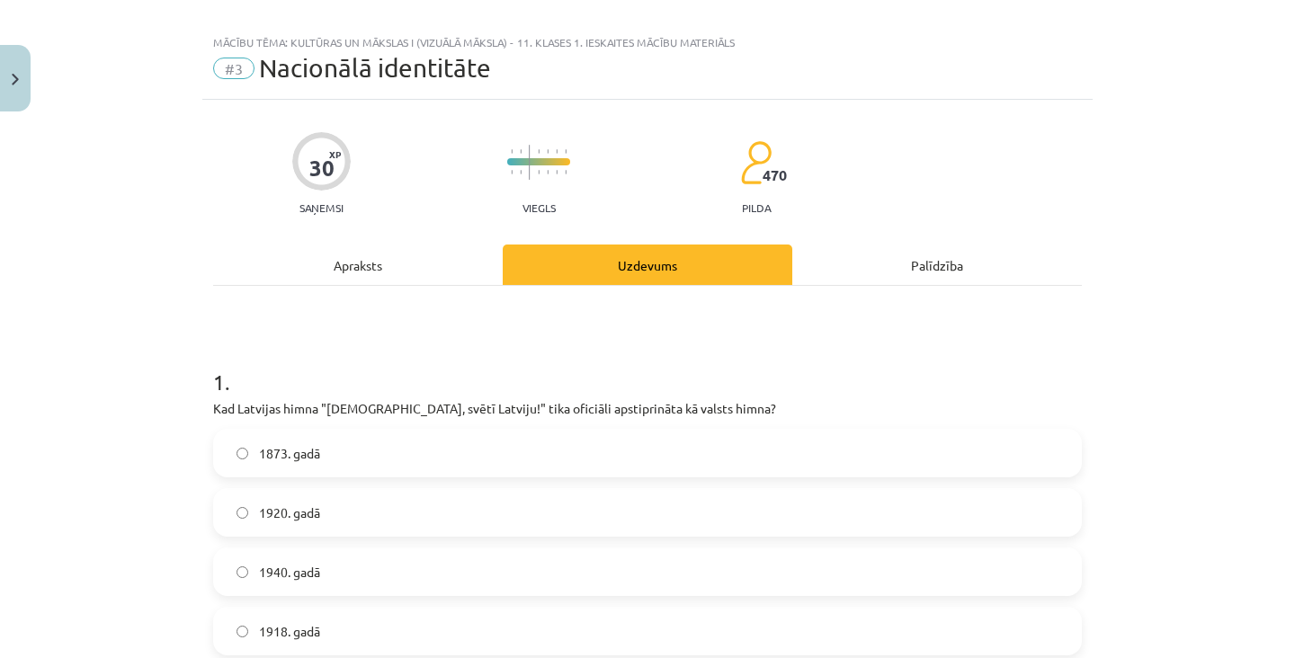
scroll to position [0, 0]
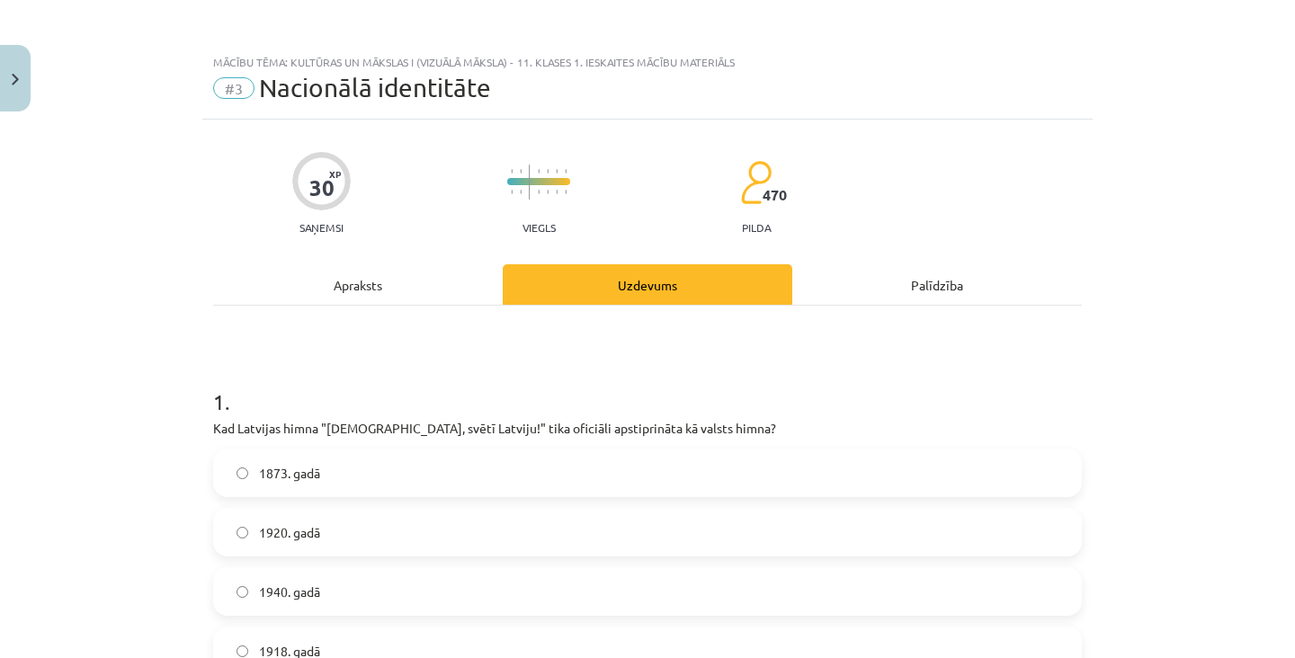
click at [451, 282] on div "Apraksts" at bounding box center [358, 284] width 290 height 40
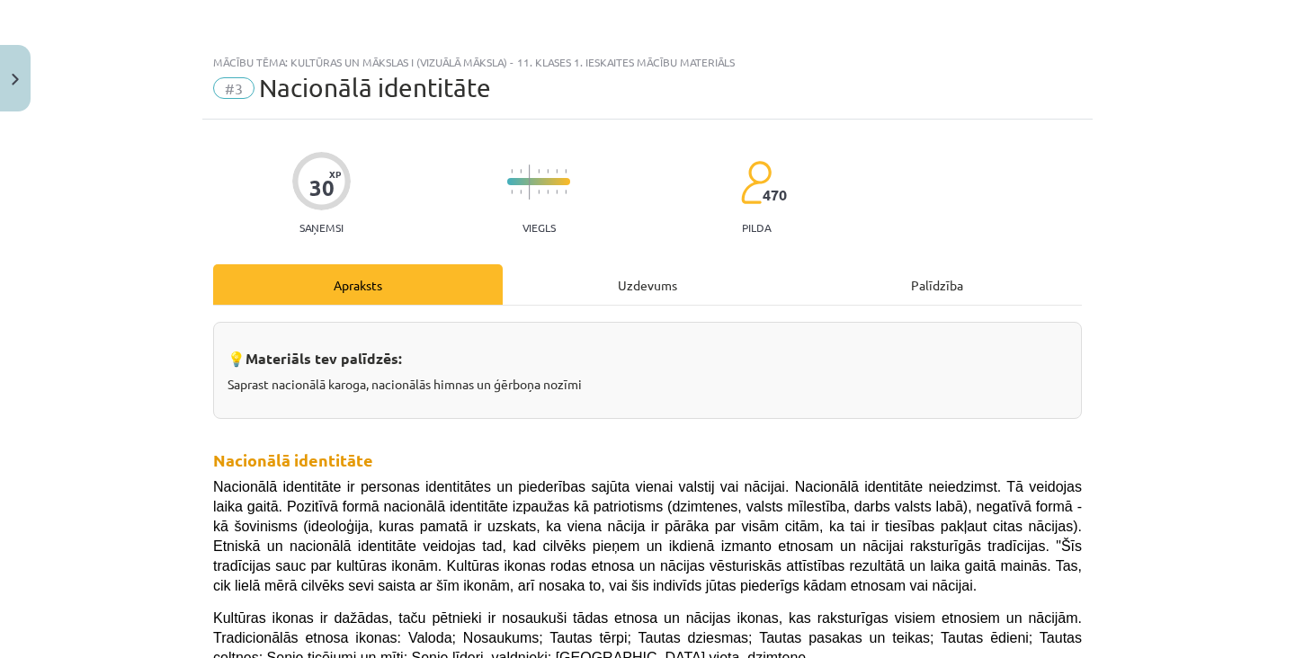
click at [666, 289] on div "Uzdevums" at bounding box center [648, 284] width 290 height 40
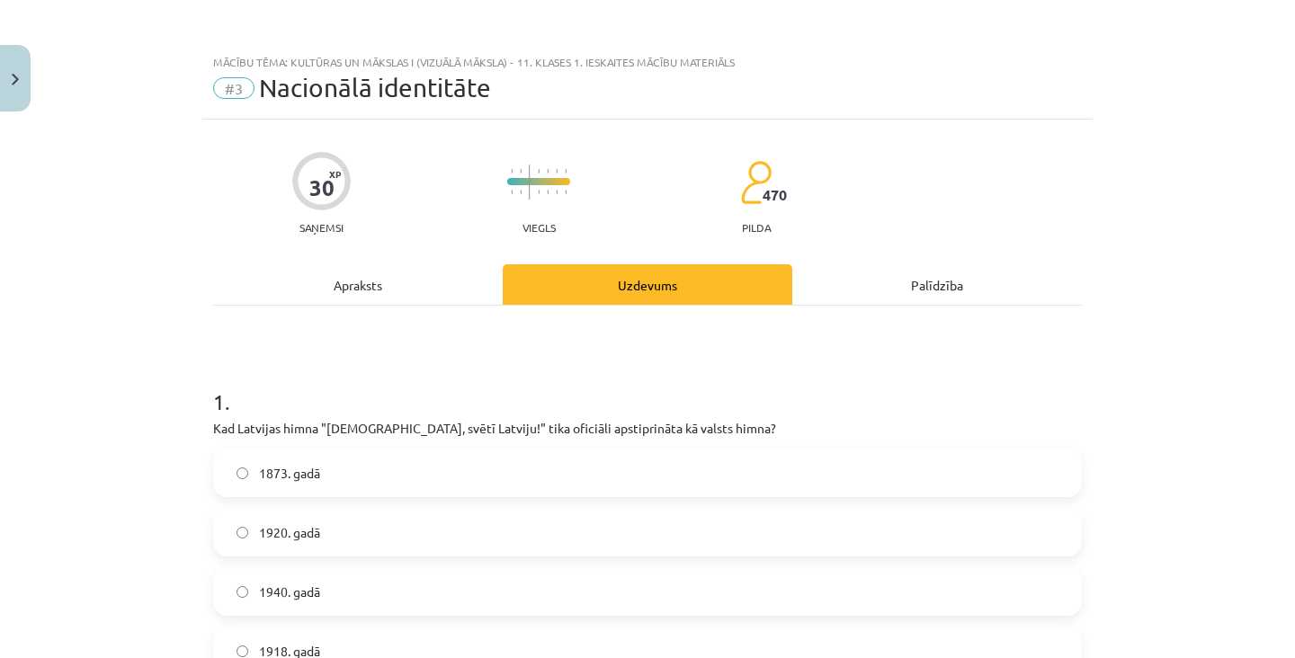
click at [443, 287] on div "Apraksts" at bounding box center [358, 284] width 290 height 40
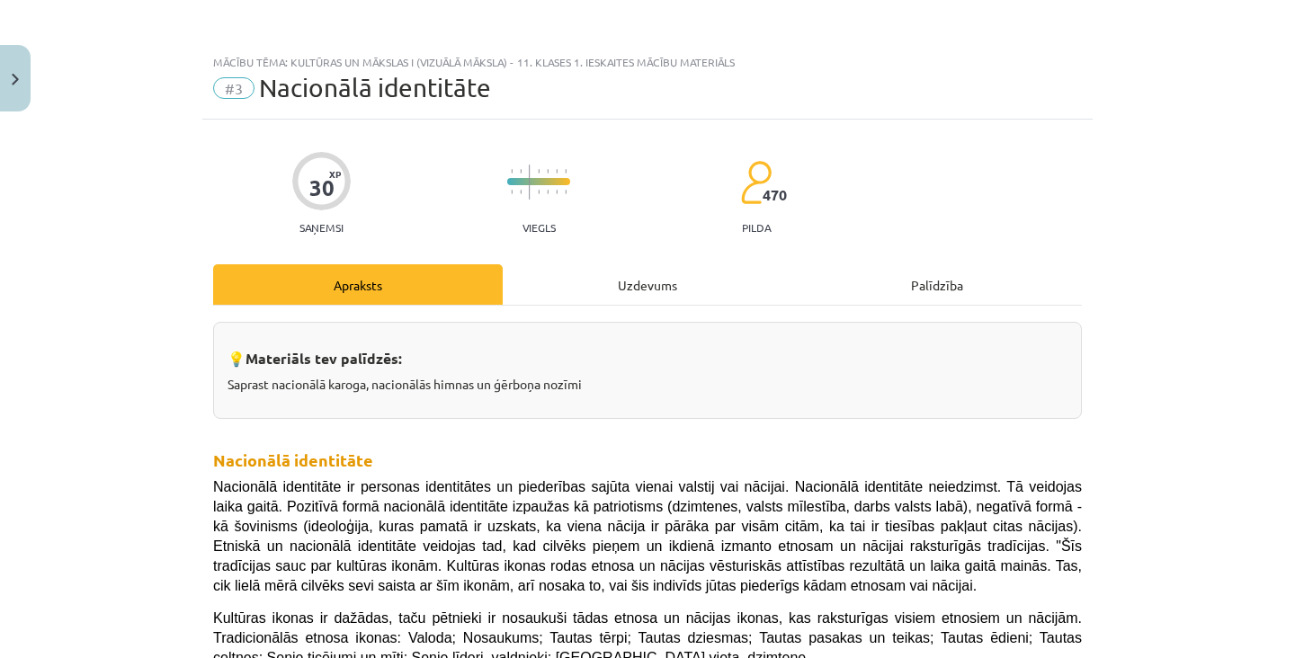
click at [664, 281] on div "Uzdevums" at bounding box center [648, 284] width 290 height 40
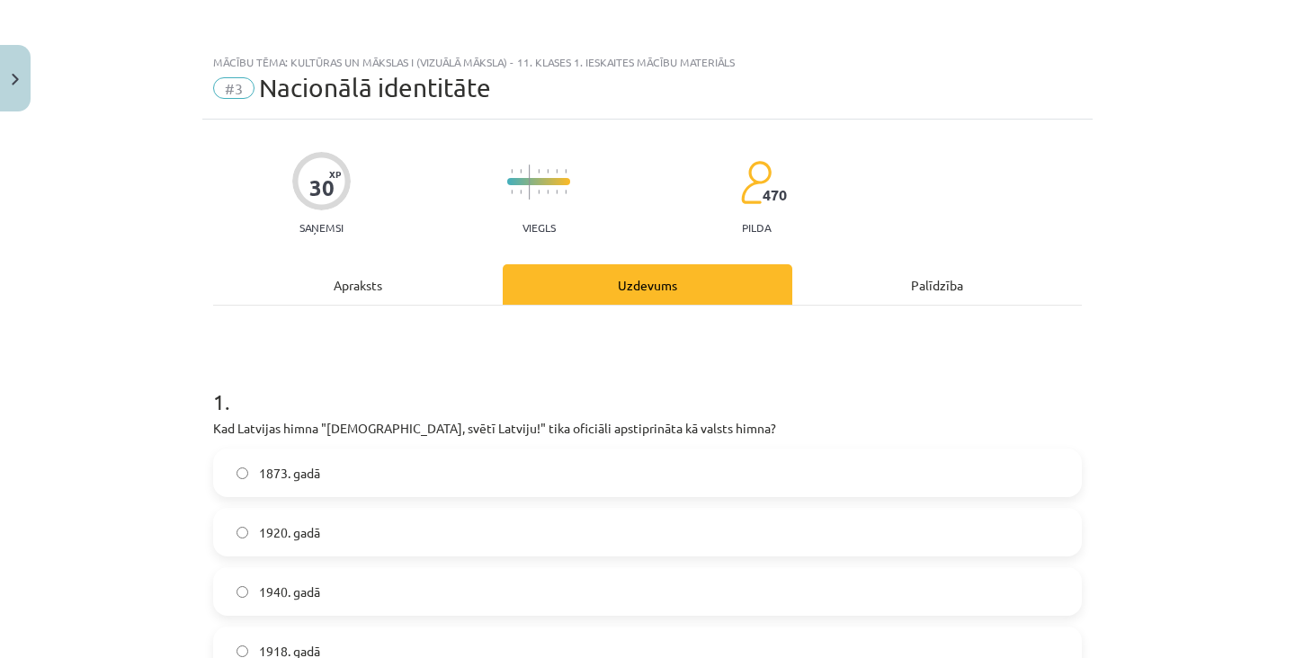
click at [433, 291] on div "Apraksts" at bounding box center [358, 284] width 290 height 40
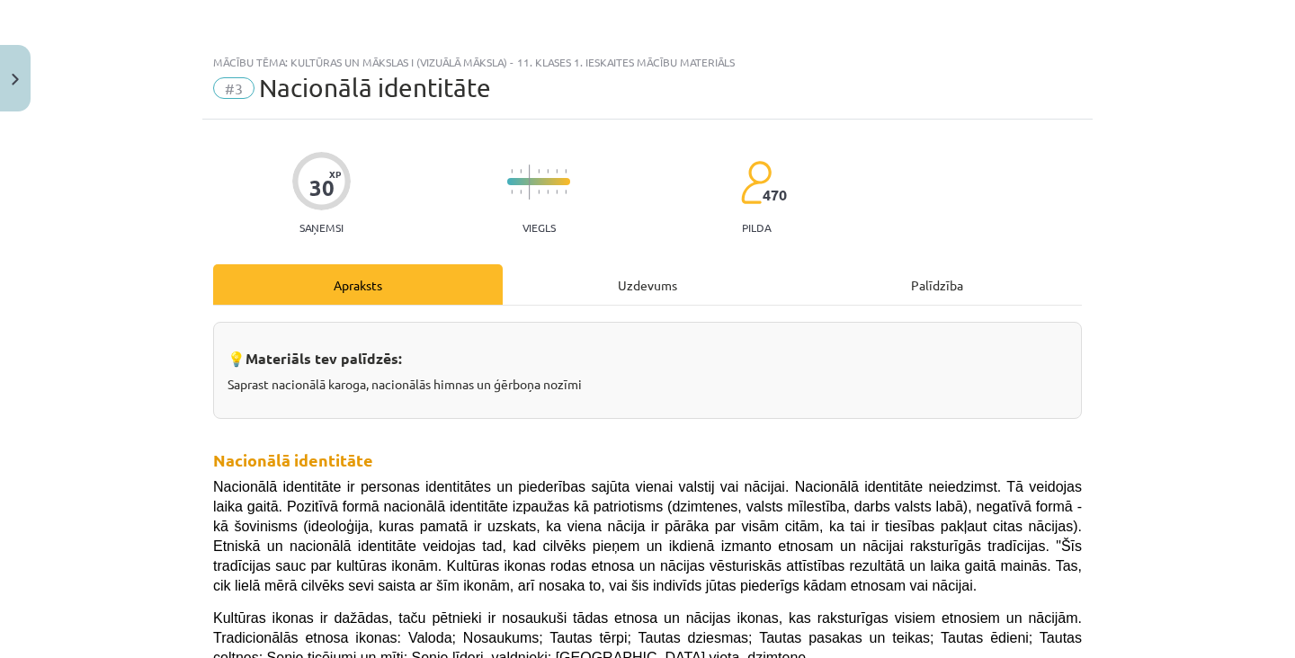
click at [678, 286] on div "Uzdevums" at bounding box center [648, 284] width 290 height 40
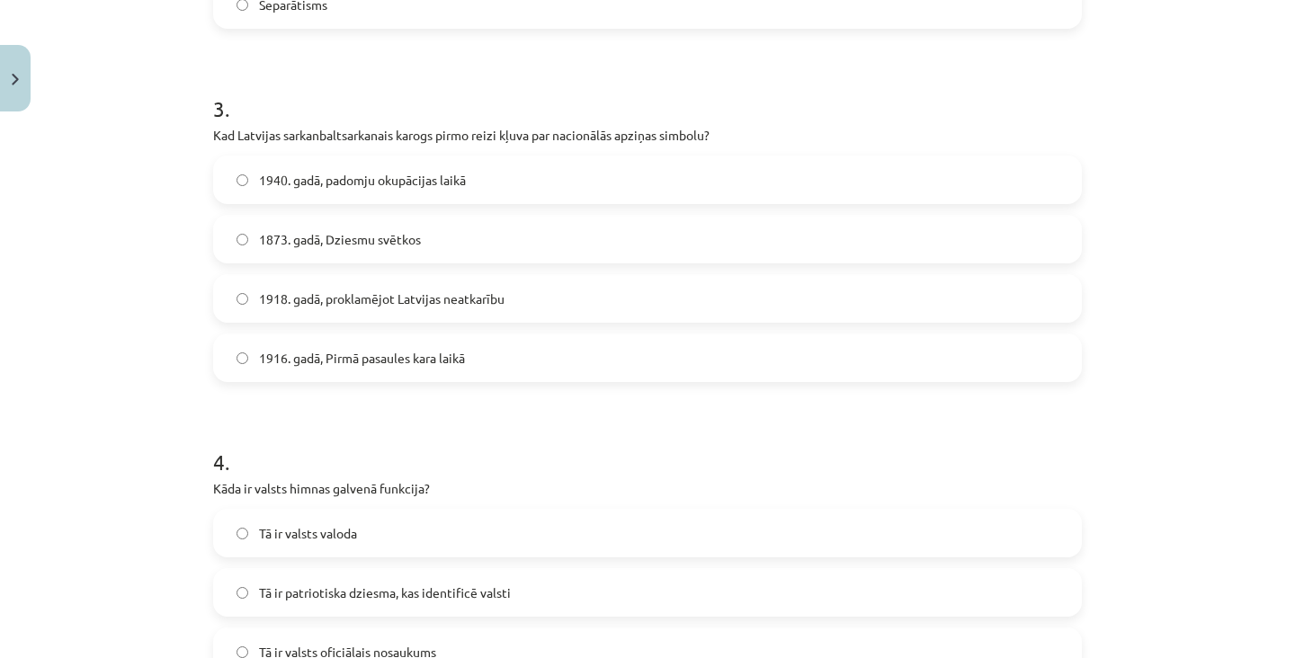
scroll to position [997, 0]
click at [598, 361] on label "1916. gadā, Pirmā pasaules kara laikā" at bounding box center [647, 360] width 865 height 45
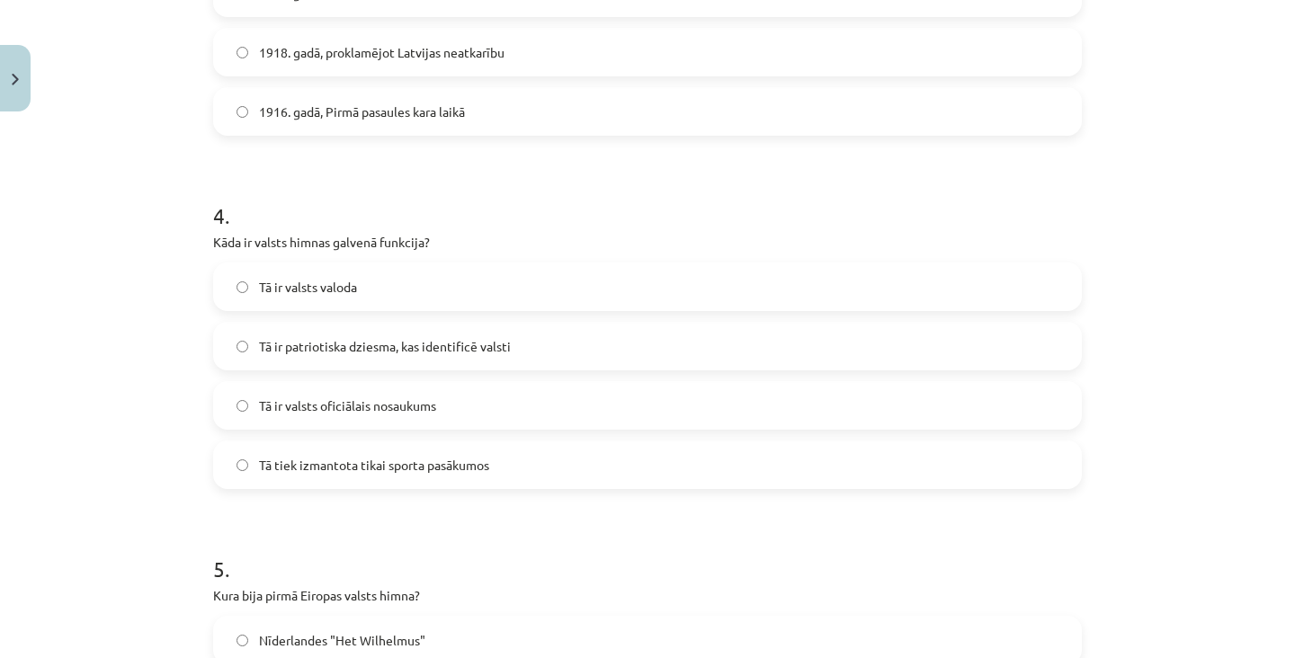
scroll to position [1246, 0]
click at [659, 339] on label "Tā ir patriotiska dziesma, kas identificē valsti" at bounding box center [647, 346] width 865 height 45
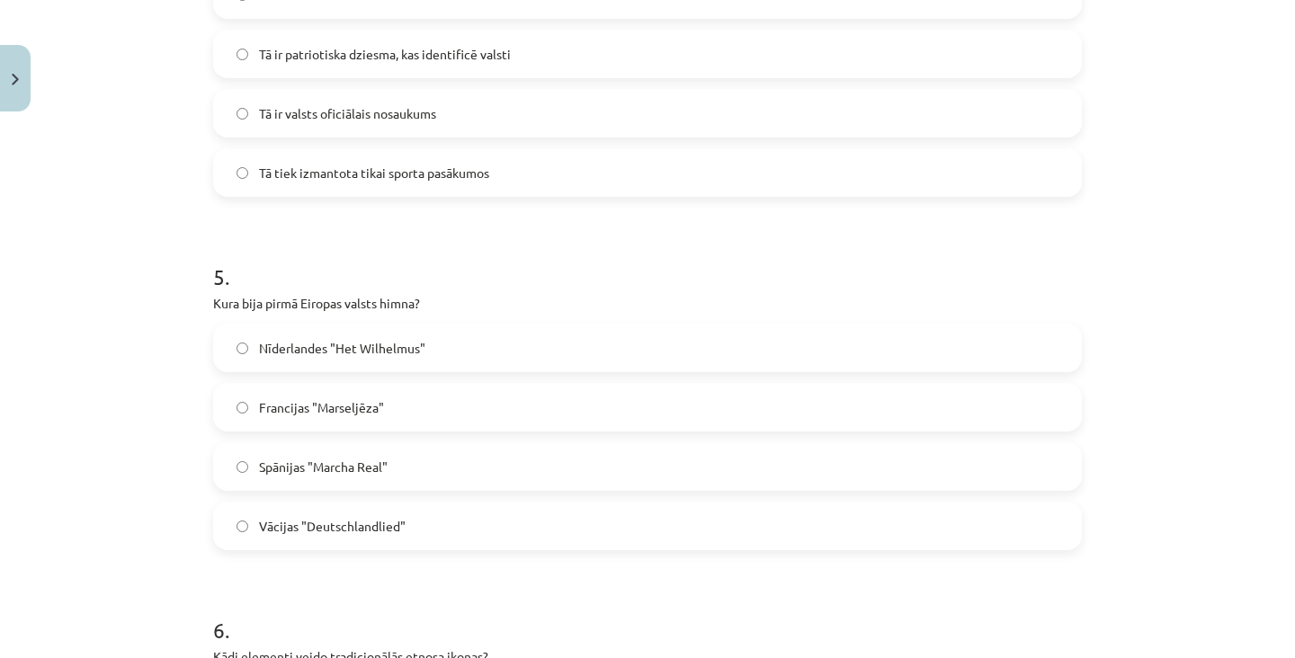
scroll to position [1543, 0]
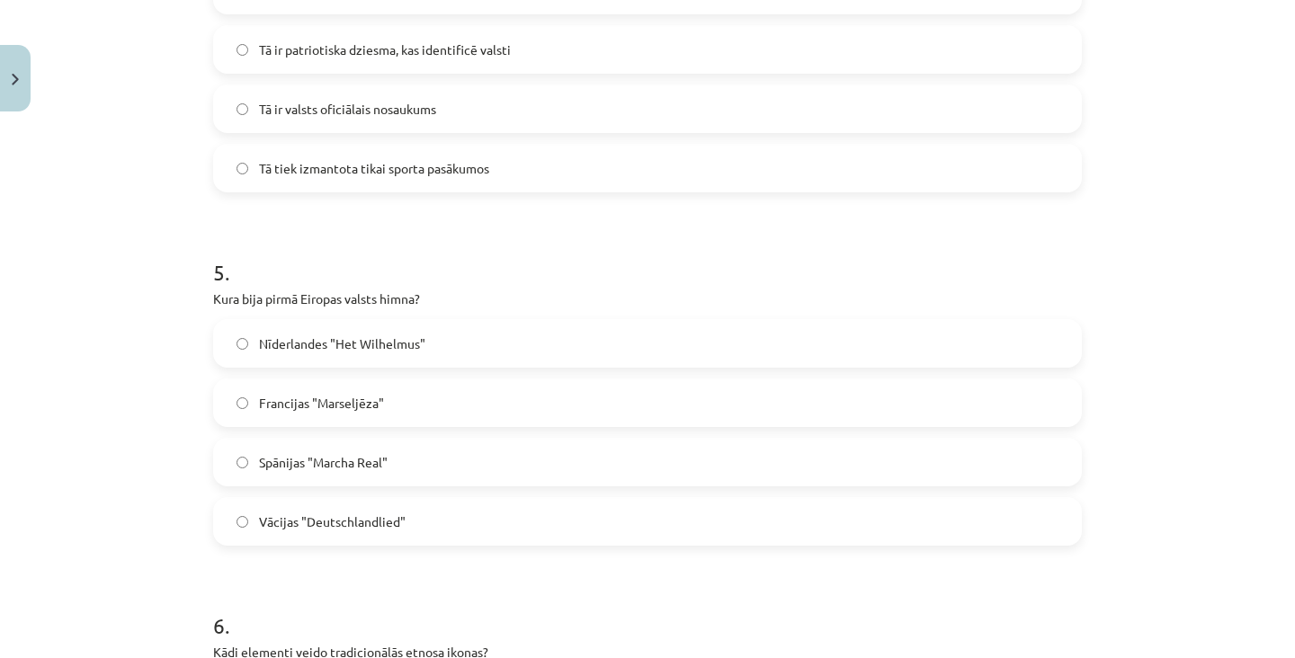
click at [681, 339] on label "Nīderlandes "Het Wilhelmus"" at bounding box center [647, 343] width 865 height 45
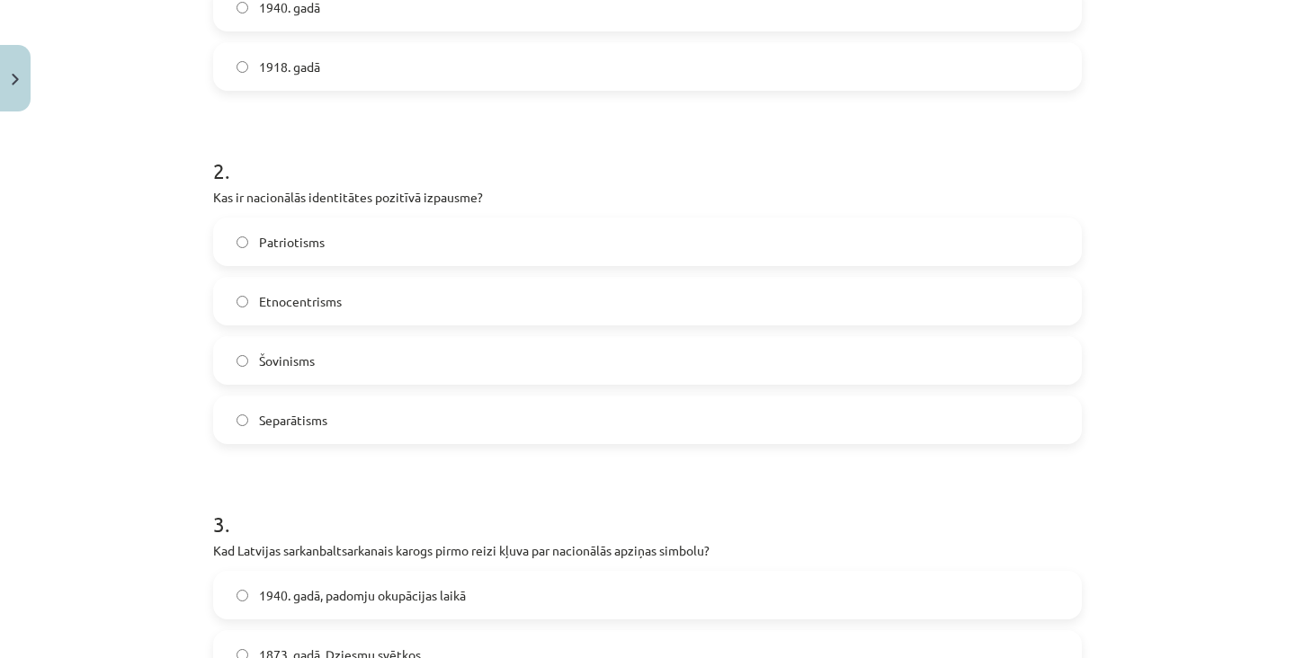
scroll to position [0, 0]
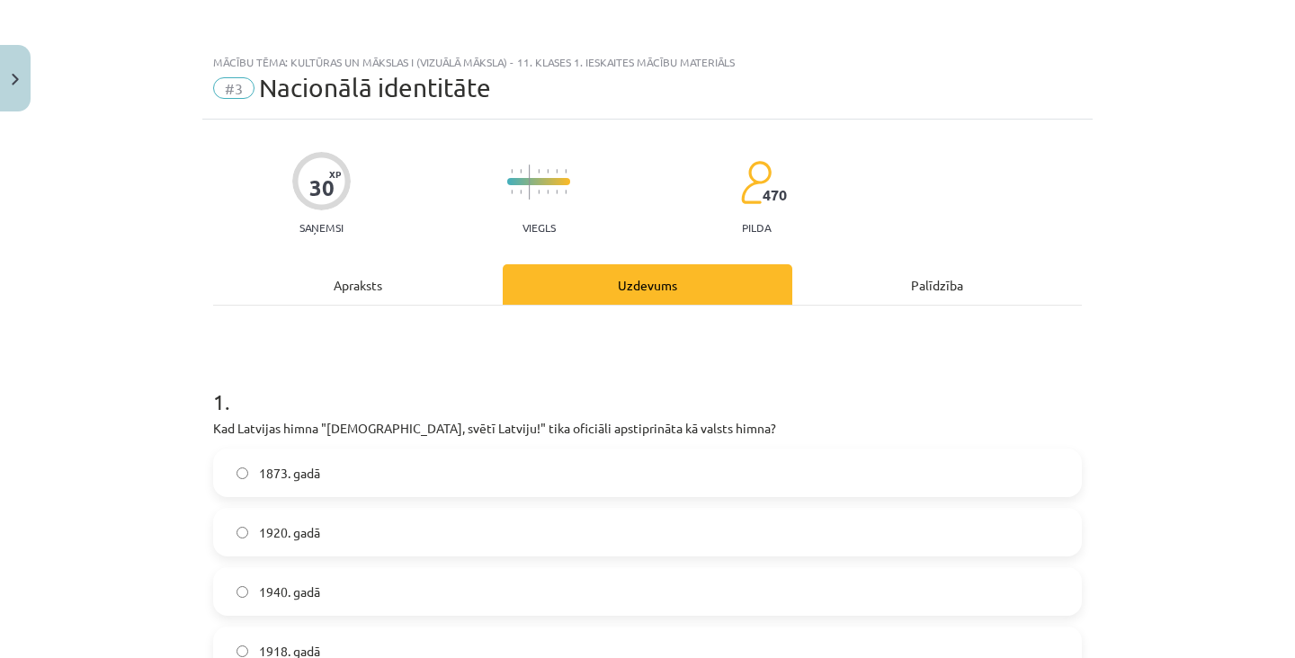
click at [448, 289] on div "Apraksts" at bounding box center [358, 284] width 290 height 40
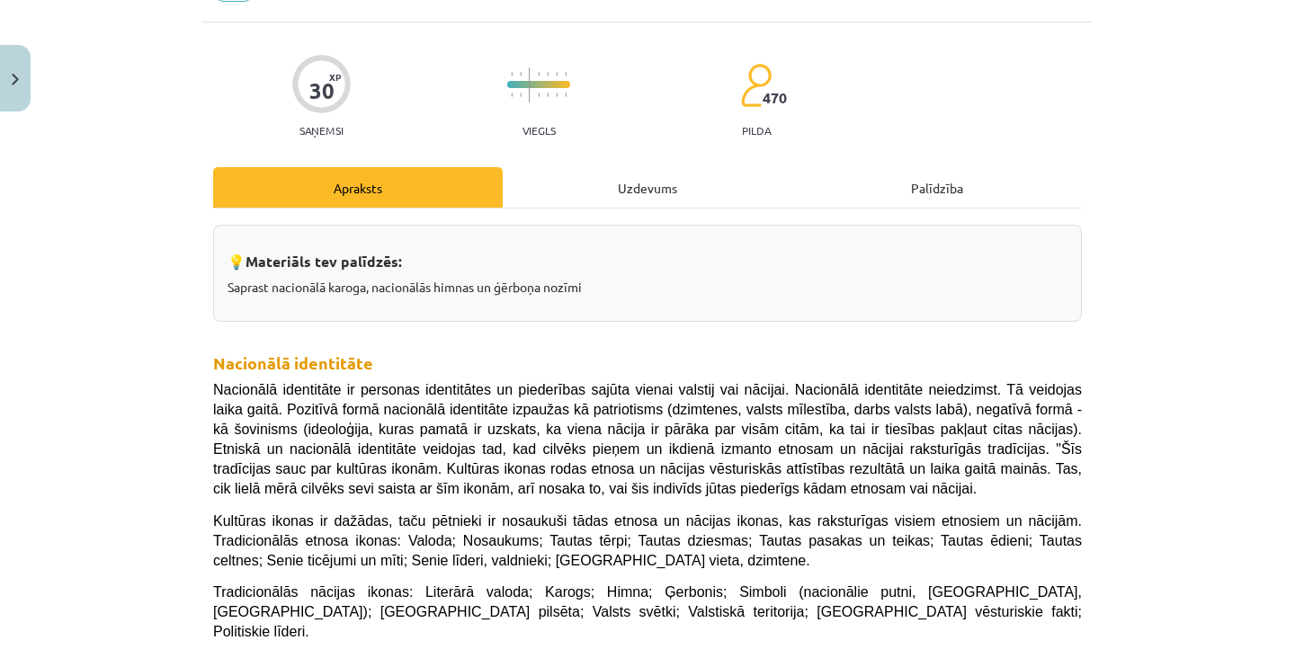
scroll to position [163, 0]
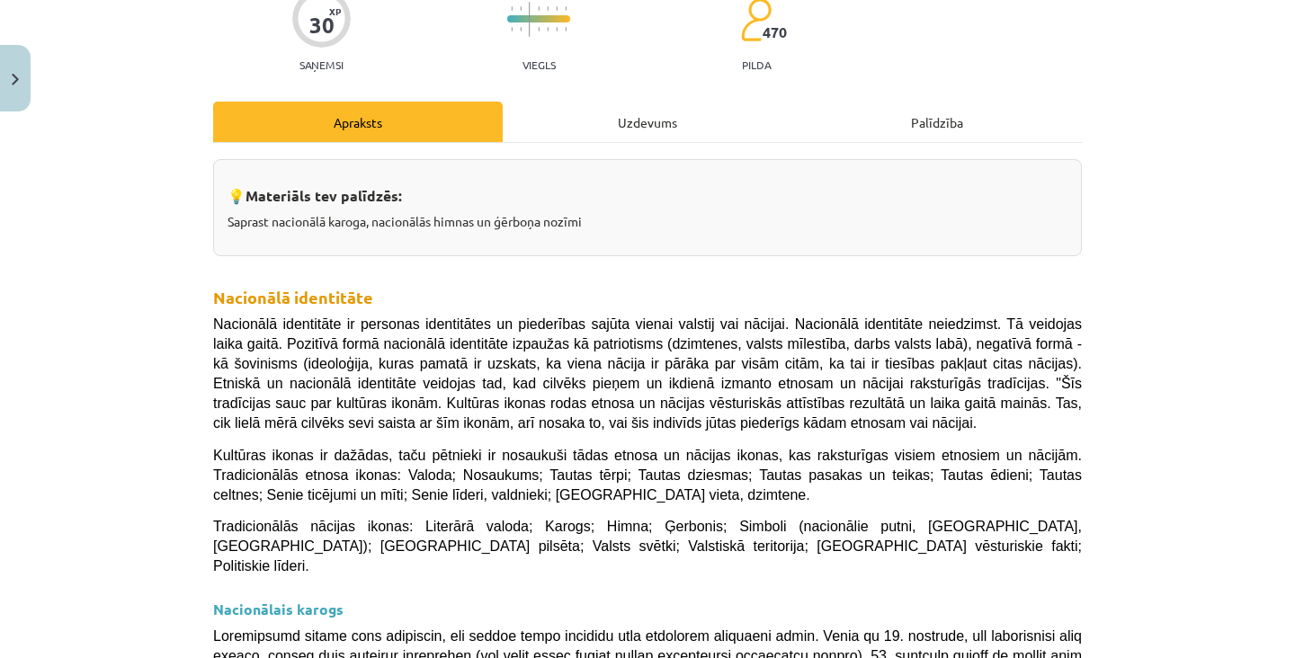
click at [702, 109] on div "Uzdevums" at bounding box center [648, 122] width 290 height 40
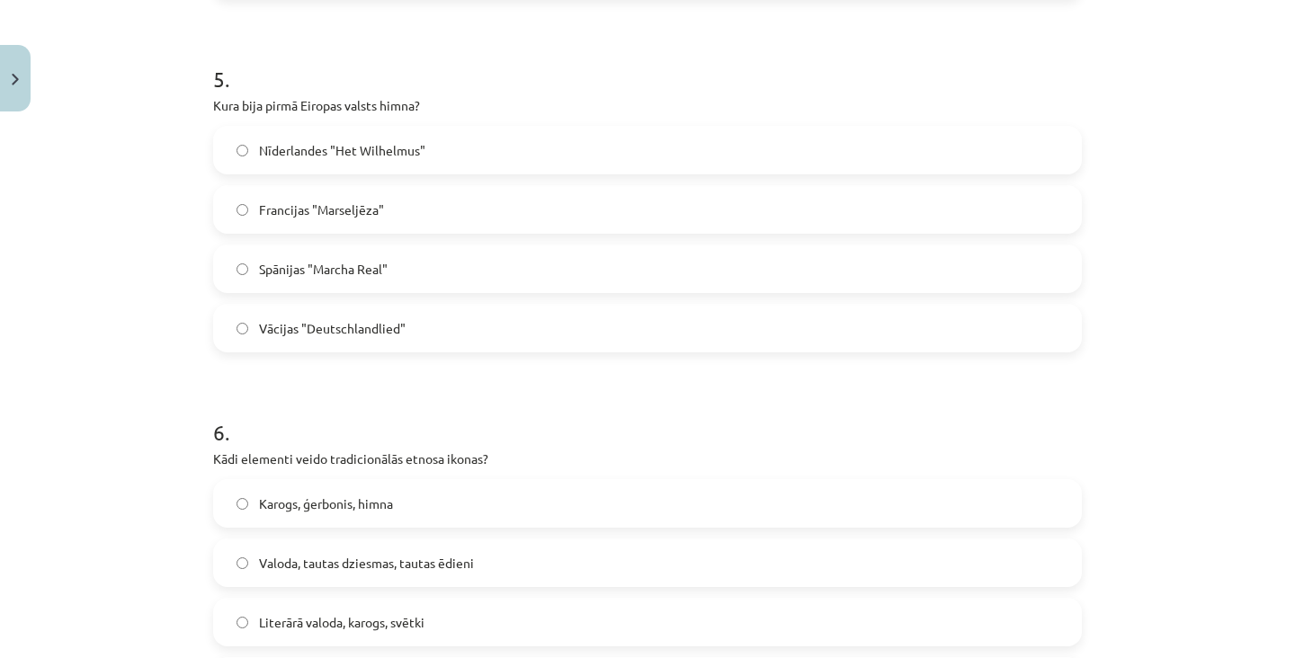
scroll to position [1906, 0]
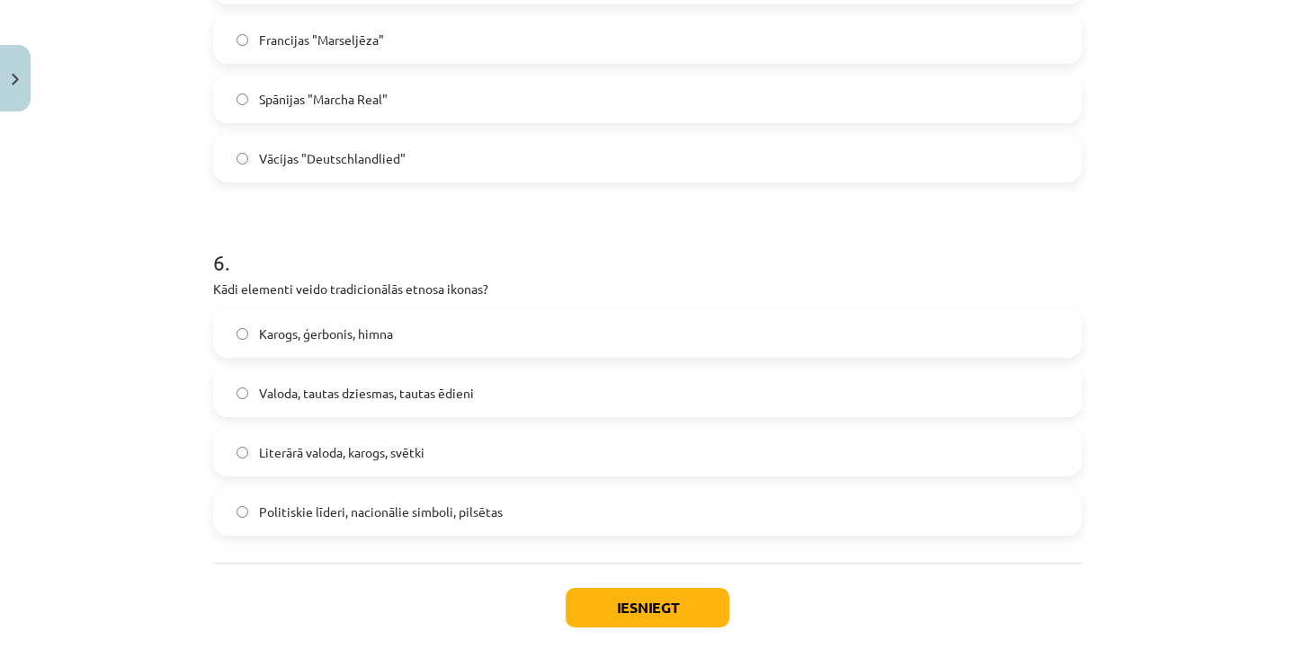
click at [520, 409] on label "Valoda, tautas dziesmas, tautas ēdieni" at bounding box center [647, 393] width 865 height 45
click at [604, 608] on button "Iesniegt" at bounding box center [648, 608] width 164 height 40
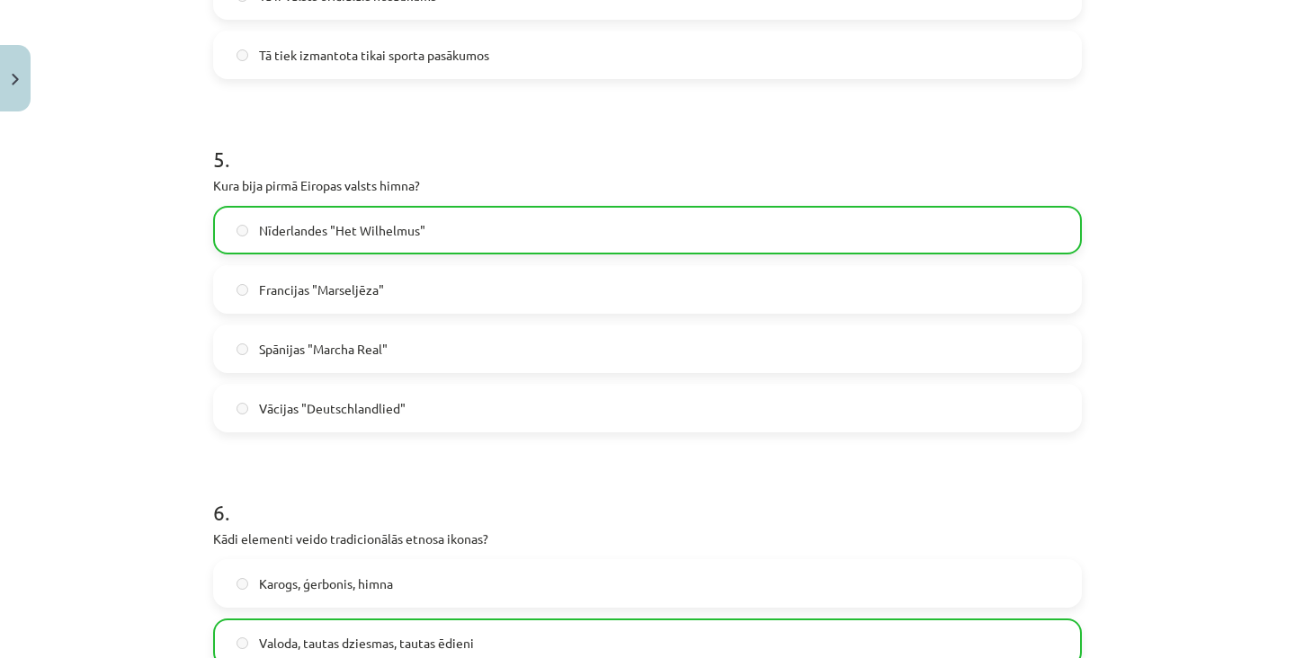
scroll to position [1963, 0]
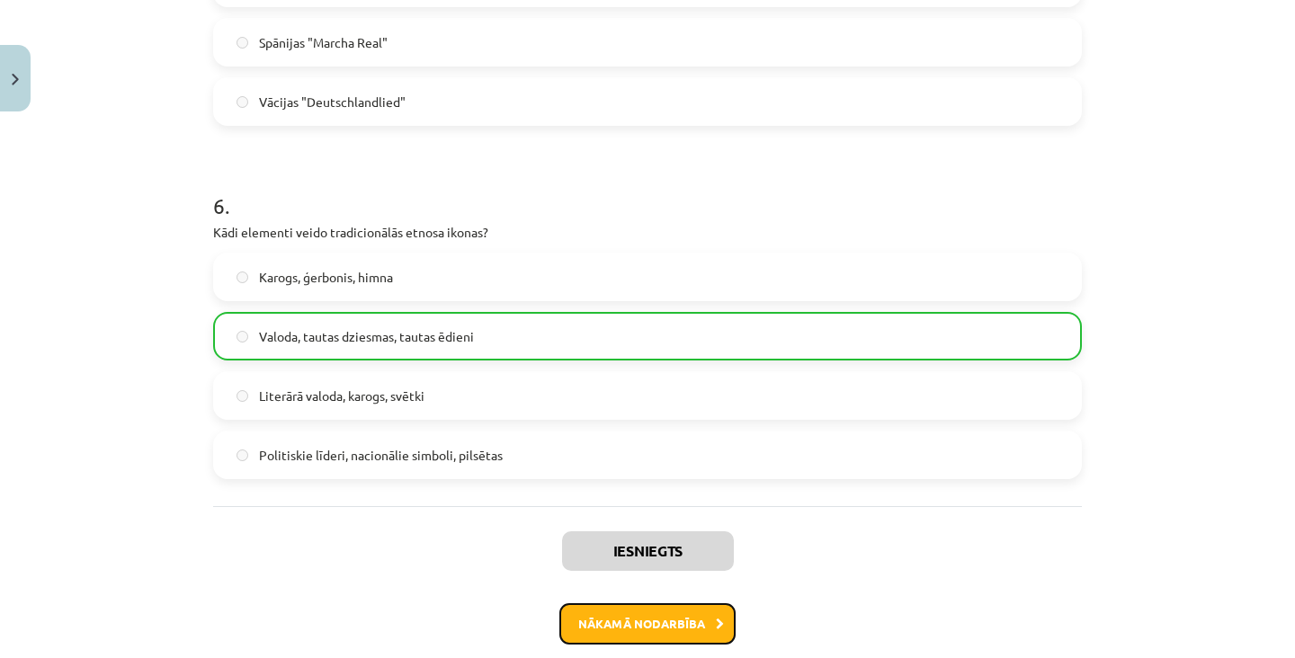
click at [635, 621] on button "Nākamā nodarbība" at bounding box center [647, 623] width 176 height 41
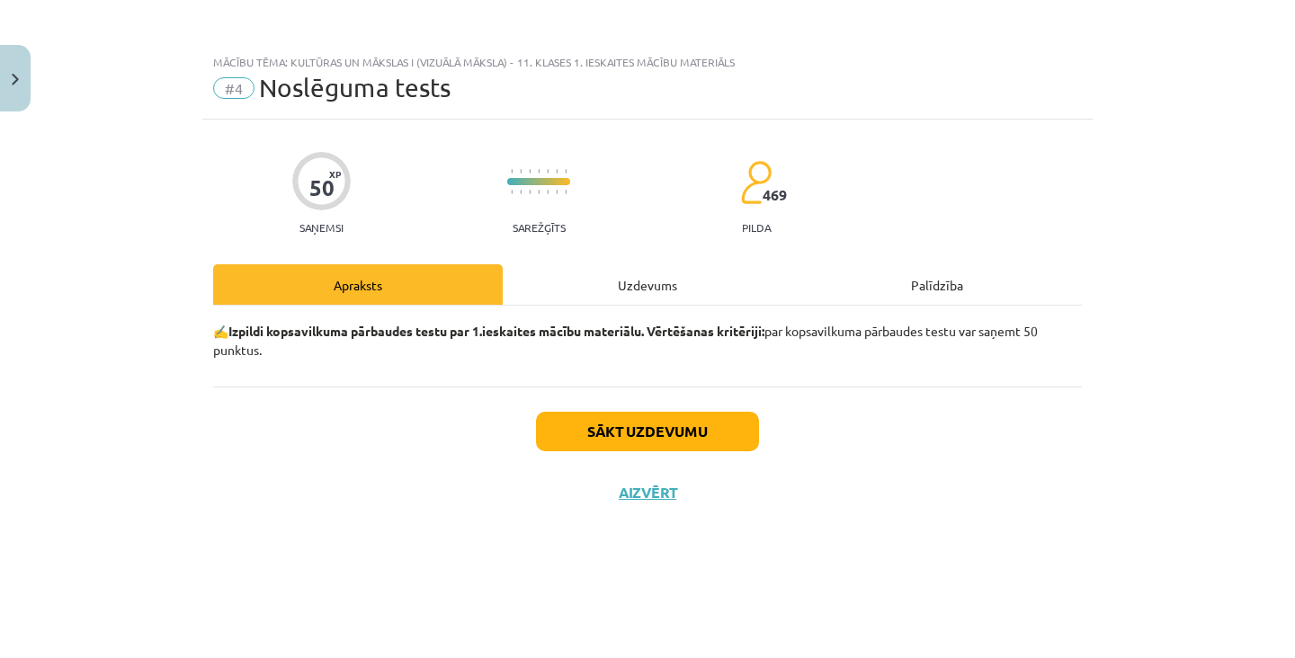
scroll to position [0, 0]
click at [664, 290] on div "Uzdevums" at bounding box center [648, 284] width 290 height 40
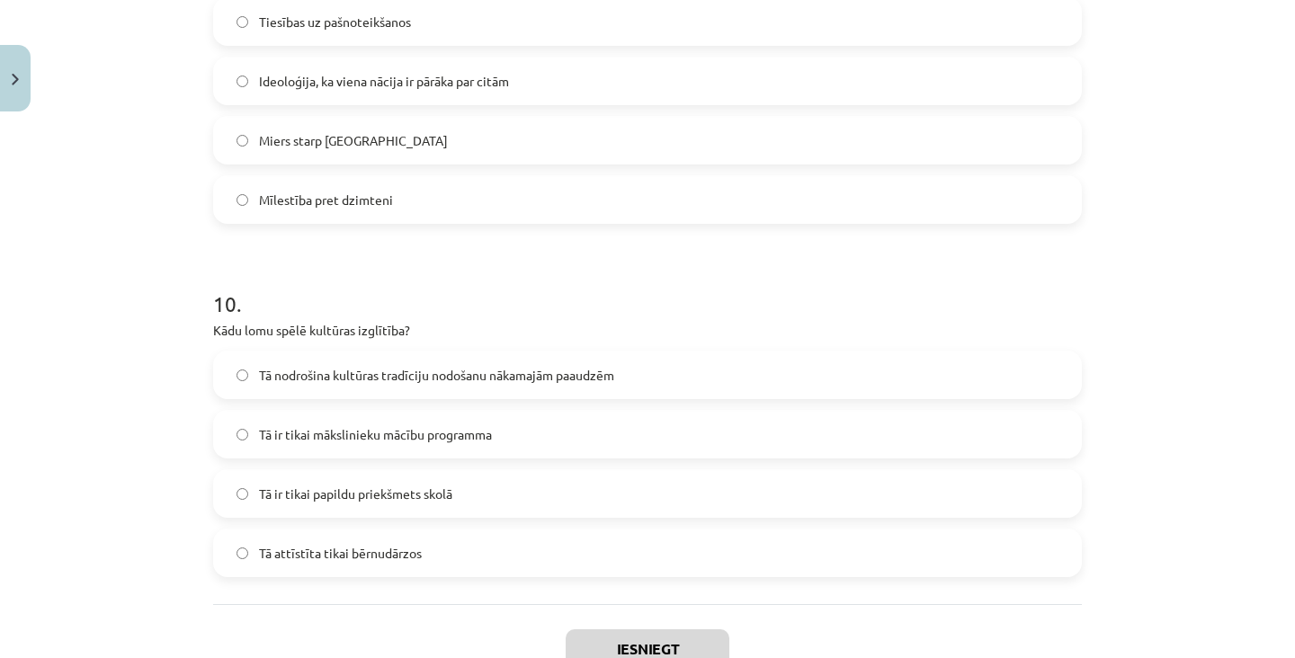
scroll to position [3320, 0]
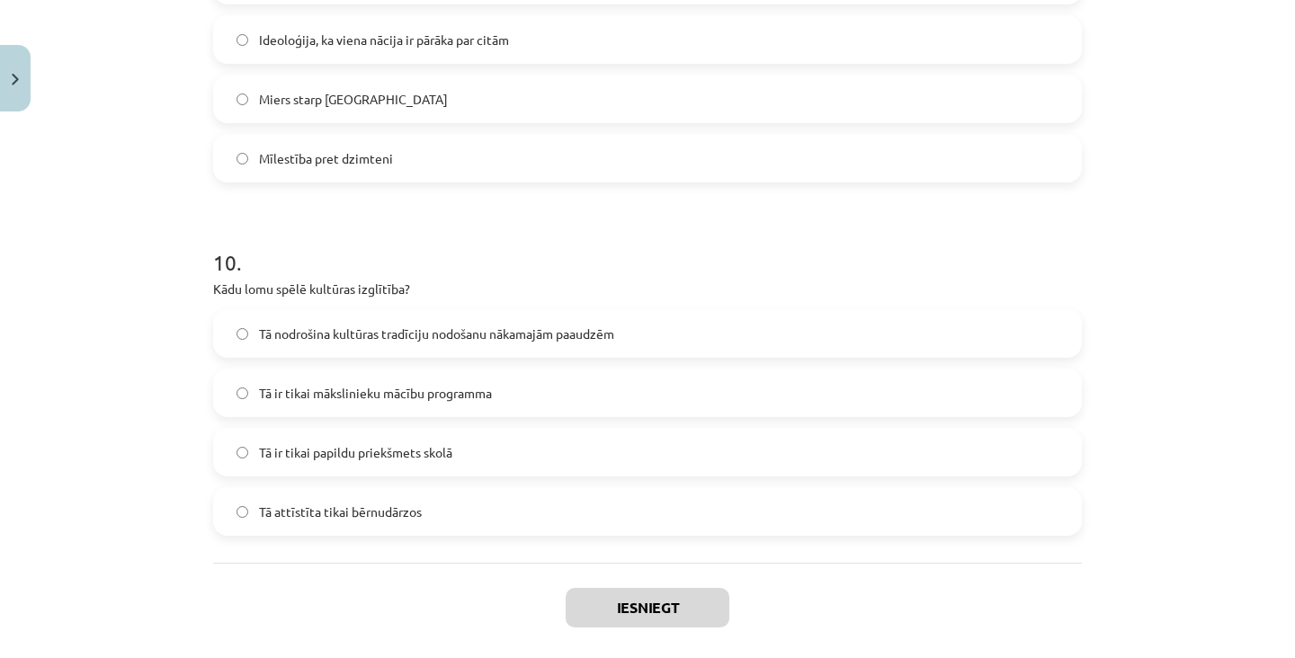
click at [744, 371] on label "Tā ir tikai mākslinieku mācību programma" at bounding box center [647, 393] width 865 height 45
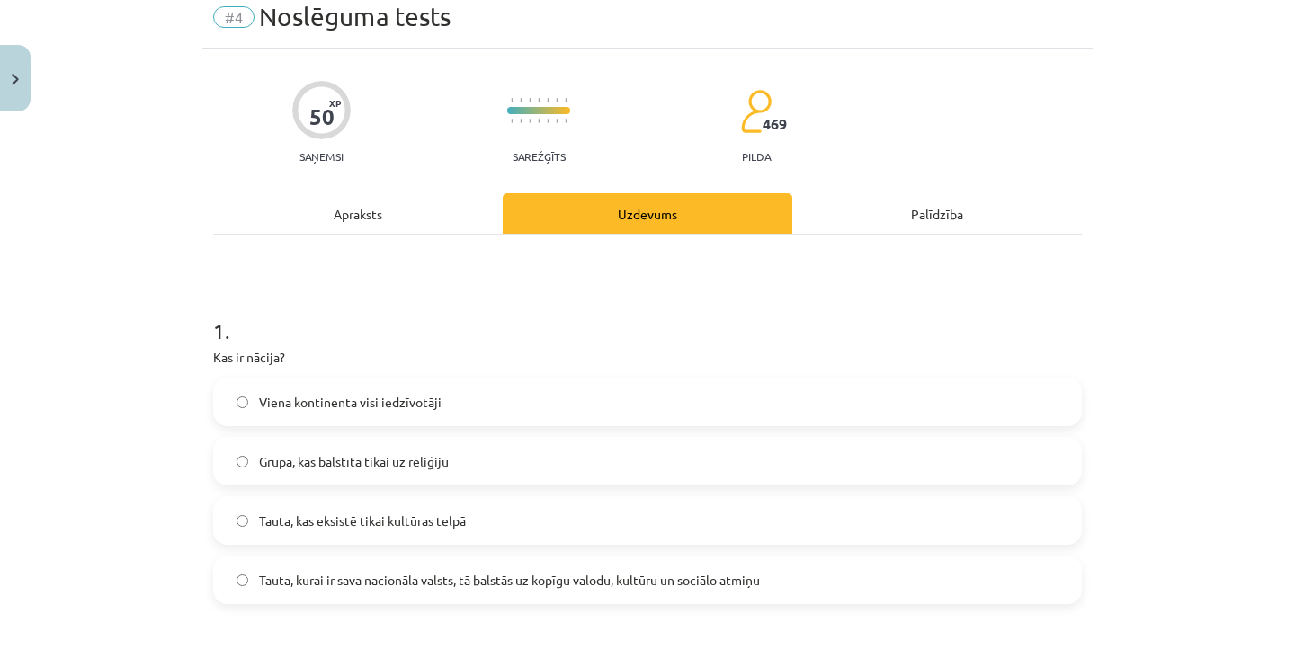
scroll to position [82, 0]
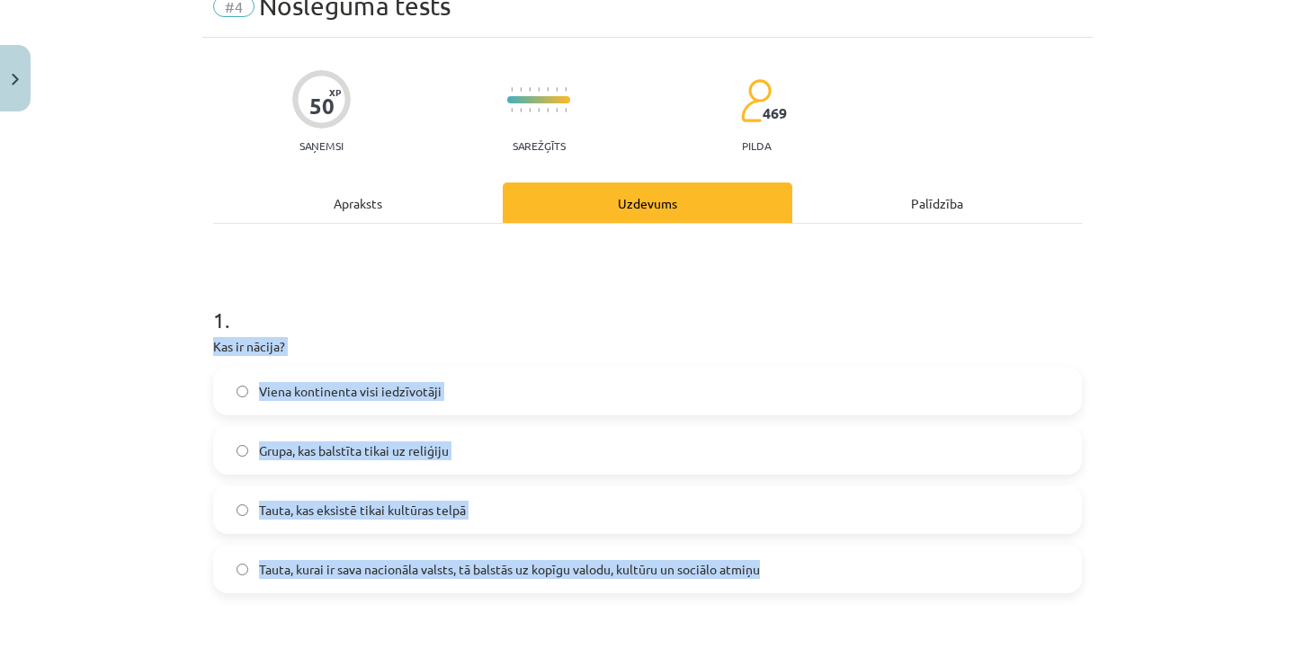
copy div "Kas ir nācija? Viena kontinenta visi iedzīvotāji Grupa, kas balstīta tikai uz r…"
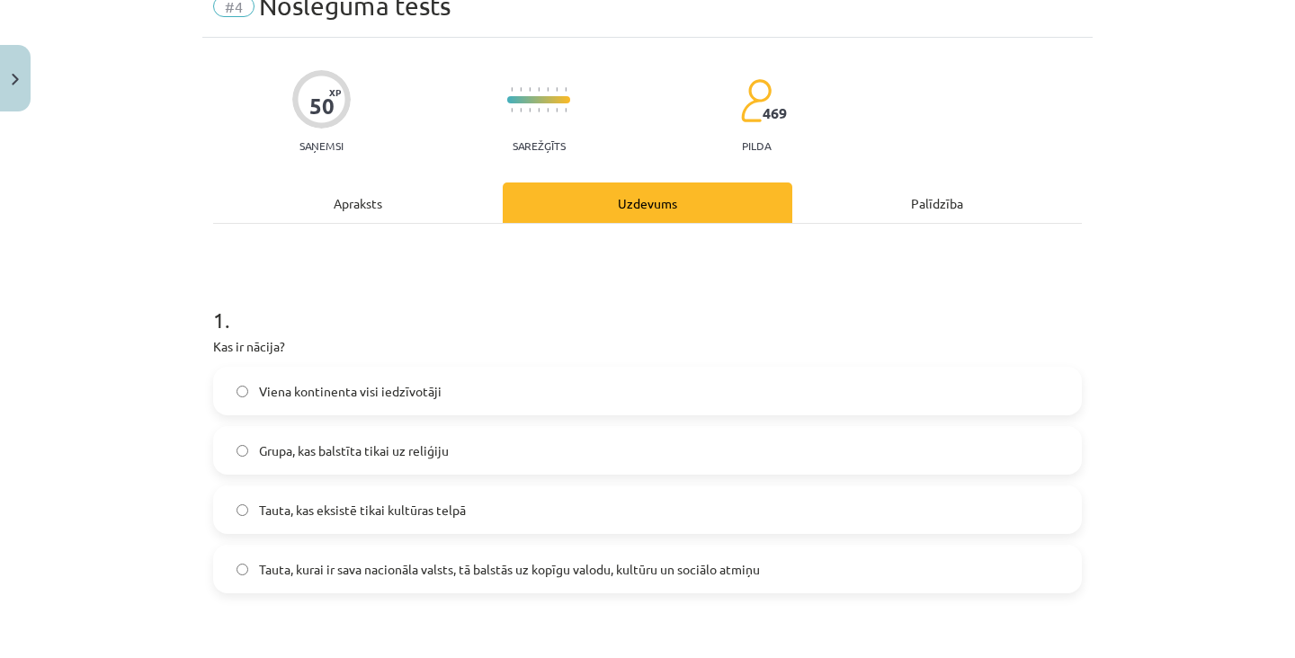
click at [495, 547] on label "Tauta, kurai ir sava nacionāla valsts, tā balstās uz kopīgu valodu, kultūru un …" at bounding box center [647, 569] width 865 height 45
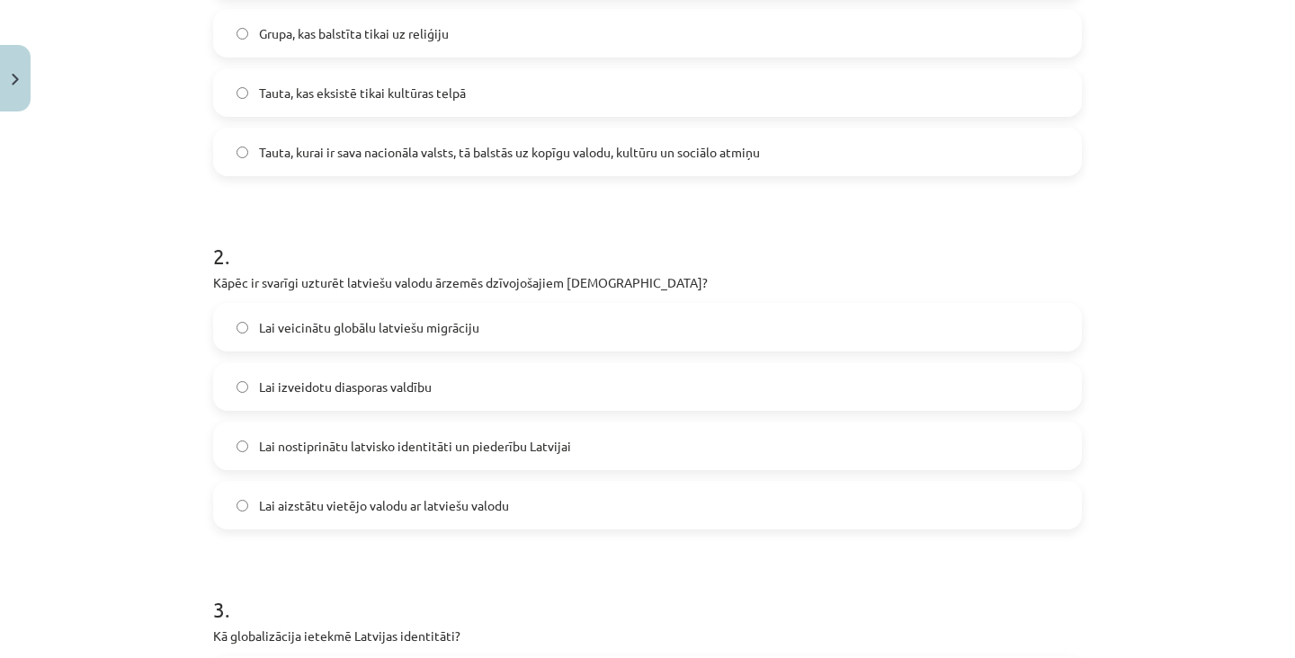
scroll to position [494, 0]
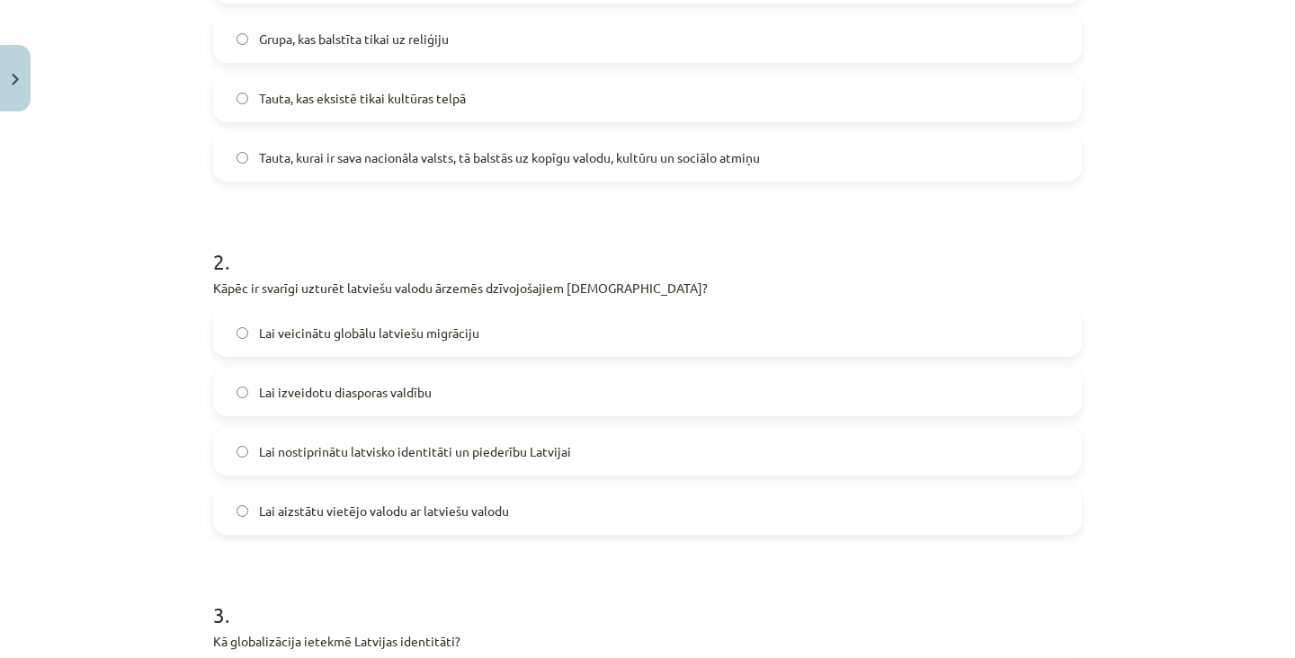
click at [625, 429] on label "Lai nostiprinātu latvisko identitāti un piederību Latvijai" at bounding box center [647, 451] width 865 height 45
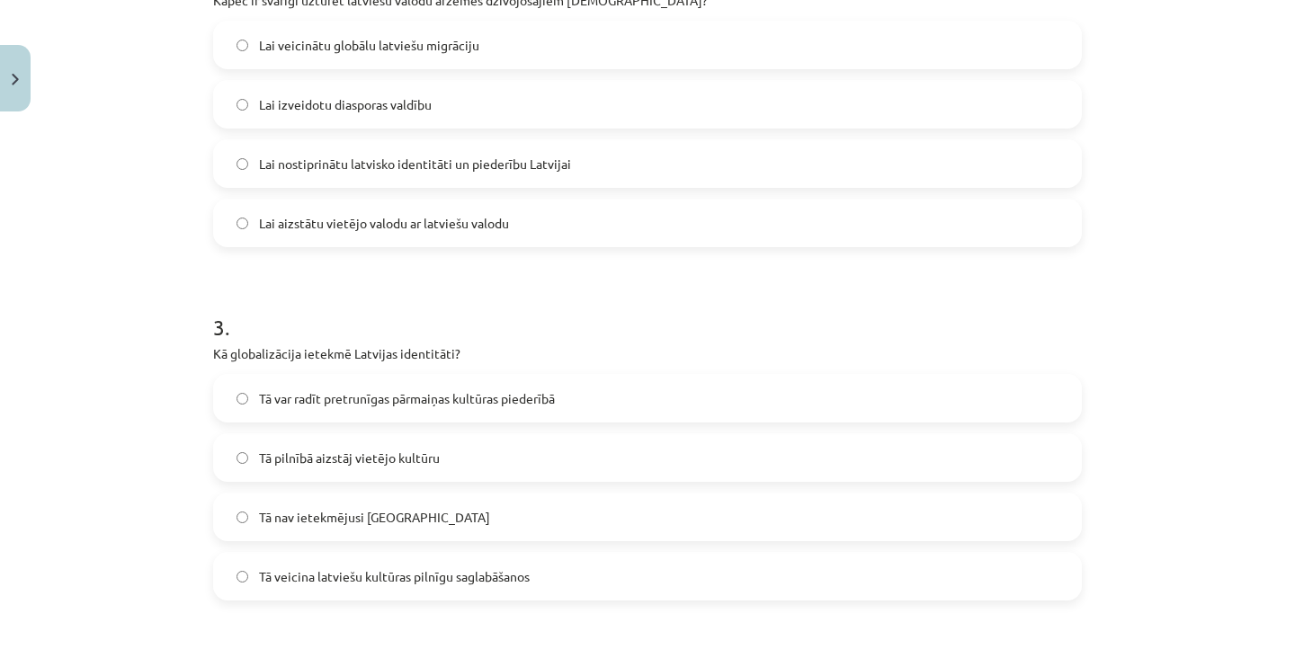
scroll to position [781, 0]
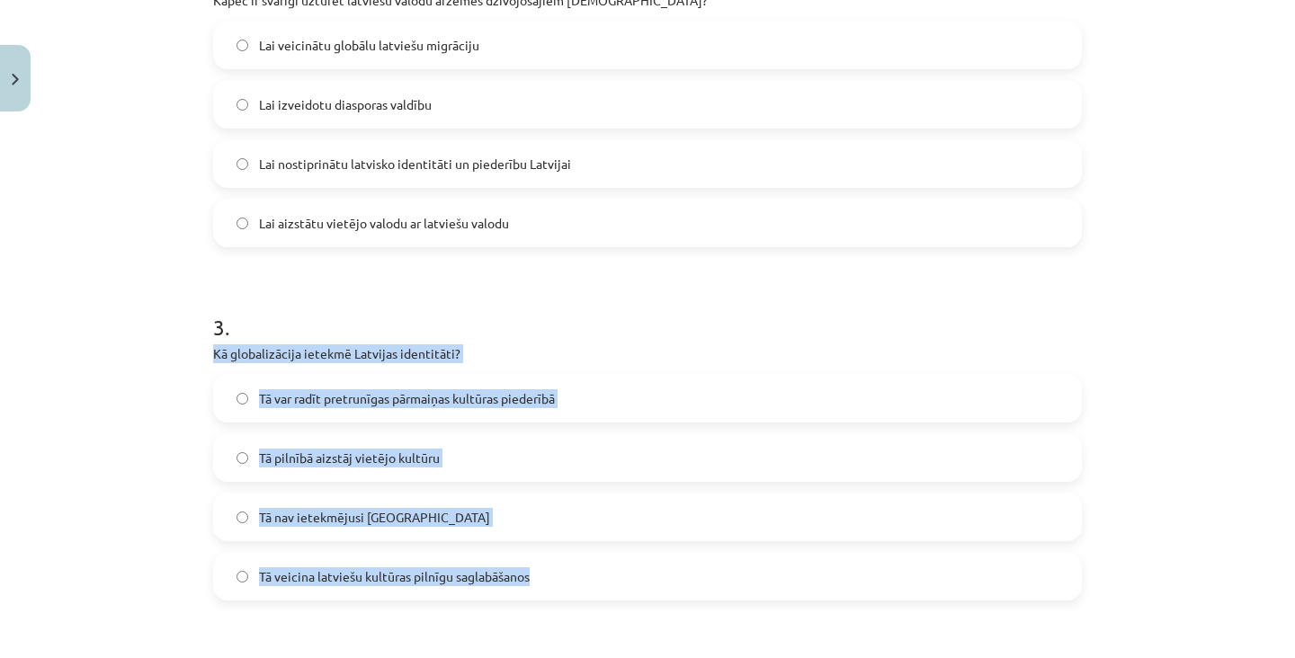
copy div "Kā globalizācija ietekmē Latvijas identitāti? Tā var radīt pretrunīgas pārmaiņa…"
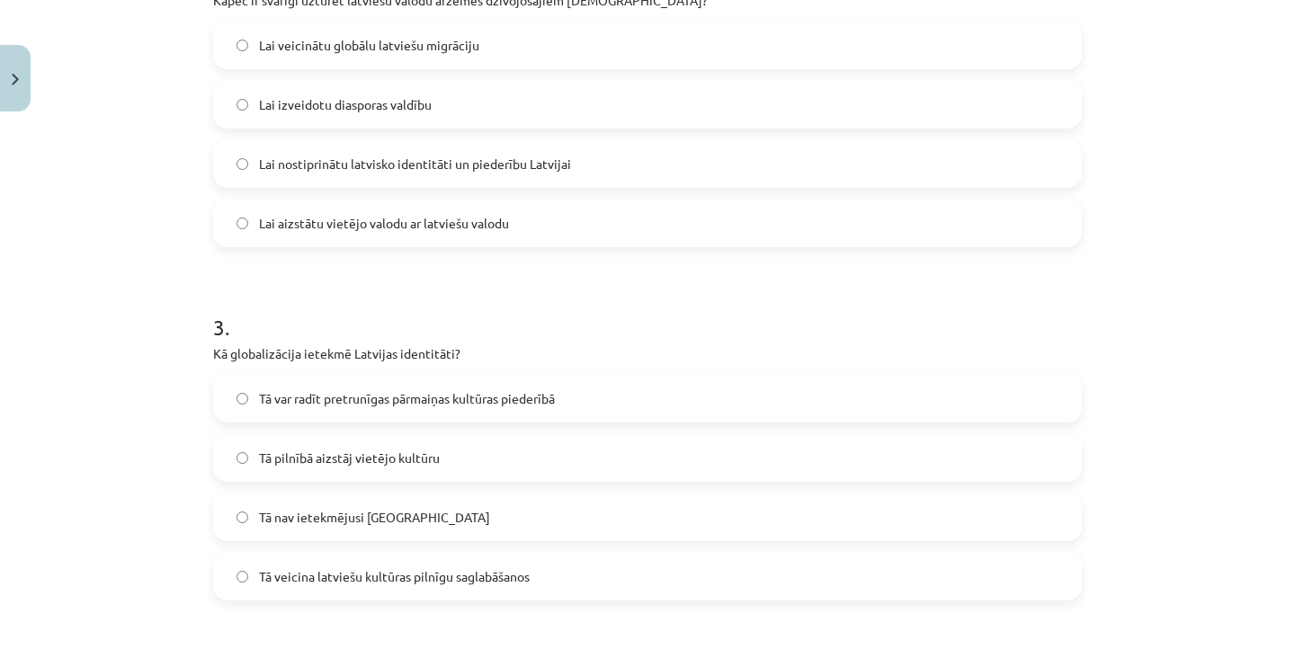
click at [352, 376] on label "Tā var radīt pretrunīgas pārmaiņas kultūras piederībā" at bounding box center [647, 398] width 865 height 45
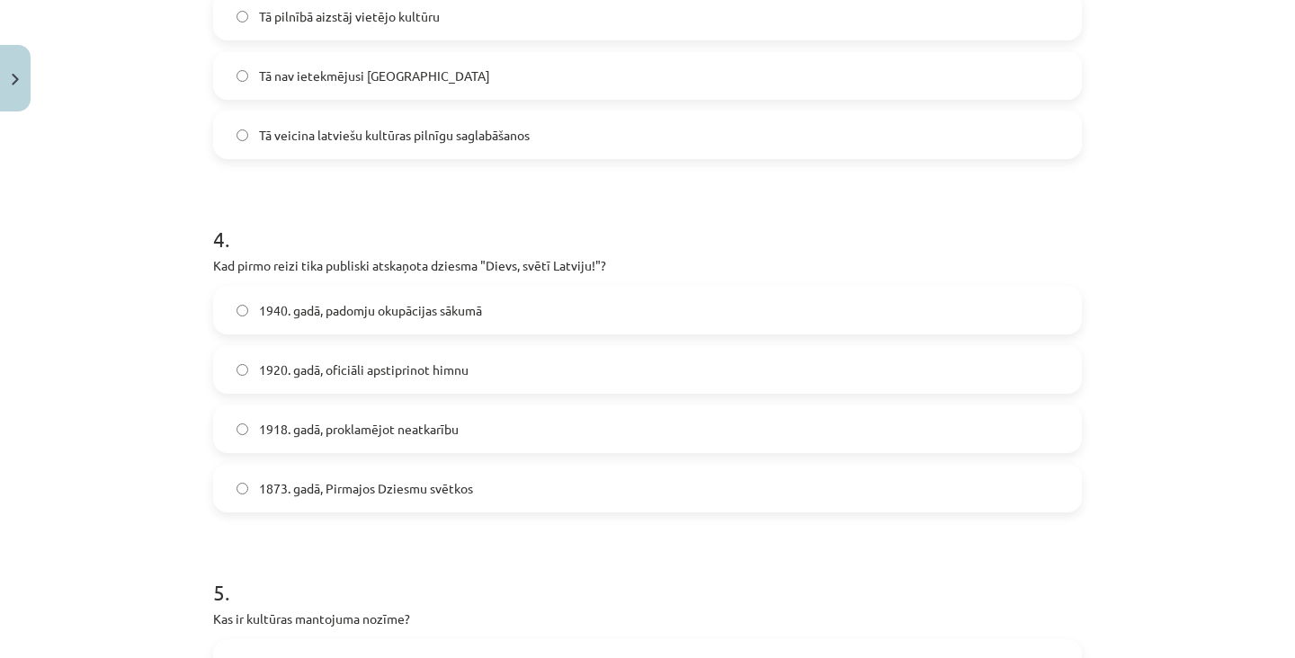
scroll to position [1222, 0]
click at [387, 421] on span "1918. gadā, proklamējot neatkarību" at bounding box center [359, 430] width 200 height 19
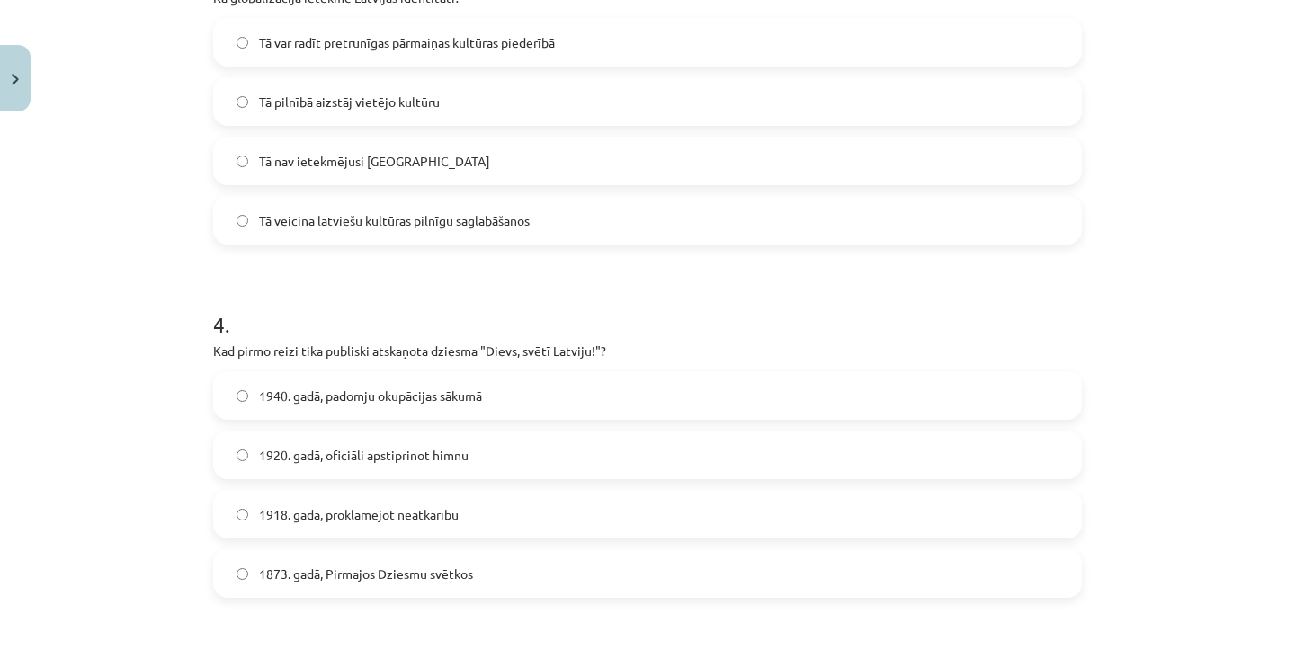
scroll to position [1134, 0]
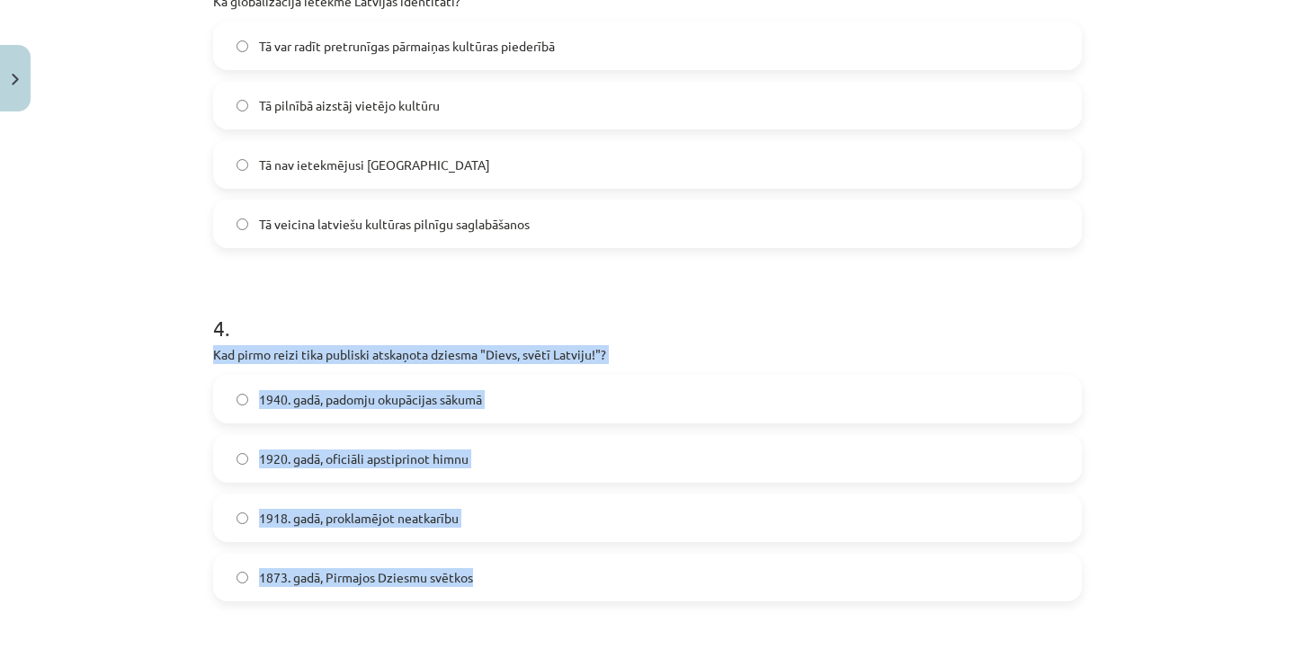
copy div "Kad pirmo reizi tika publiski atskaņota dziesma "Dievs, svētī Latviju!"? 1940. …"
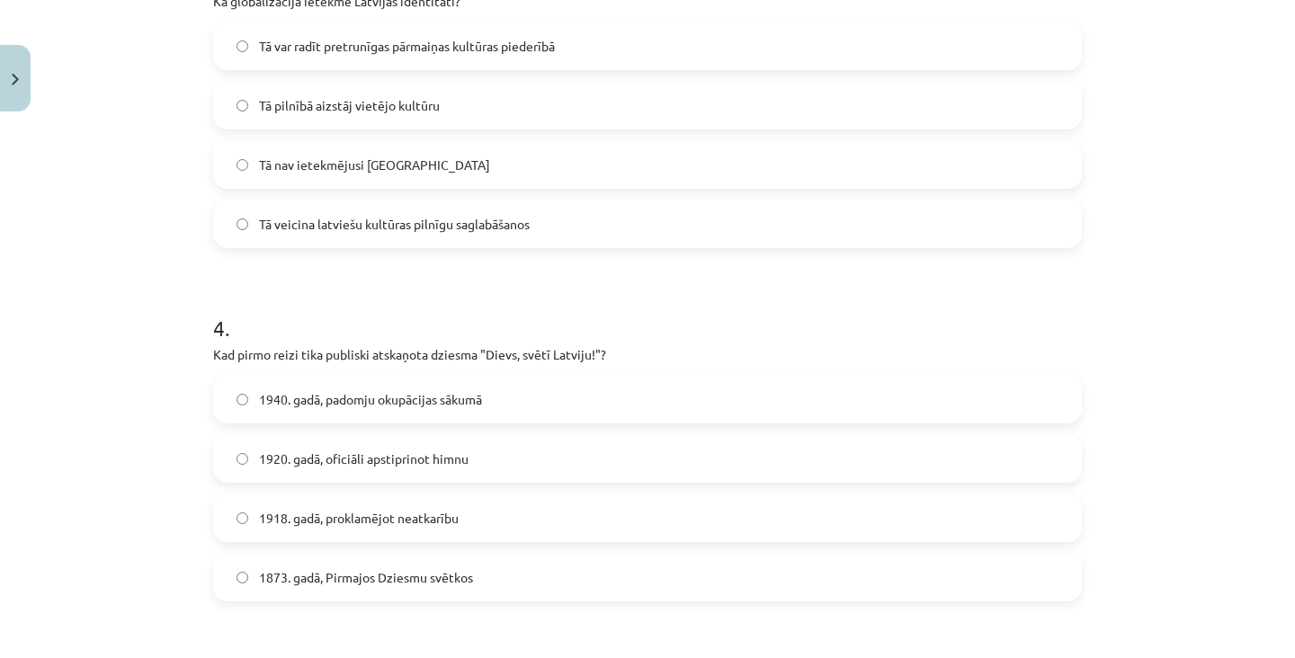
click at [469, 568] on span "1873. gadā, Pirmajos Dziesmu svētkos" at bounding box center [366, 577] width 214 height 19
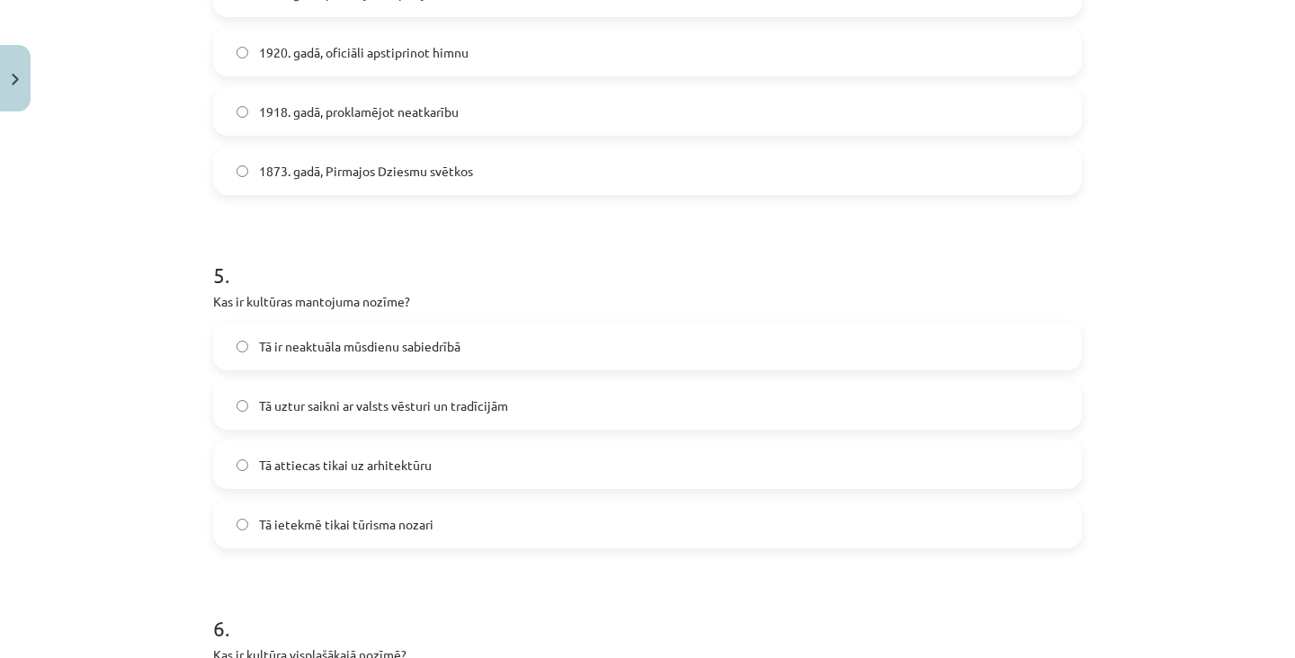
scroll to position [1538, 0]
click at [587, 386] on label "Tā uztur saikni ar valsts vēsturi un tradīcijām" at bounding box center [647, 408] width 865 height 45
click at [527, 442] on label "Viss, kam pieskārusies cilvēka roka" at bounding box center [647, 464] width 865 height 45
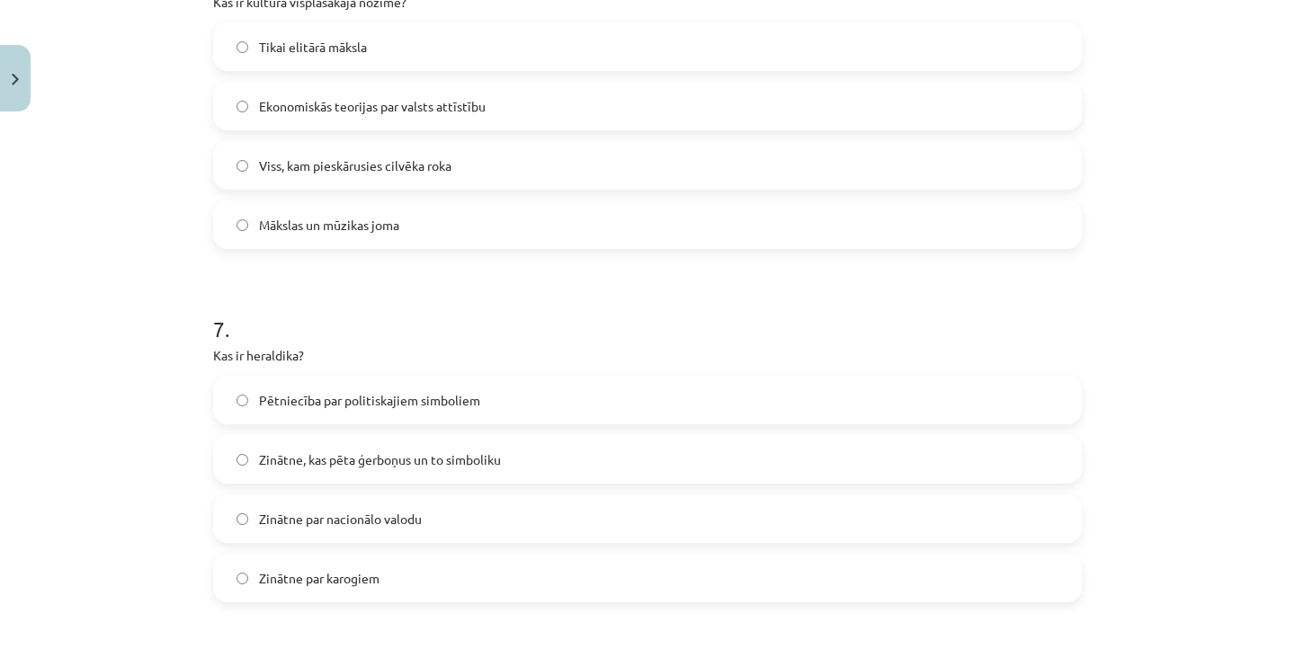
scroll to position [2188, 0]
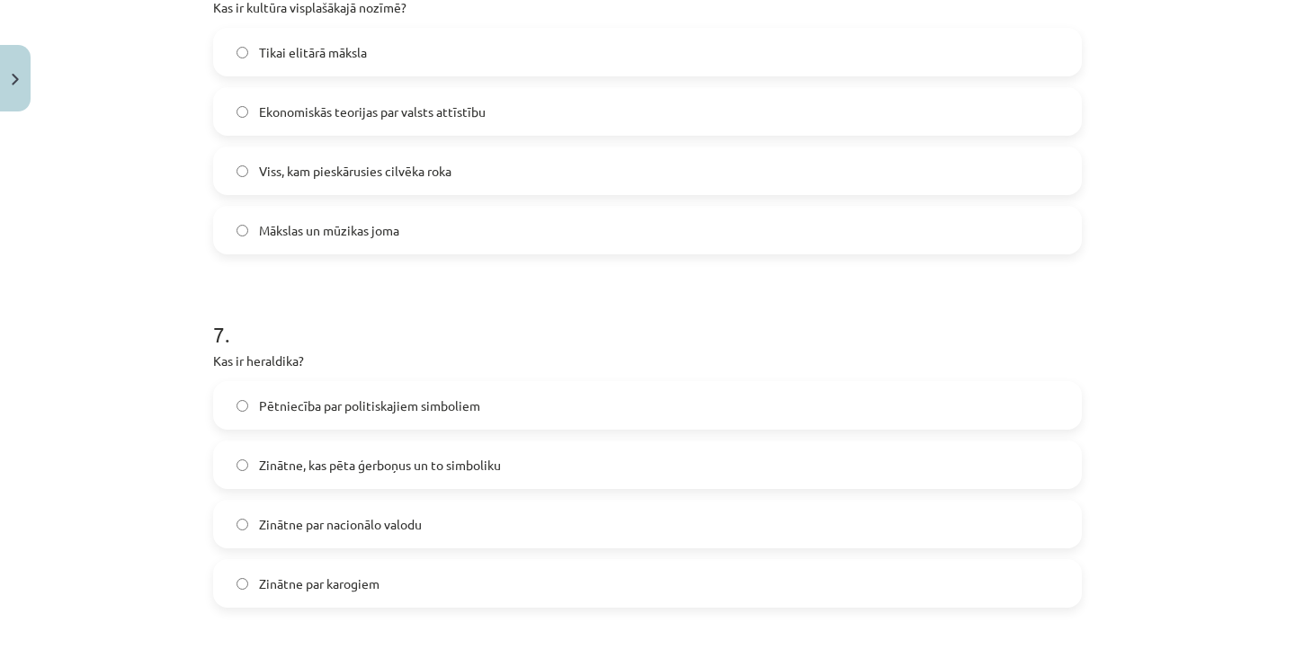
click at [518, 442] on label "Zinātne, kas pēta ģerboņus un to simboliku" at bounding box center [647, 464] width 865 height 45
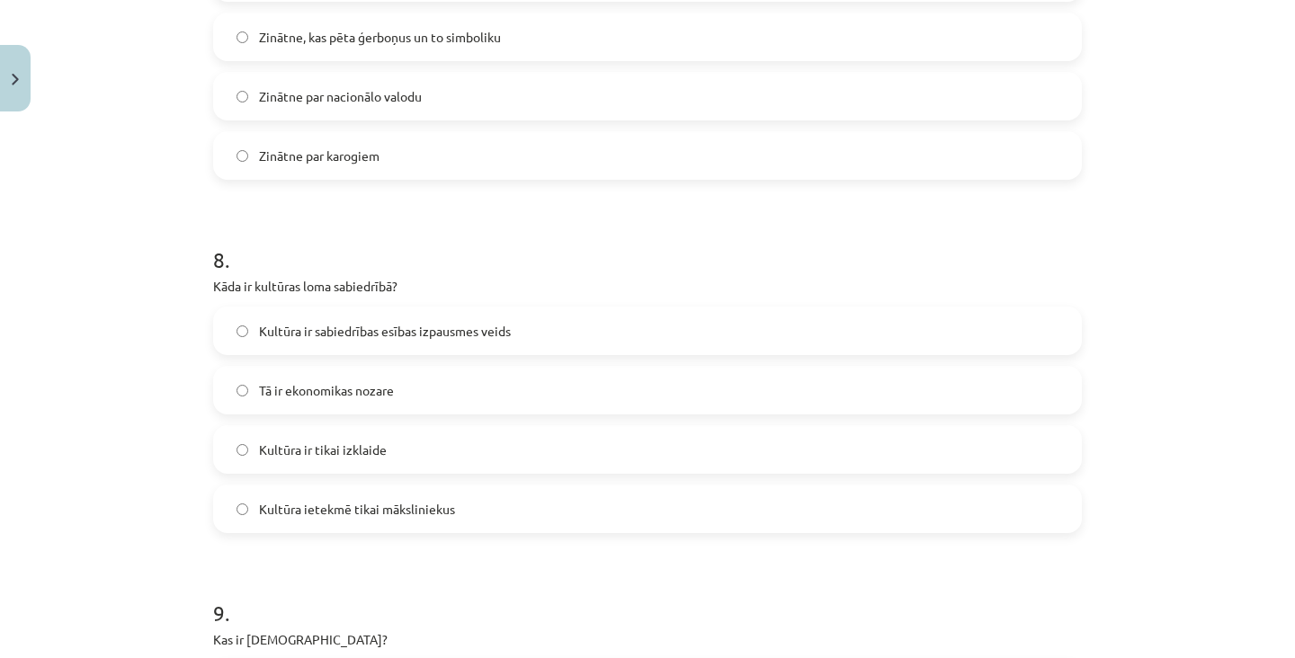
scroll to position [2611, 0]
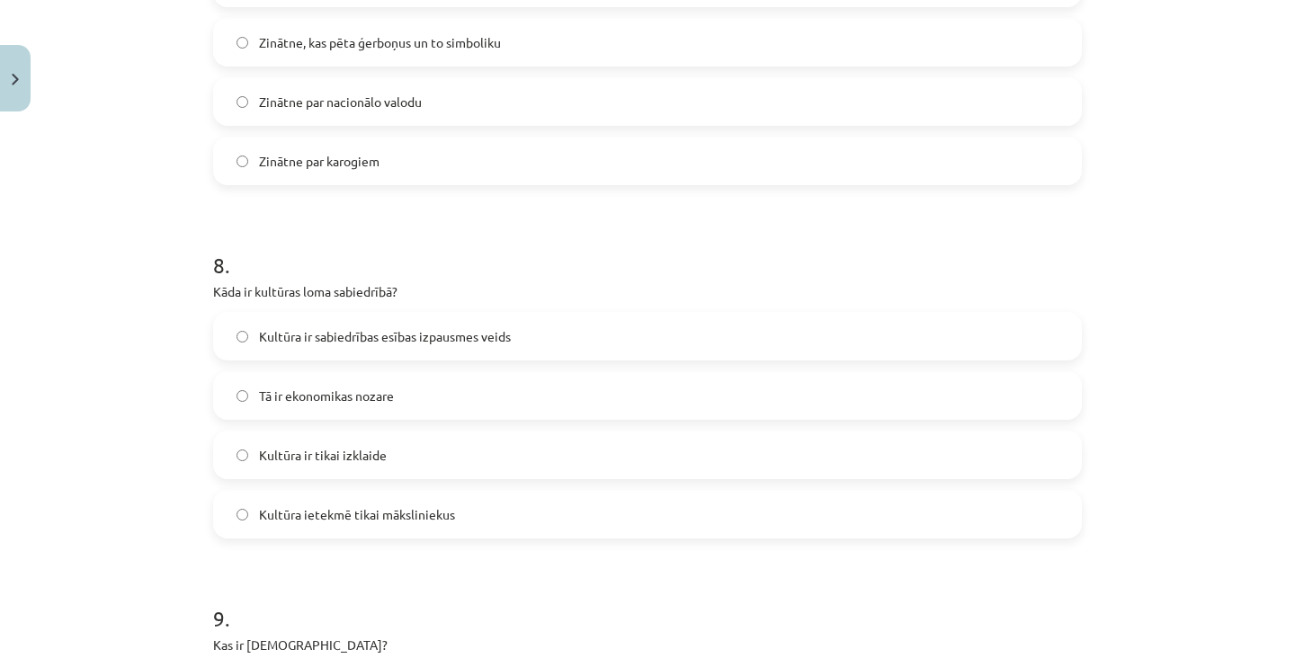
click at [637, 314] on label "Kultūra ir sabiedrības esības izpausmes veids" at bounding box center [647, 336] width 865 height 45
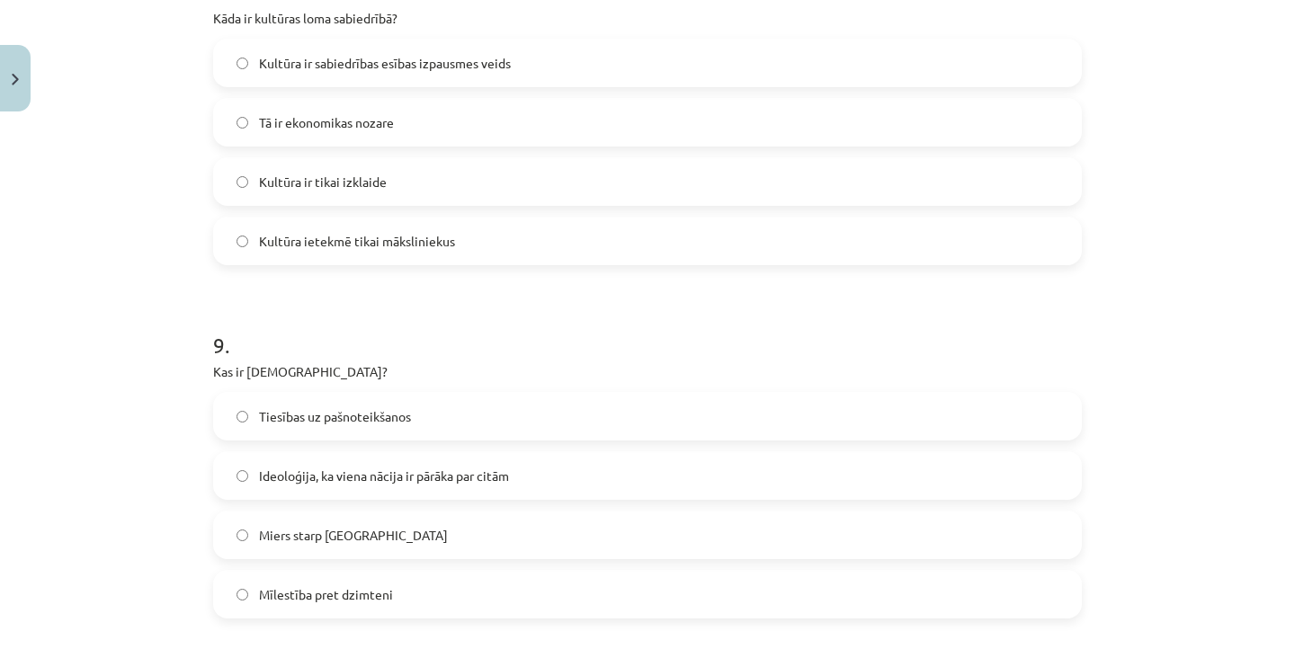
scroll to position [2895, 0]
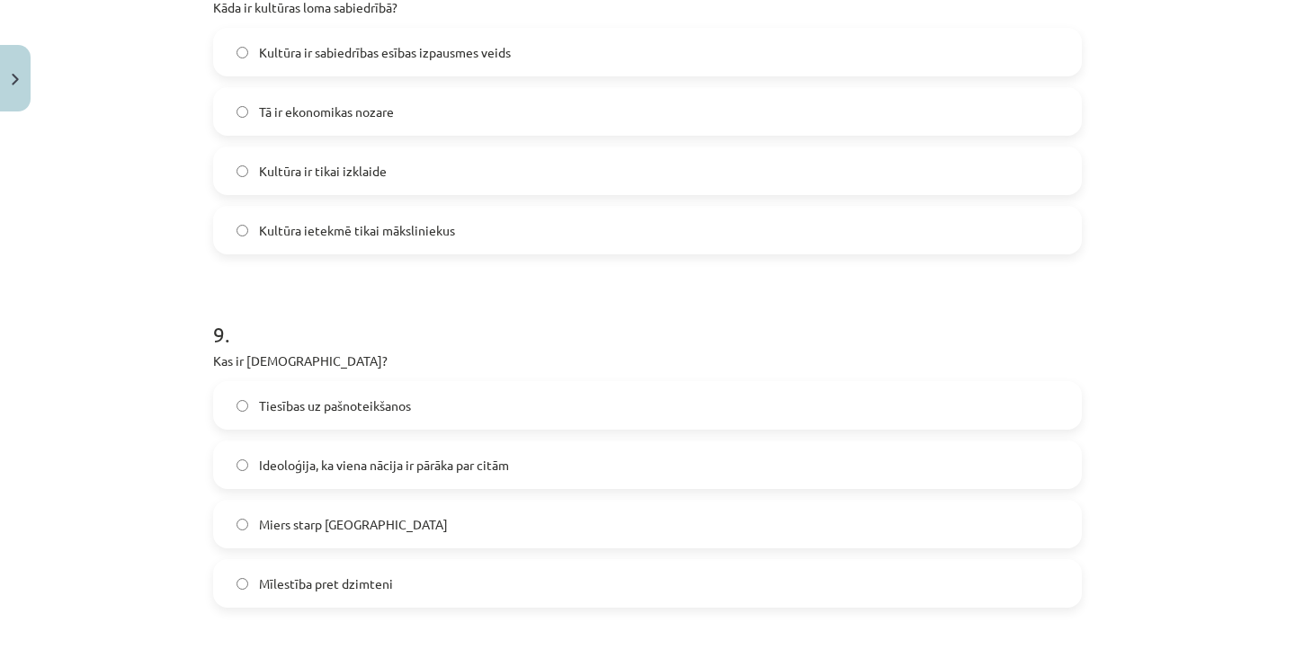
click at [563, 442] on label "Ideoloģija, ka viena nācija ir pārāka par citām" at bounding box center [647, 464] width 865 height 45
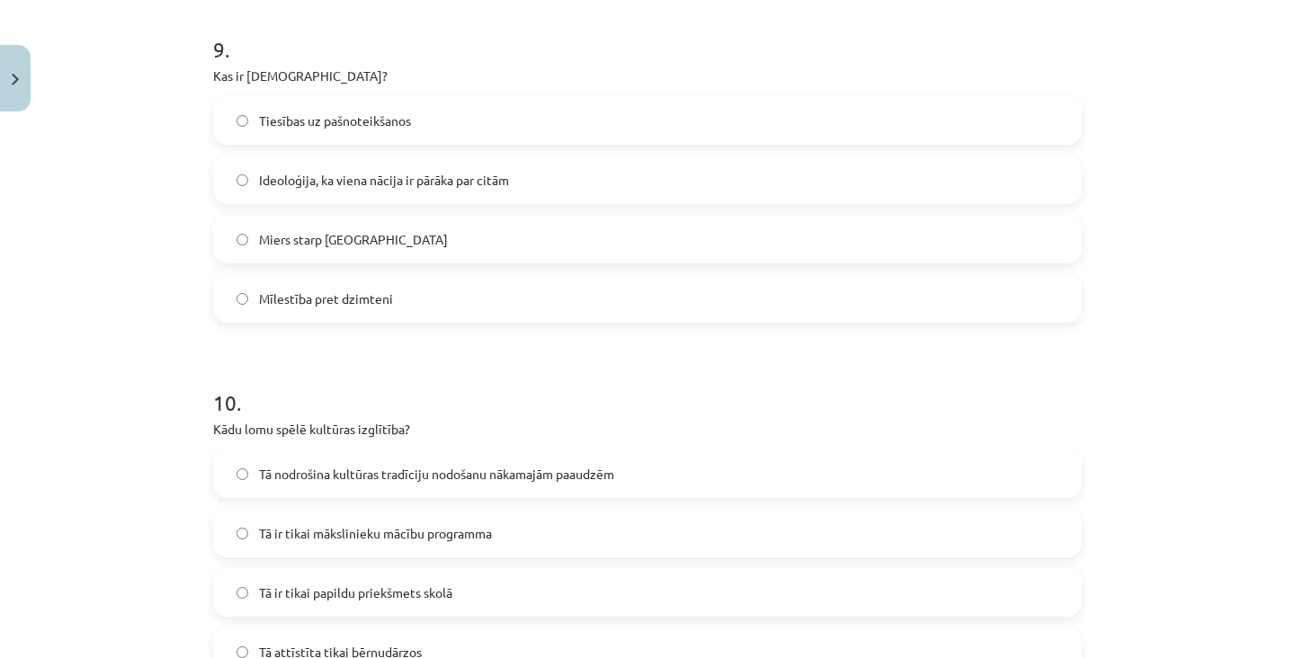
scroll to position [3320, 0]
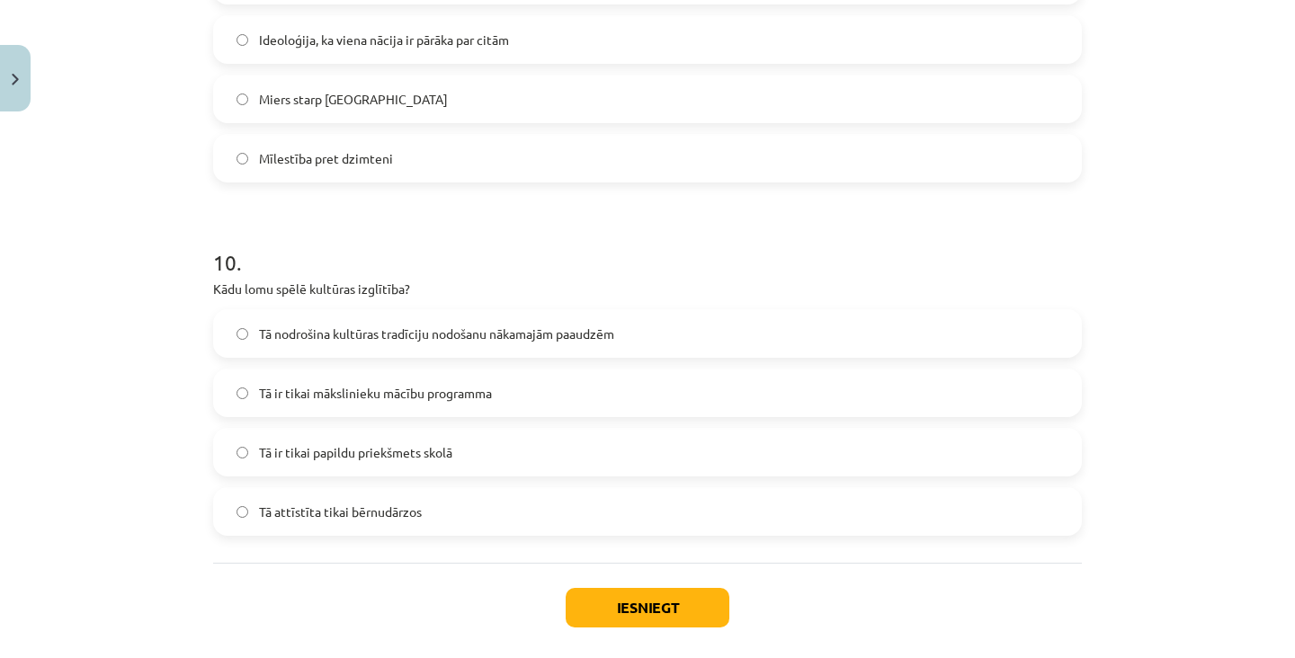
click at [685, 311] on label "Tā nodrošina kultūras tradīciju nodošanu nākamajām paaudzēm" at bounding box center [647, 333] width 865 height 45
click at [662, 588] on button "Iesniegt" at bounding box center [648, 608] width 164 height 40
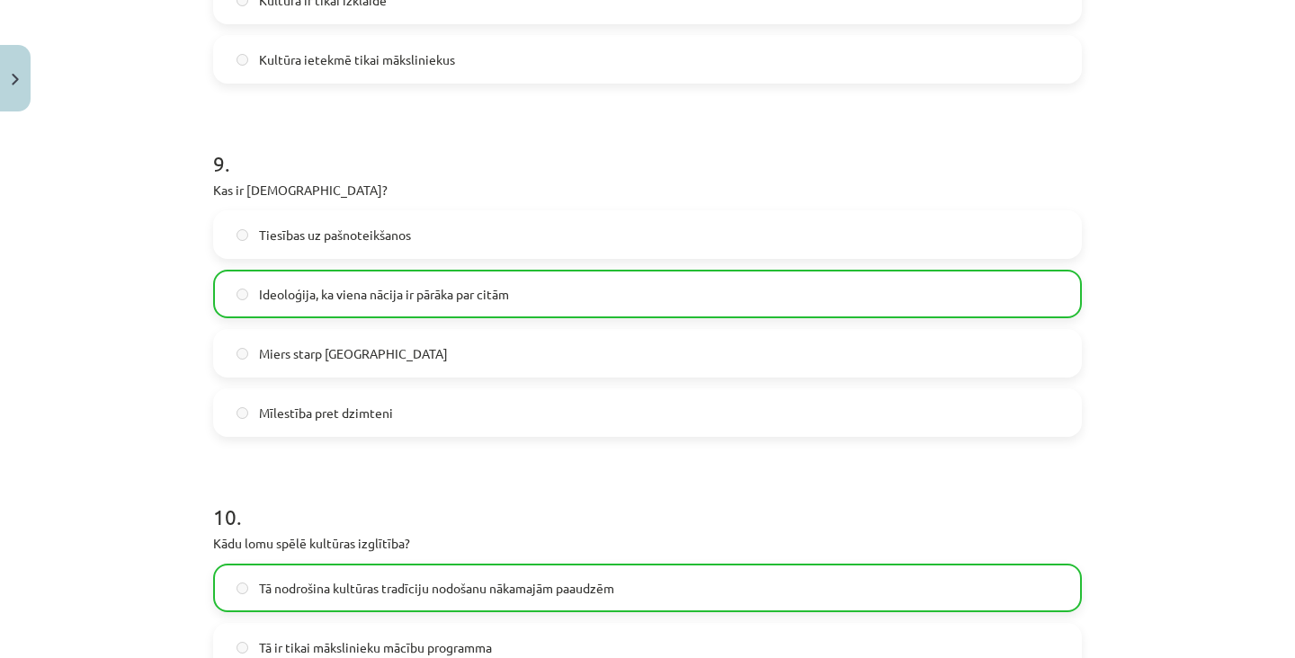
scroll to position [3377, 0]
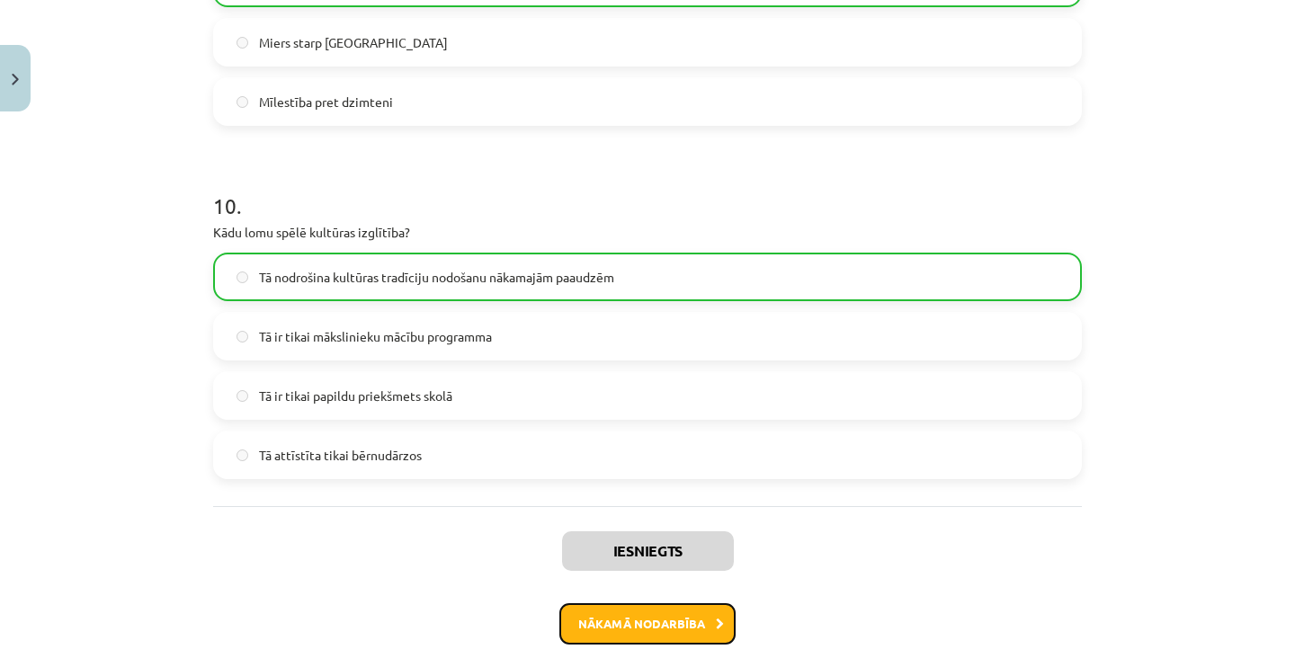
click at [714, 603] on button "Nākamā nodarbība" at bounding box center [647, 623] width 176 height 41
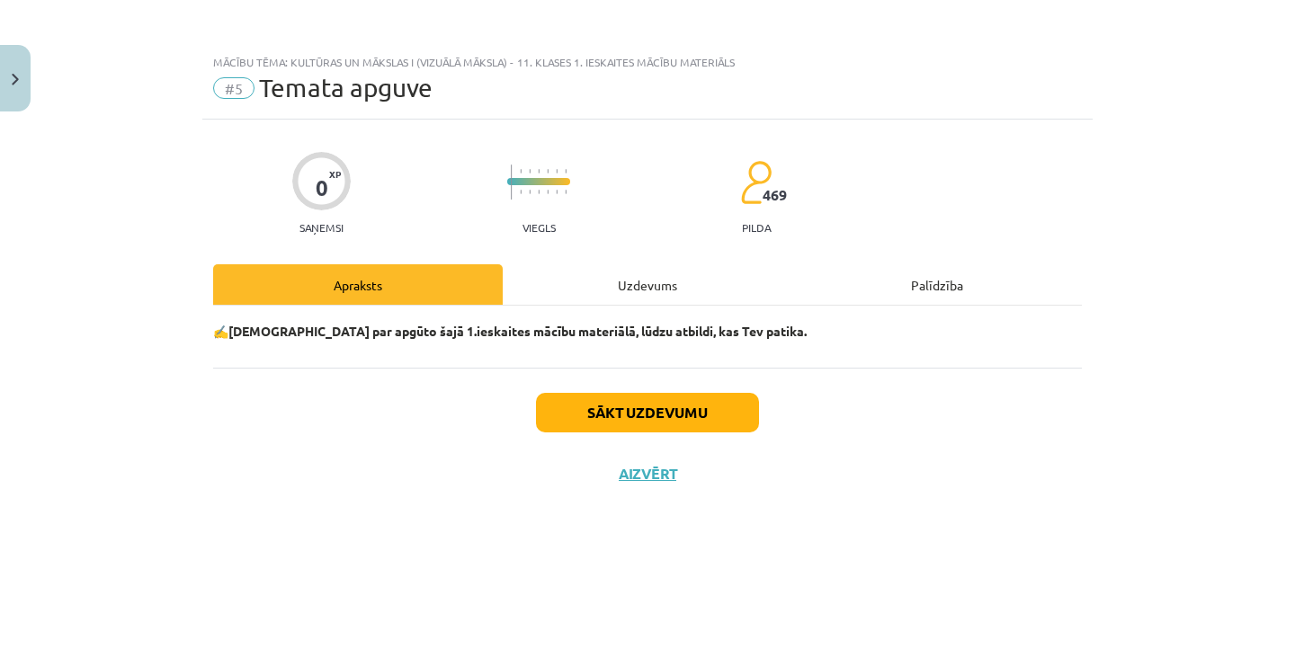
scroll to position [0, 0]
click at [675, 300] on div "Uzdevums" at bounding box center [648, 284] width 290 height 40
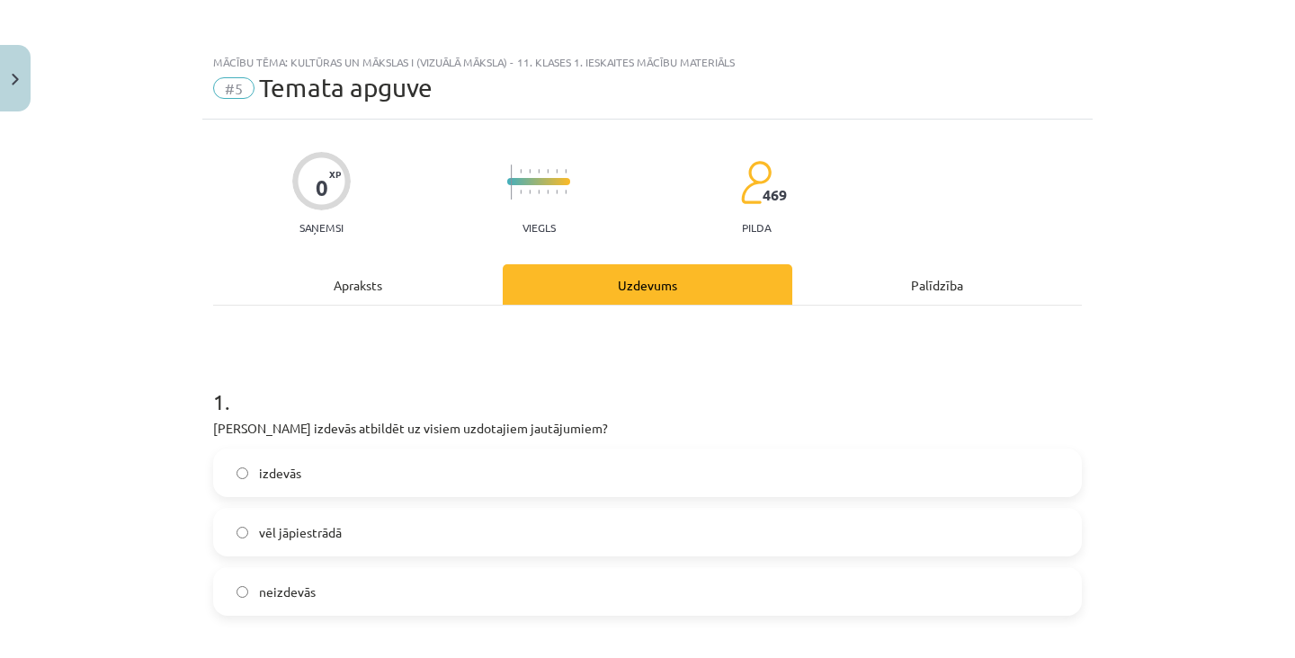
scroll to position [45, 0]
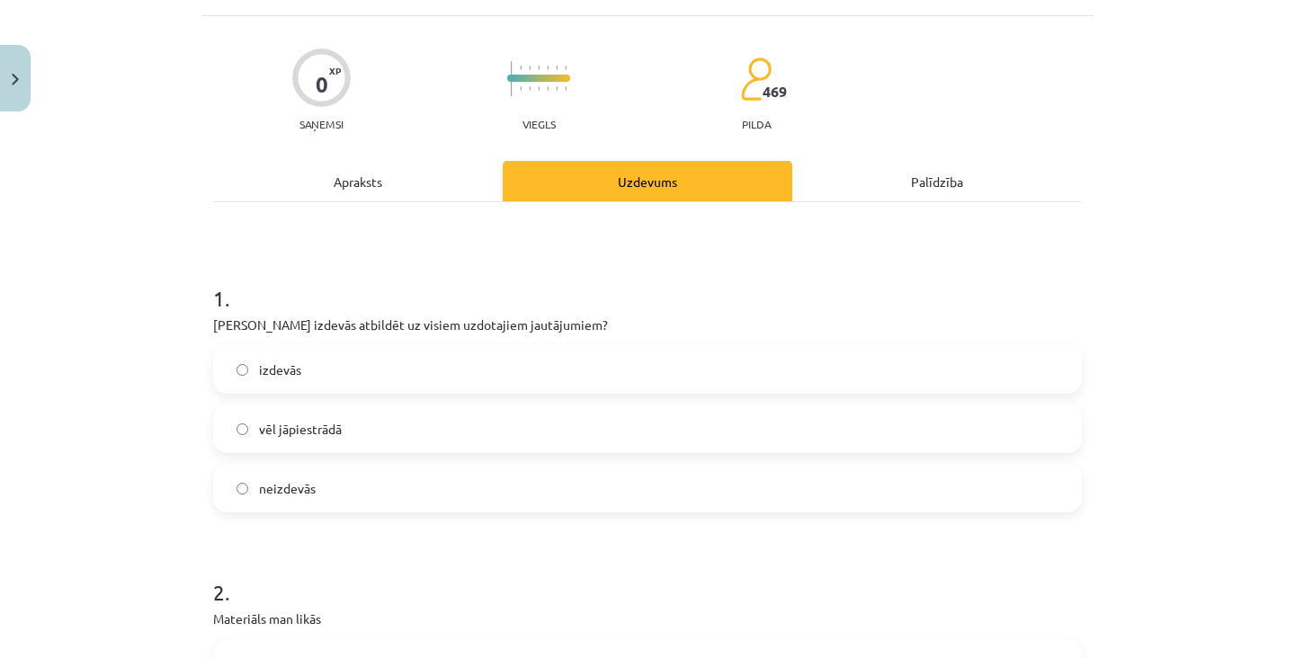
click at [622, 347] on label "izdevās" at bounding box center [647, 369] width 865 height 45
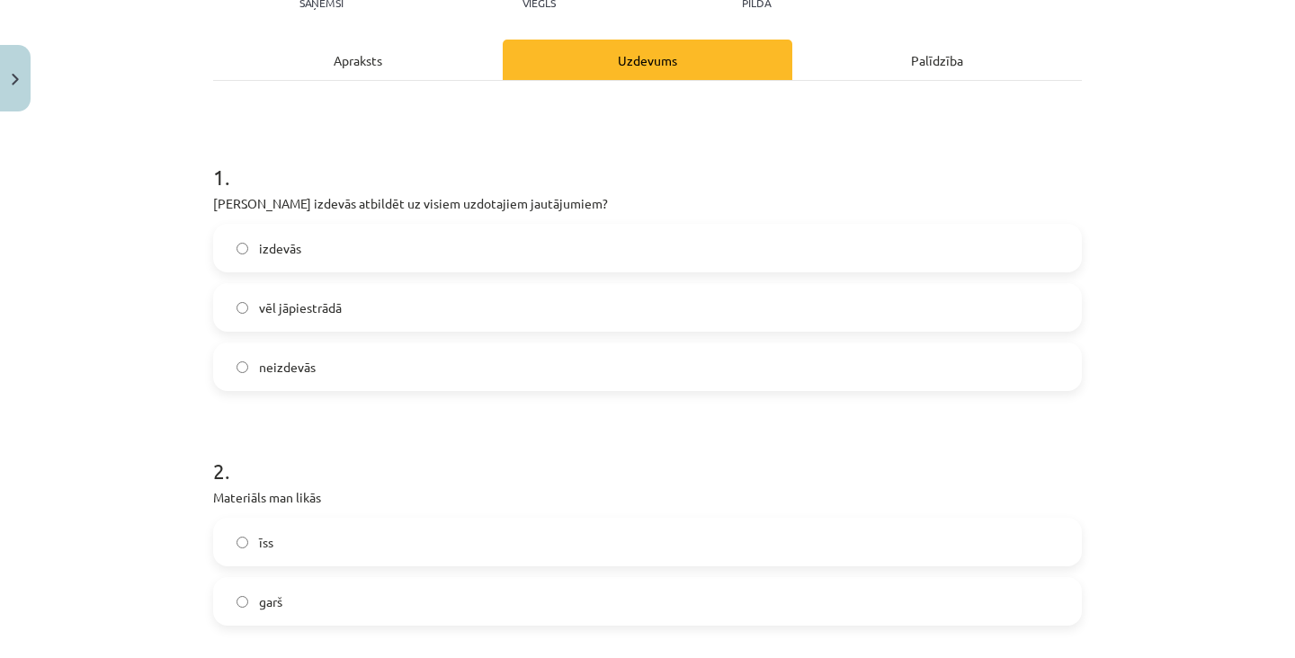
scroll to position [344, 0]
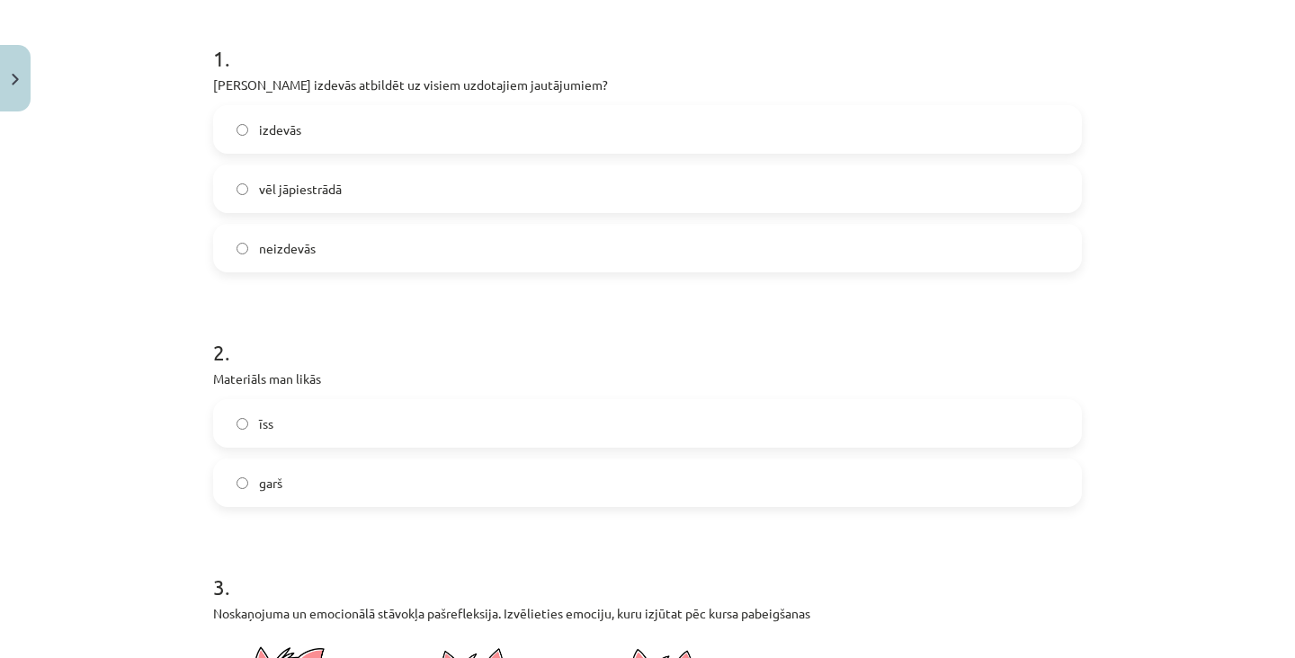
click at [545, 401] on label "īss" at bounding box center [647, 423] width 865 height 45
click at [528, 460] on label "garš" at bounding box center [647, 482] width 865 height 45
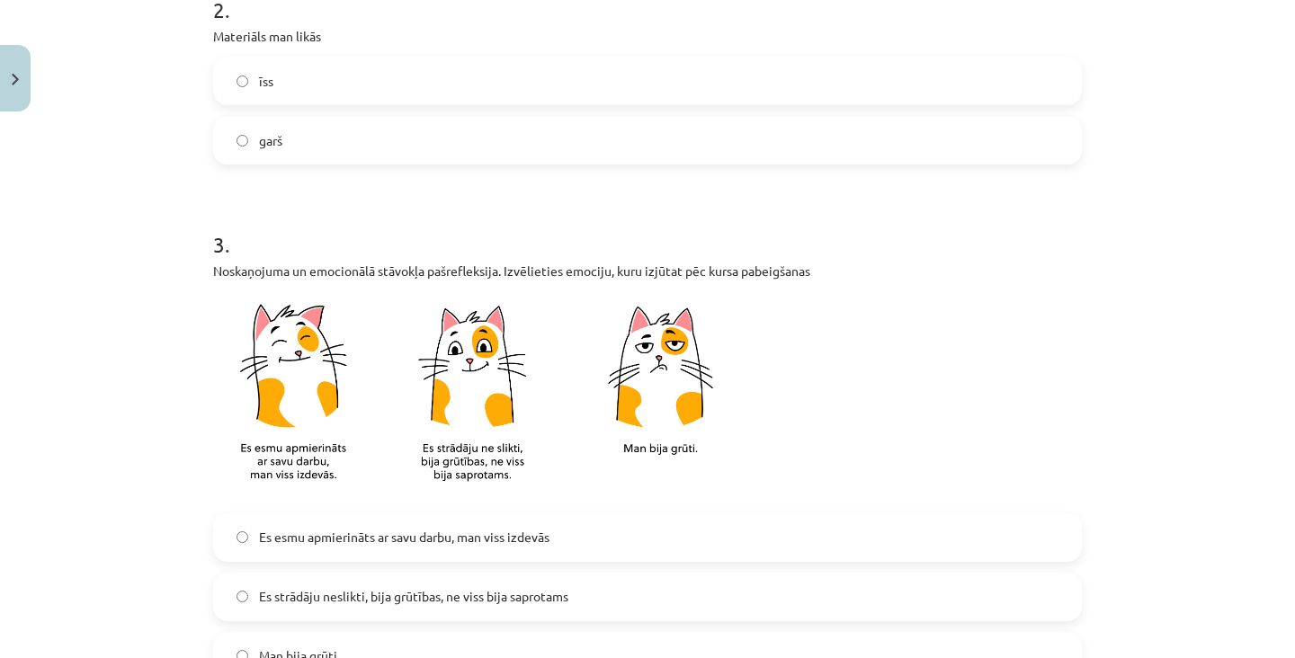
scroll to position [688, 0]
click at [491, 513] on label "Es esmu apmierināts ar savu darbu, man viss izdevās" at bounding box center [647, 535] width 865 height 45
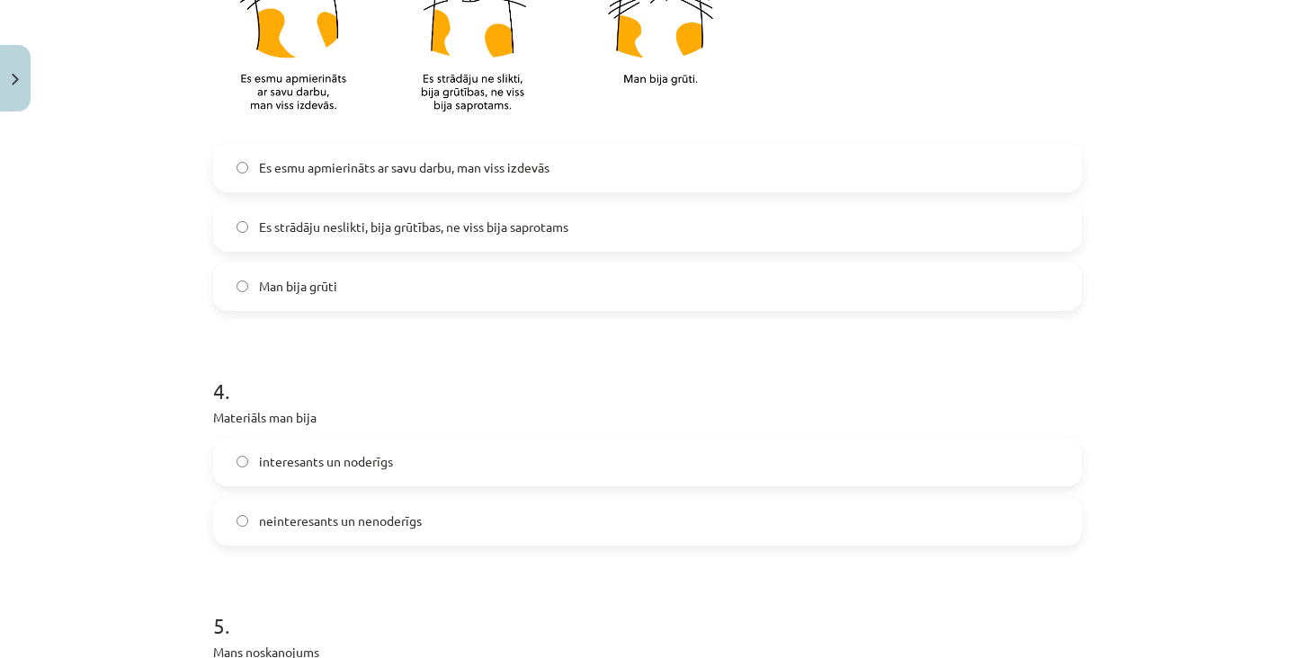
scroll to position [1123, 0]
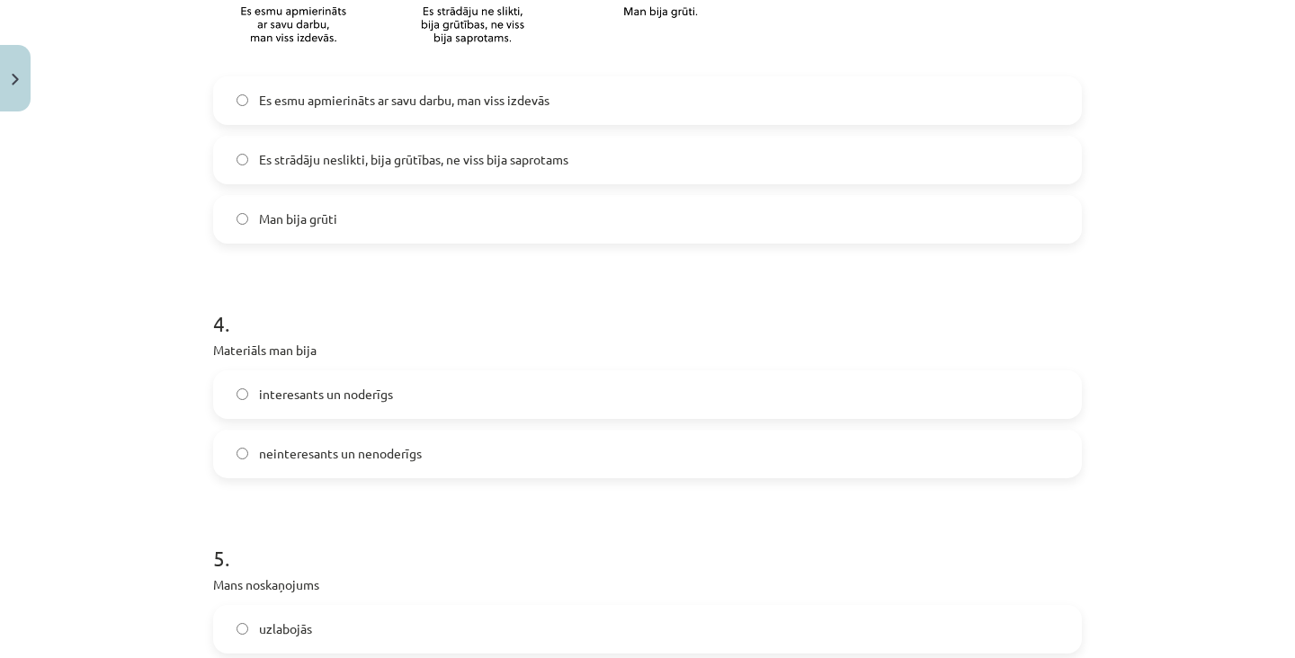
click at [694, 372] on label "interesants un noderīgs" at bounding box center [647, 394] width 865 height 45
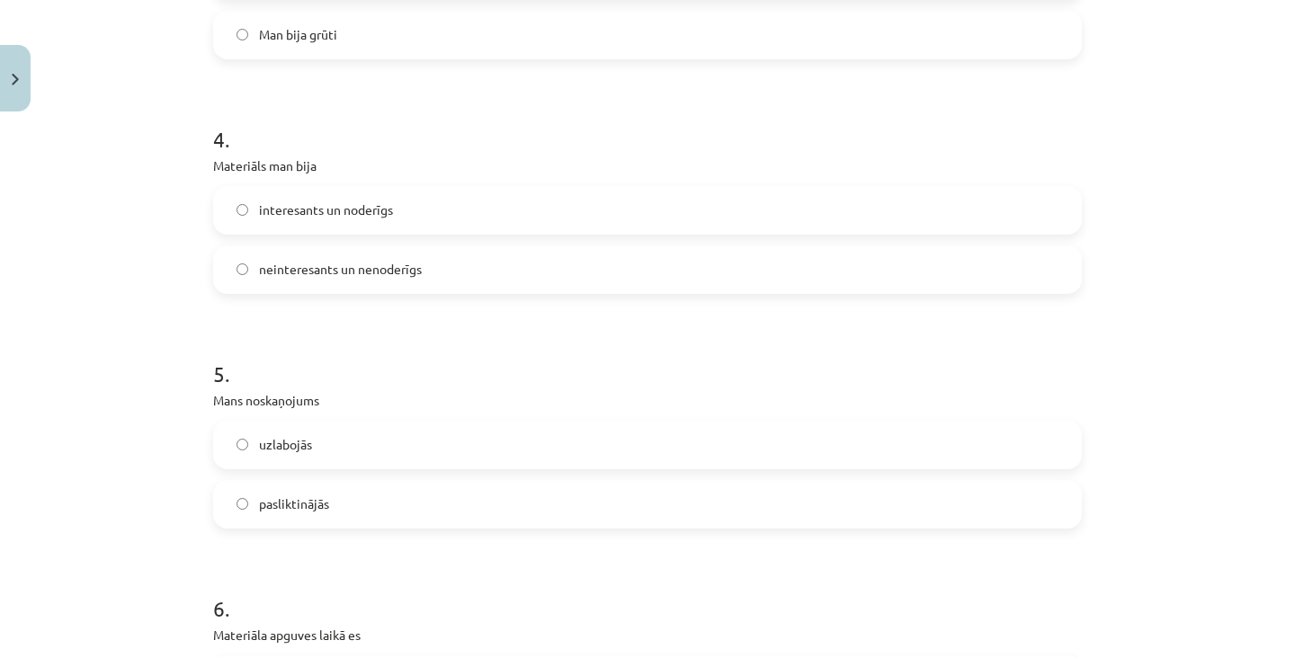
scroll to position [1308, 0]
click at [594, 422] on label "uzlabojās" at bounding box center [647, 444] width 865 height 45
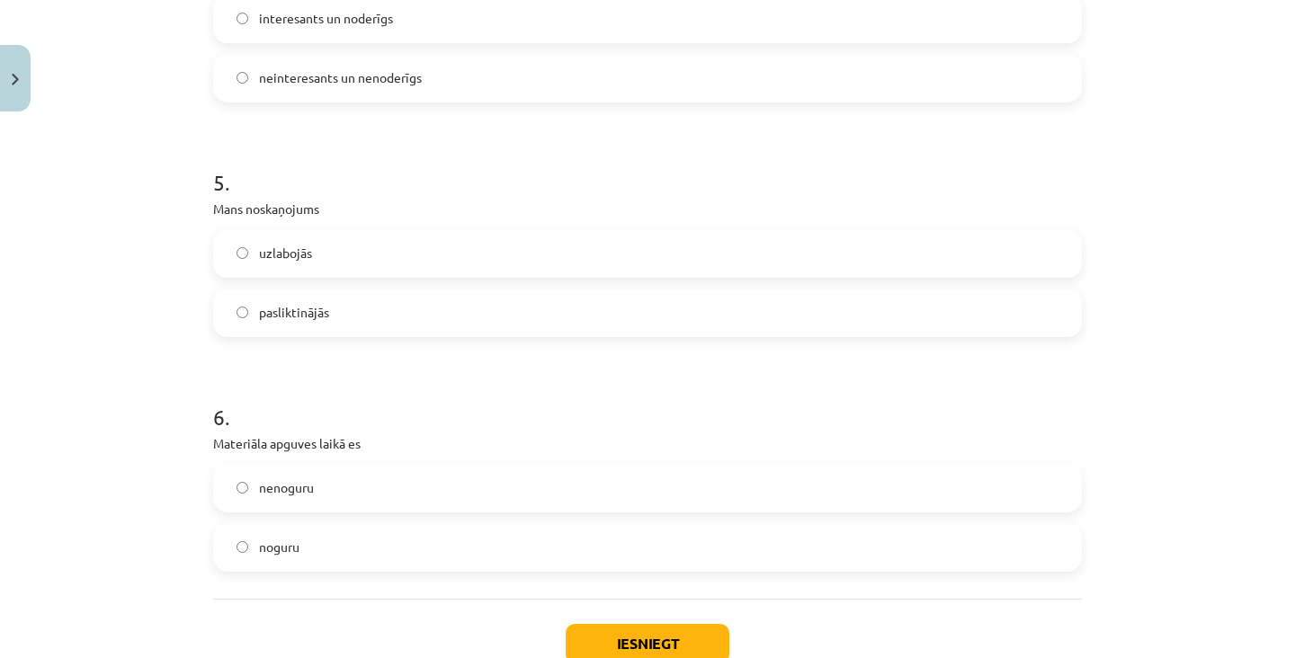
scroll to position [1534, 0]
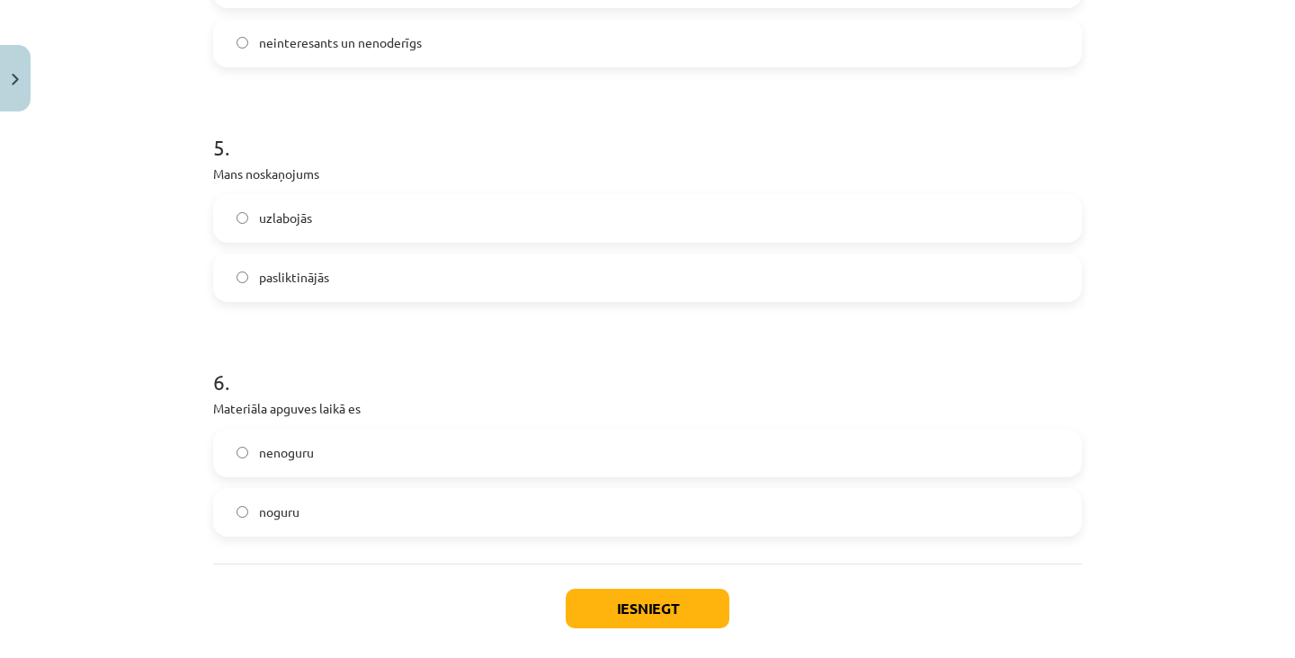
click at [594, 431] on label "nenoguru" at bounding box center [647, 453] width 865 height 45
click at [688, 589] on button "Iesniegt" at bounding box center [648, 609] width 164 height 40
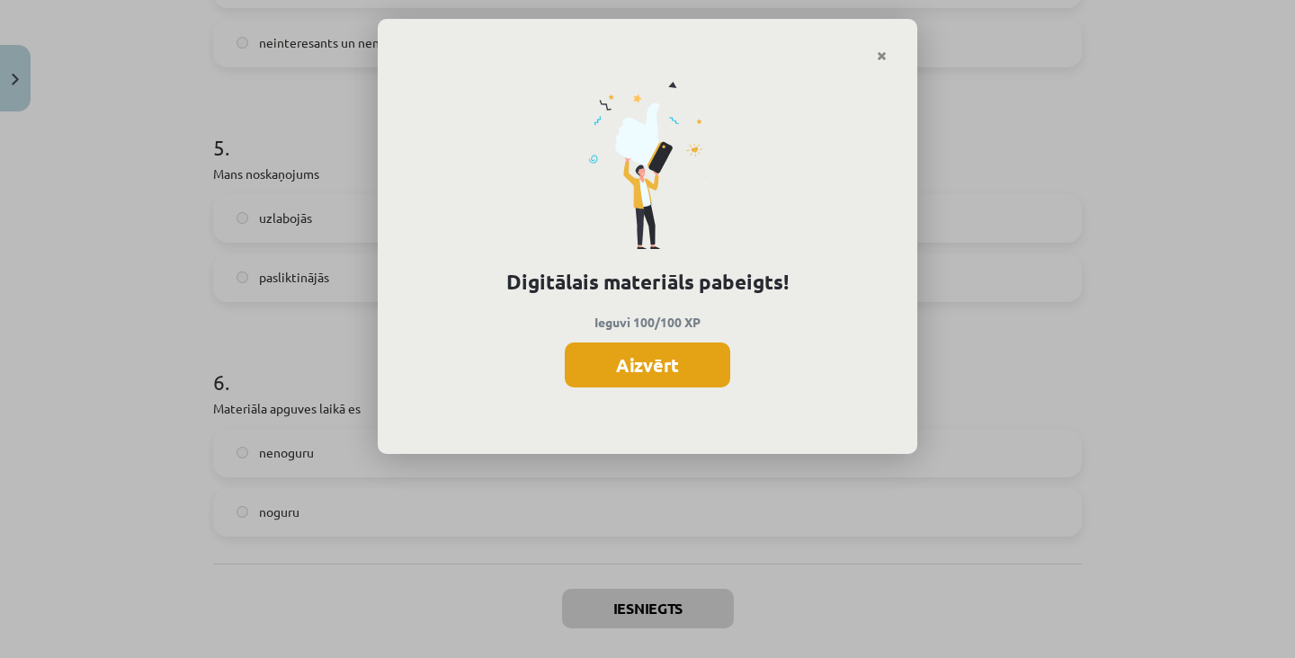
click at [664, 366] on button "Aizvērt" at bounding box center [647, 365] width 165 height 45
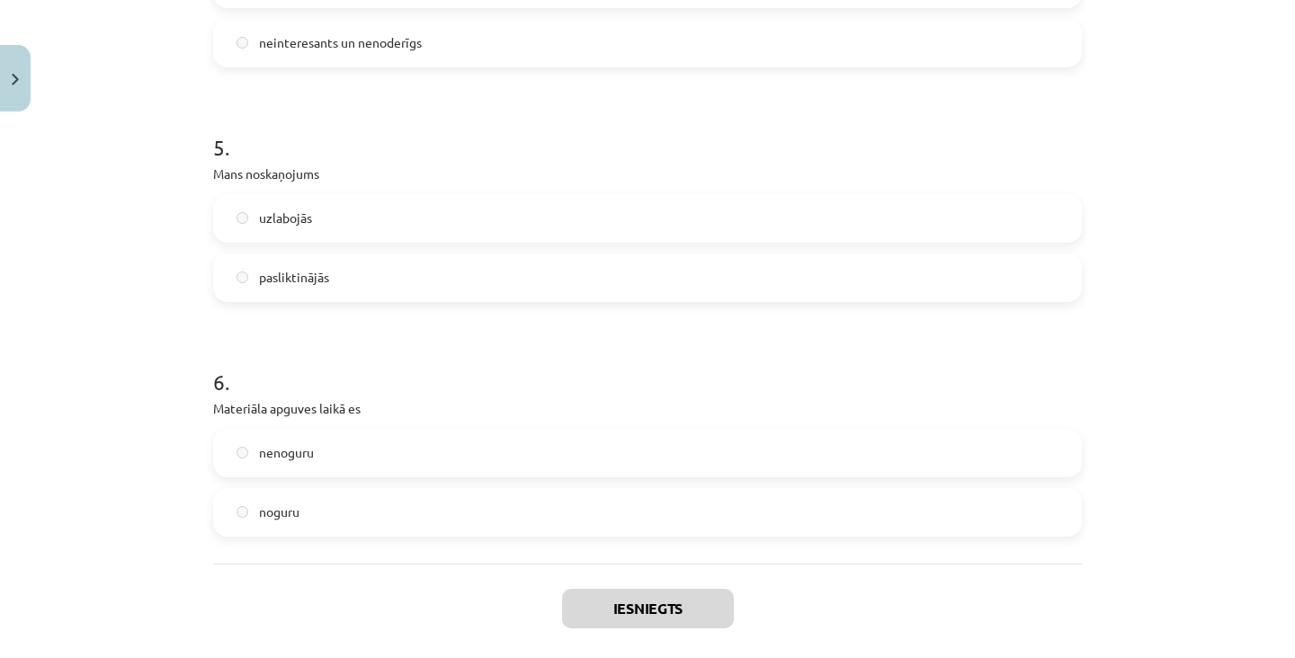
click at [669, 661] on button "Aizvērt" at bounding box center [647, 670] width 68 height 18
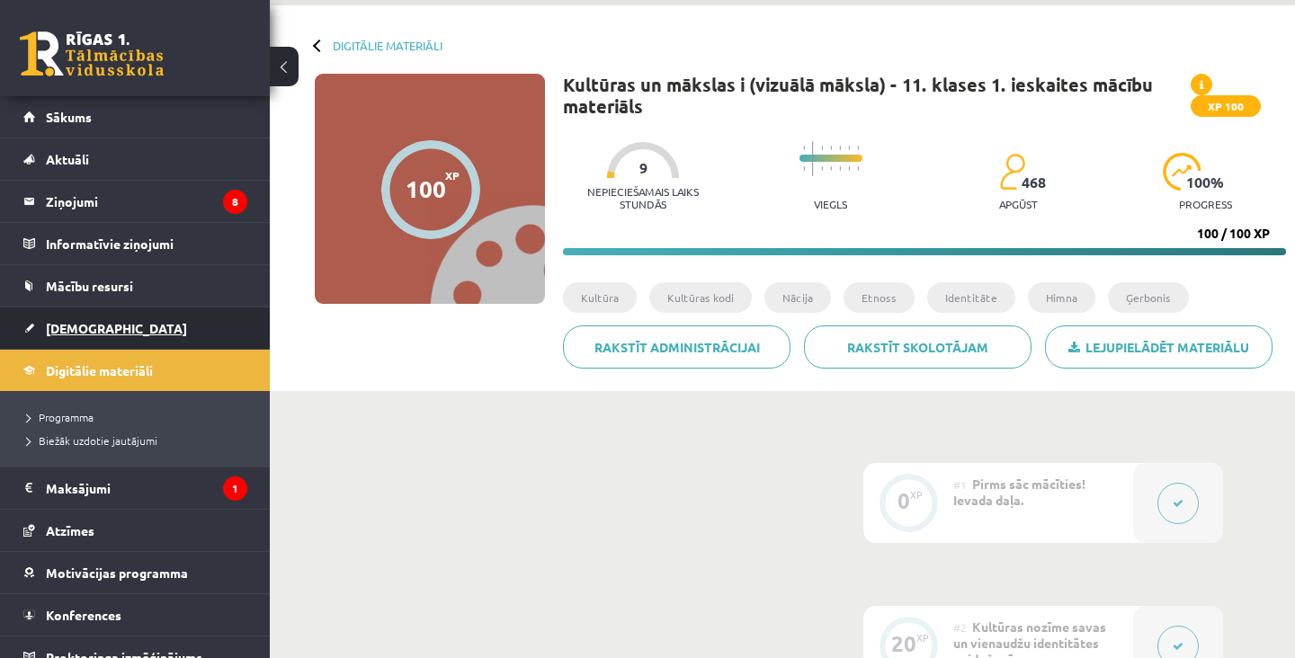
click at [168, 325] on link "[DEMOGRAPHIC_DATA]" at bounding box center [135, 328] width 224 height 41
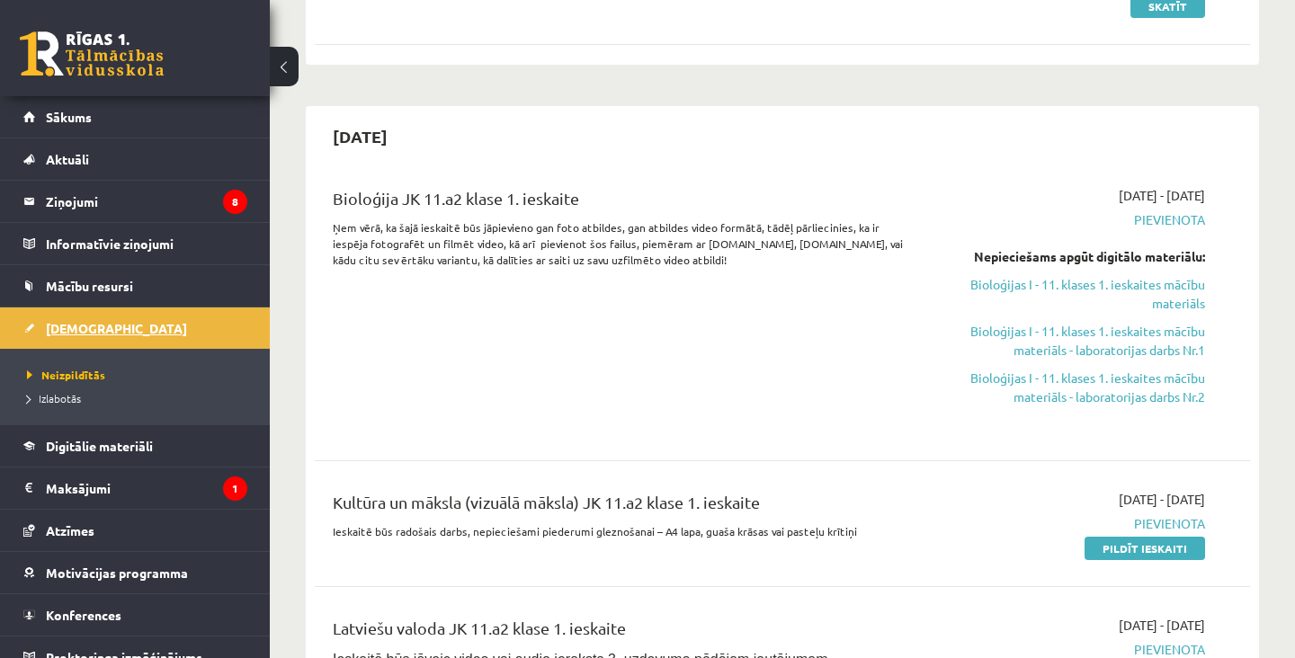
scroll to position [306, 0]
